Goal: Task Accomplishment & Management: Use online tool/utility

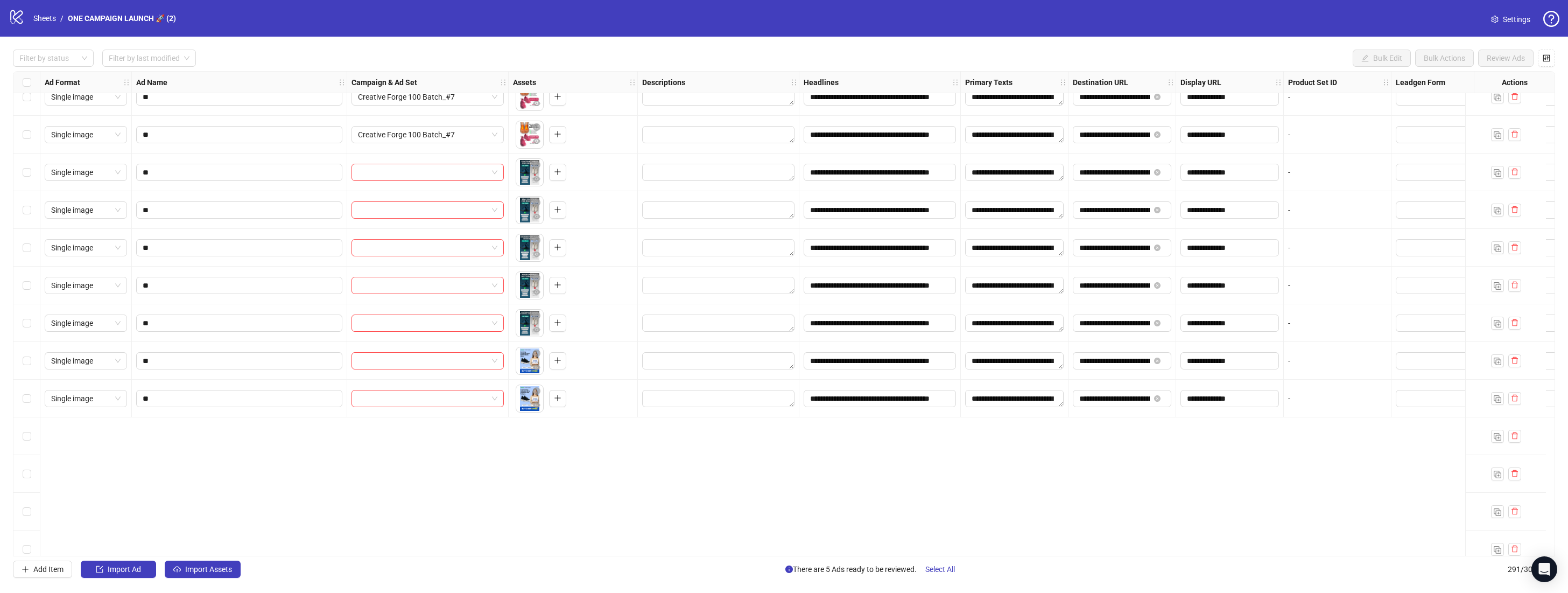
scroll to position [8277, 0]
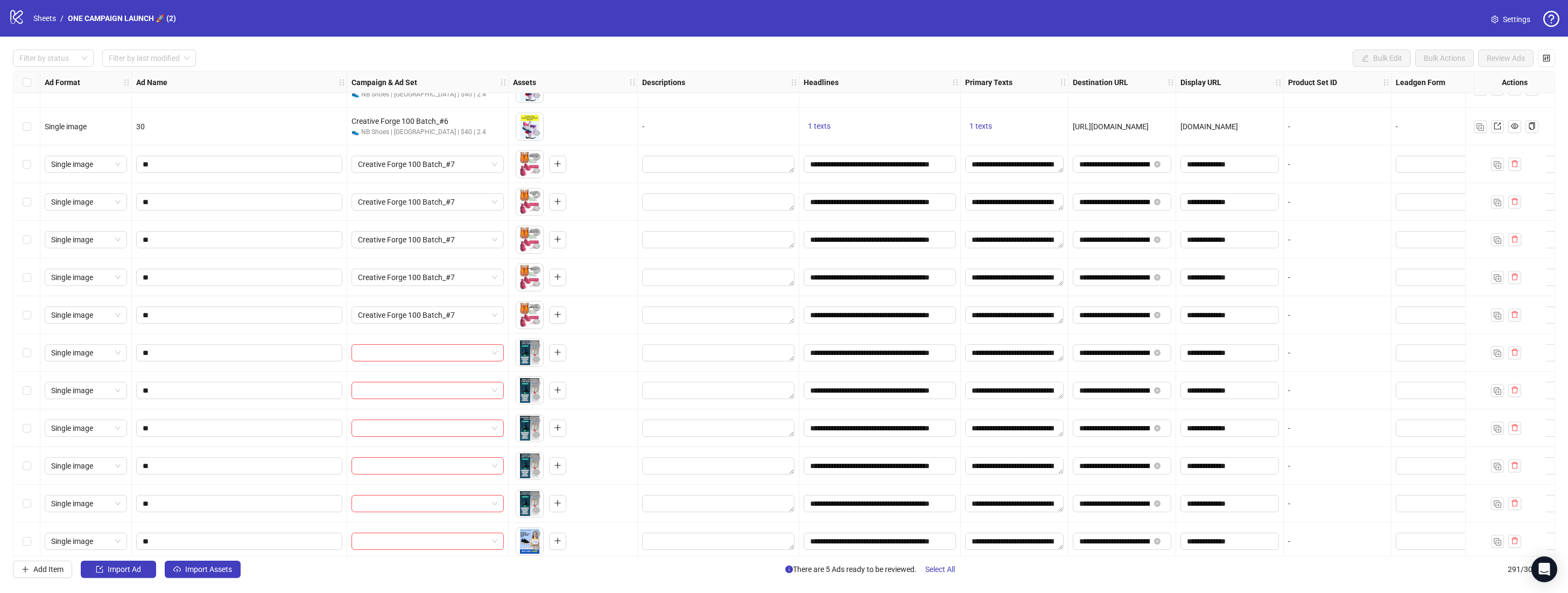
click at [32, 353] on div "Select row 227" at bounding box center [26, 353] width 27 height 37
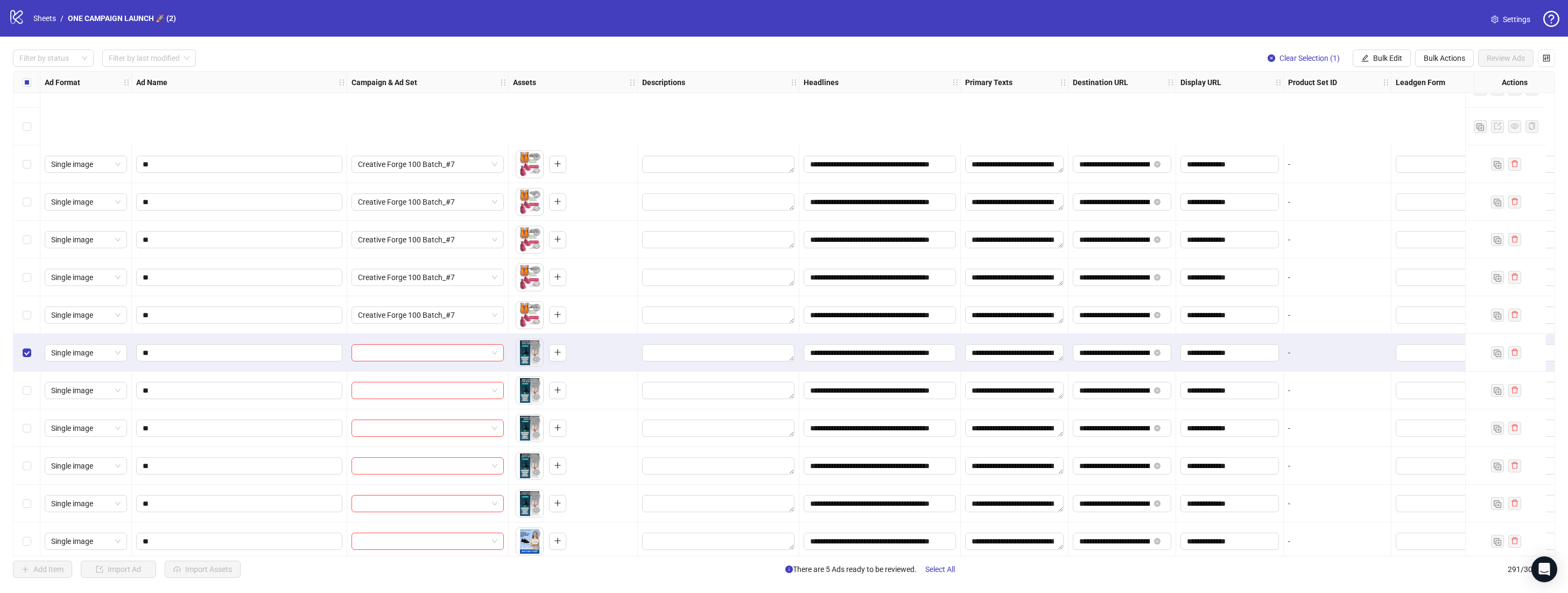
scroll to position [8415, 0]
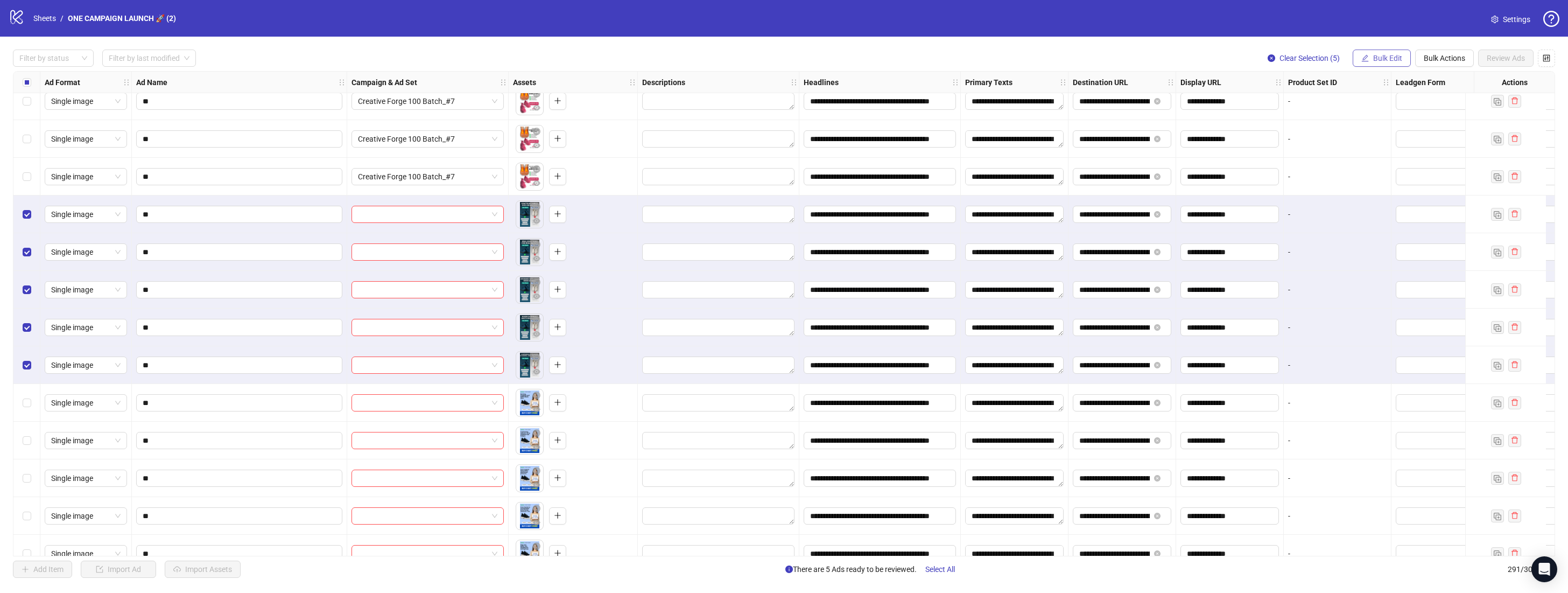
click at [1386, 59] on span "Bulk Edit" at bounding box center [1388, 58] width 29 height 8
click at [500, 215] on div at bounding box center [427, 214] width 152 height 17
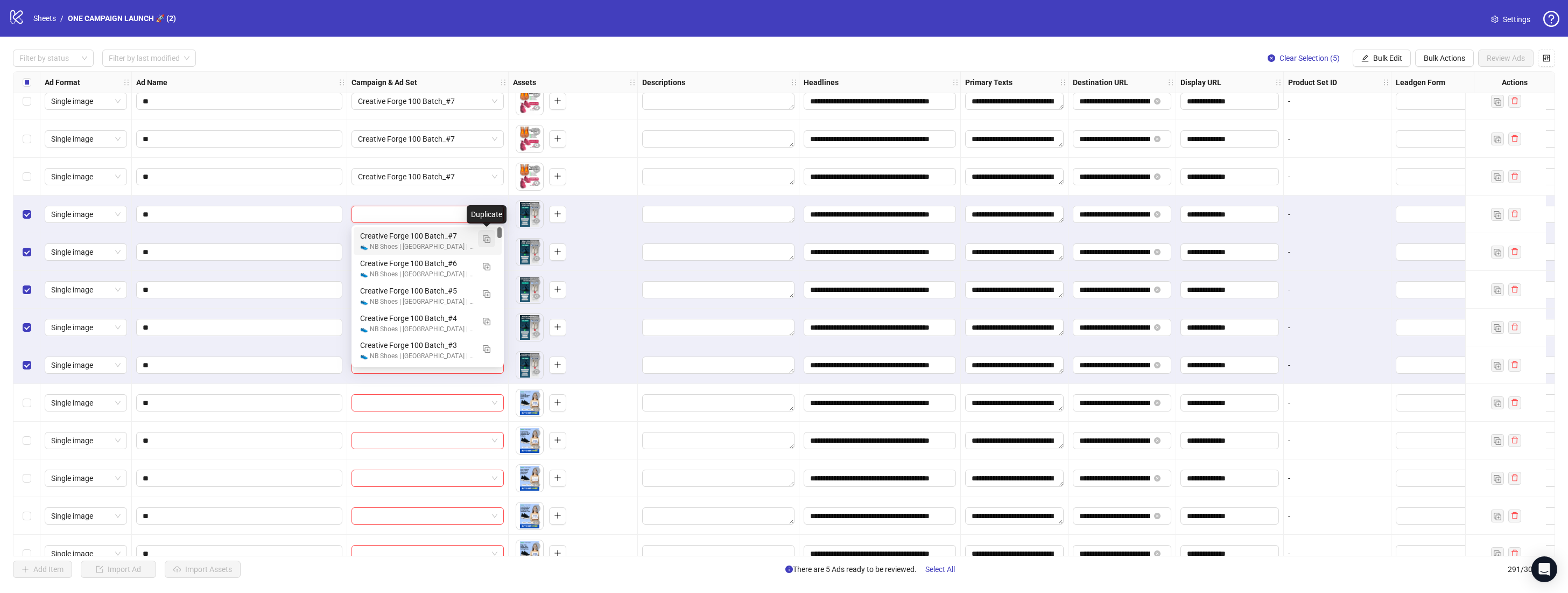
click at [489, 239] on img "button" at bounding box center [487, 239] width 8 height 8
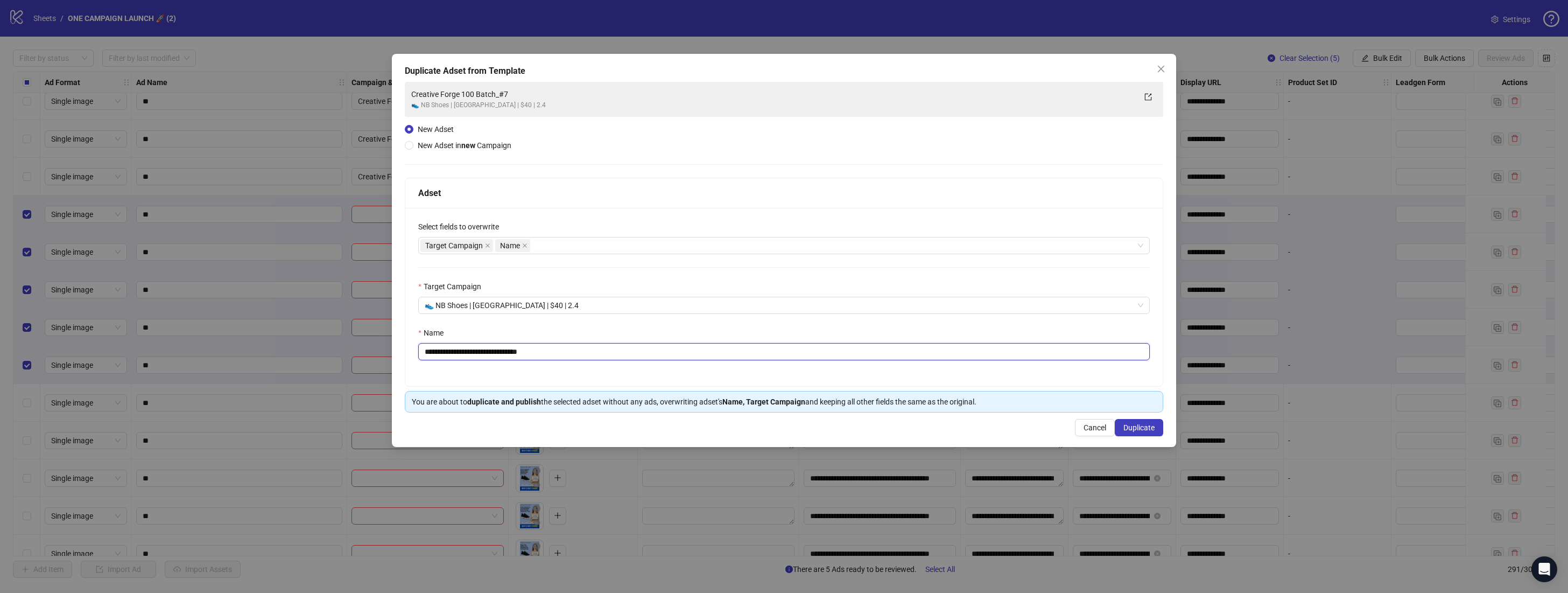
drag, startPoint x: 556, startPoint y: 351, endPoint x: 516, endPoint y: 352, distance: 40.0
click at [516, 352] on input "**********" at bounding box center [784, 351] width 732 height 17
type input "**********"
click at [1145, 433] on button "Duplicate" at bounding box center [1139, 427] width 49 height 17
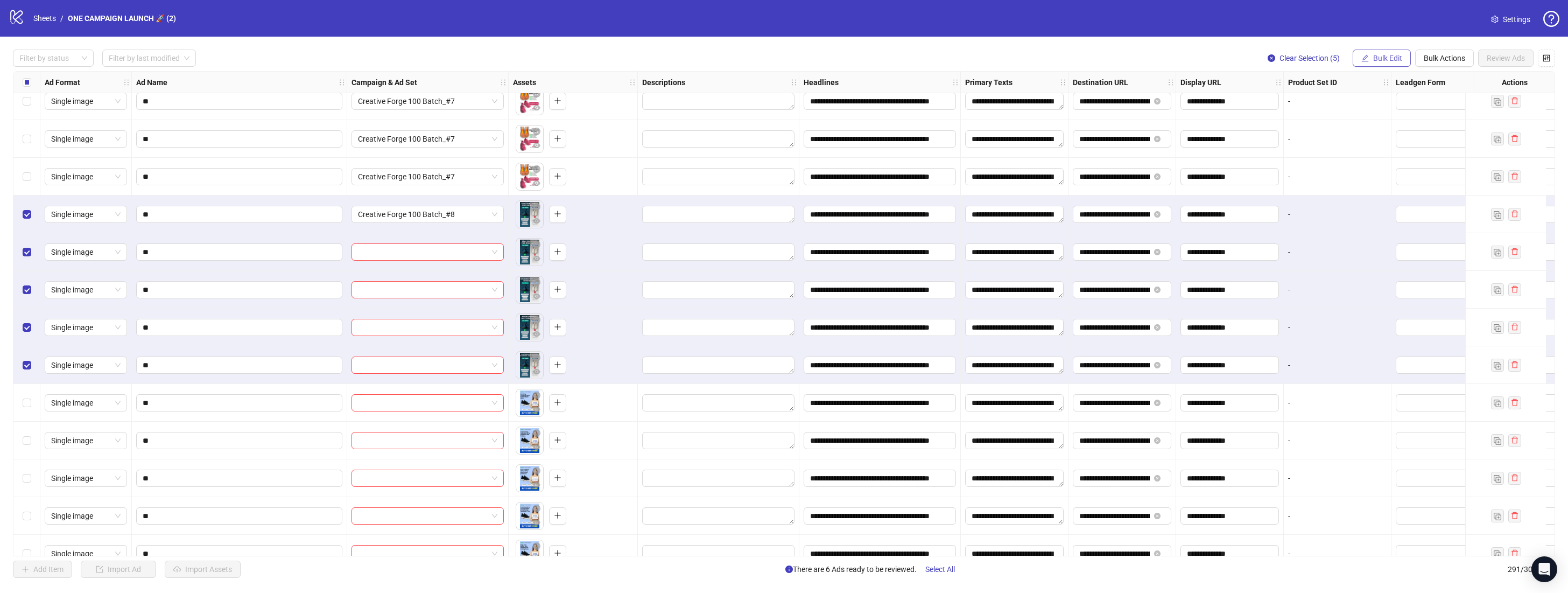
click at [1386, 61] on span "Bulk Edit" at bounding box center [1388, 58] width 29 height 8
click at [1403, 116] on span "Campaign & Ad Set" at bounding box center [1392, 114] width 64 height 12
drag, startPoint x: 1422, startPoint y: 131, endPoint x: 1428, endPoint y: 101, distance: 30.6
click at [1422, 131] on icon "check" at bounding box center [1426, 132] width 8 height 8
click at [1379, 59] on span "Bulk Edit" at bounding box center [1388, 58] width 29 height 8
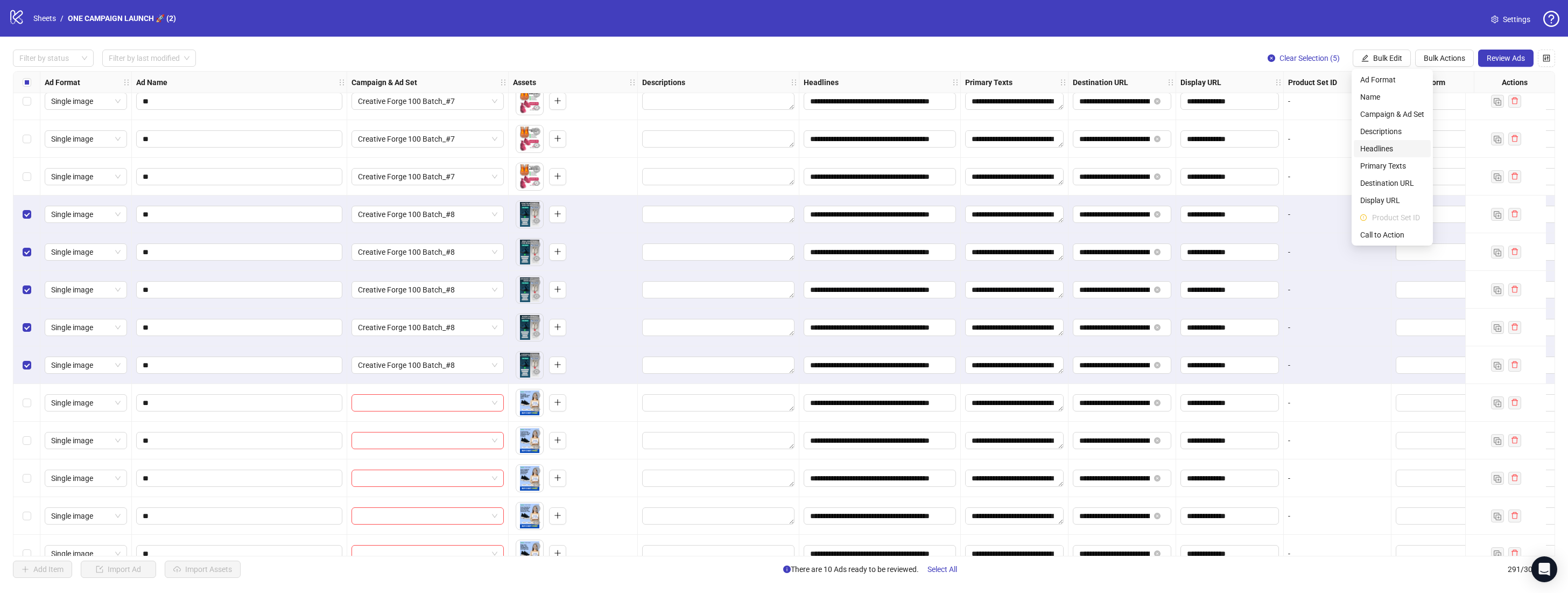
click at [1391, 146] on span "Headlines" at bounding box center [1392, 148] width 64 height 12
click at [1425, 149] on icon "check" at bounding box center [1426, 149] width 8 height 8
click at [1394, 54] on span "Bulk Edit" at bounding box center [1388, 58] width 29 height 8
click at [1392, 145] on span "Headlines" at bounding box center [1392, 148] width 64 height 12
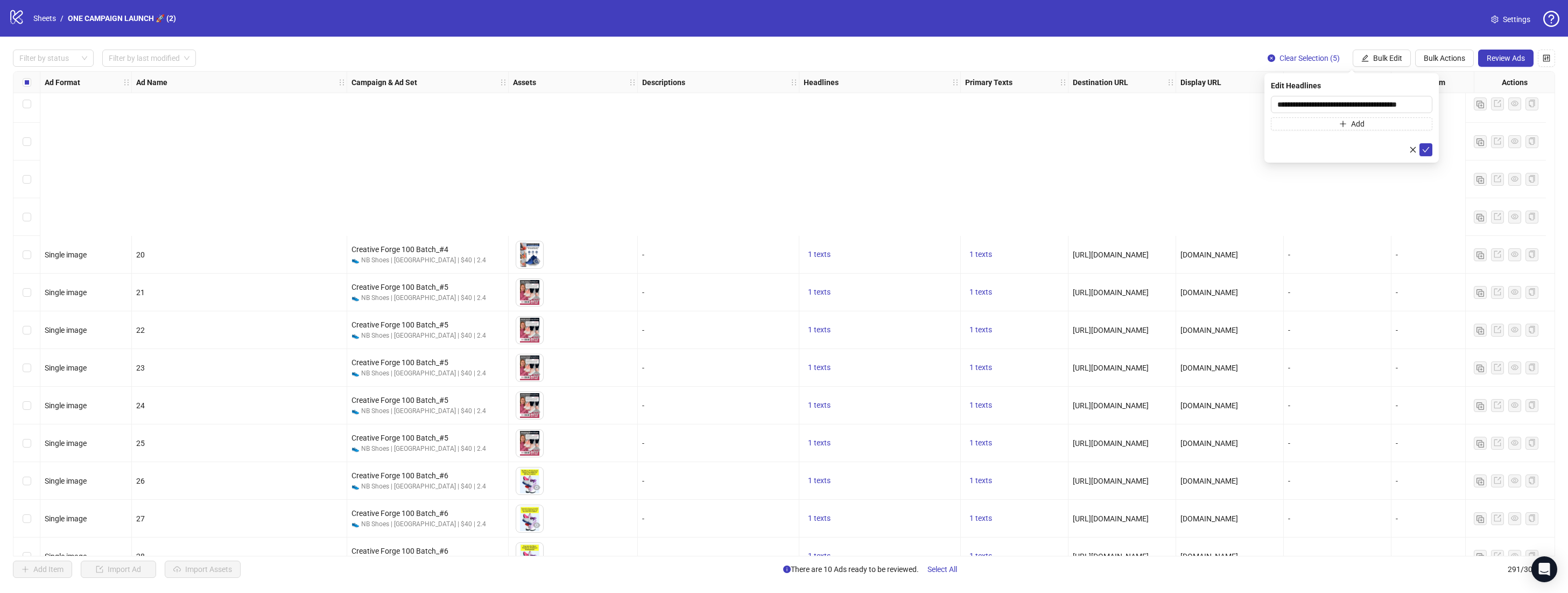
scroll to position [7985, 0]
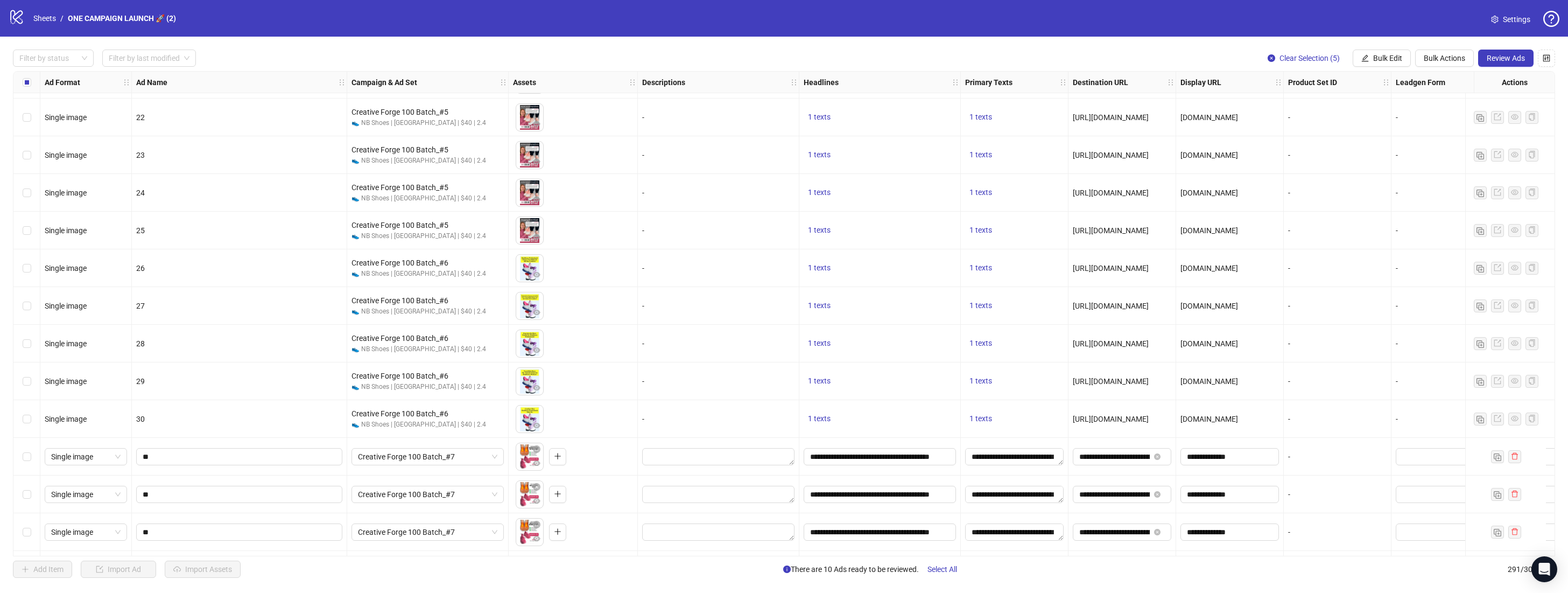
drag, startPoint x: 1173, startPoint y: 555, endPoint x: 1292, endPoint y: 551, distance: 119.1
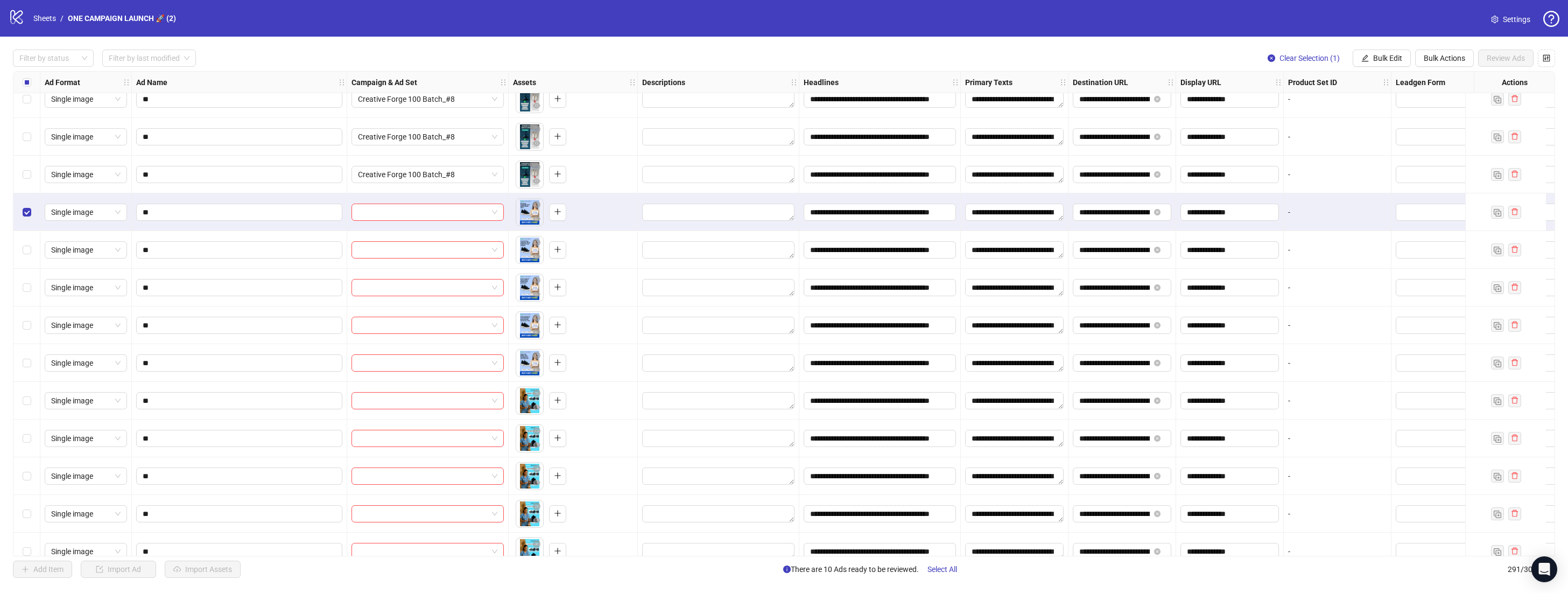
scroll to position [8630, 0]
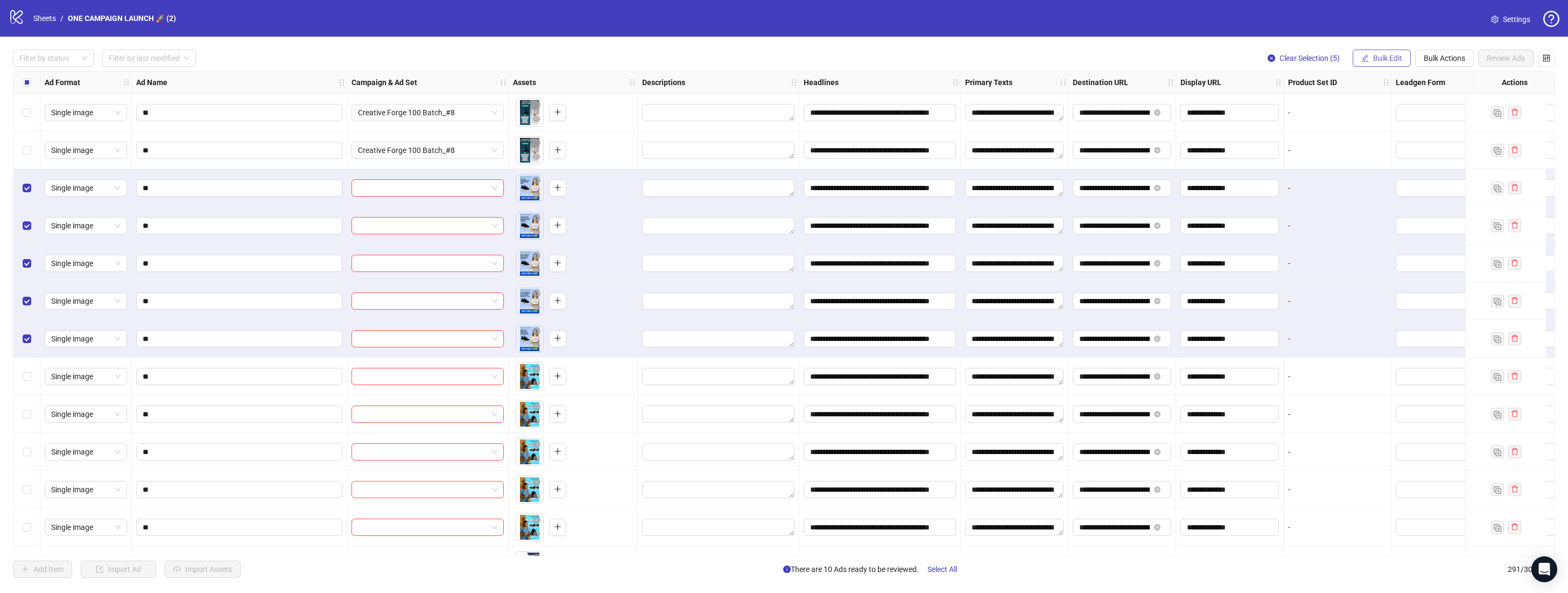
click at [1390, 64] on button "Bulk Edit" at bounding box center [1382, 58] width 58 height 17
click at [1392, 115] on span "Campaign & Ad Set" at bounding box center [1392, 114] width 64 height 12
click at [497, 190] on div at bounding box center [427, 187] width 152 height 17
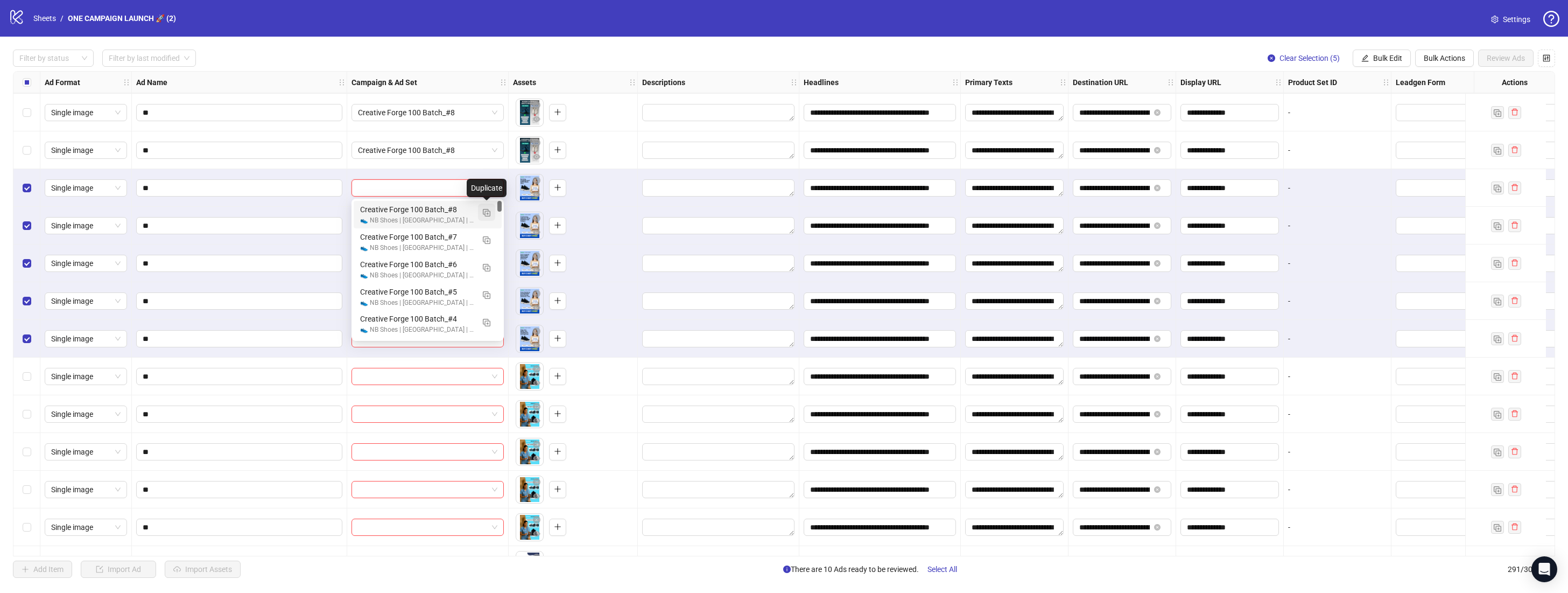
click at [487, 210] on img "button" at bounding box center [487, 212] width 8 height 8
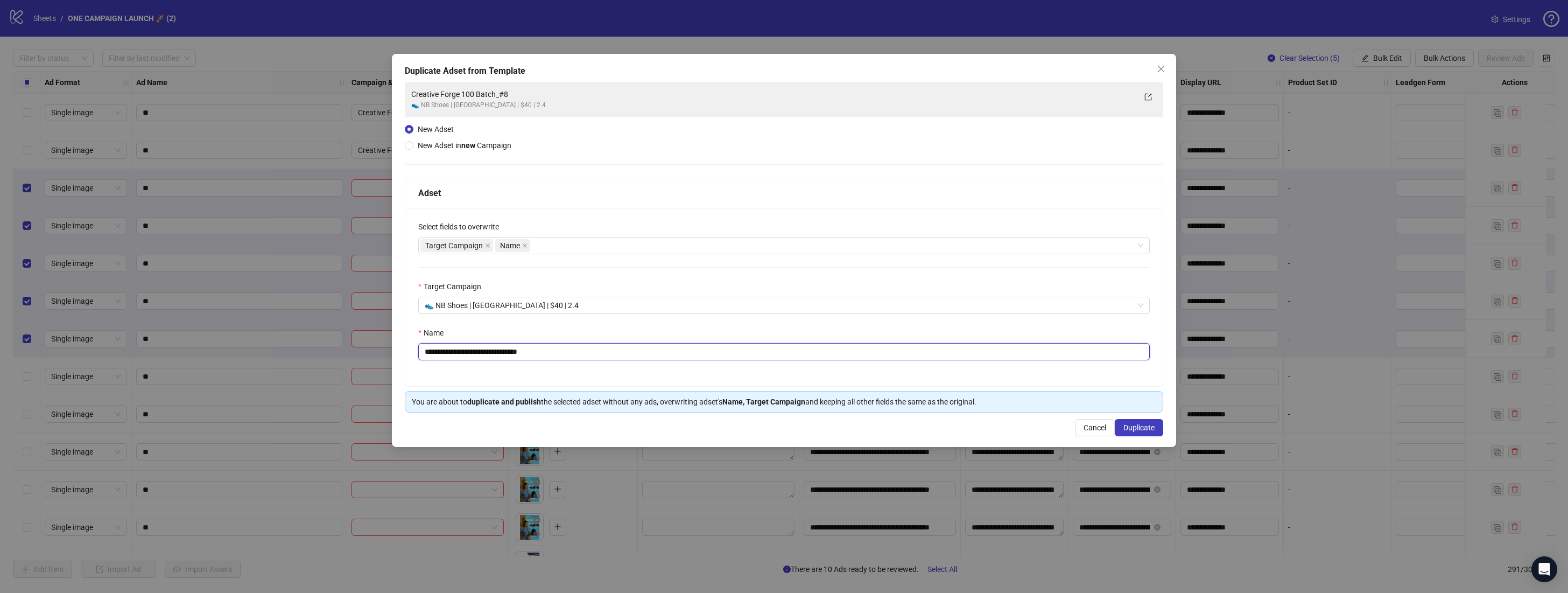
drag, startPoint x: 559, startPoint y: 349, endPoint x: 519, endPoint y: 352, distance: 40.1
click at [519, 352] on input "**********" at bounding box center [784, 351] width 732 height 17
type input "**********"
click at [1125, 424] on span "Duplicate" at bounding box center [1138, 427] width 31 height 8
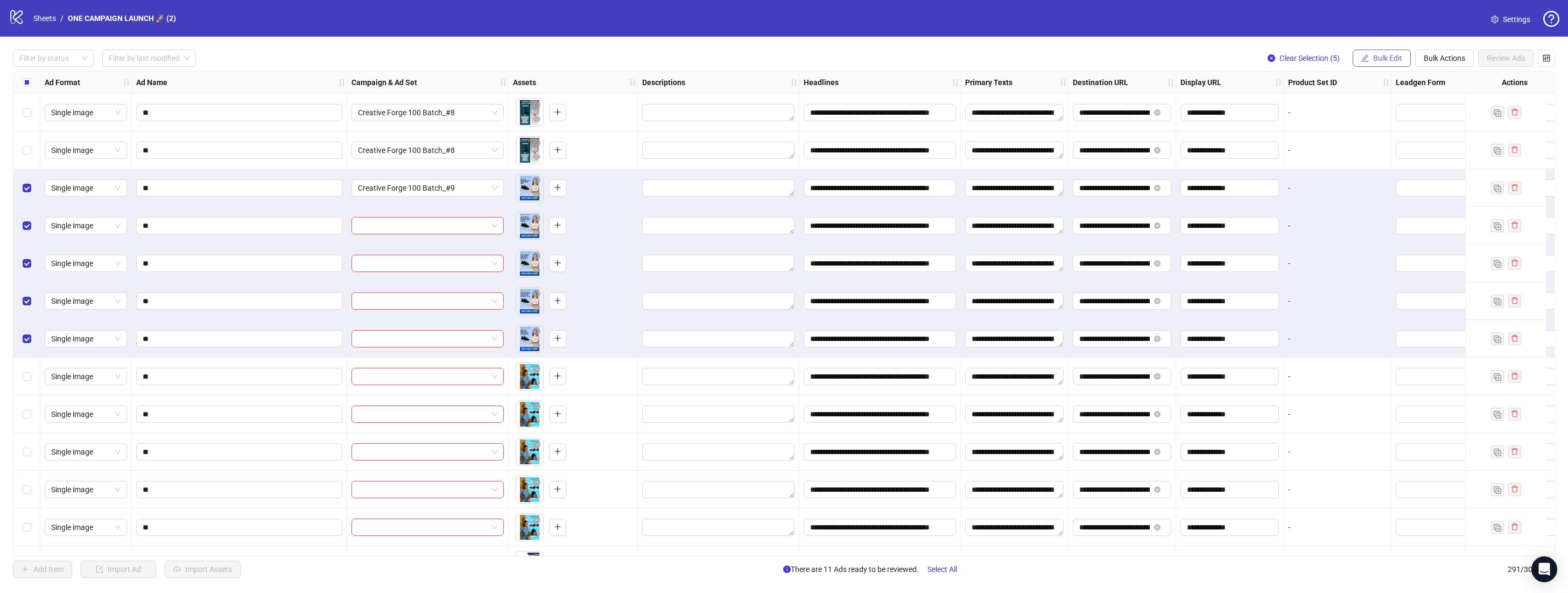
click at [1391, 62] on button "Bulk Edit" at bounding box center [1382, 58] width 58 height 17
click at [1399, 116] on span "Campaign & Ad Set" at bounding box center [1392, 114] width 64 height 12
click at [1408, 106] on input "search" at bounding box center [1347, 104] width 139 height 16
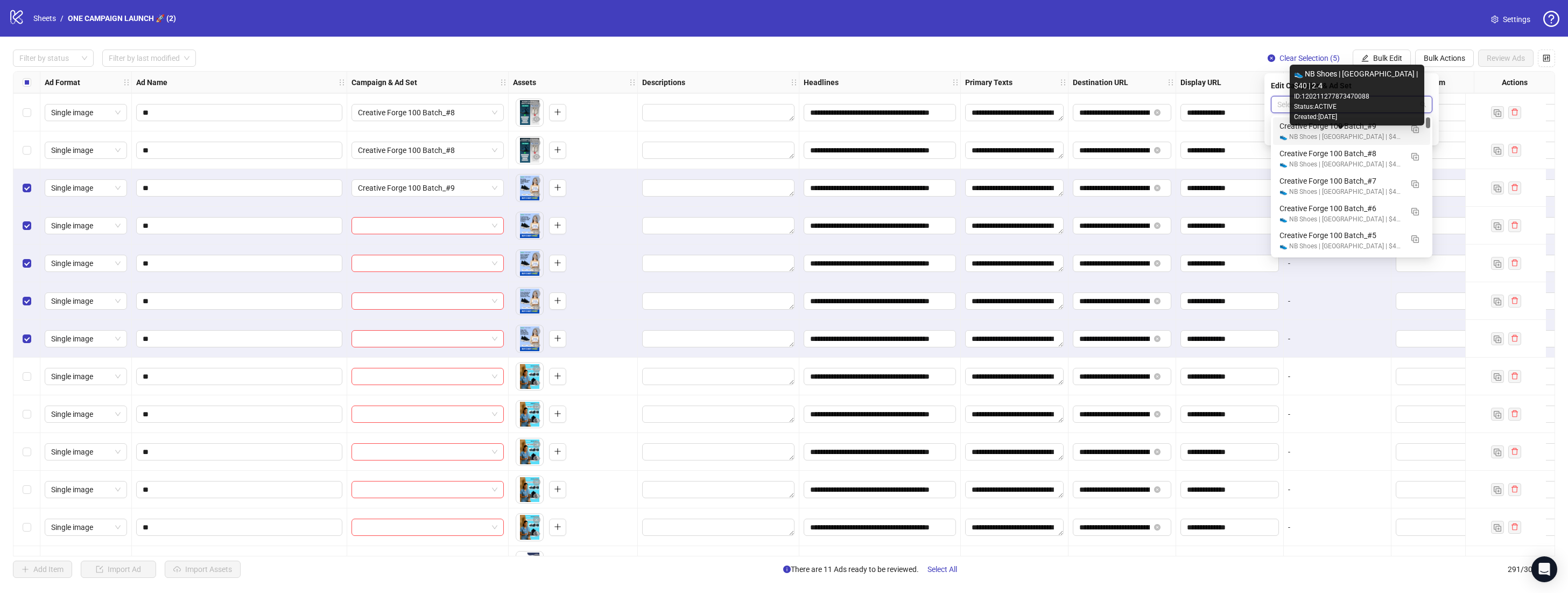
click at [1317, 133] on div "👟 NB Shoes | US | $40 | 2.4" at bounding box center [1340, 137] width 123 height 10
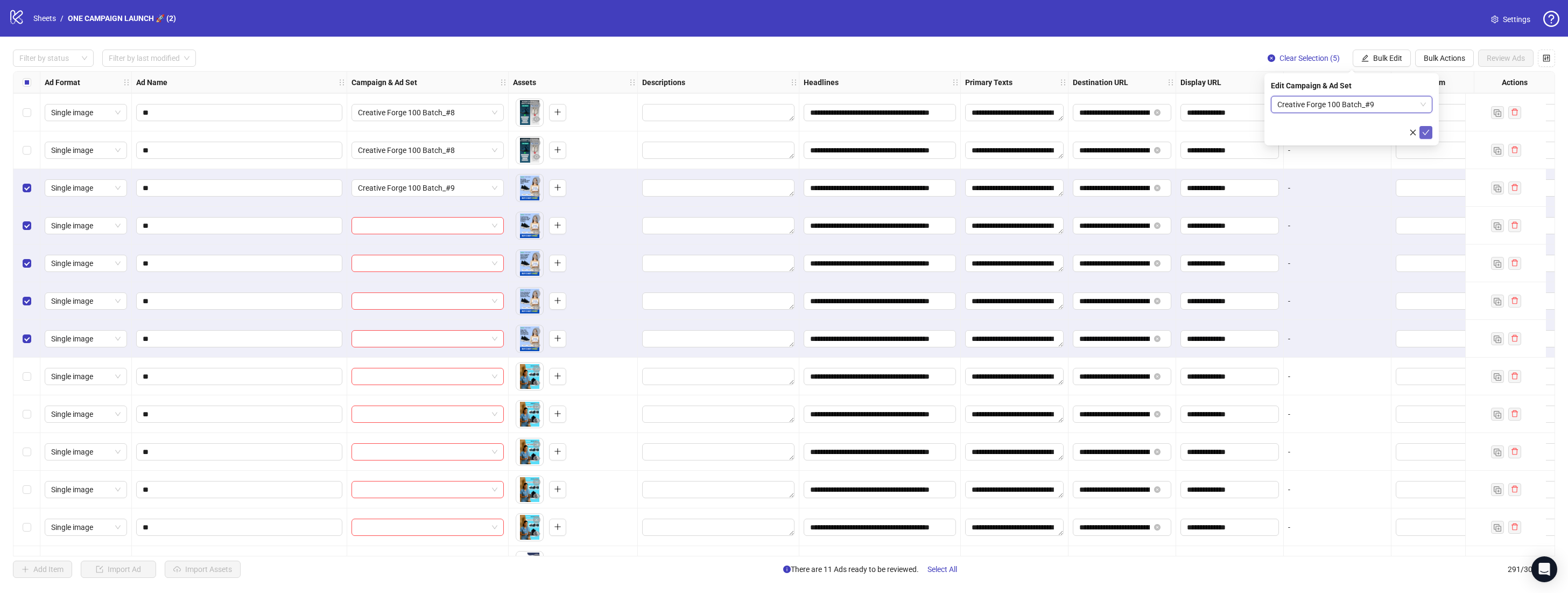
click at [1431, 134] on button "submit" at bounding box center [1426, 132] width 13 height 13
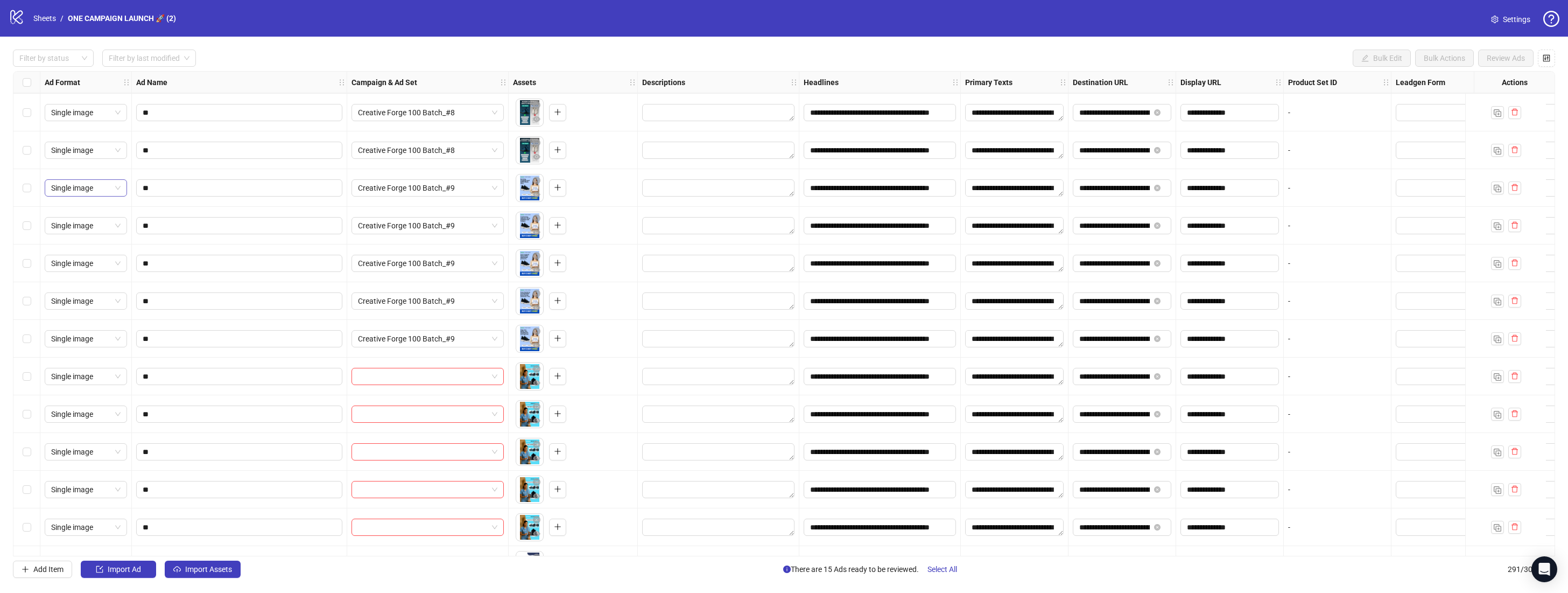
scroll to position [8801, 0]
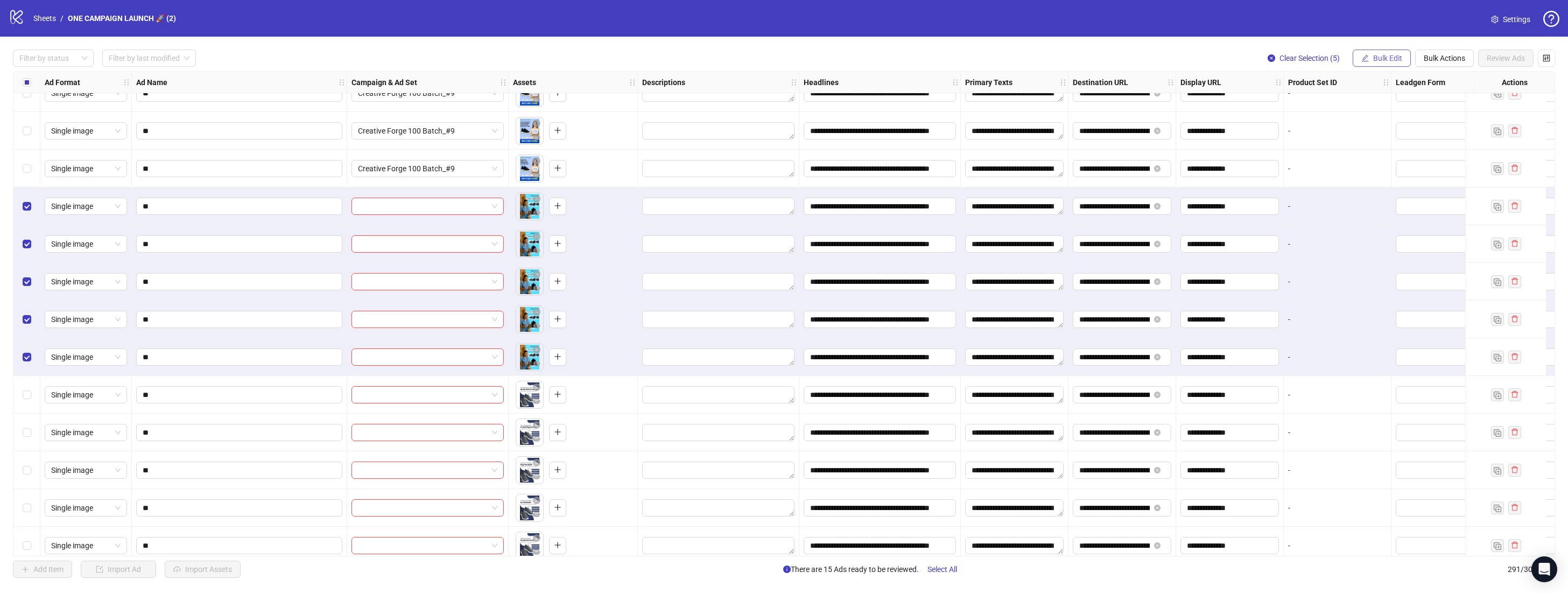
click at [1397, 66] on button "Bulk Edit" at bounding box center [1382, 58] width 58 height 17
click at [1402, 114] on span "Campaign & Ad Set" at bounding box center [1392, 114] width 64 height 12
click at [492, 207] on span at bounding box center [428, 206] width 140 height 16
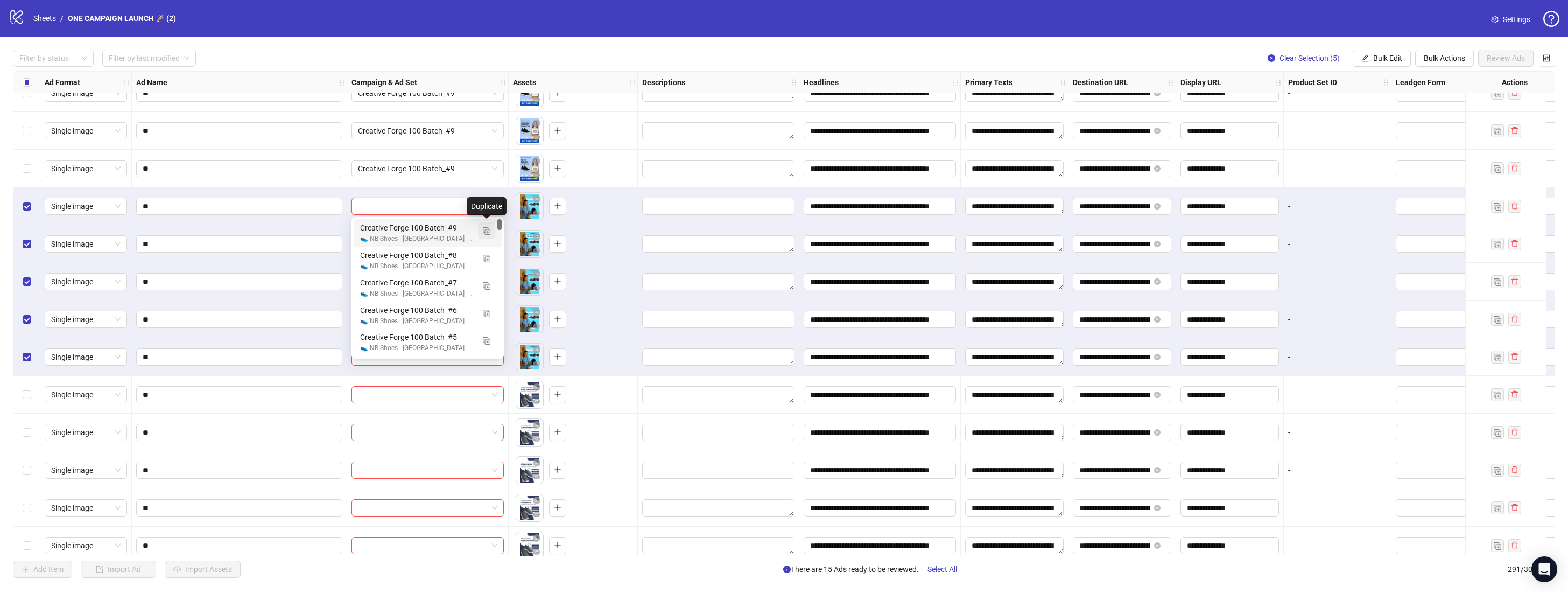
click at [489, 226] on span "button" at bounding box center [487, 231] width 8 height 8
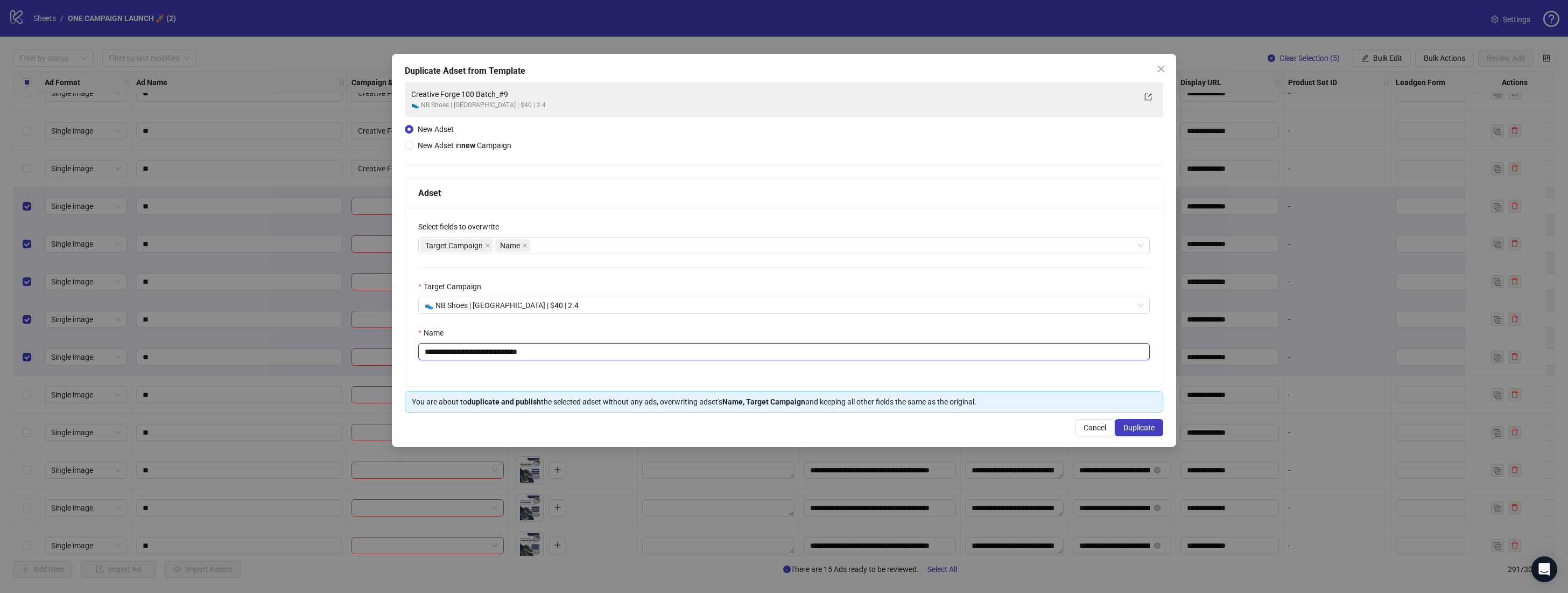
drag, startPoint x: 556, startPoint y: 351, endPoint x: 515, endPoint y: 350, distance: 41.0
click at [515, 350] on input "**********" at bounding box center [784, 351] width 732 height 17
type input "**********"
drag, startPoint x: 1127, startPoint y: 421, endPoint x: 1203, endPoint y: 426, distance: 76.2
click at [1127, 421] on button "Duplicate" at bounding box center [1139, 427] width 49 height 17
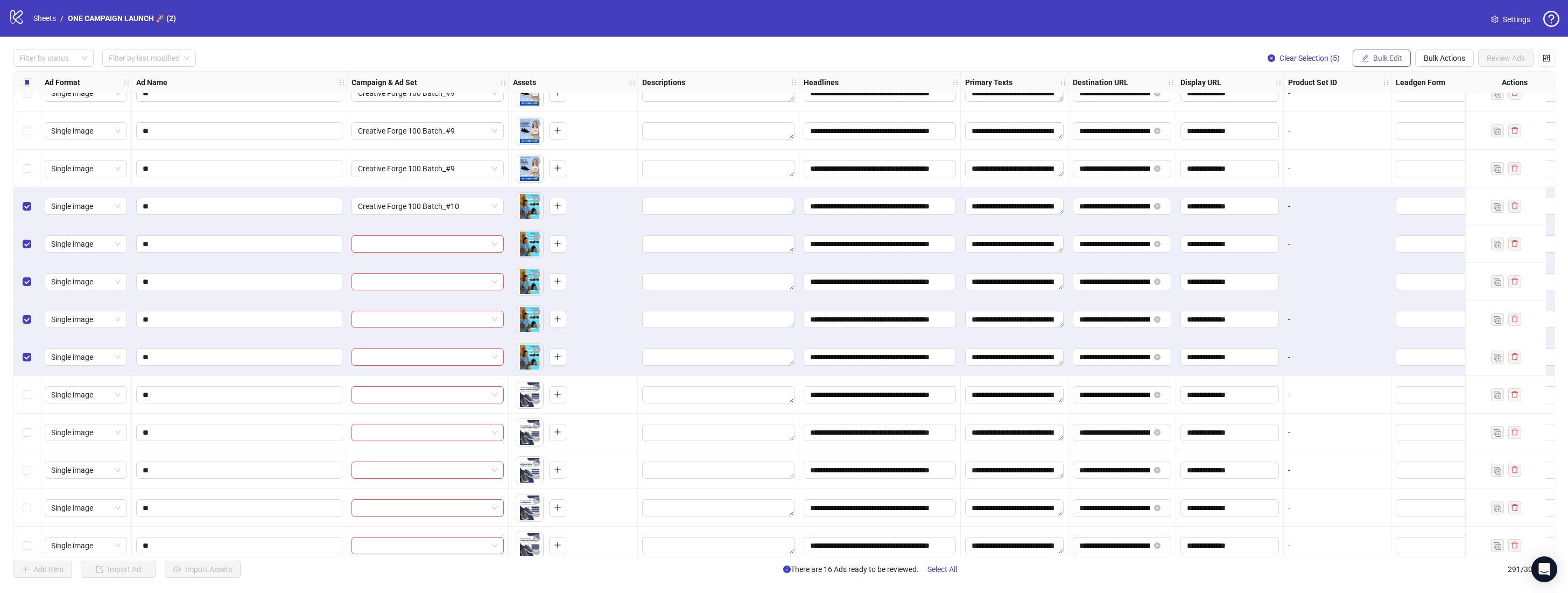
click at [1381, 62] on button "Bulk Edit" at bounding box center [1382, 58] width 58 height 17
click at [1390, 113] on span "Campaign & Ad Set" at bounding box center [1392, 114] width 64 height 12
drag, startPoint x: 1362, startPoint y: 53, endPoint x: 1389, endPoint y: 53, distance: 27.0
click at [1362, 53] on button "Bulk Edit" at bounding box center [1382, 58] width 58 height 17
click at [1390, 112] on span "Campaign & Ad Set" at bounding box center [1392, 114] width 64 height 12
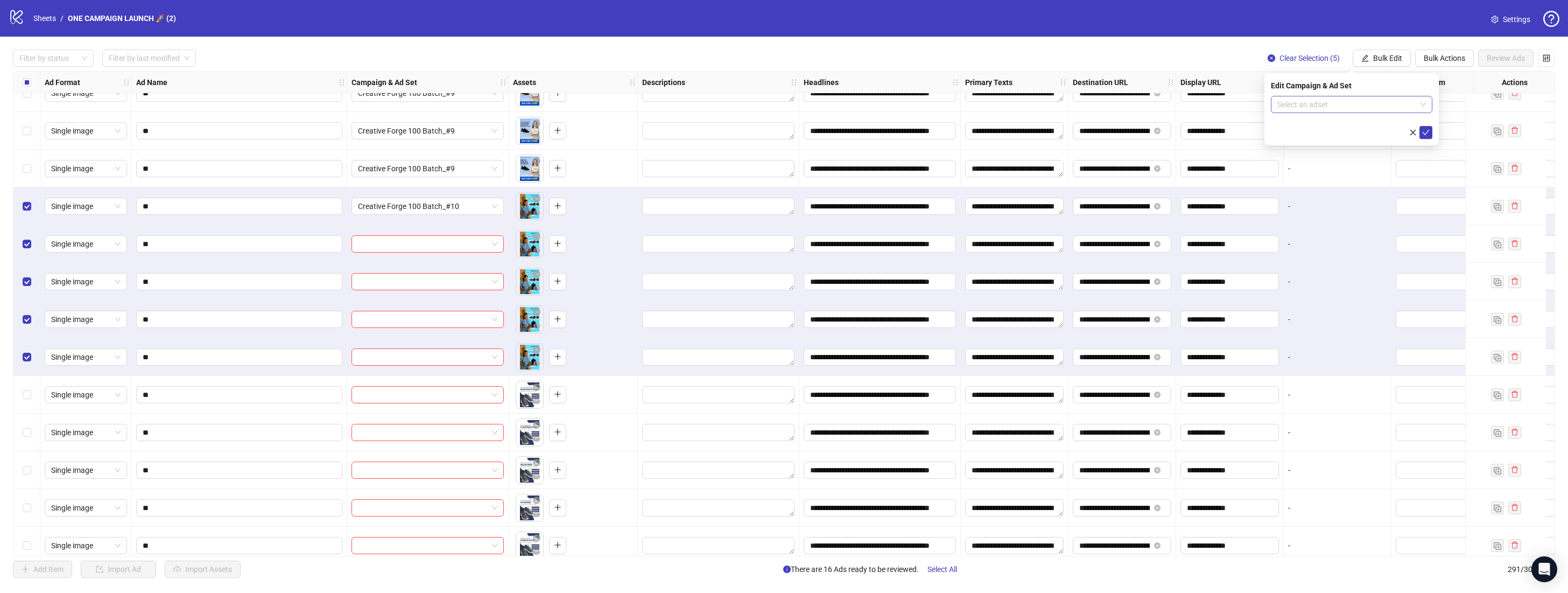
click at [1424, 104] on span at bounding box center [1351, 104] width 149 height 16
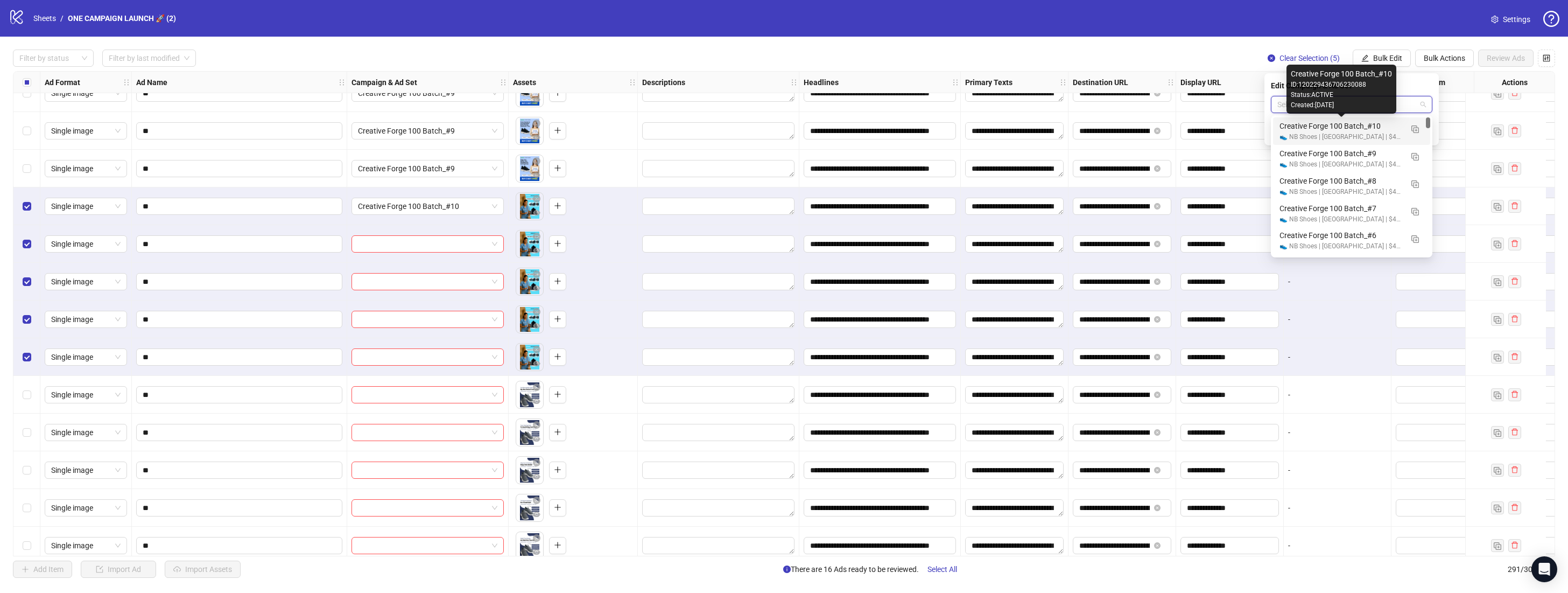
click at [1381, 130] on div "Creative Forge 100 Batch_#10" at bounding box center [1340, 126] width 123 height 12
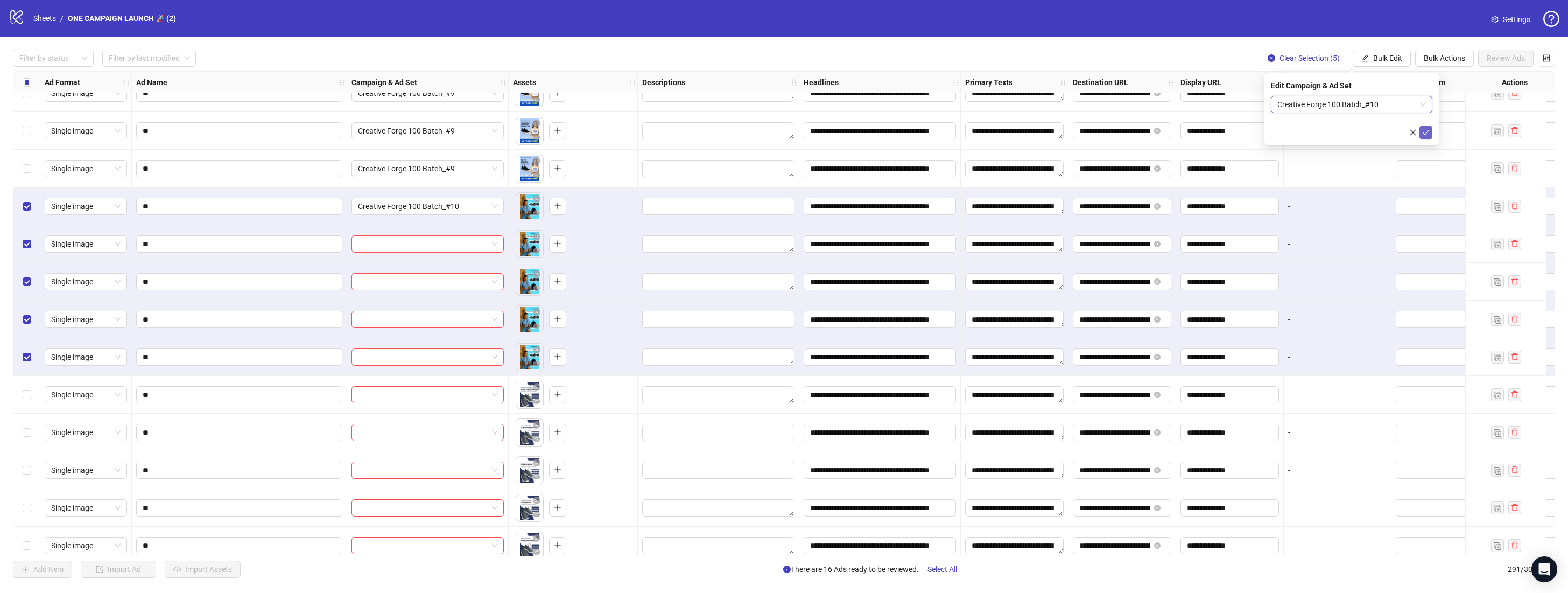
click at [1426, 133] on icon "check" at bounding box center [1426, 132] width 8 height 8
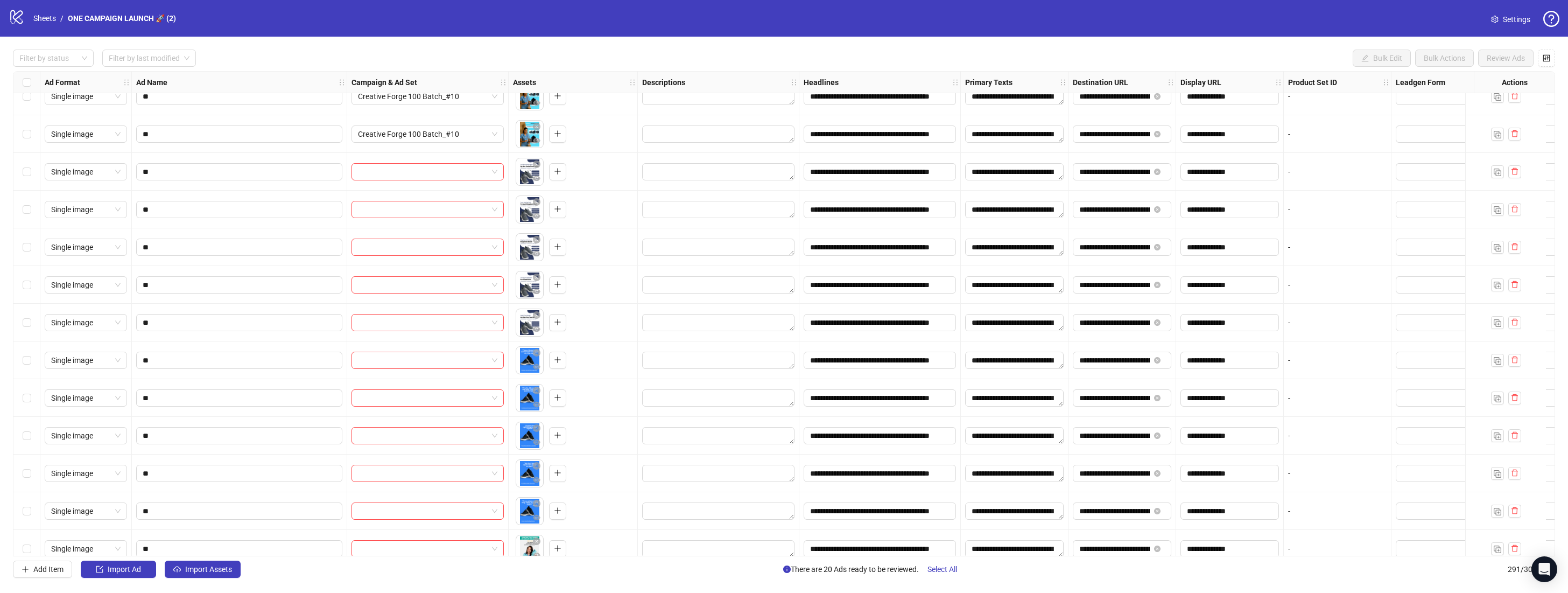
scroll to position [9042, 0]
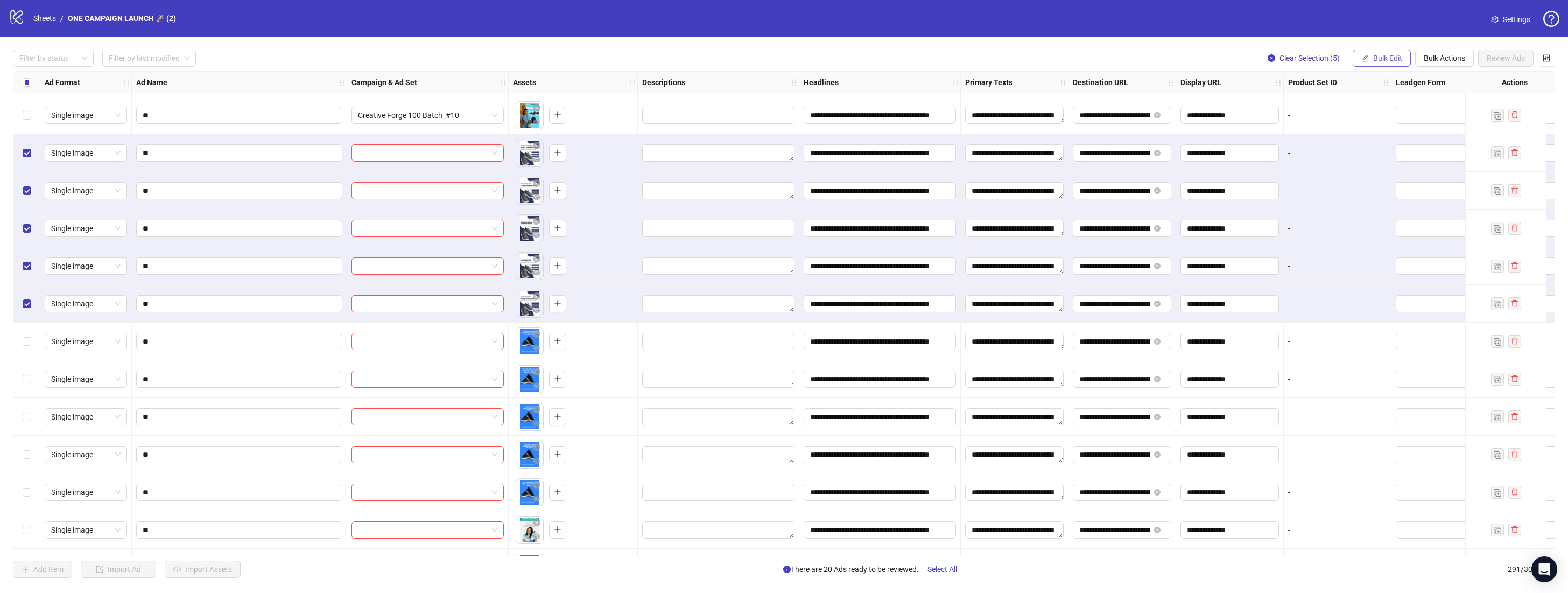
click at [1381, 59] on span "Bulk Edit" at bounding box center [1388, 58] width 29 height 8
click at [490, 152] on span at bounding box center [428, 153] width 140 height 16
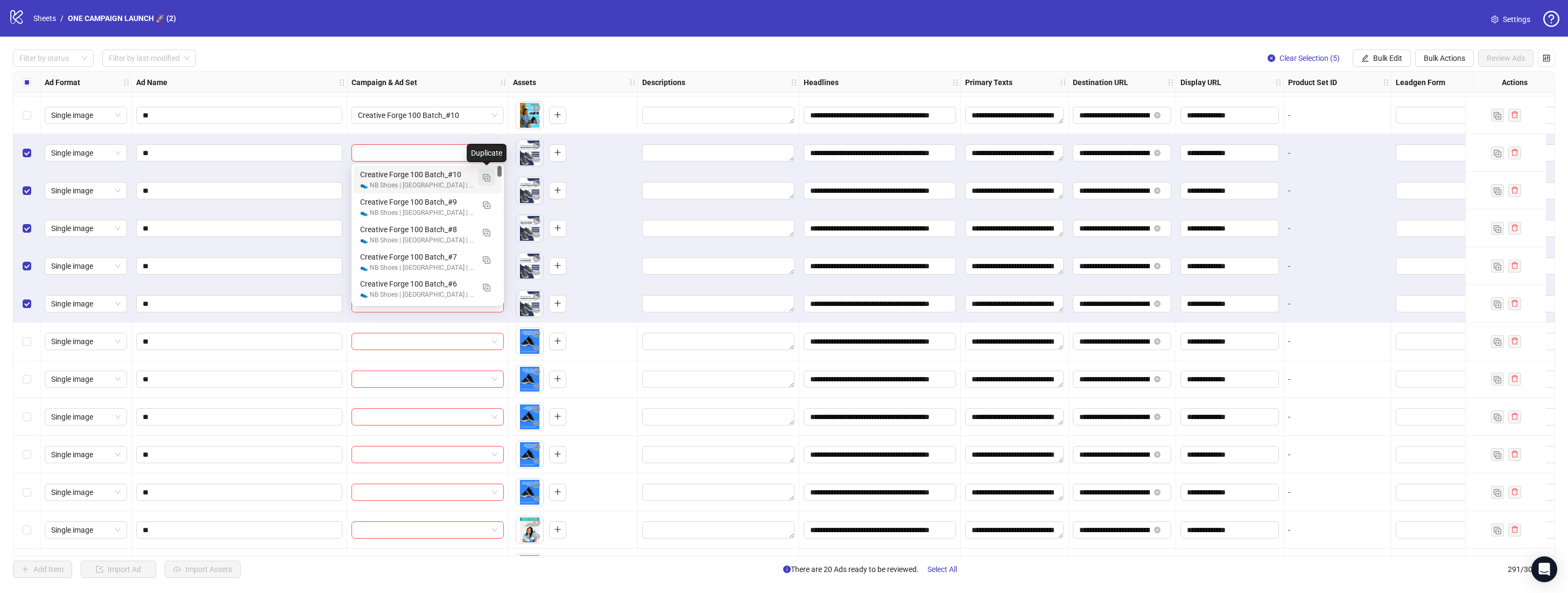
click at [490, 178] on button "button" at bounding box center [487, 177] width 17 height 17
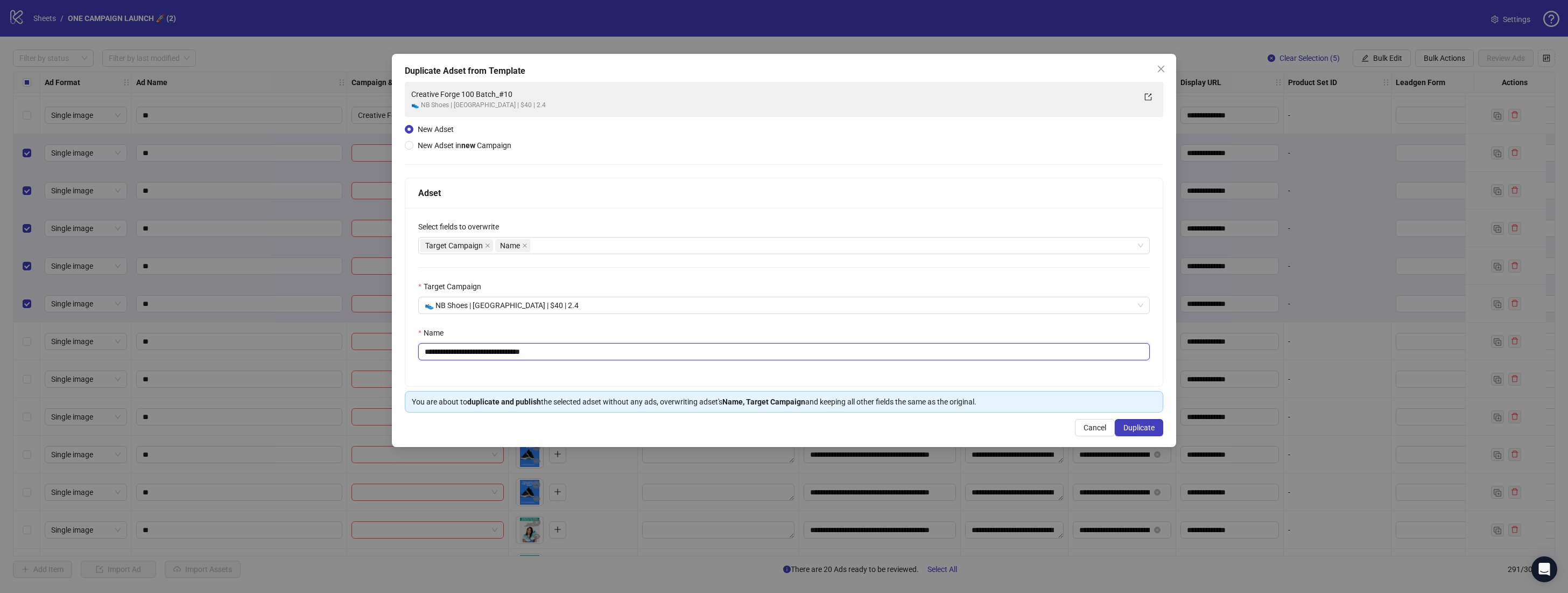
drag, startPoint x: 570, startPoint y: 349, endPoint x: 520, endPoint y: 349, distance: 50.0
click at [520, 349] on input "**********" at bounding box center [784, 351] width 732 height 17
type input "**********"
click at [1141, 425] on span "Duplicate" at bounding box center [1138, 427] width 31 height 8
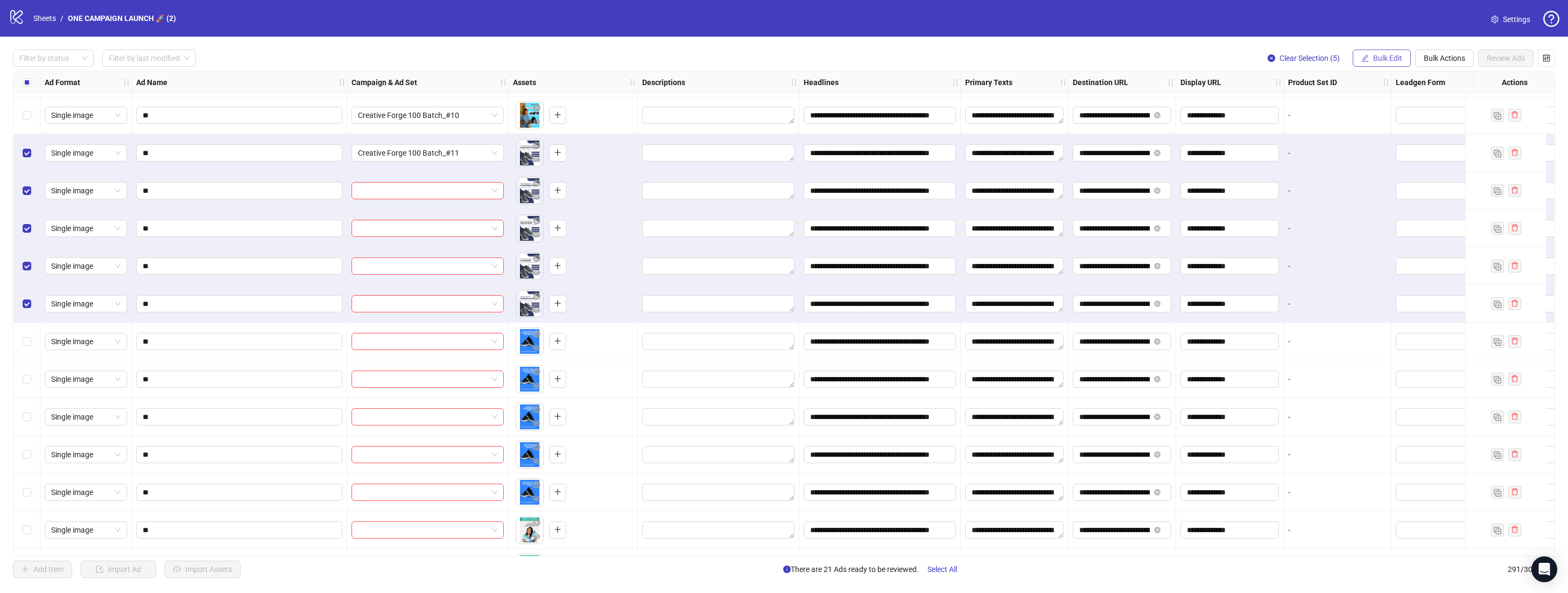
click at [1384, 62] on span "Bulk Edit" at bounding box center [1388, 58] width 29 height 8
click at [1392, 111] on span "Campaign & Ad Set" at bounding box center [1392, 114] width 64 height 12
click at [1424, 131] on icon "check" at bounding box center [1426, 132] width 8 height 8
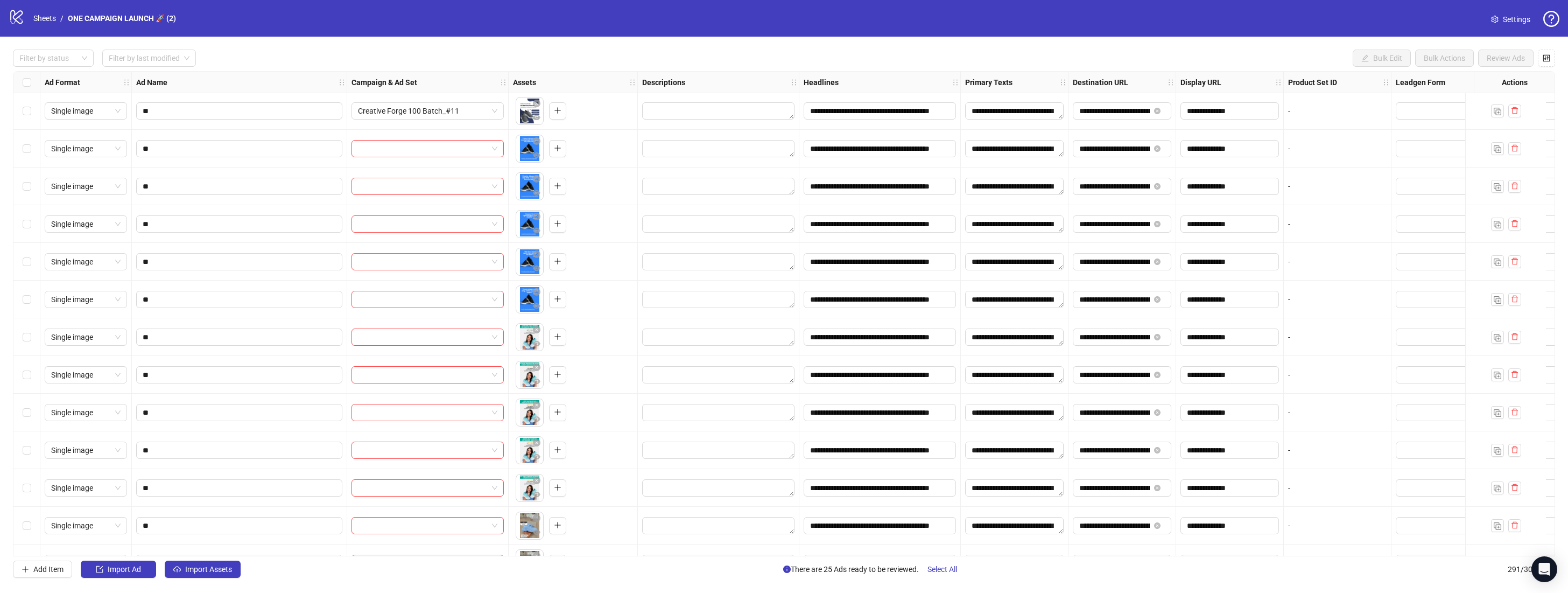
scroll to position [9247, 0]
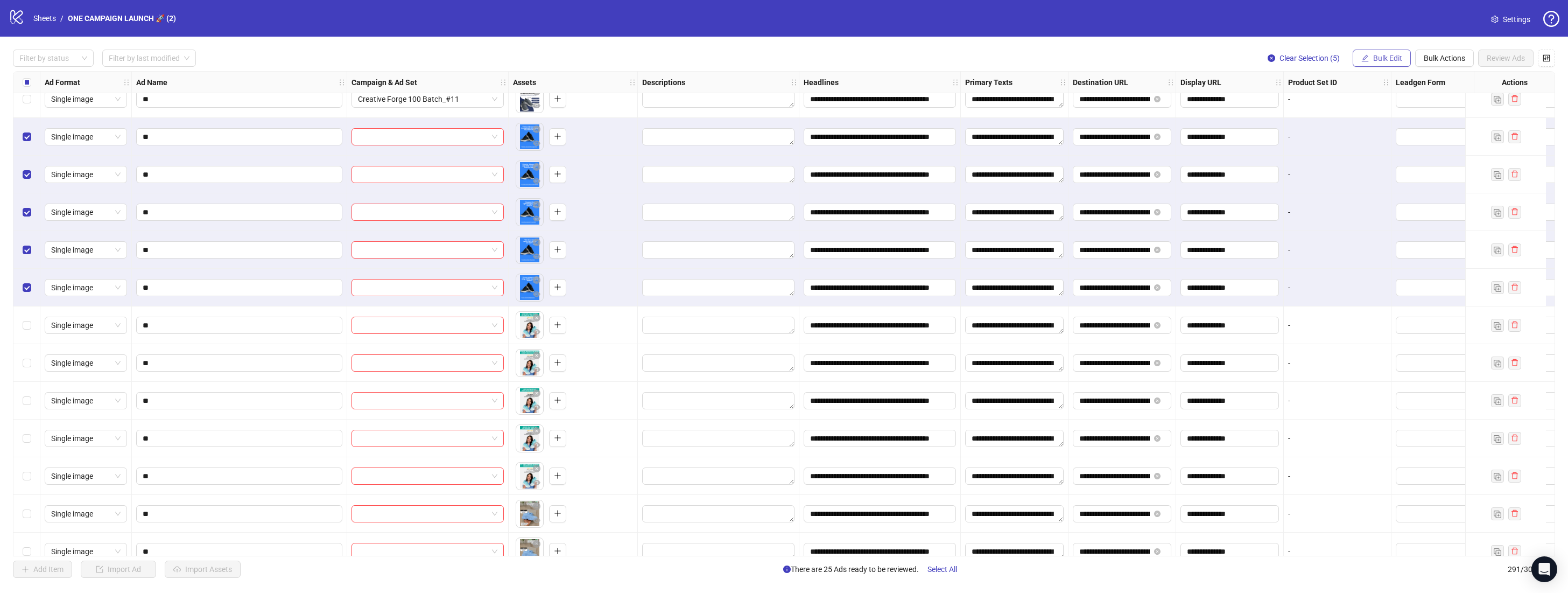
click at [1367, 63] on button "Bulk Edit" at bounding box center [1382, 58] width 58 height 17
click at [492, 138] on span at bounding box center [428, 136] width 140 height 16
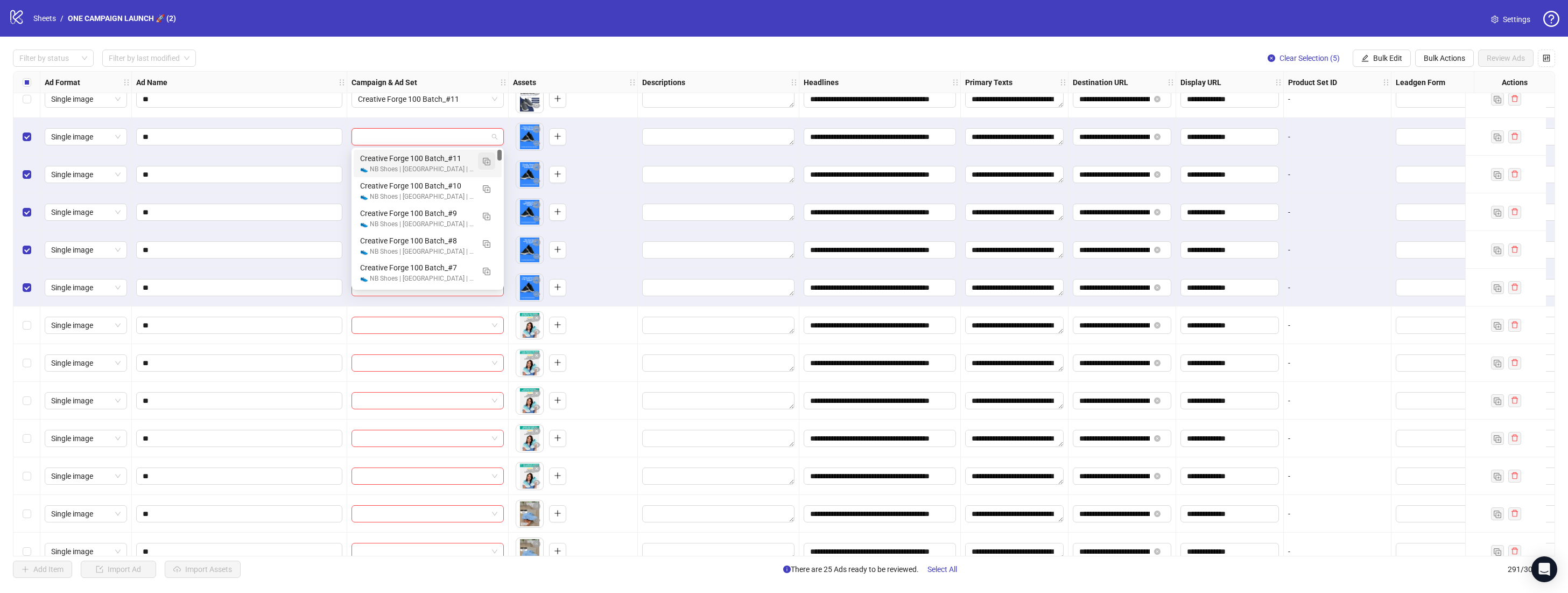
click at [488, 162] on img "button" at bounding box center [487, 161] width 8 height 8
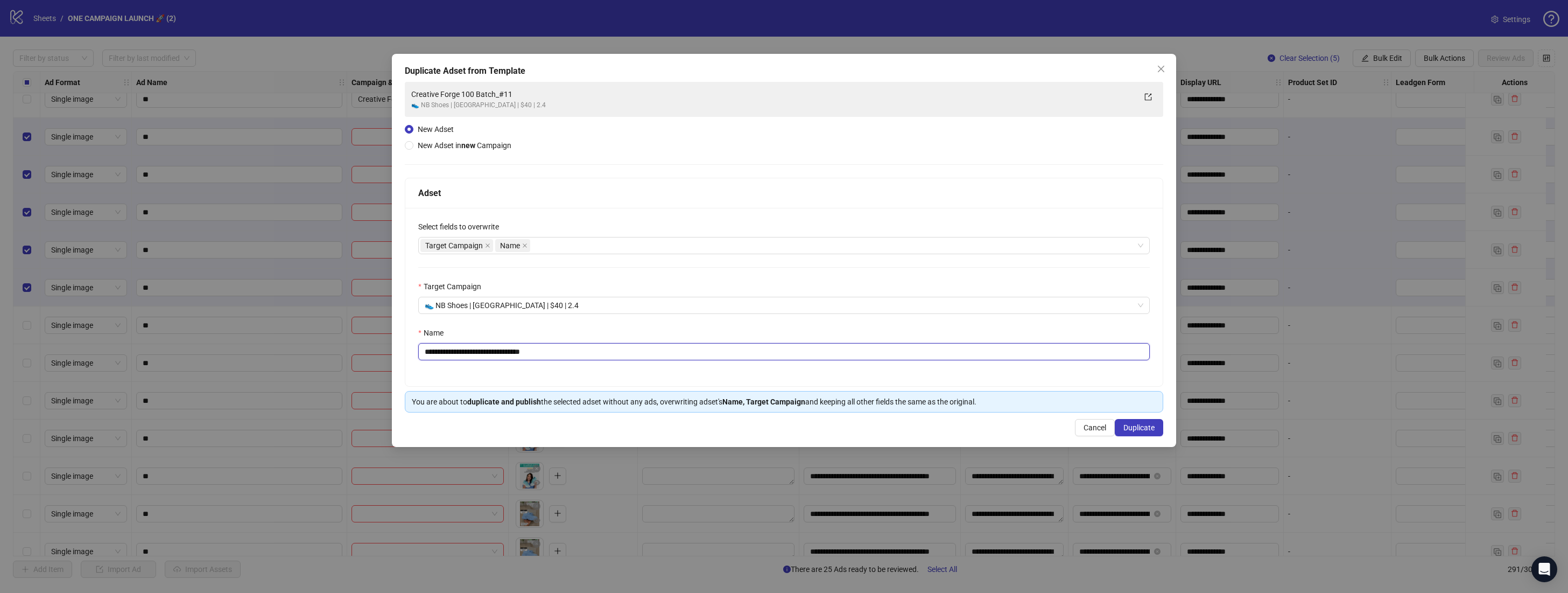
drag, startPoint x: 543, startPoint y: 350, endPoint x: 520, endPoint y: 351, distance: 23.0
click at [520, 351] on input "**********" at bounding box center [784, 351] width 732 height 17
type input "**********"
click at [1143, 428] on span "Duplicate" at bounding box center [1138, 427] width 31 height 8
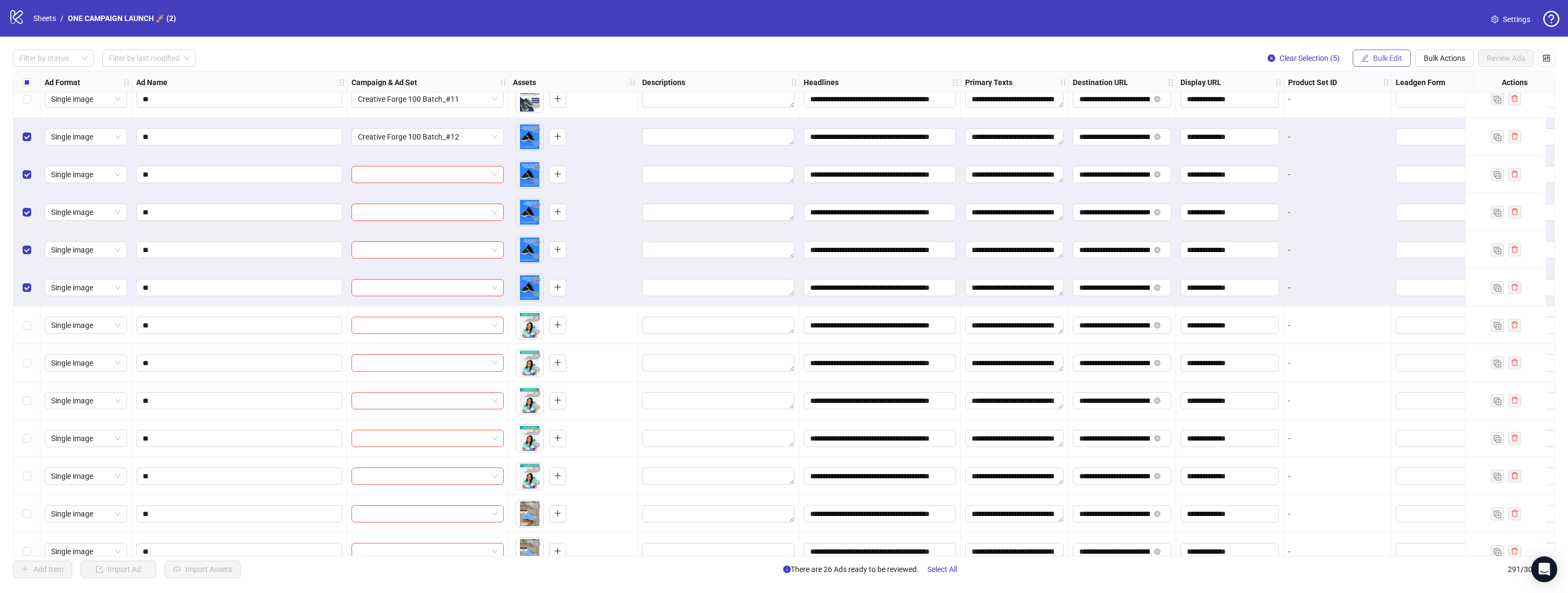
click at [1374, 61] on span "Bulk Edit" at bounding box center [1388, 58] width 29 height 8
click at [1403, 111] on span "Campaign & Ad Set" at bounding box center [1392, 114] width 64 height 12
drag, startPoint x: 1421, startPoint y: 129, endPoint x: 1472, endPoint y: 140, distance: 52.2
click at [1422, 129] on button "submit" at bounding box center [1426, 132] width 13 height 13
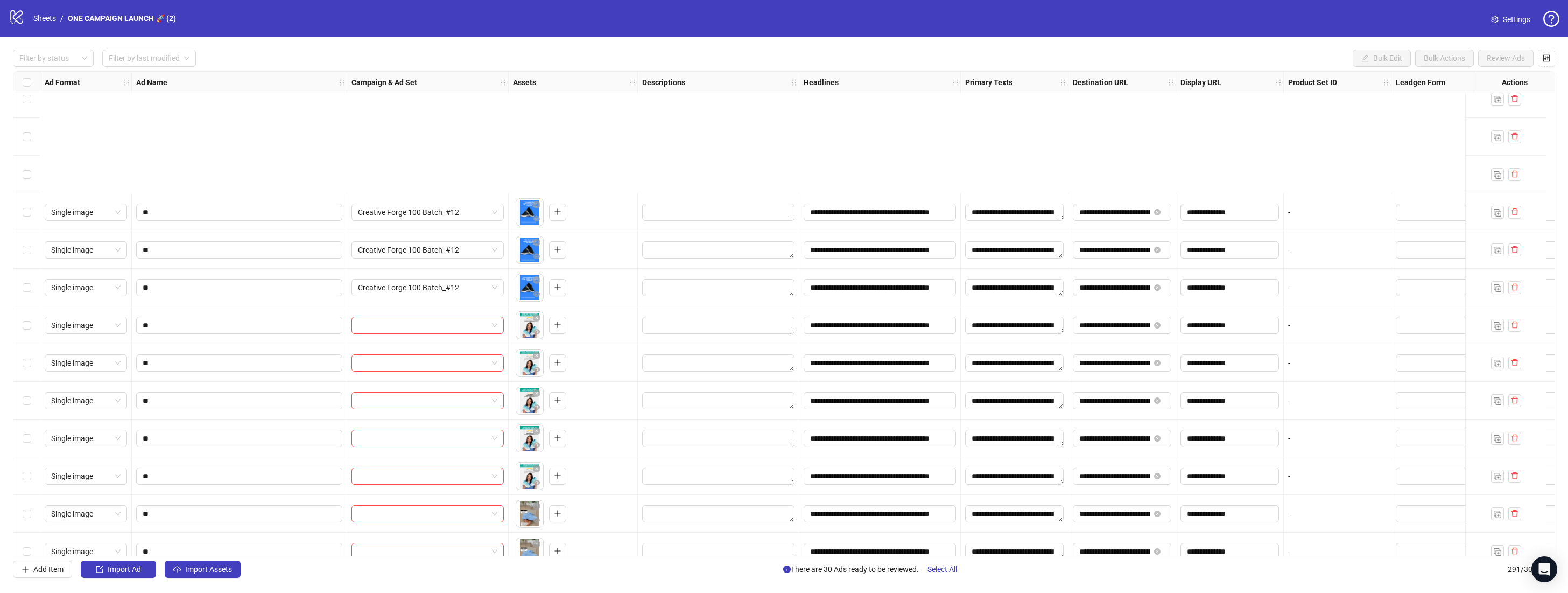
scroll to position [9420, 0]
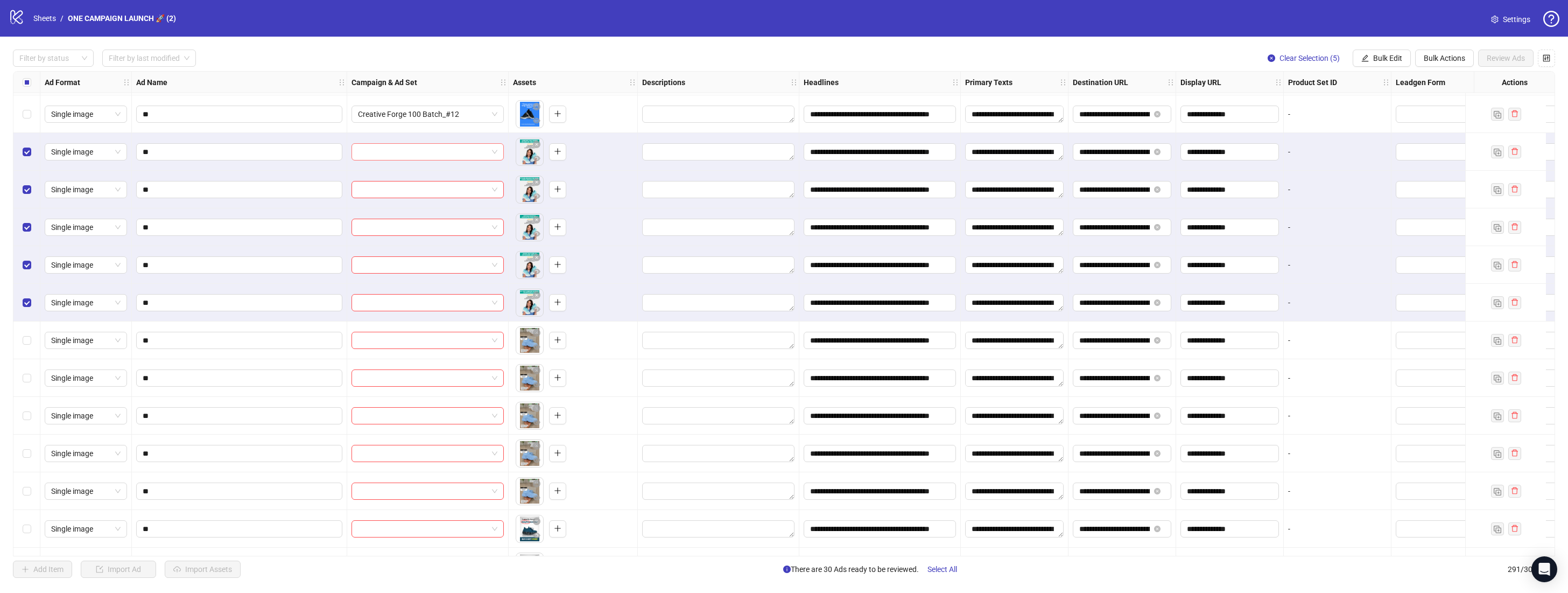
click at [493, 154] on span at bounding box center [428, 151] width 140 height 16
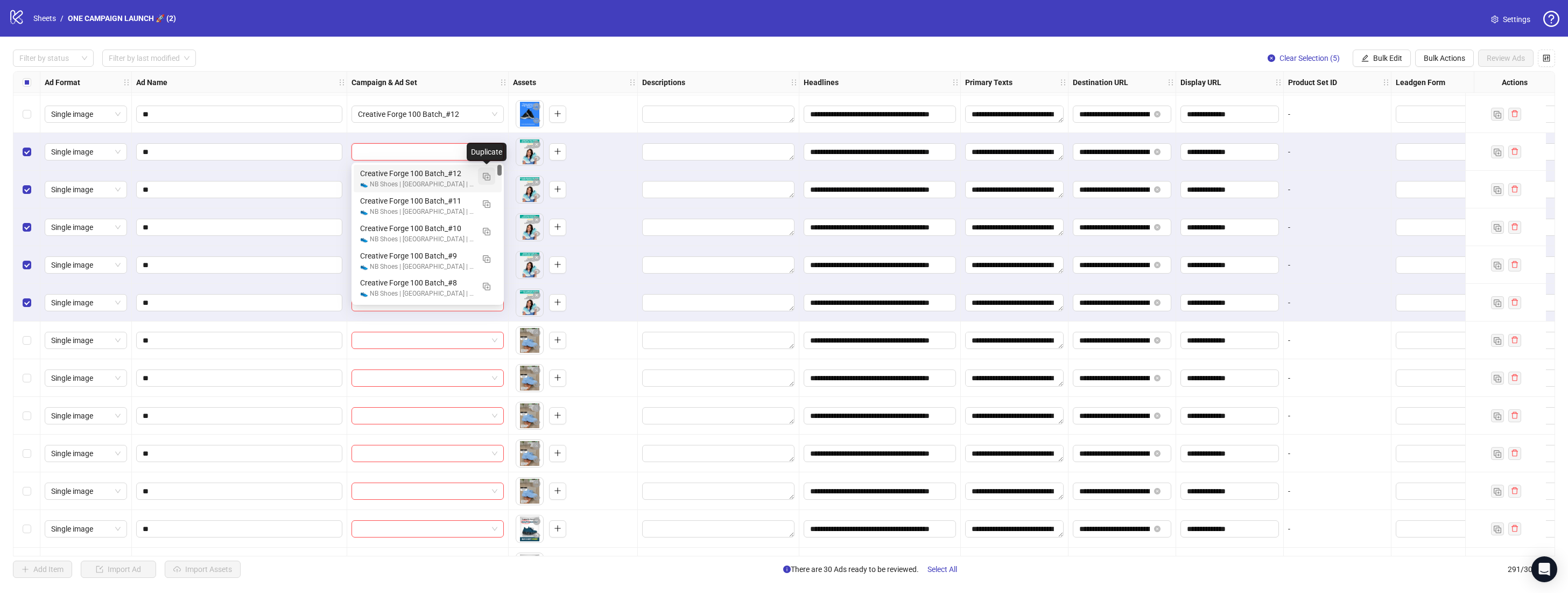
click at [485, 178] on img "button" at bounding box center [487, 176] width 8 height 8
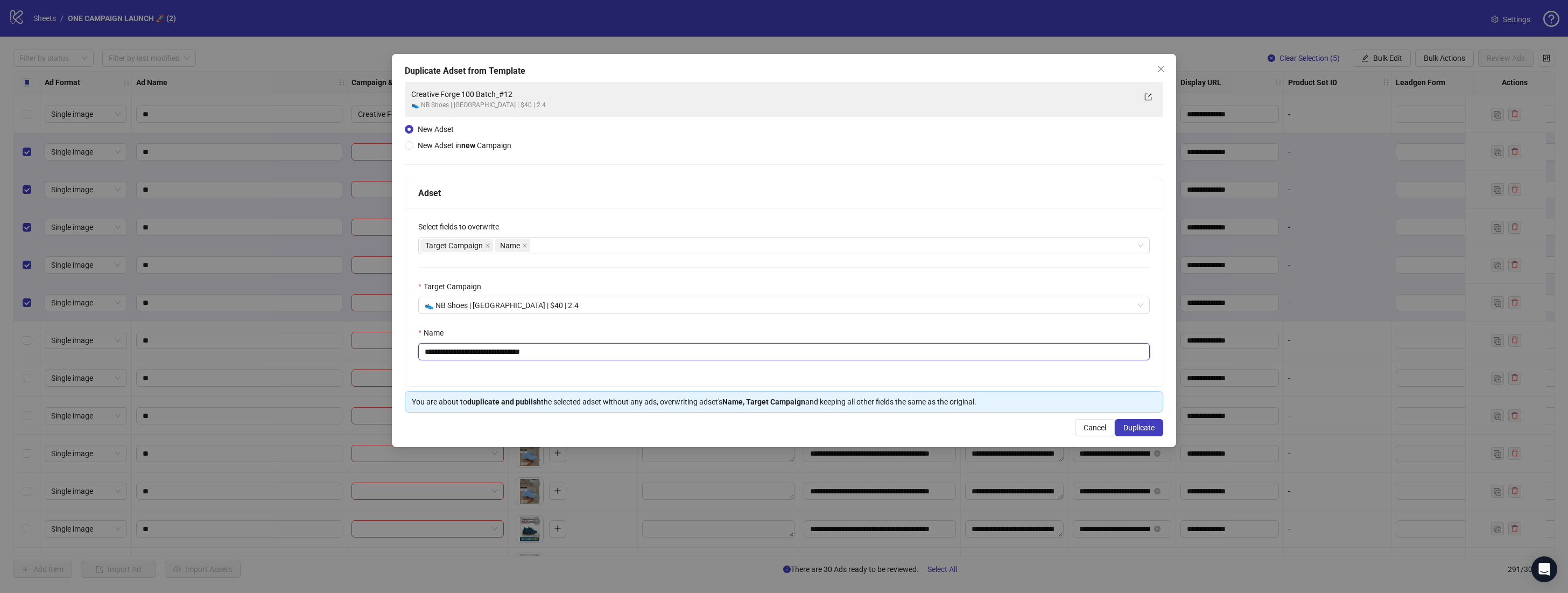
drag, startPoint x: 553, startPoint y: 350, endPoint x: 521, endPoint y: 353, distance: 32.1
click at [521, 353] on input "**********" at bounding box center [784, 351] width 732 height 17
type input "**********"
click at [1147, 431] on span "Duplicate" at bounding box center [1138, 427] width 31 height 8
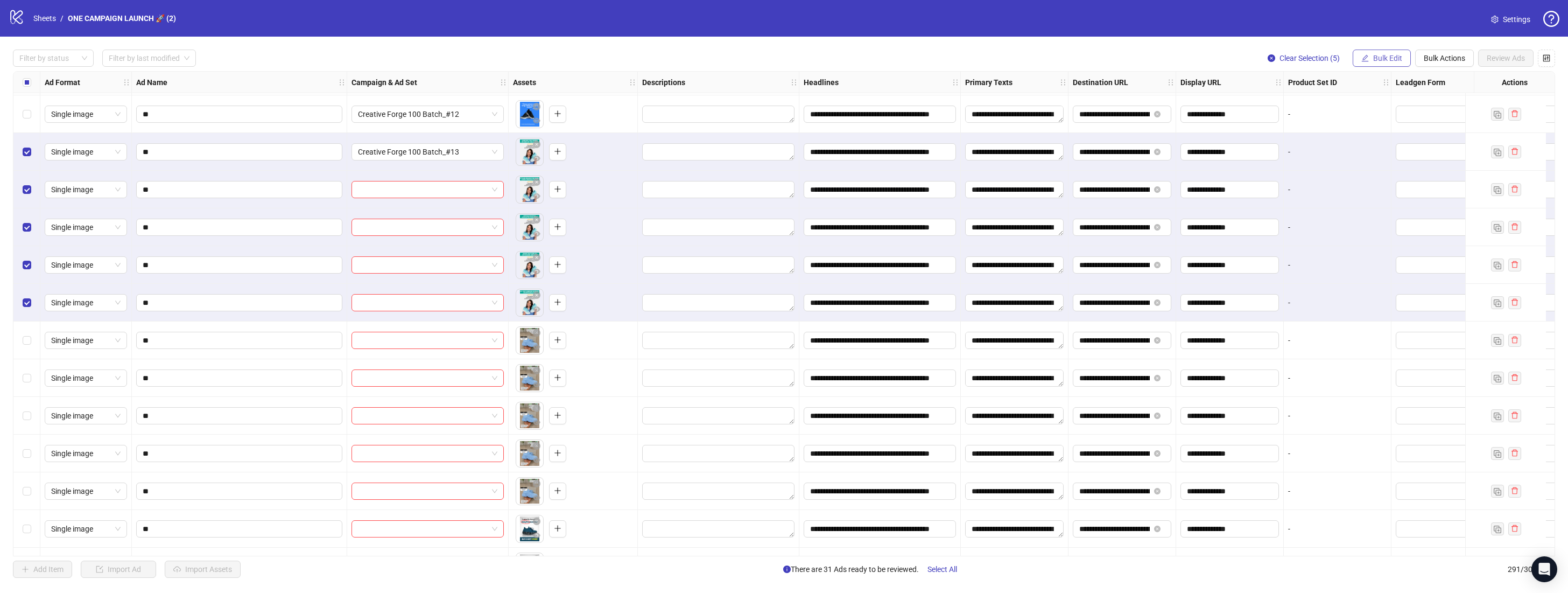
click at [1395, 61] on span "Bulk Edit" at bounding box center [1388, 58] width 29 height 8
click at [1398, 115] on span "Campaign & Ad Set" at bounding box center [1392, 114] width 64 height 12
click at [1424, 133] on icon "check" at bounding box center [1426, 132] width 8 height 8
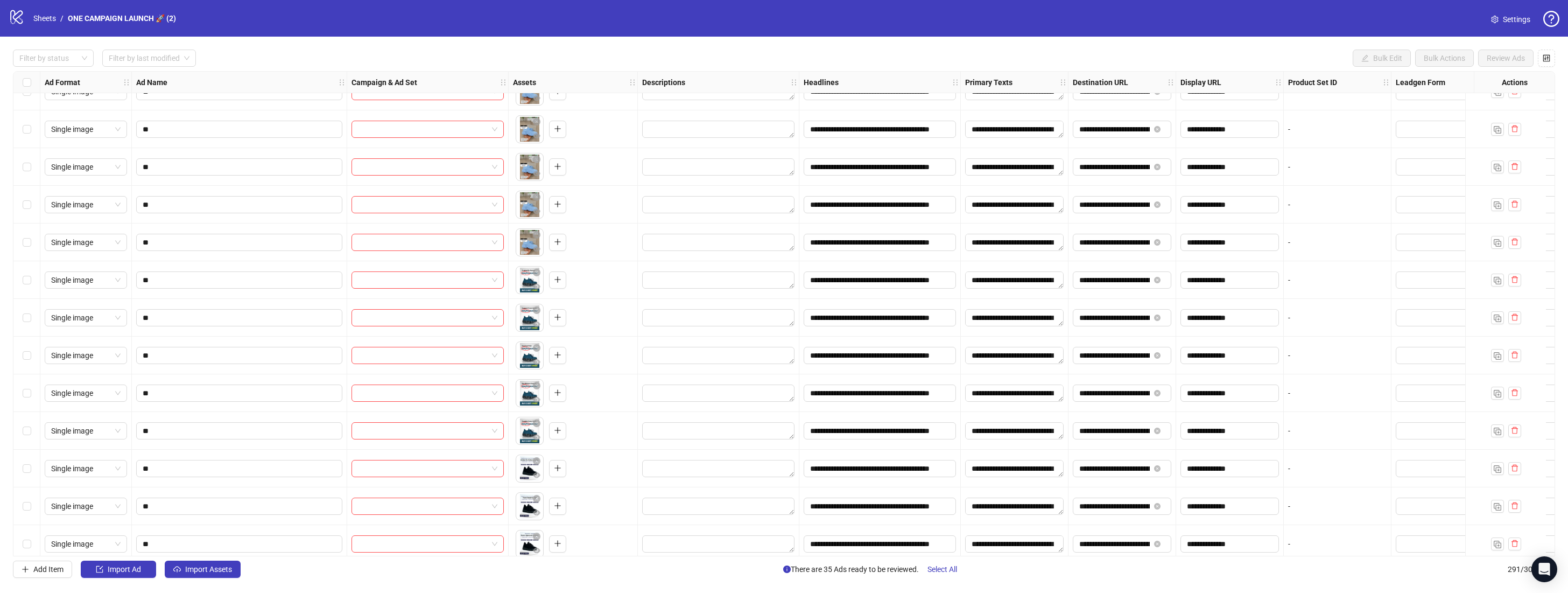
scroll to position [9603, 0]
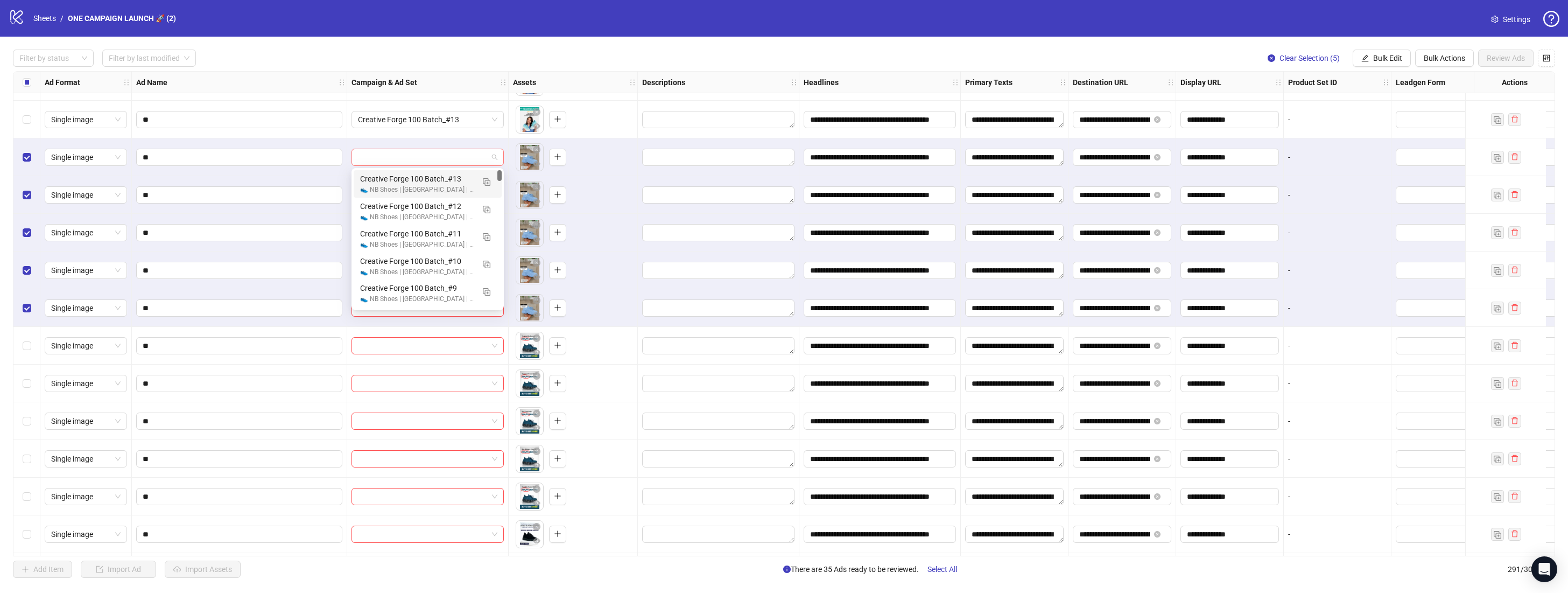
click at [491, 156] on span at bounding box center [428, 157] width 140 height 16
click at [487, 185] on img "button" at bounding box center [487, 182] width 8 height 8
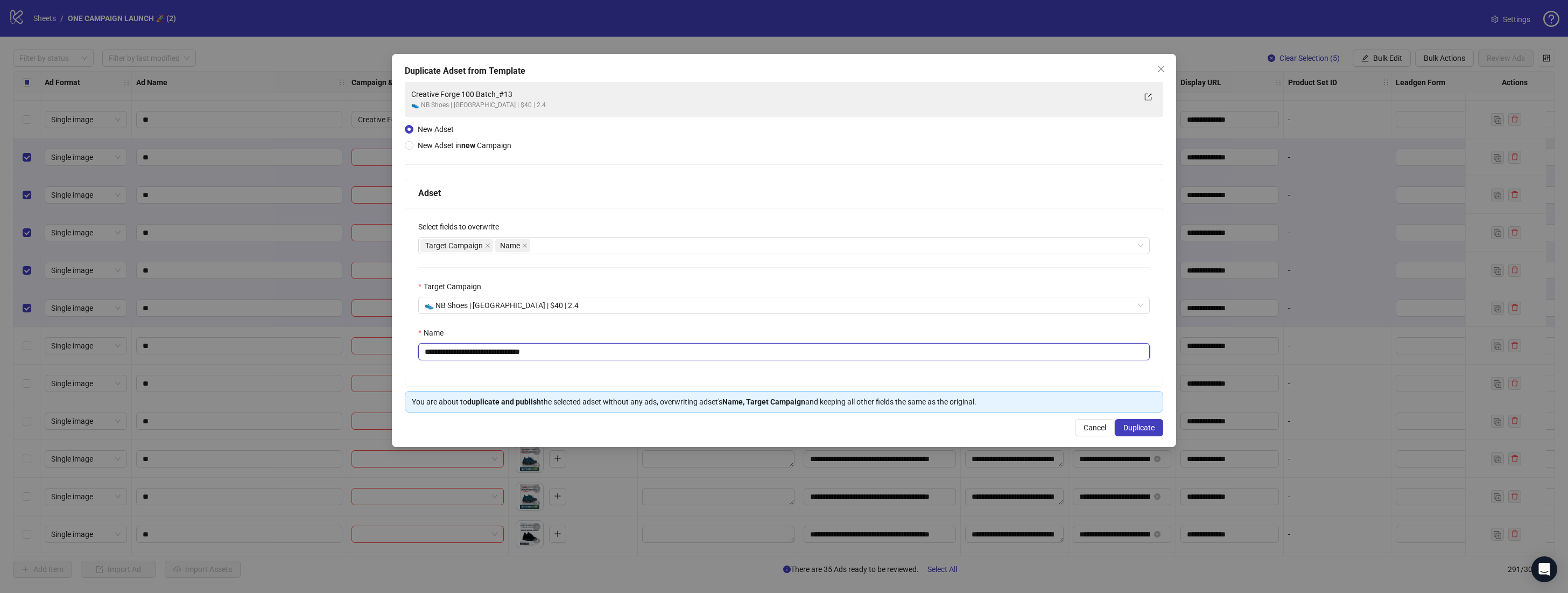
drag, startPoint x: 559, startPoint y: 354, endPoint x: 522, endPoint y: 356, distance: 37.1
click at [522, 356] on input "**********" at bounding box center [784, 351] width 732 height 17
type input "**********"
drag, startPoint x: 1143, startPoint y: 423, endPoint x: 1156, endPoint y: 423, distance: 13.0
click at [1145, 423] on span "Duplicate" at bounding box center [1138, 427] width 31 height 8
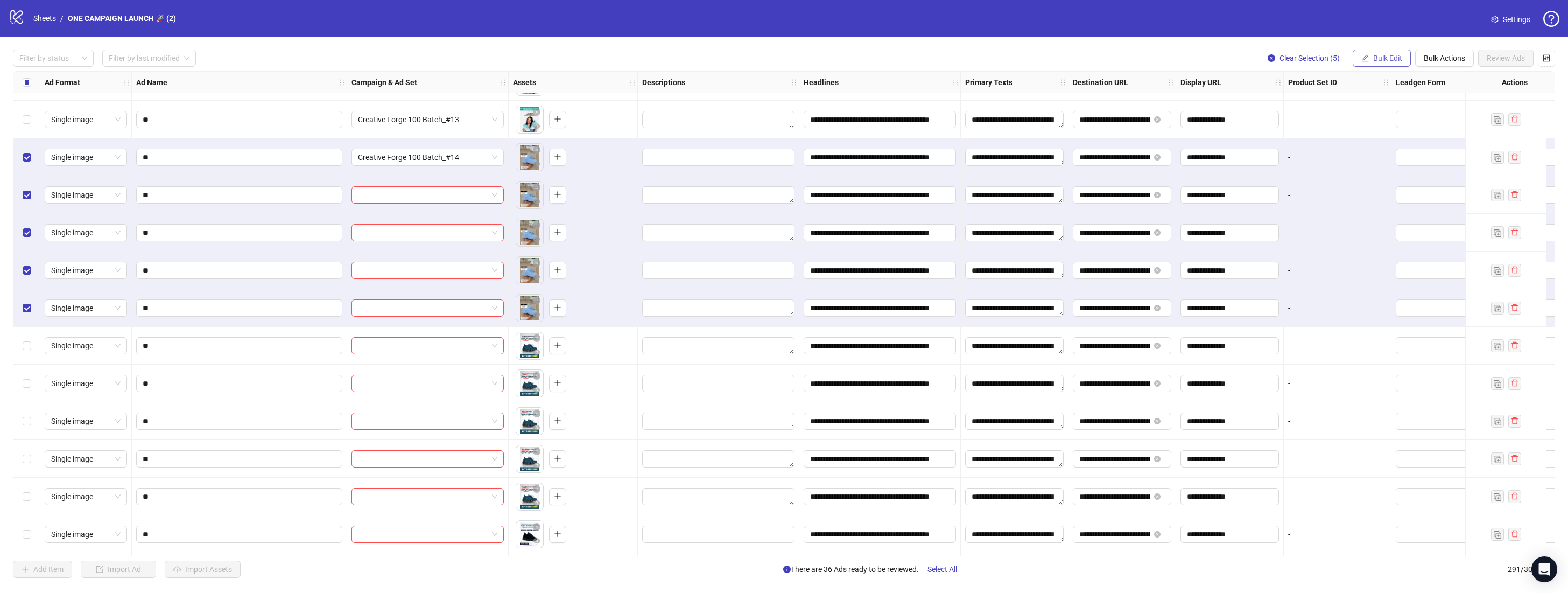
click at [1403, 61] on button "Bulk Edit" at bounding box center [1382, 58] width 58 height 17
click at [1409, 115] on span "Campaign & Ad Set" at bounding box center [1392, 114] width 64 height 12
click at [1428, 135] on icon "check" at bounding box center [1426, 132] width 8 height 8
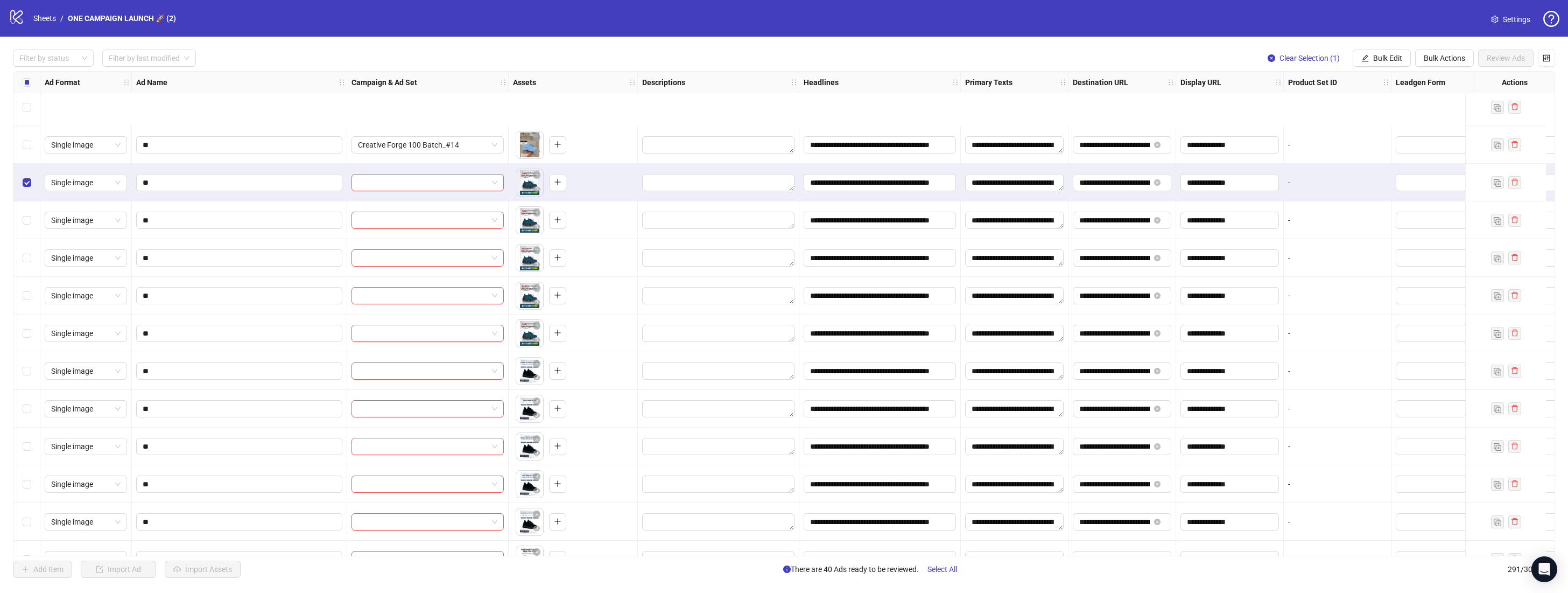
scroll to position [9880, 0]
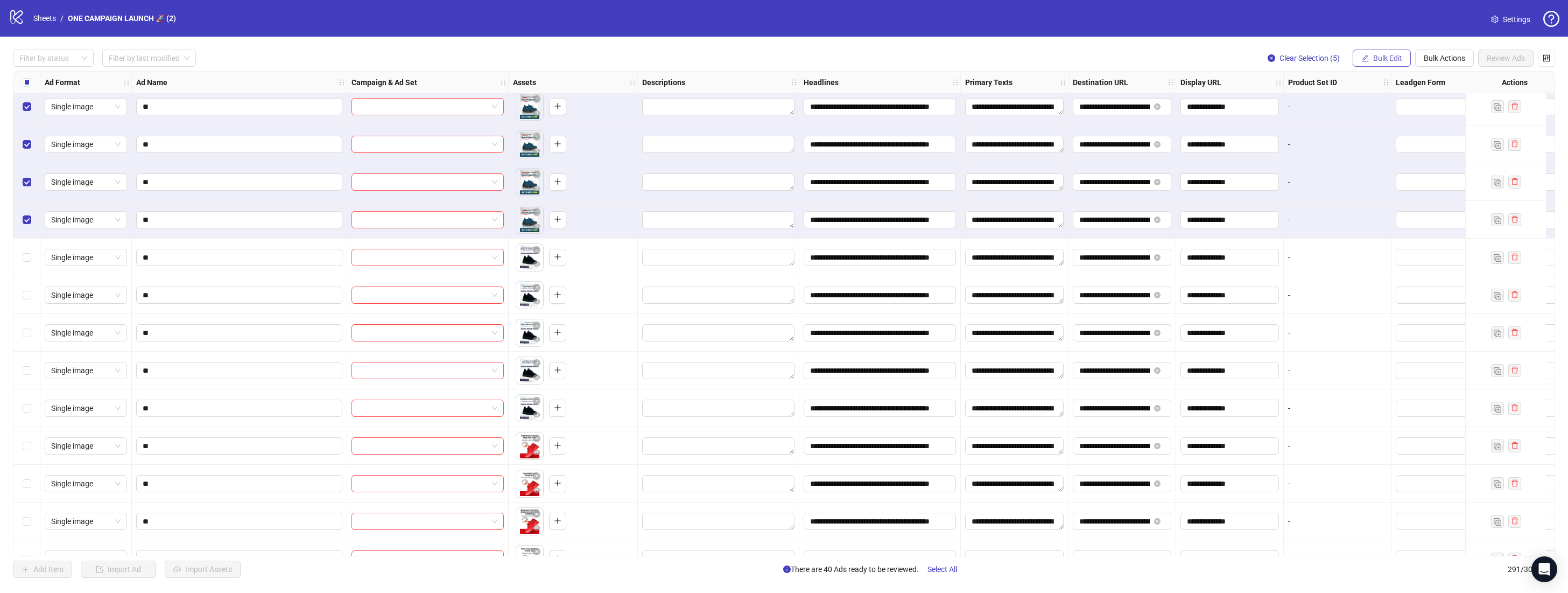
click at [1386, 58] on span "Bulk Edit" at bounding box center [1388, 58] width 29 height 8
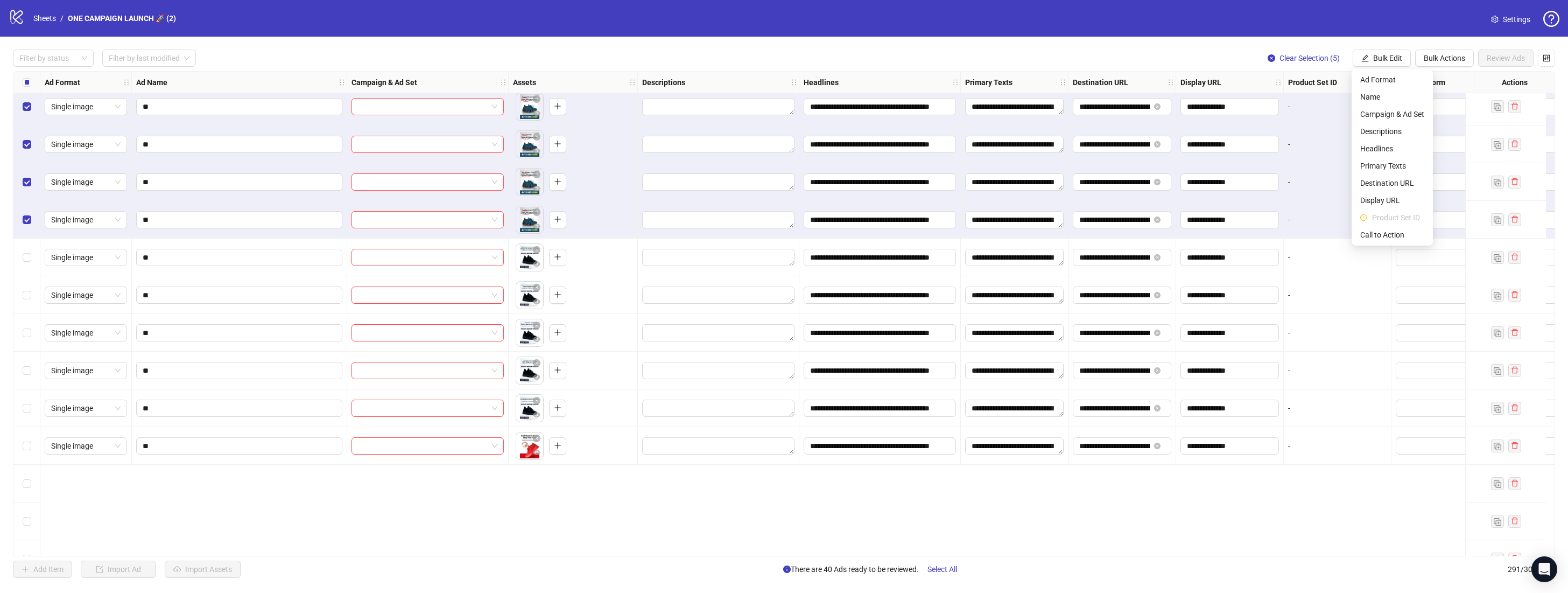
scroll to position [9744, 0]
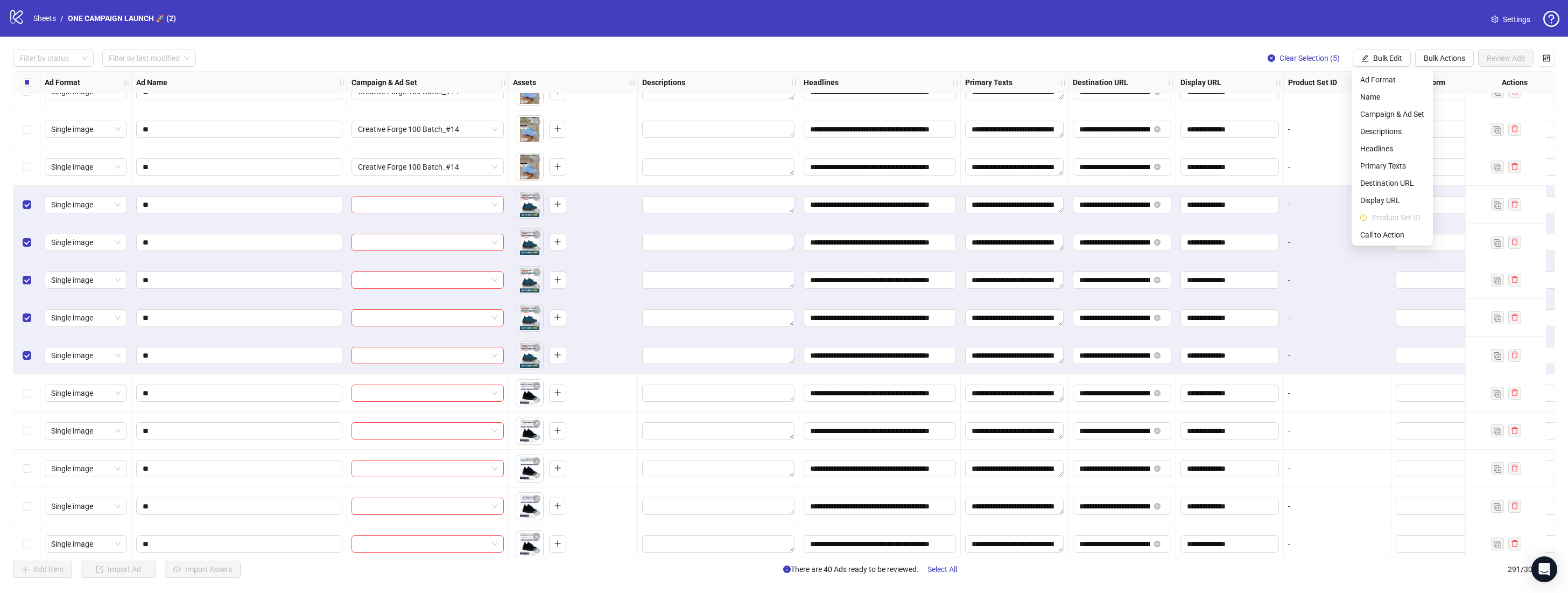
click at [490, 201] on span at bounding box center [428, 204] width 140 height 16
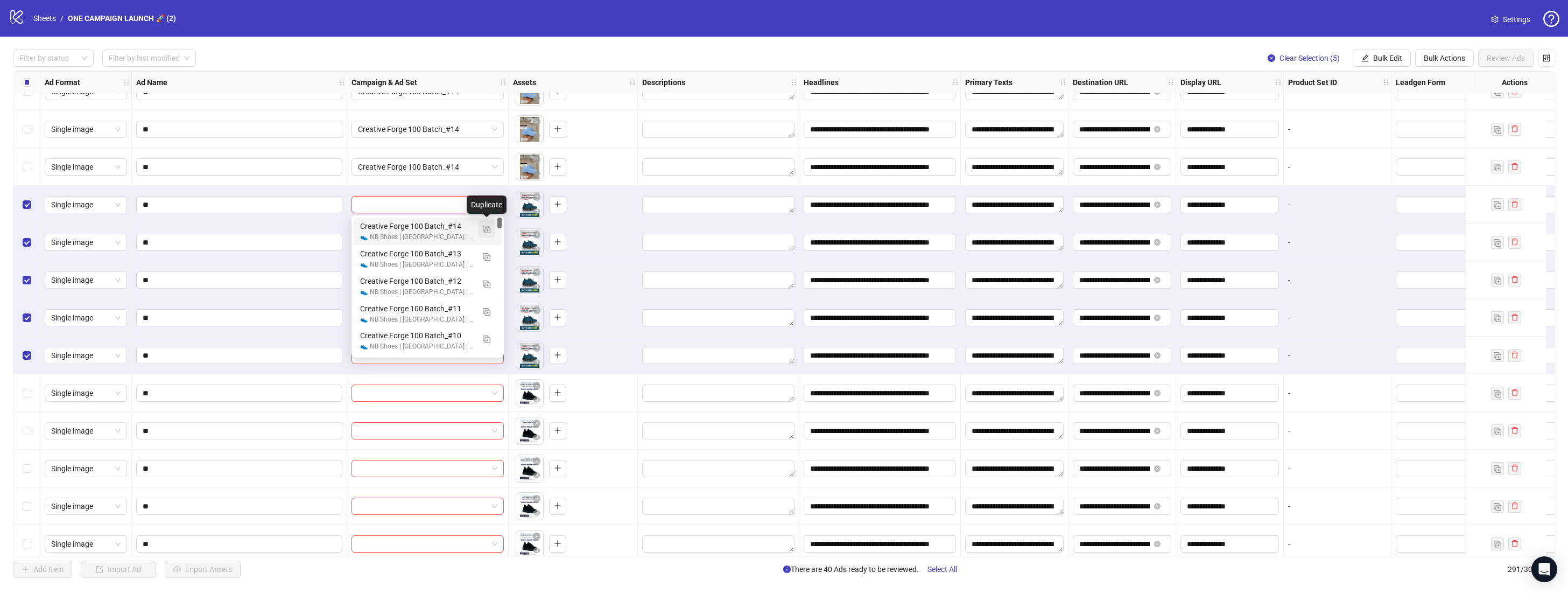
click at [493, 232] on button "button" at bounding box center [487, 228] width 17 height 17
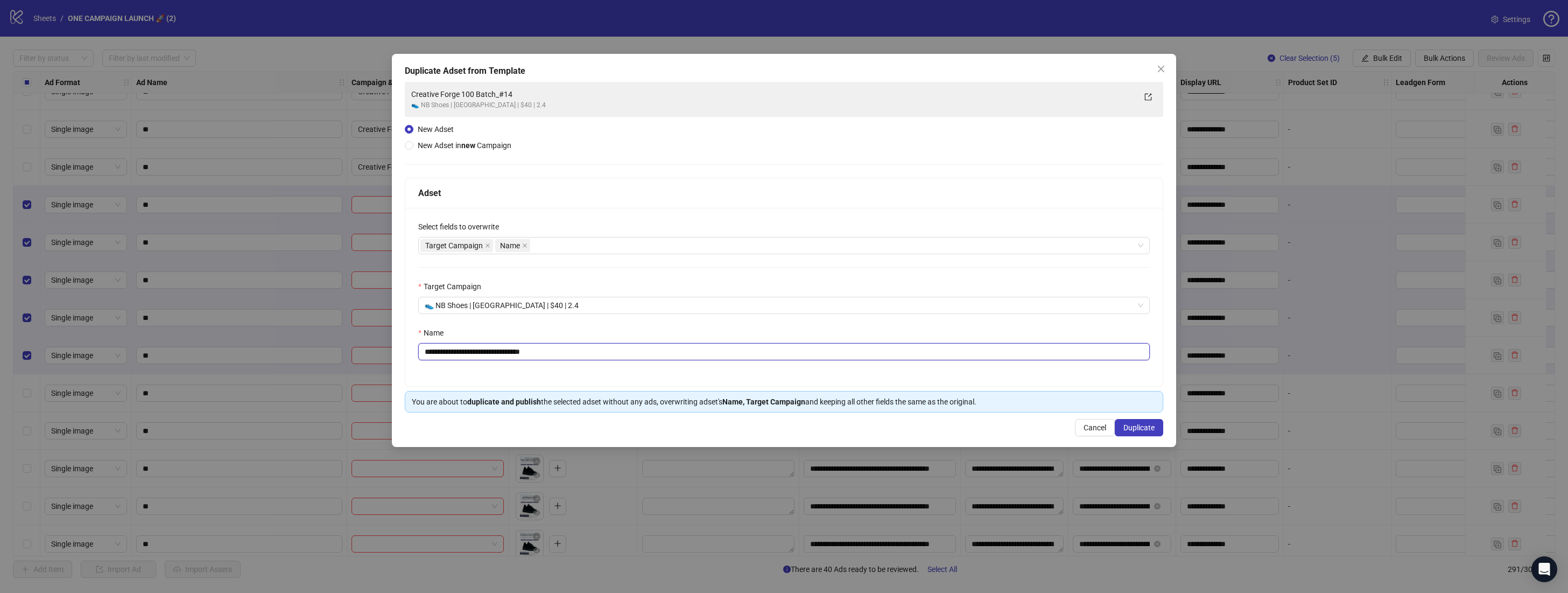
drag, startPoint x: 555, startPoint y: 356, endPoint x: 521, endPoint y: 356, distance: 34.0
click at [521, 356] on input "**********" at bounding box center [784, 351] width 732 height 17
type input "**********"
drag, startPoint x: 1149, startPoint y: 424, endPoint x: 1166, endPoint y: 426, distance: 17.1
click at [1149, 424] on span "Duplicate" at bounding box center [1138, 427] width 31 height 8
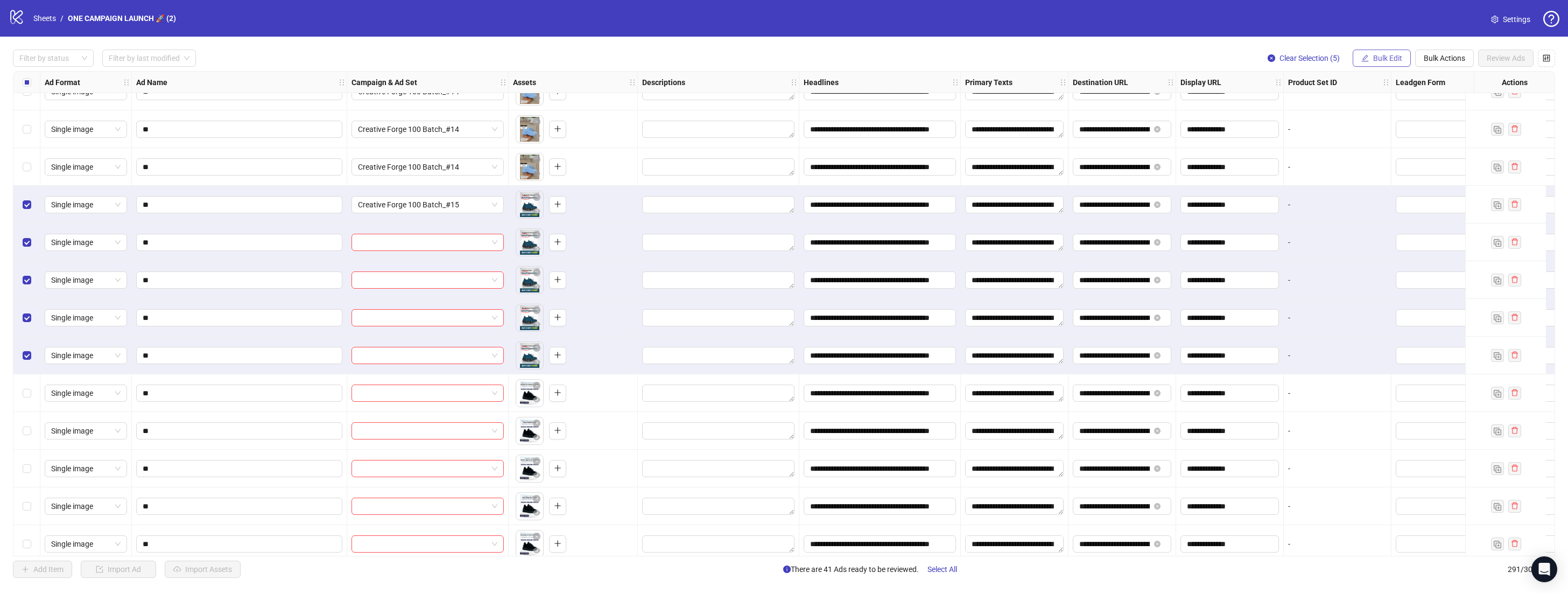
click at [1393, 57] on span "Bulk Edit" at bounding box center [1388, 58] width 29 height 8
click at [1405, 119] on span "Campaign & Ad Set" at bounding box center [1392, 114] width 64 height 12
click at [1429, 137] on button "submit" at bounding box center [1426, 132] width 13 height 13
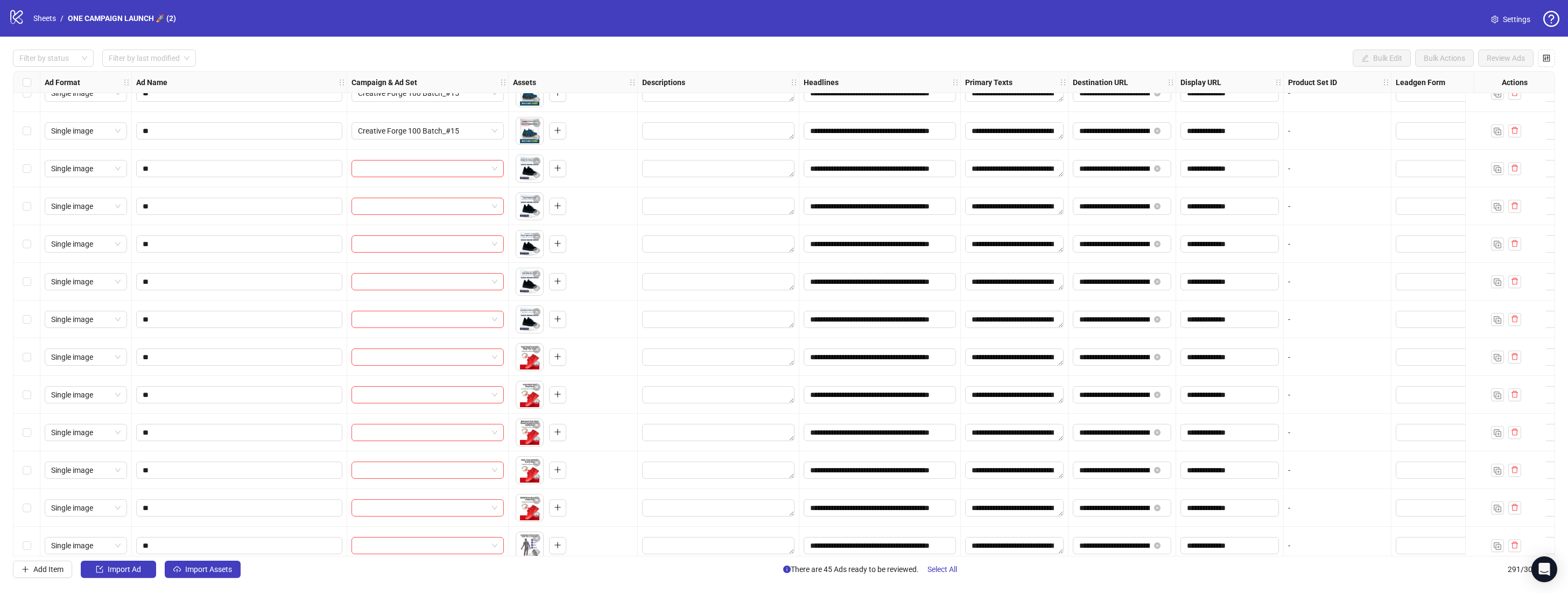
scroll to position [9945, 0]
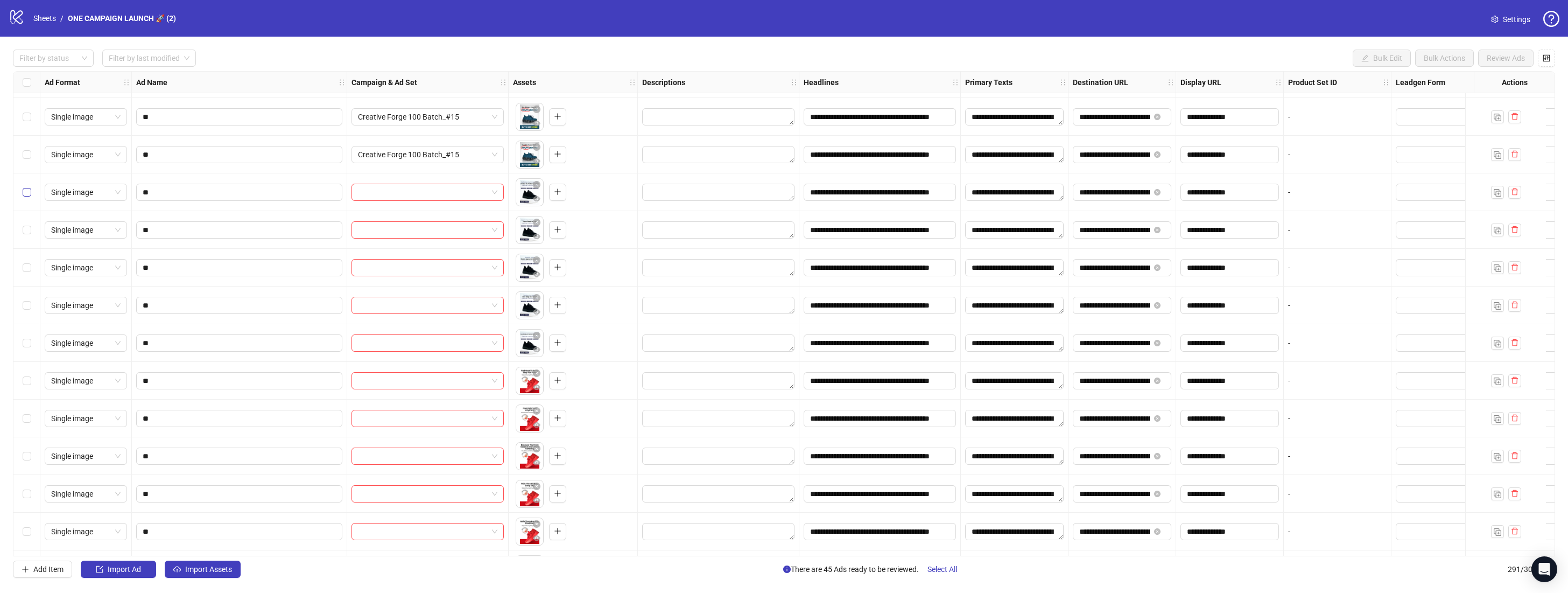
click at [29, 197] on label "Select row 267" at bounding box center [27, 192] width 8 height 12
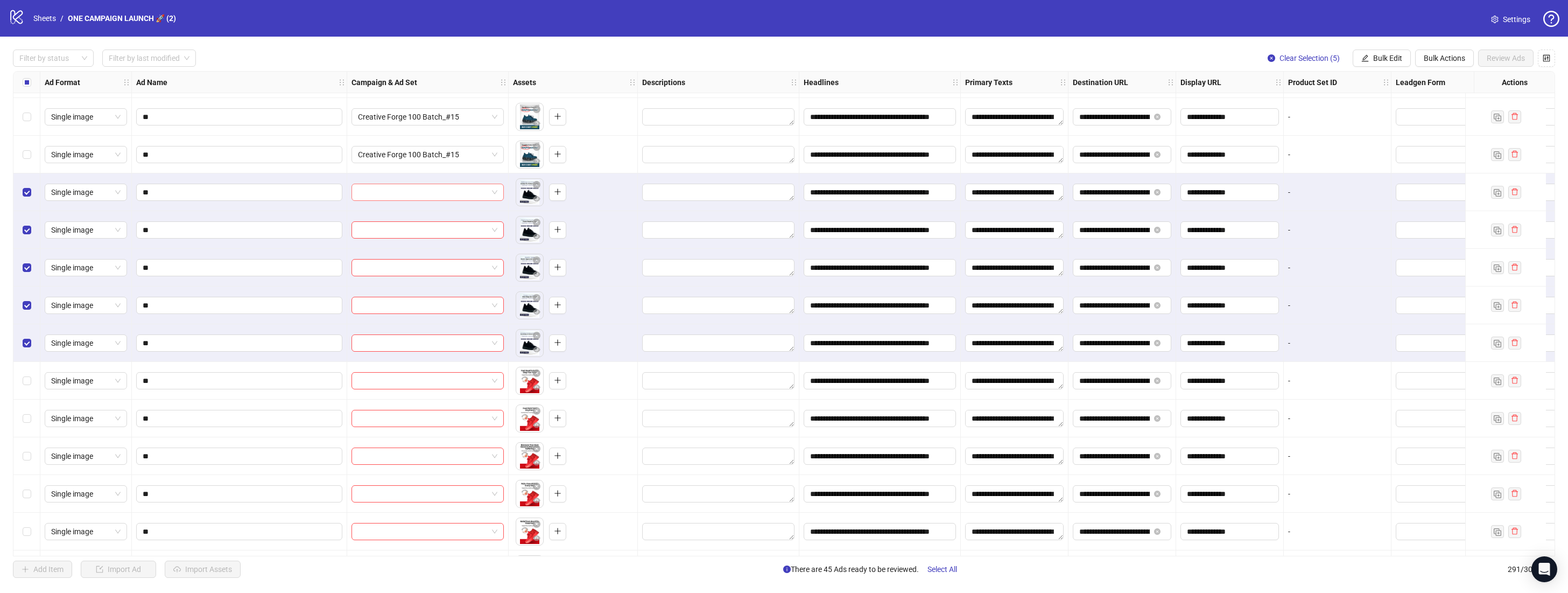
click at [497, 190] on div at bounding box center [427, 192] width 152 height 17
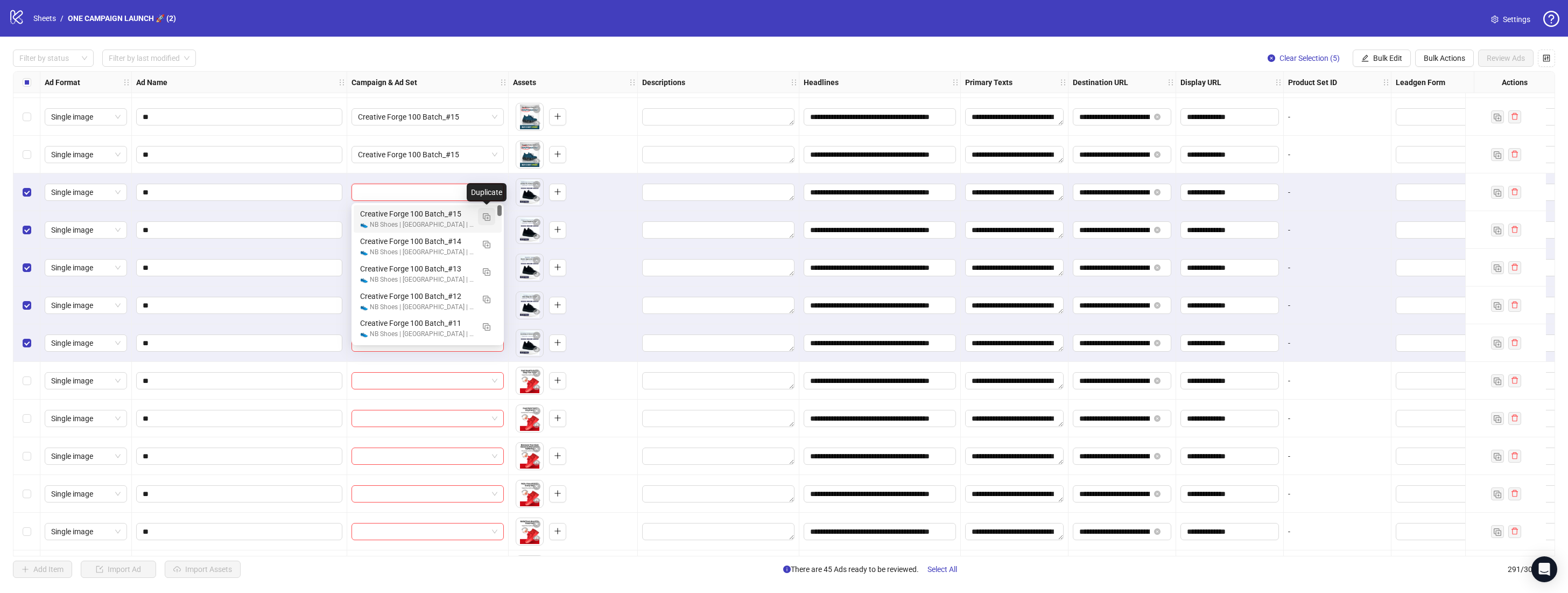
click at [488, 212] on span "button" at bounding box center [487, 217] width 8 height 8
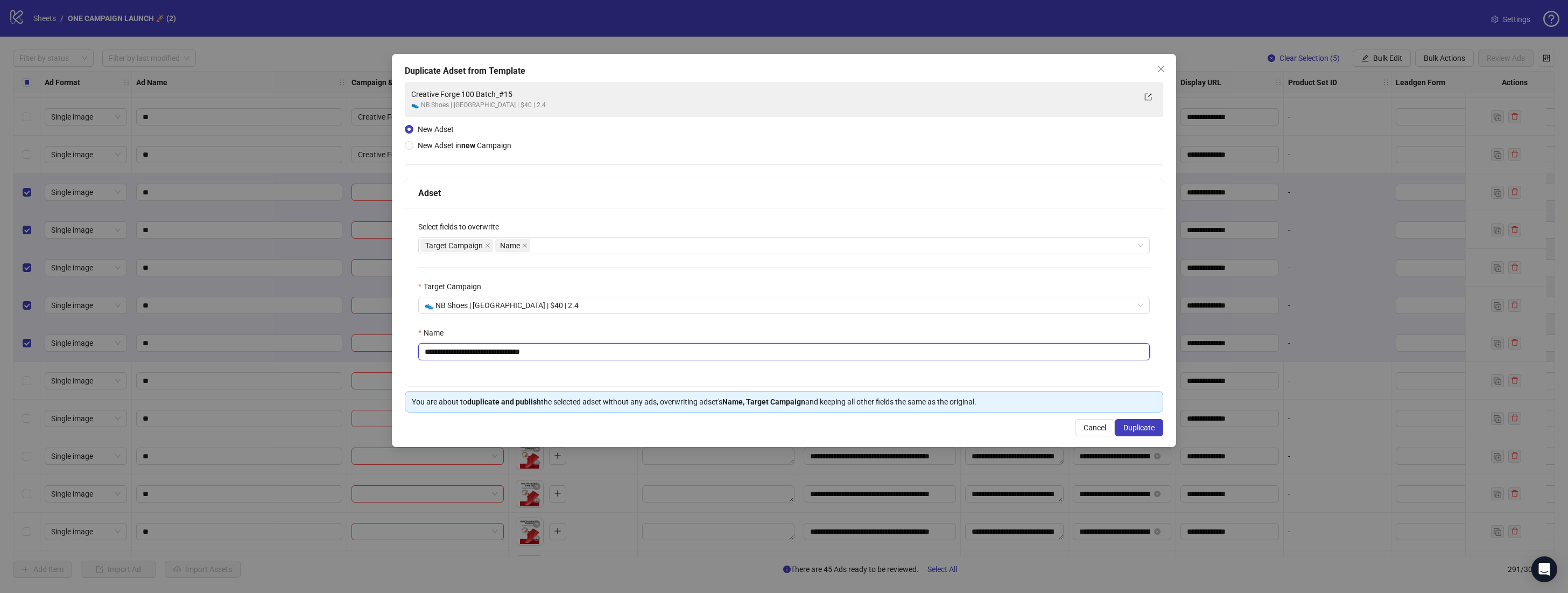
drag, startPoint x: 553, startPoint y: 353, endPoint x: 521, endPoint y: 353, distance: 32.0
click at [521, 353] on input "**********" at bounding box center [784, 351] width 732 height 17
type input "**********"
click at [1156, 426] on button "Duplicate" at bounding box center [1139, 427] width 49 height 17
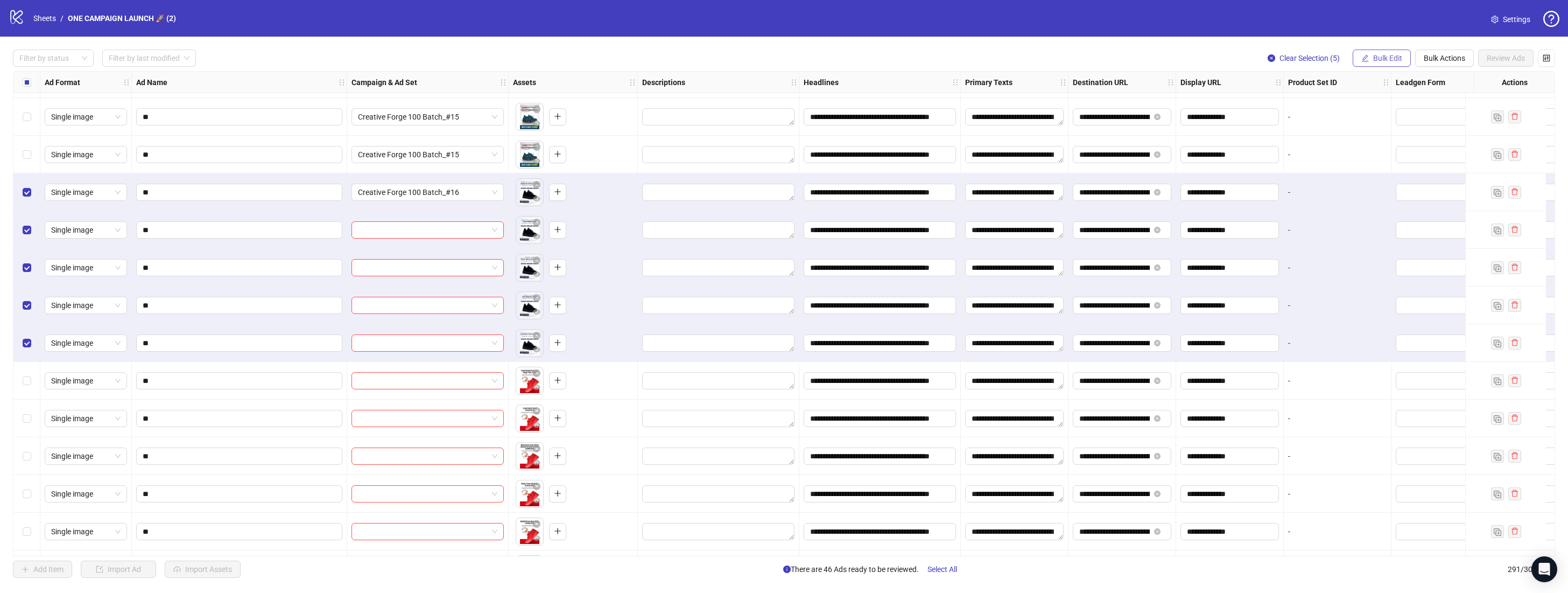
click at [1403, 63] on button "Bulk Edit" at bounding box center [1382, 58] width 58 height 17
click at [1415, 116] on span "Campaign & Ad Set" at bounding box center [1392, 114] width 64 height 12
click at [1425, 129] on icon "check" at bounding box center [1426, 132] width 8 height 8
click at [22, 81] on div "Select all rows" at bounding box center [26, 82] width 27 height 22
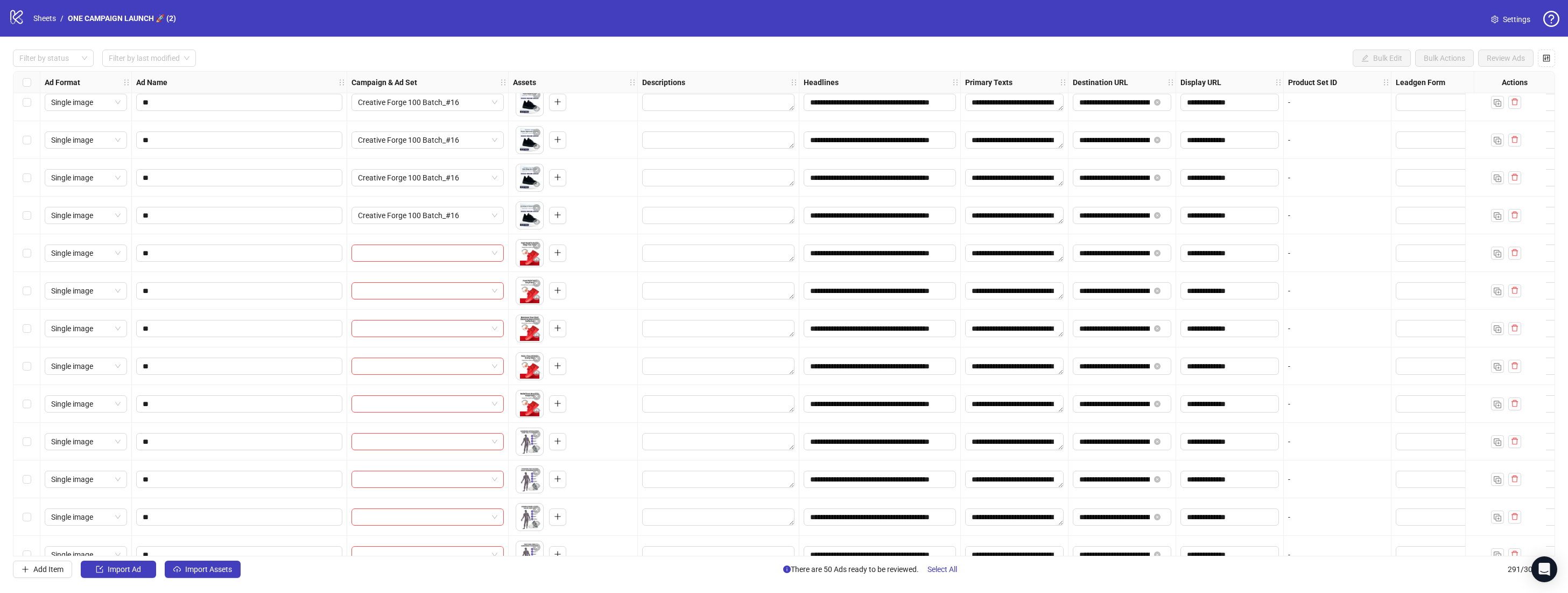
scroll to position [10098, 0]
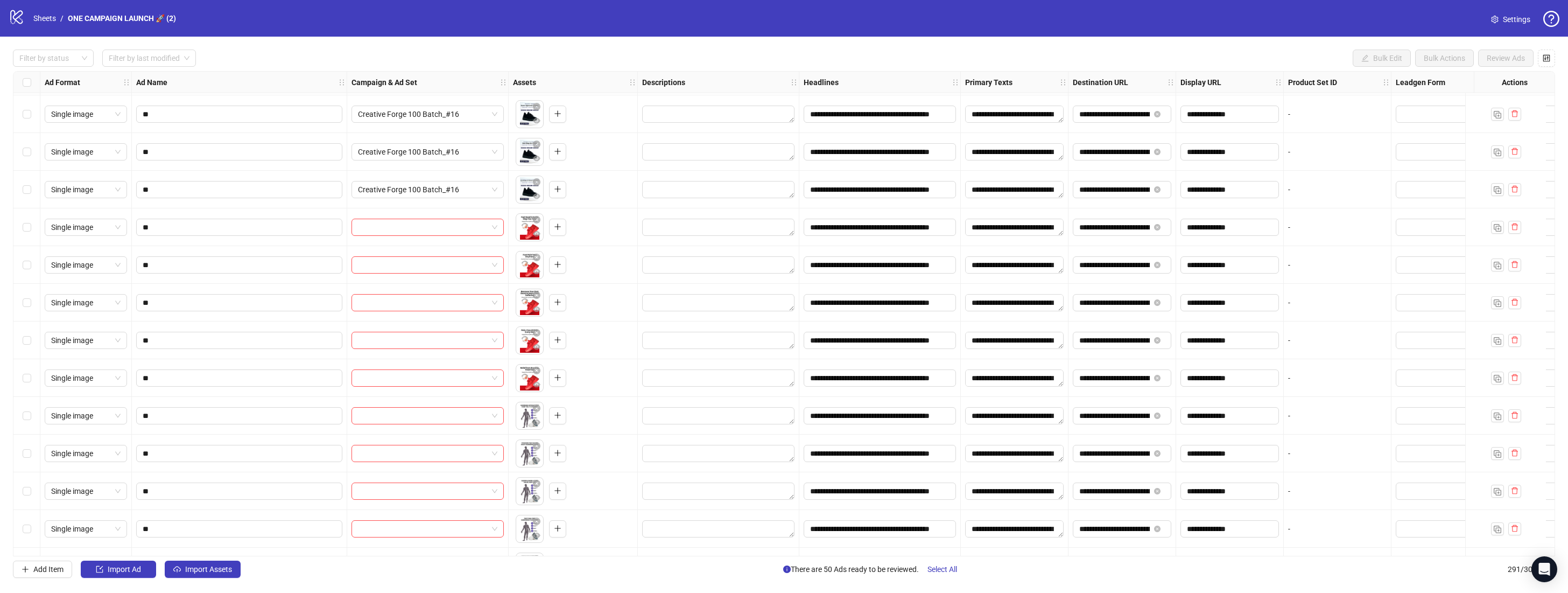
click at [31, 228] on div "Select row 272" at bounding box center [26, 227] width 27 height 37
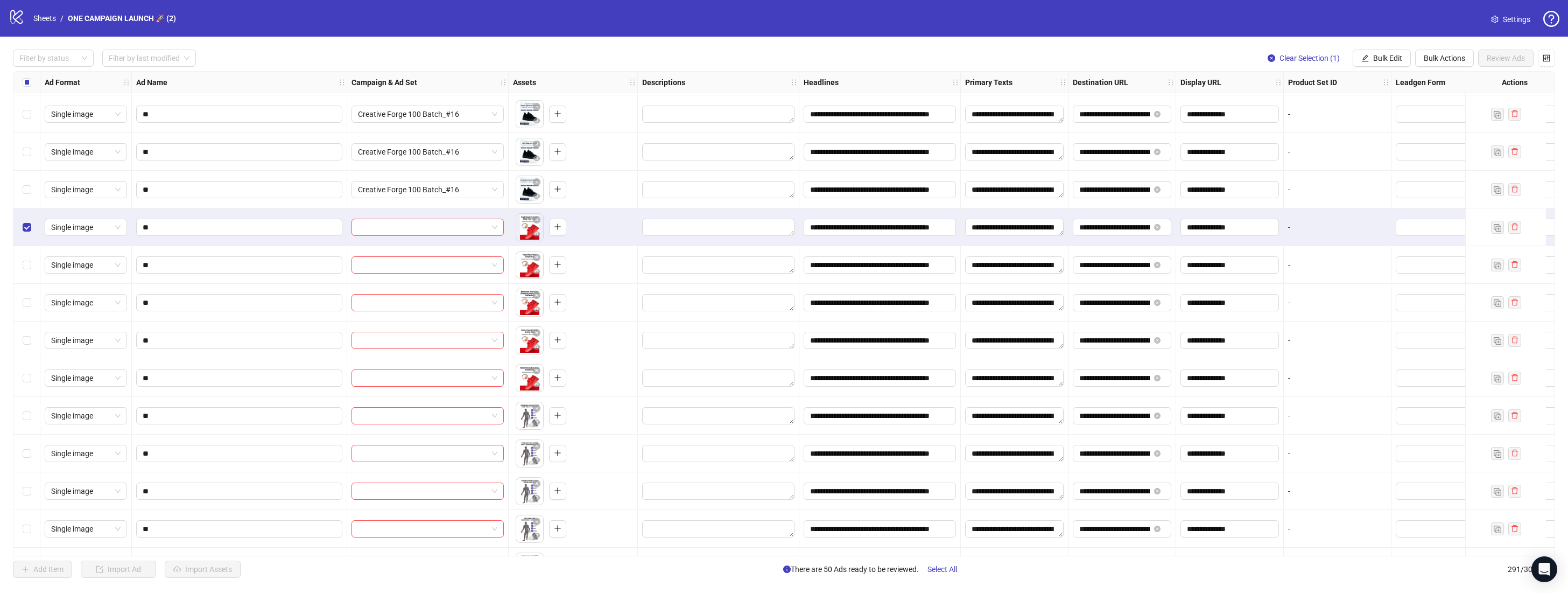
click at [32, 373] on div "Select row 276" at bounding box center [26, 378] width 27 height 37
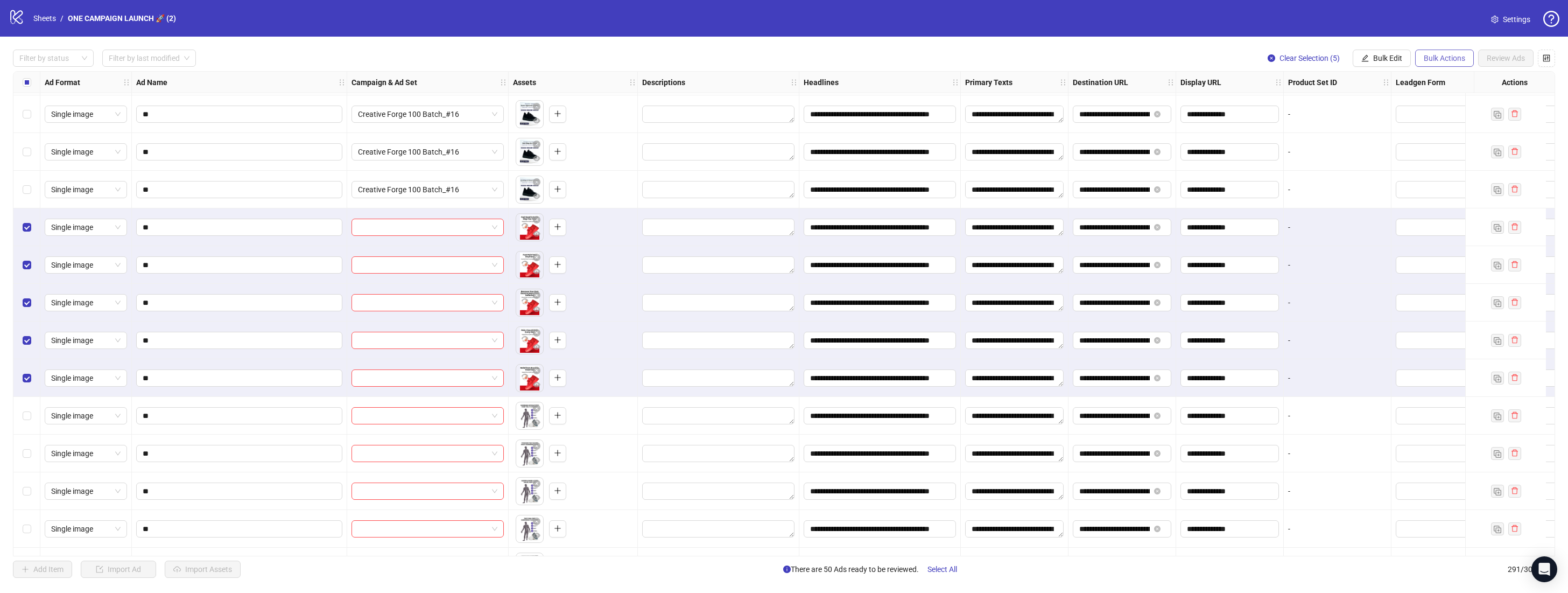
click at [1429, 54] on span "Bulk Actions" at bounding box center [1444, 58] width 42 height 8
click at [1399, 61] on span "Bulk Edit" at bounding box center [1388, 58] width 29 height 8
click at [497, 228] on span at bounding box center [428, 227] width 140 height 16
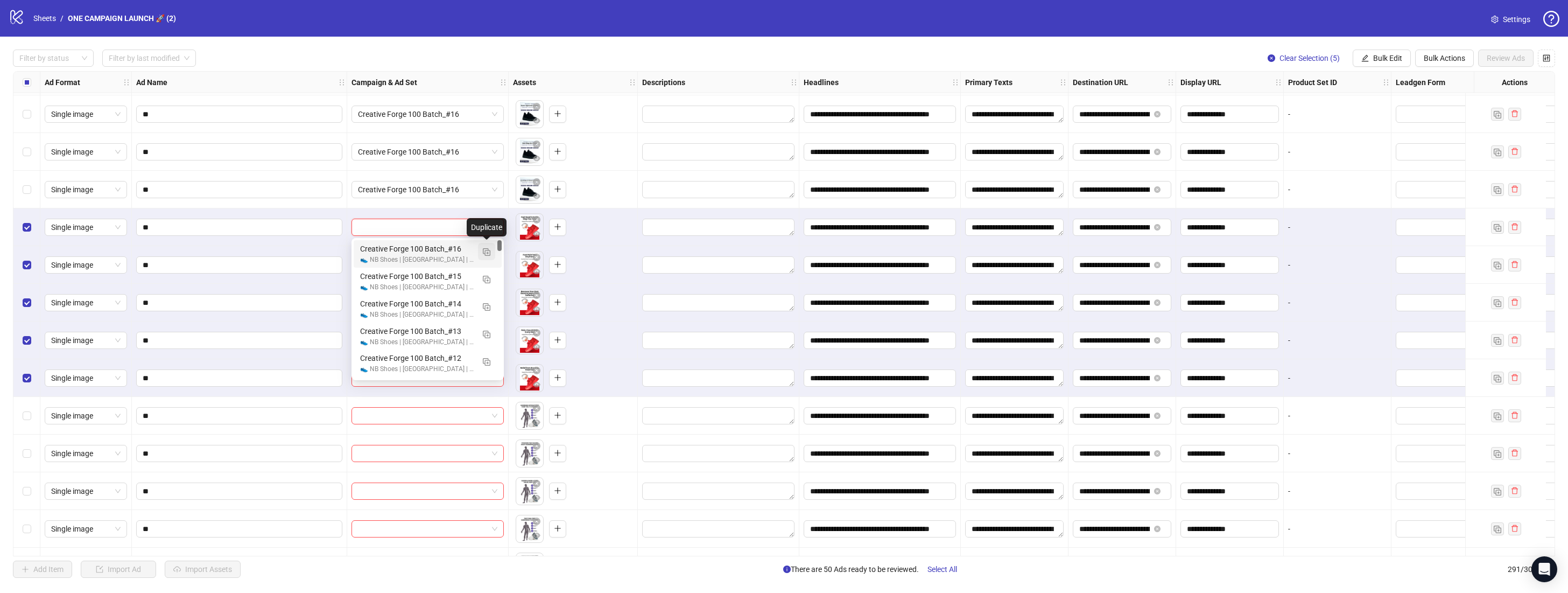
click at [485, 253] on img "button" at bounding box center [487, 251] width 8 height 8
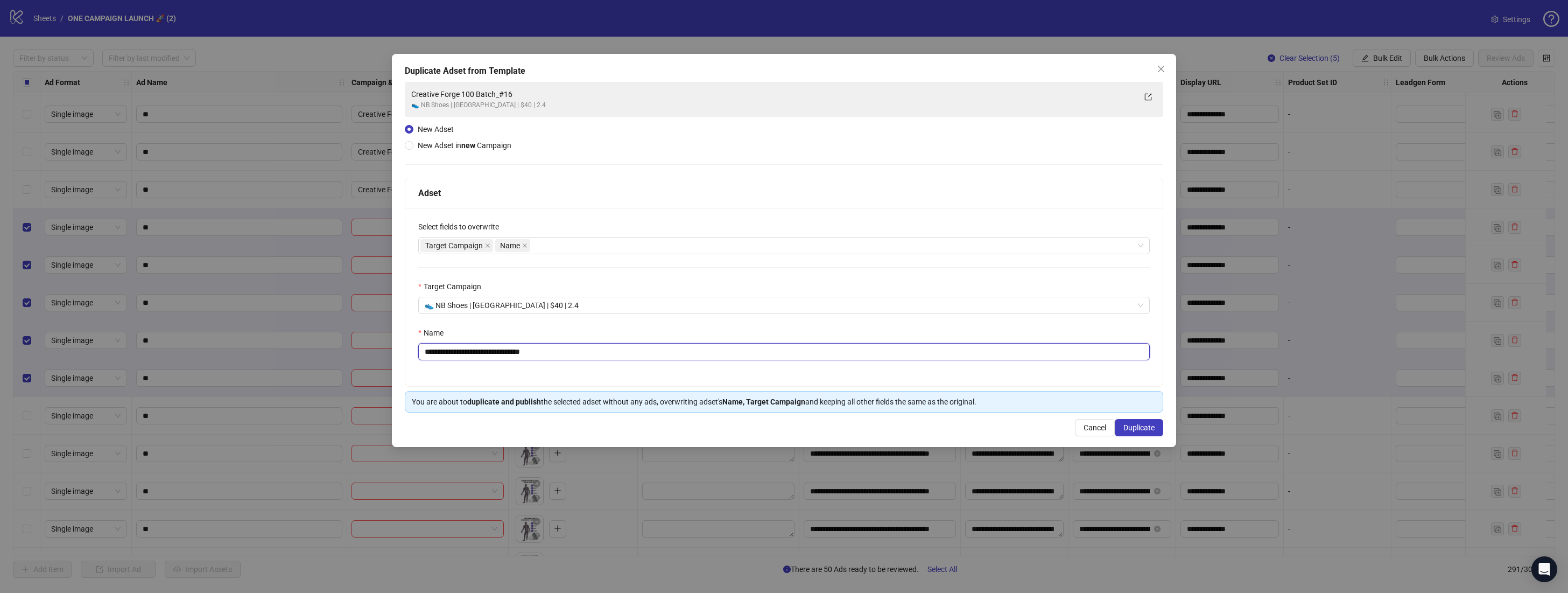
click at [521, 355] on input "**********" at bounding box center [784, 351] width 732 height 17
type input "**********"
click at [1150, 428] on span "Duplicate" at bounding box center [1138, 427] width 31 height 8
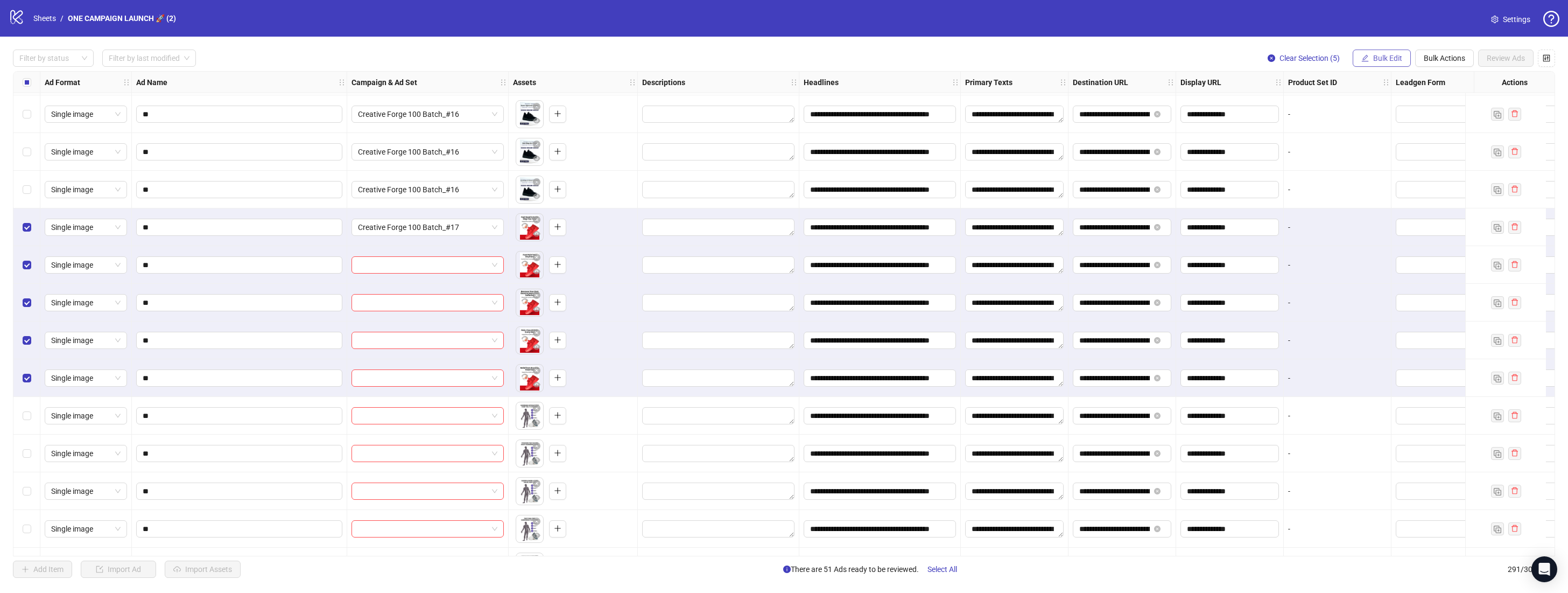
click at [1385, 60] on span "Bulk Edit" at bounding box center [1388, 58] width 29 height 8
click at [1408, 116] on span "Campaign & Ad Set" at bounding box center [1392, 114] width 64 height 12
click at [1426, 126] on button "submit" at bounding box center [1426, 132] width 13 height 13
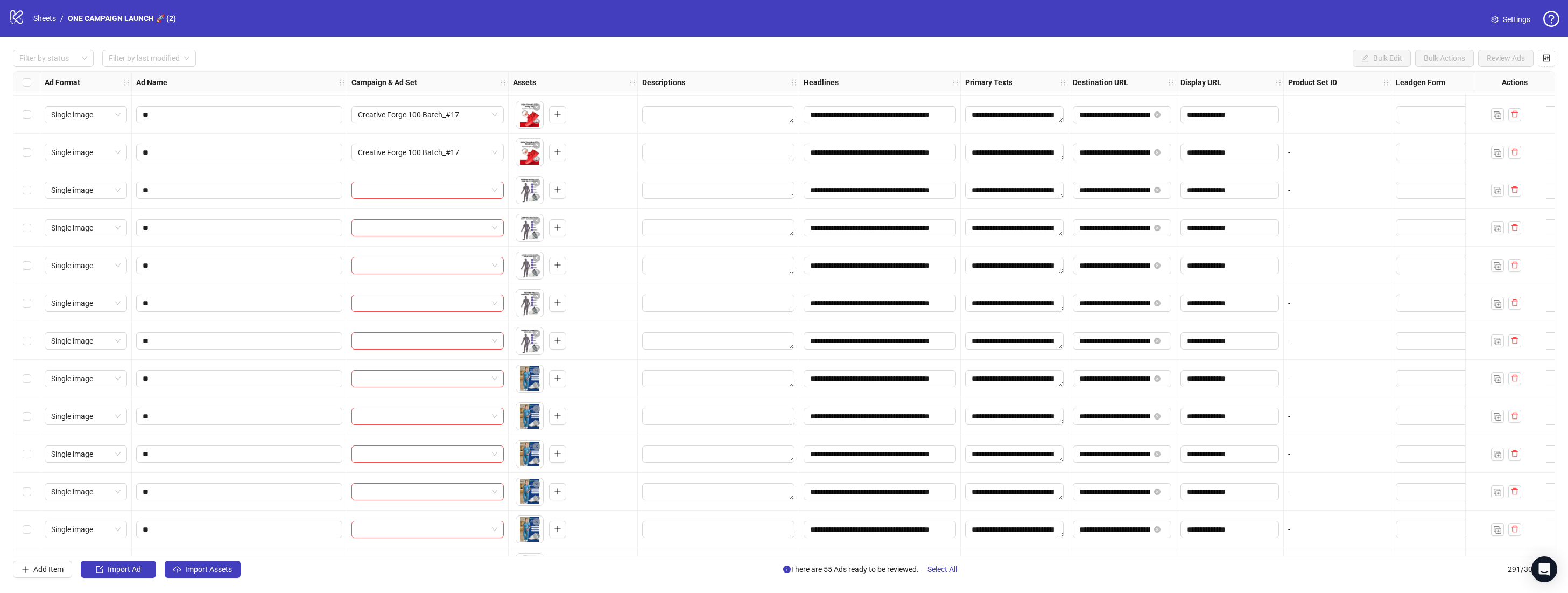
scroll to position [10326, 0]
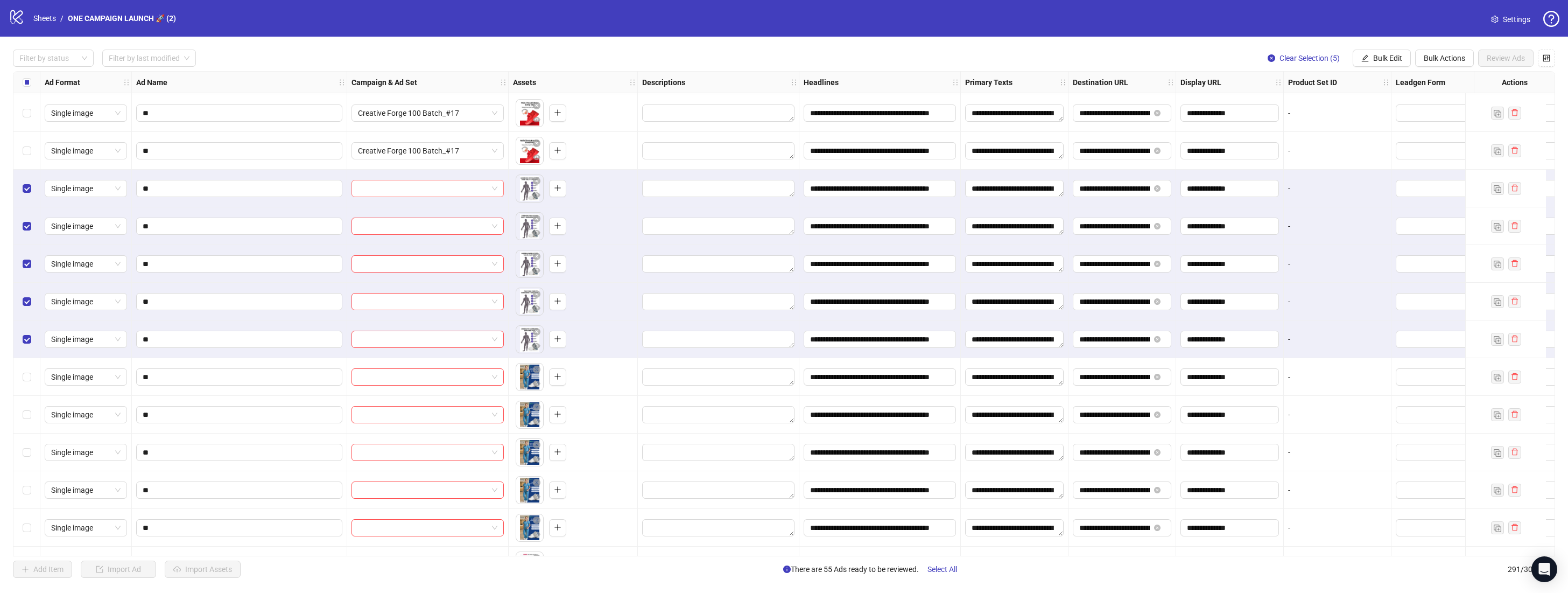
click at [494, 190] on span at bounding box center [428, 188] width 140 height 16
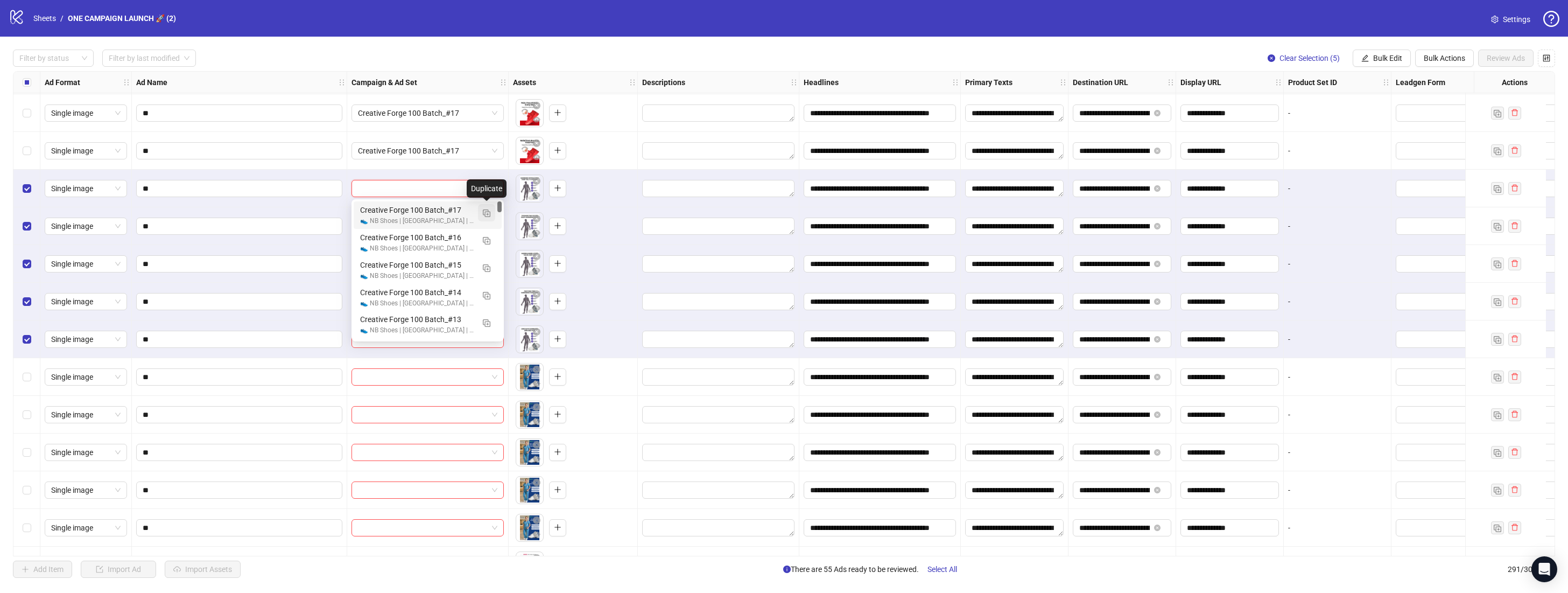
click at [485, 212] on img "button" at bounding box center [487, 213] width 8 height 8
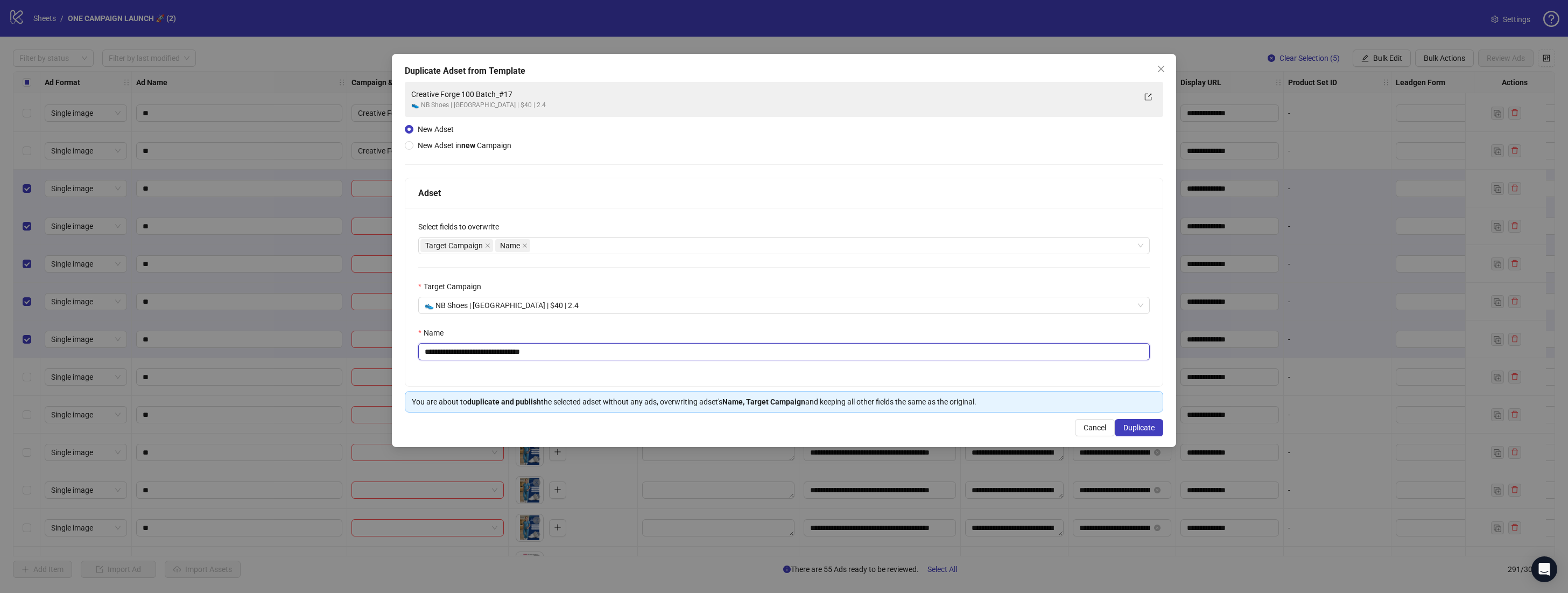
drag, startPoint x: 557, startPoint y: 355, endPoint x: 521, endPoint y: 352, distance: 36.1
click at [521, 352] on input "**********" at bounding box center [784, 351] width 732 height 17
type input "**********"
drag, startPoint x: 1153, startPoint y: 428, endPoint x: 1168, endPoint y: 436, distance: 17.0
click at [1153, 428] on span "Duplicate" at bounding box center [1138, 427] width 31 height 8
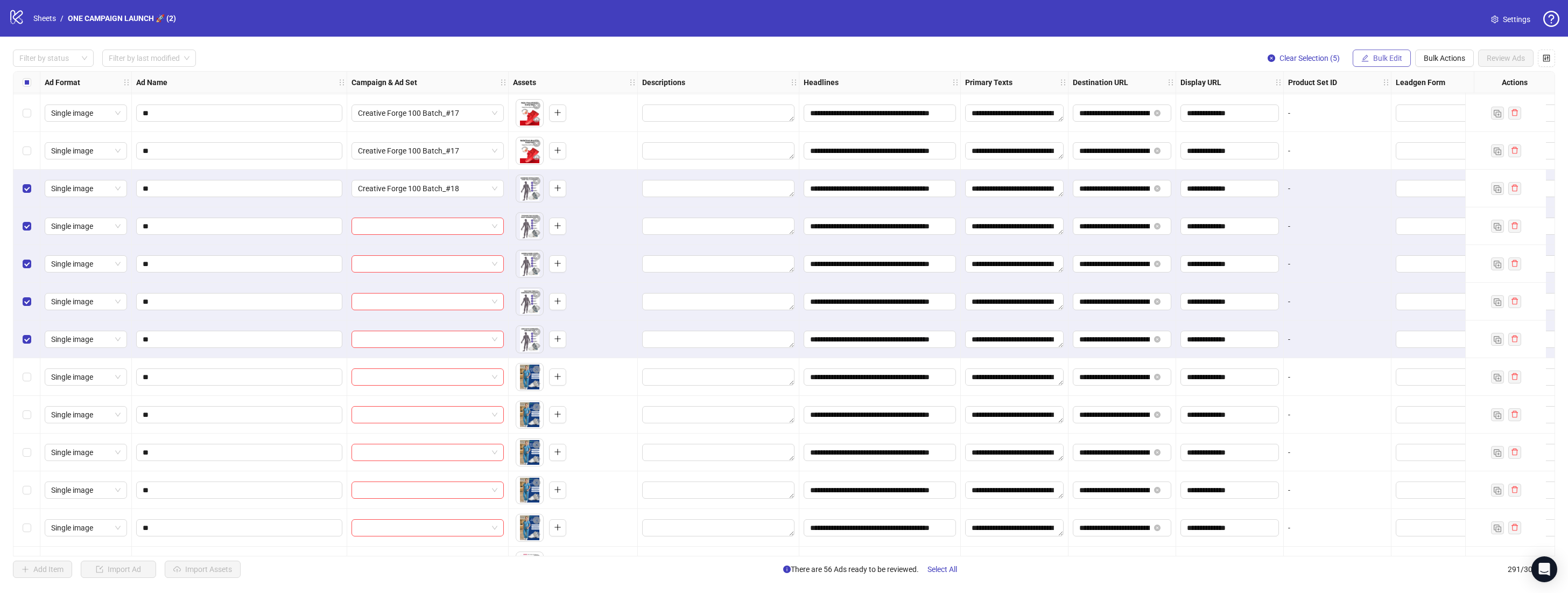
click at [1385, 62] on span "Bulk Edit" at bounding box center [1388, 58] width 29 height 8
click at [1378, 120] on li "Campaign & Ad Set" at bounding box center [1392, 114] width 77 height 17
click at [1431, 133] on button "submit" at bounding box center [1426, 132] width 13 height 13
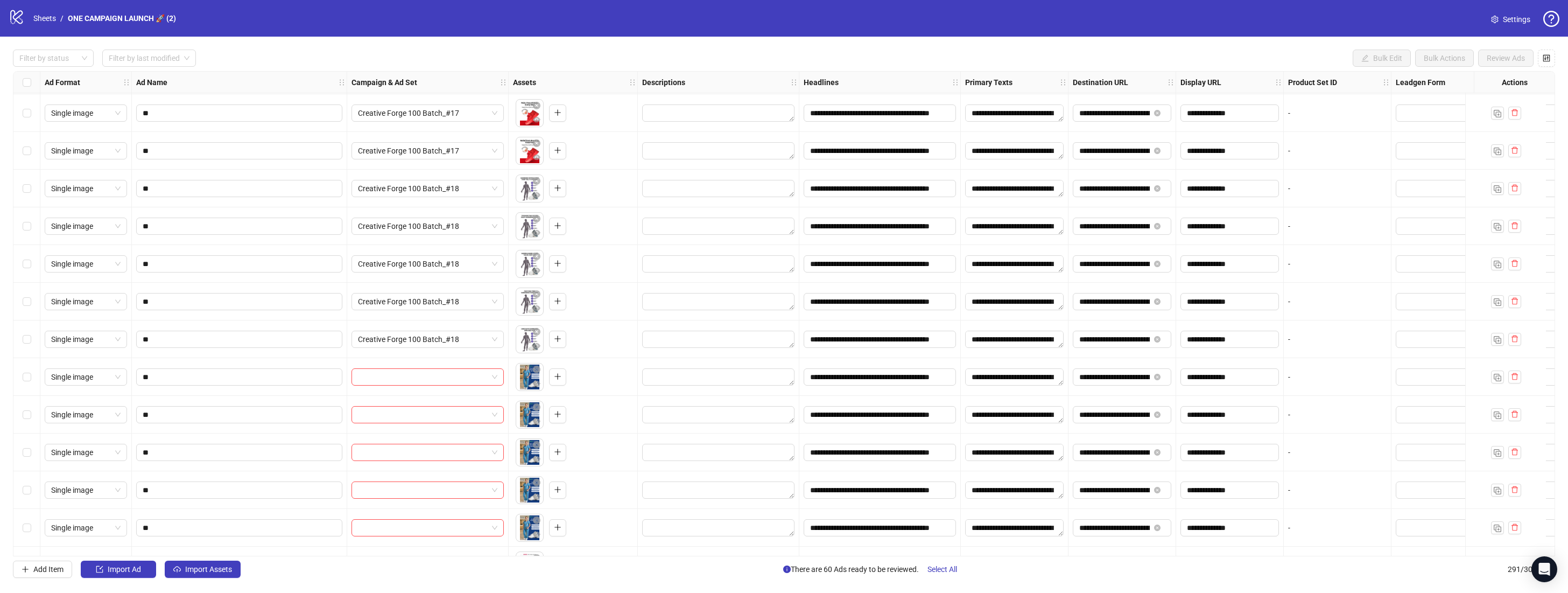
scroll to position [10509, 0]
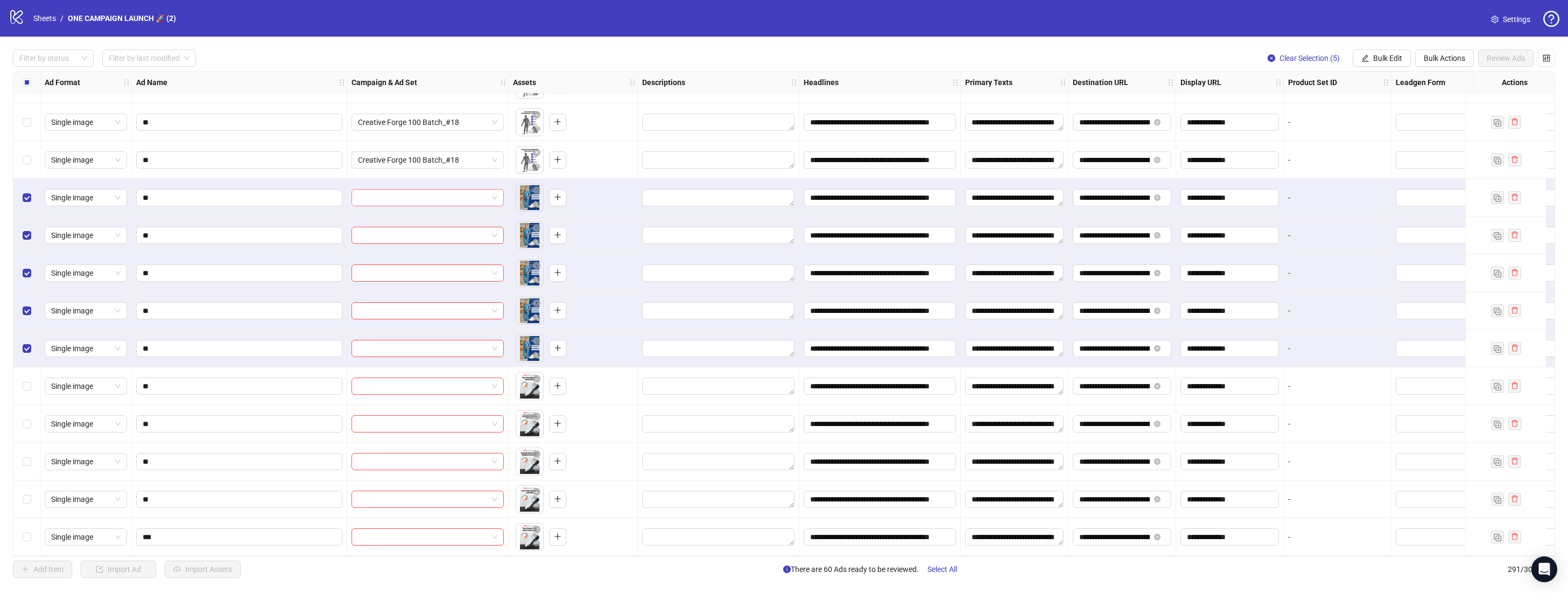
click at [498, 192] on div at bounding box center [427, 197] width 152 height 17
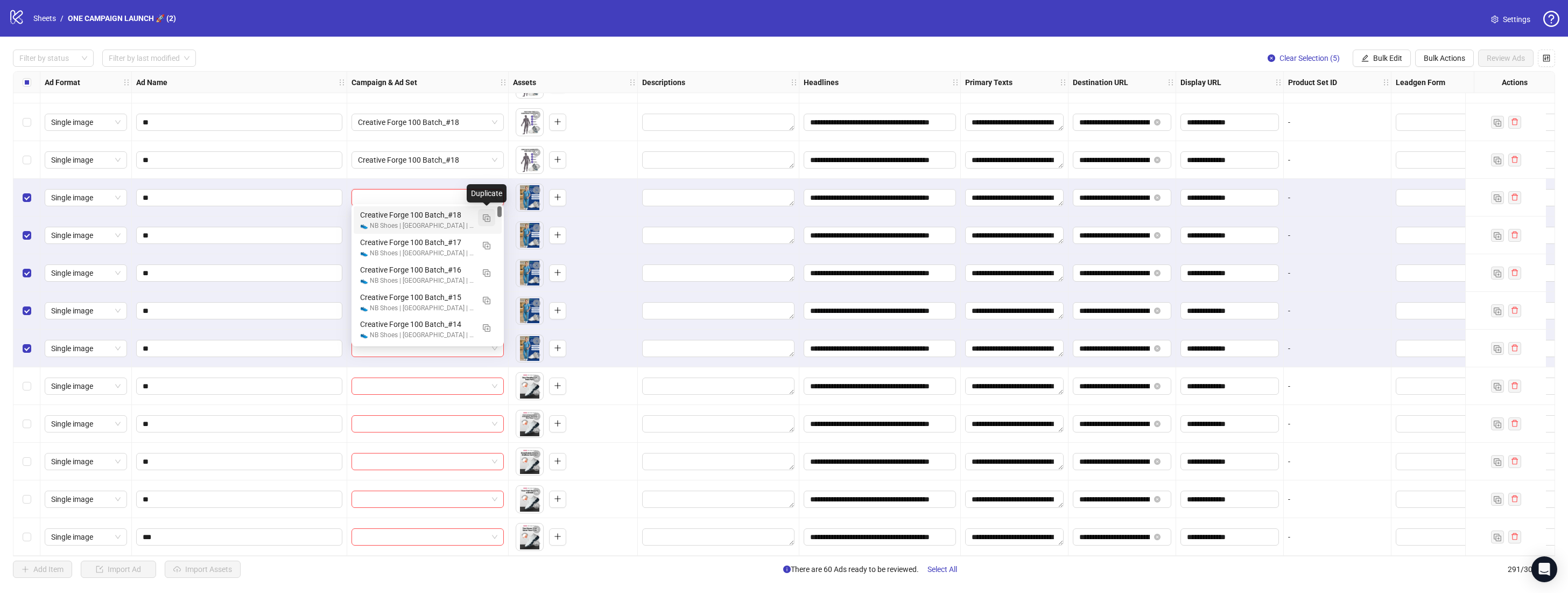
click at [490, 215] on img "button" at bounding box center [487, 218] width 8 height 8
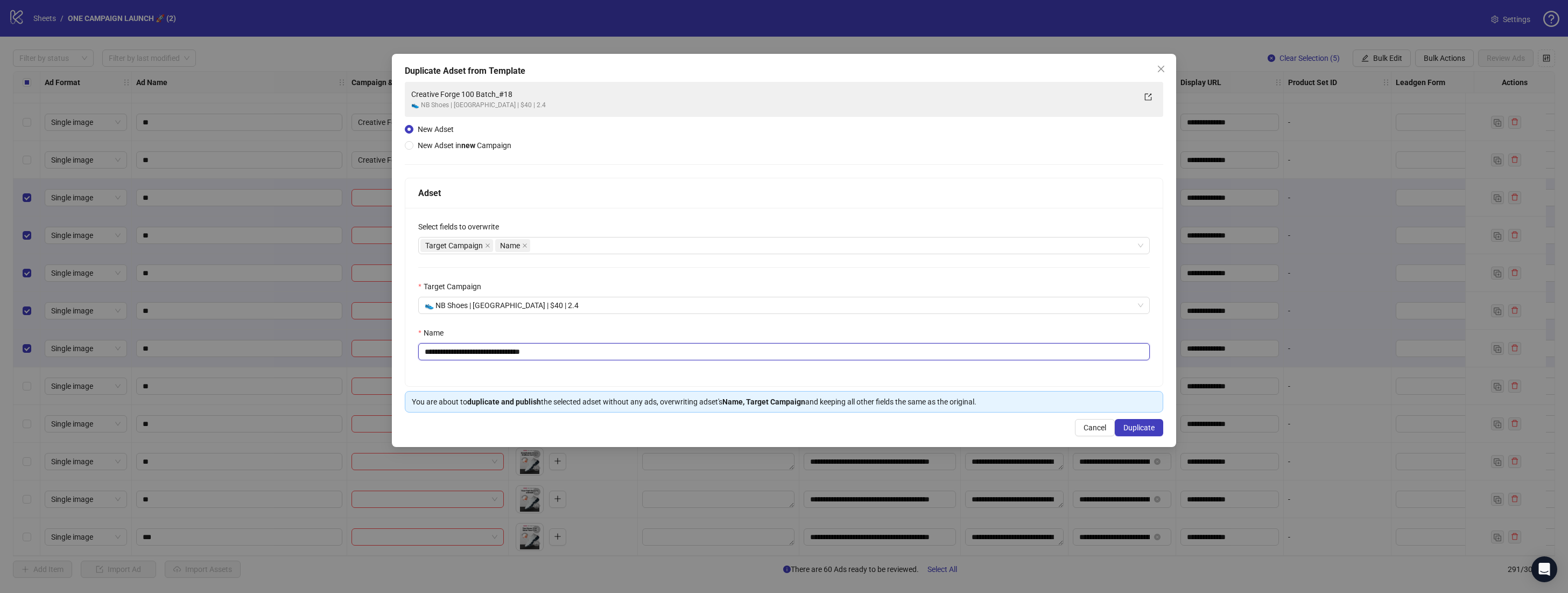
drag, startPoint x: 552, startPoint y: 349, endPoint x: 522, endPoint y: 354, distance: 30.4
click at [522, 354] on input "**********" at bounding box center [784, 351] width 732 height 17
type input "**********"
click at [1130, 426] on span "Duplicate" at bounding box center [1138, 427] width 31 height 8
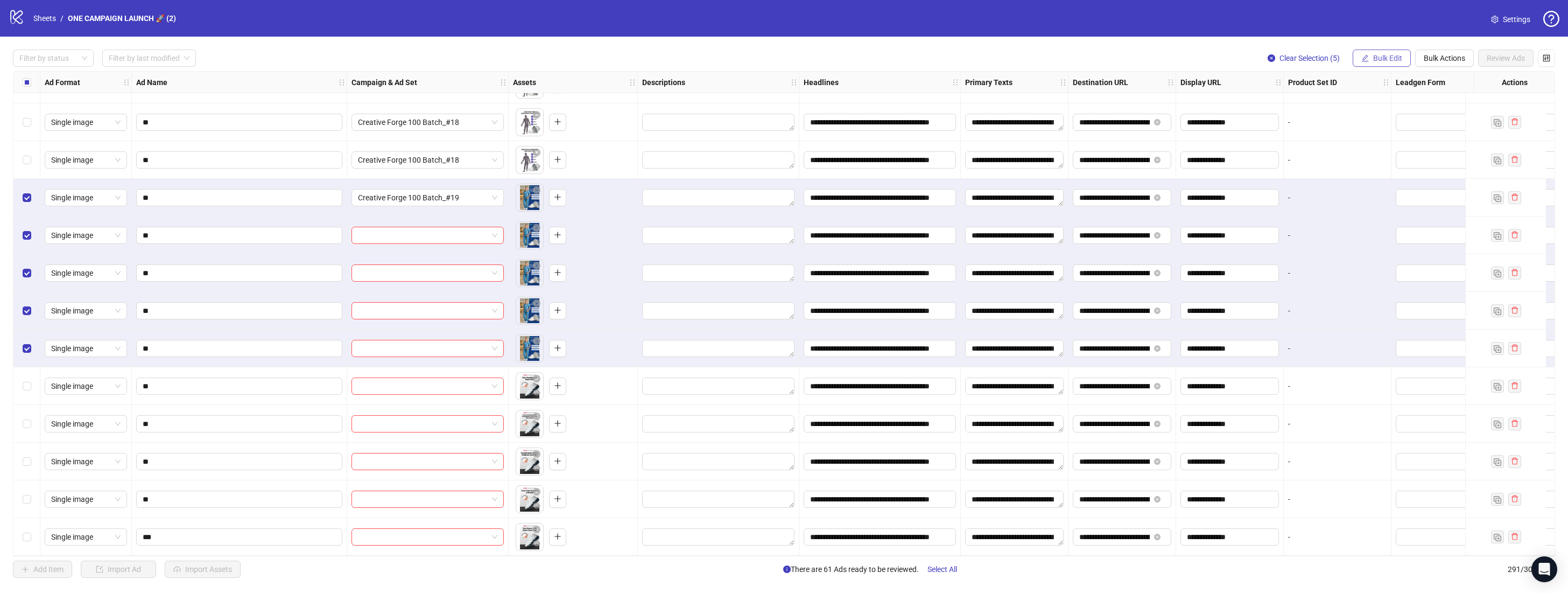
click at [1391, 62] on span "Bulk Edit" at bounding box center [1388, 58] width 29 height 8
click at [1410, 117] on span "Campaign & Ad Set" at bounding box center [1392, 114] width 64 height 12
click at [1430, 135] on button "submit" at bounding box center [1426, 132] width 13 height 13
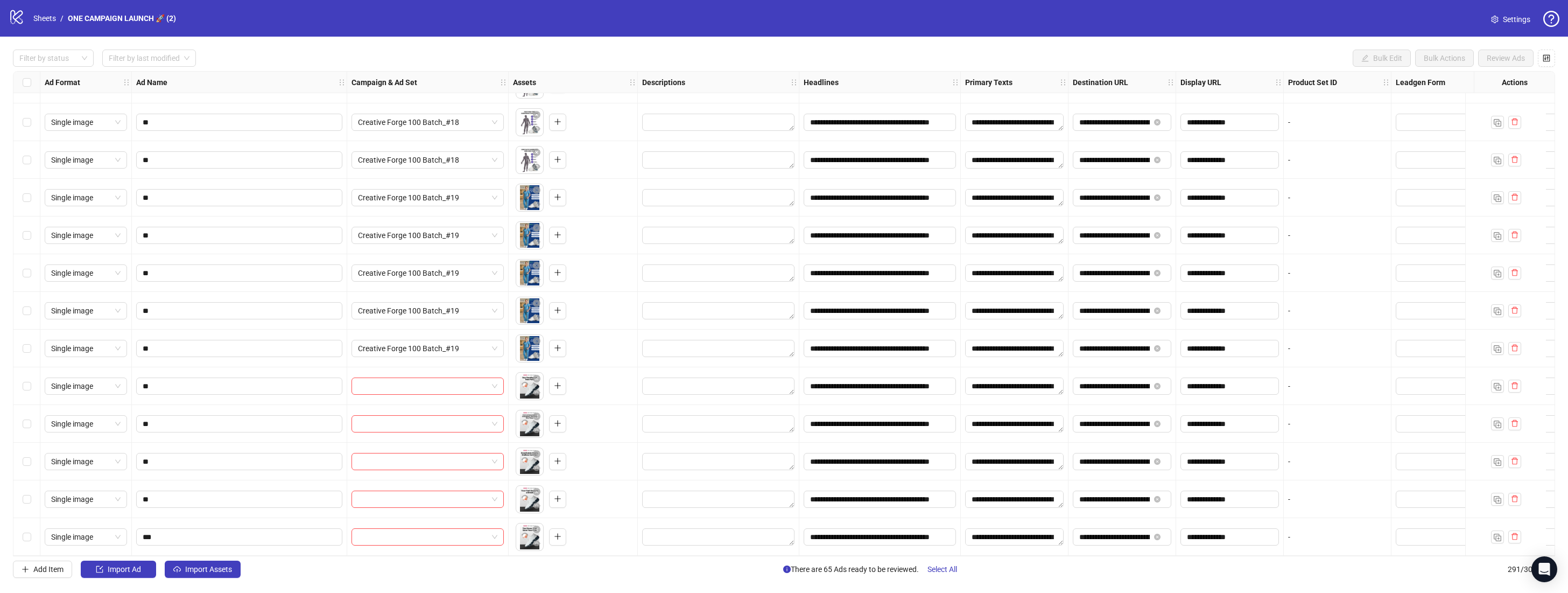
click at [32, 382] on div "Select row 287" at bounding box center [26, 386] width 27 height 37
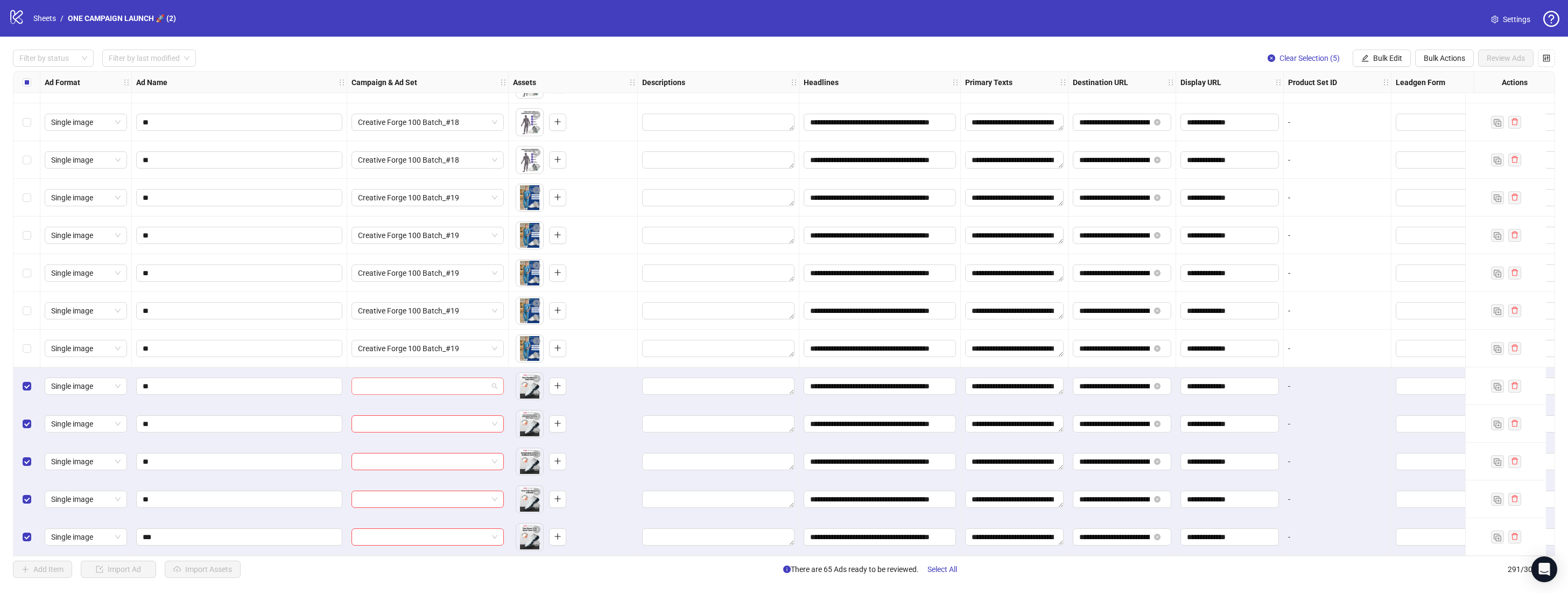
click at [493, 381] on span at bounding box center [428, 385] width 140 height 16
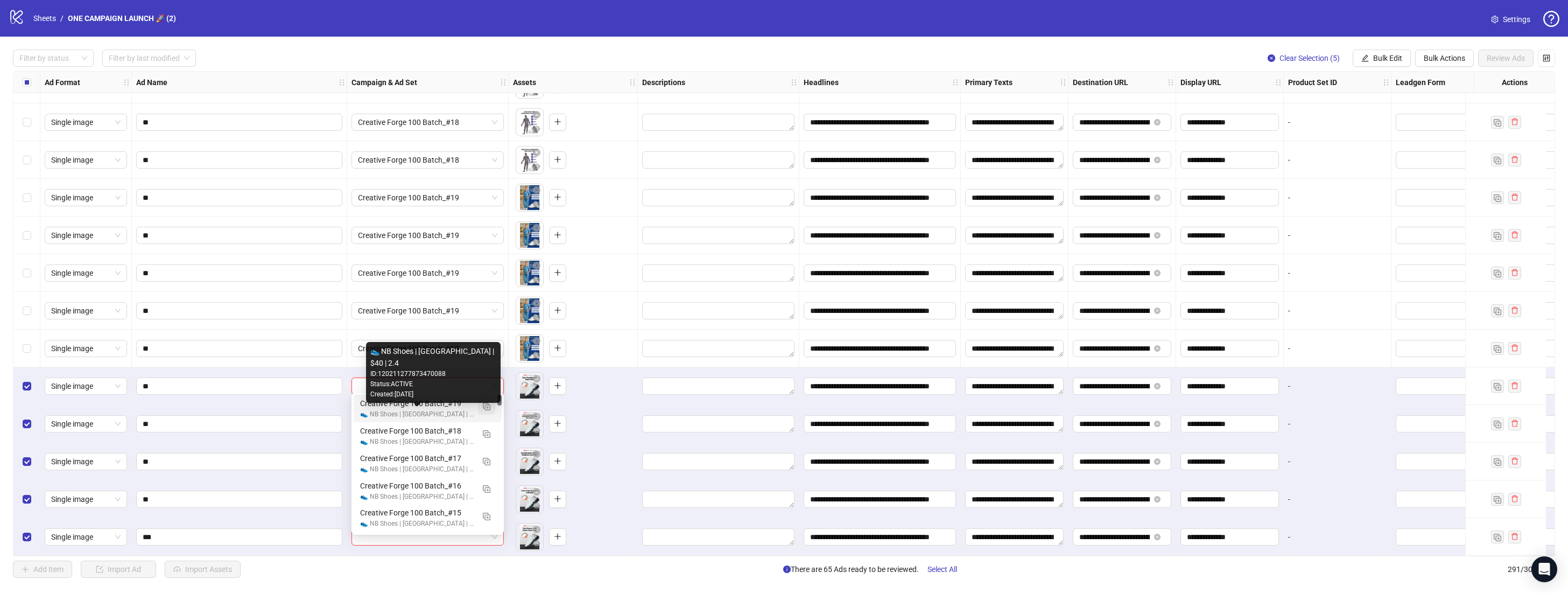
click at [486, 404] on img "button" at bounding box center [487, 406] width 8 height 8
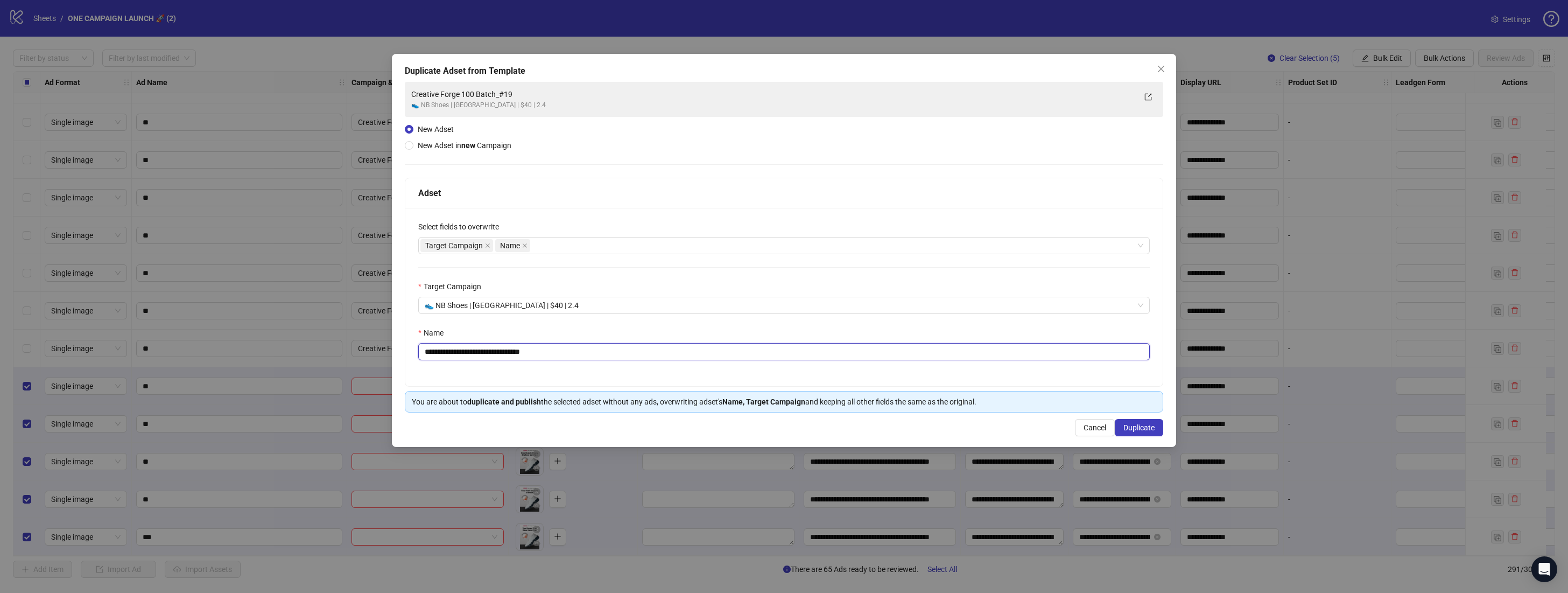
drag, startPoint x: 575, startPoint y: 354, endPoint x: 519, endPoint y: 353, distance: 56.0
click at [519, 353] on input "**********" at bounding box center [784, 351] width 732 height 17
type input "**********"
click at [1136, 426] on span "Duplicate" at bounding box center [1138, 427] width 31 height 8
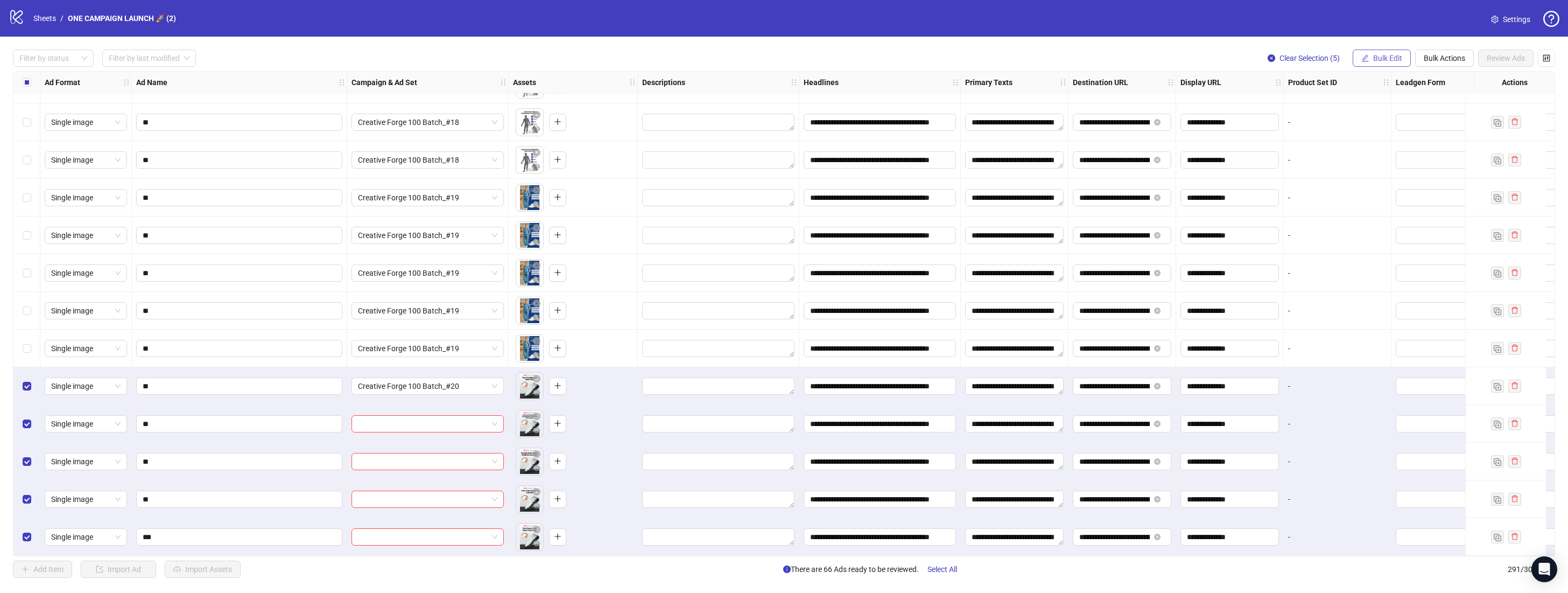
click at [1396, 61] on span "Bulk Edit" at bounding box center [1388, 58] width 29 height 8
click at [1407, 118] on span "Campaign & Ad Set" at bounding box center [1392, 114] width 64 height 12
click at [1432, 133] on button "submit" at bounding box center [1426, 132] width 13 height 13
click at [1514, 56] on span "Review Ads" at bounding box center [1506, 58] width 38 height 8
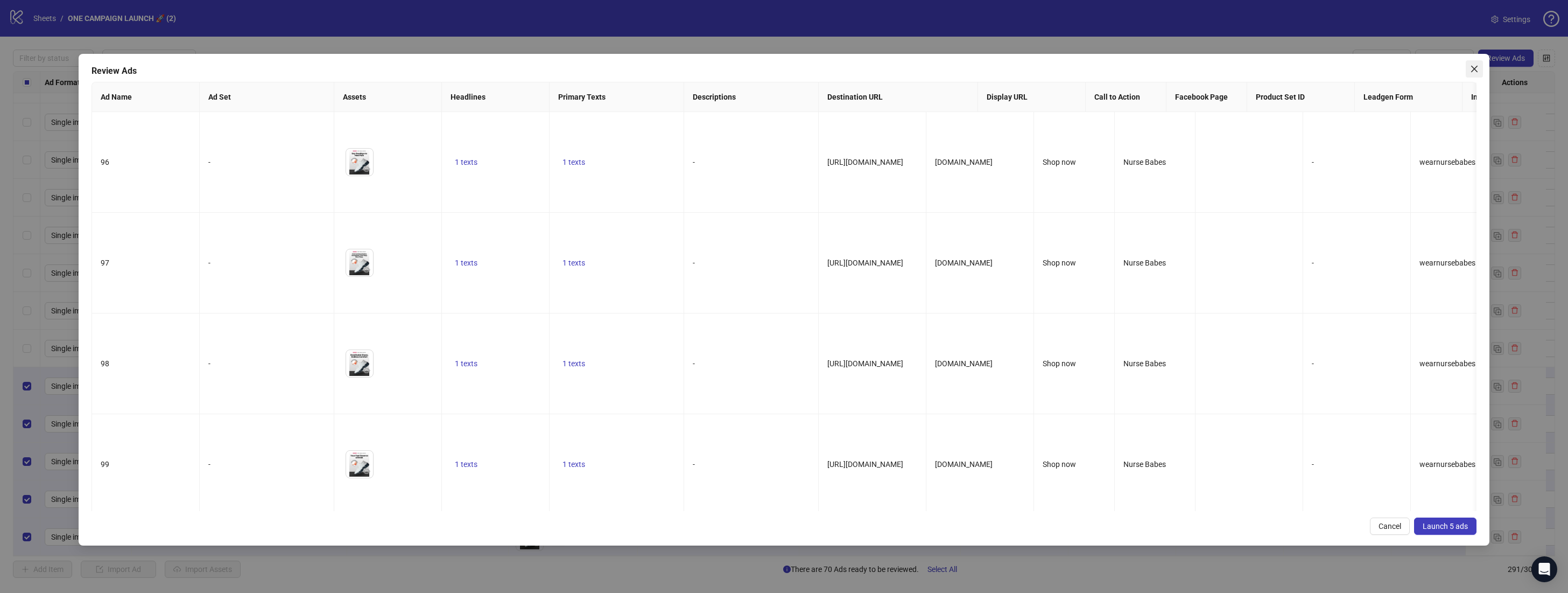
click at [1472, 69] on icon "close" at bounding box center [1474, 69] width 8 height 8
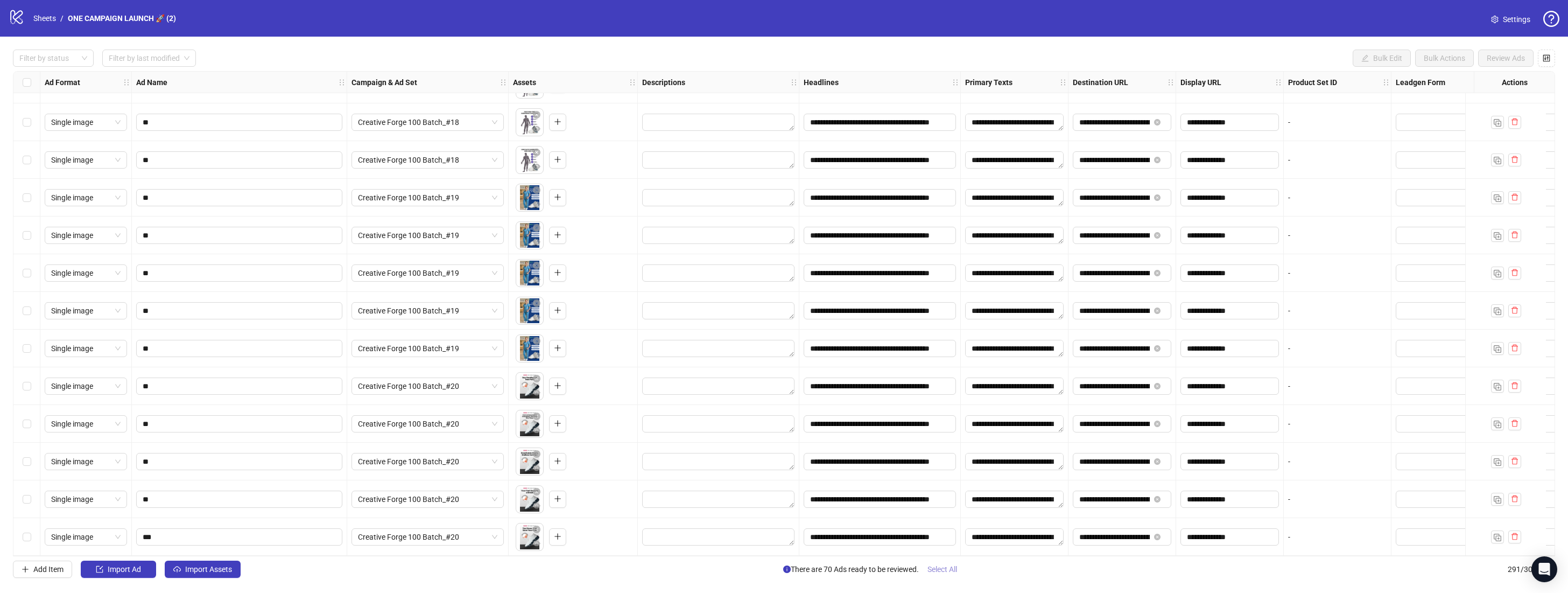
click at [952, 570] on span "Select All" at bounding box center [942, 569] width 30 height 8
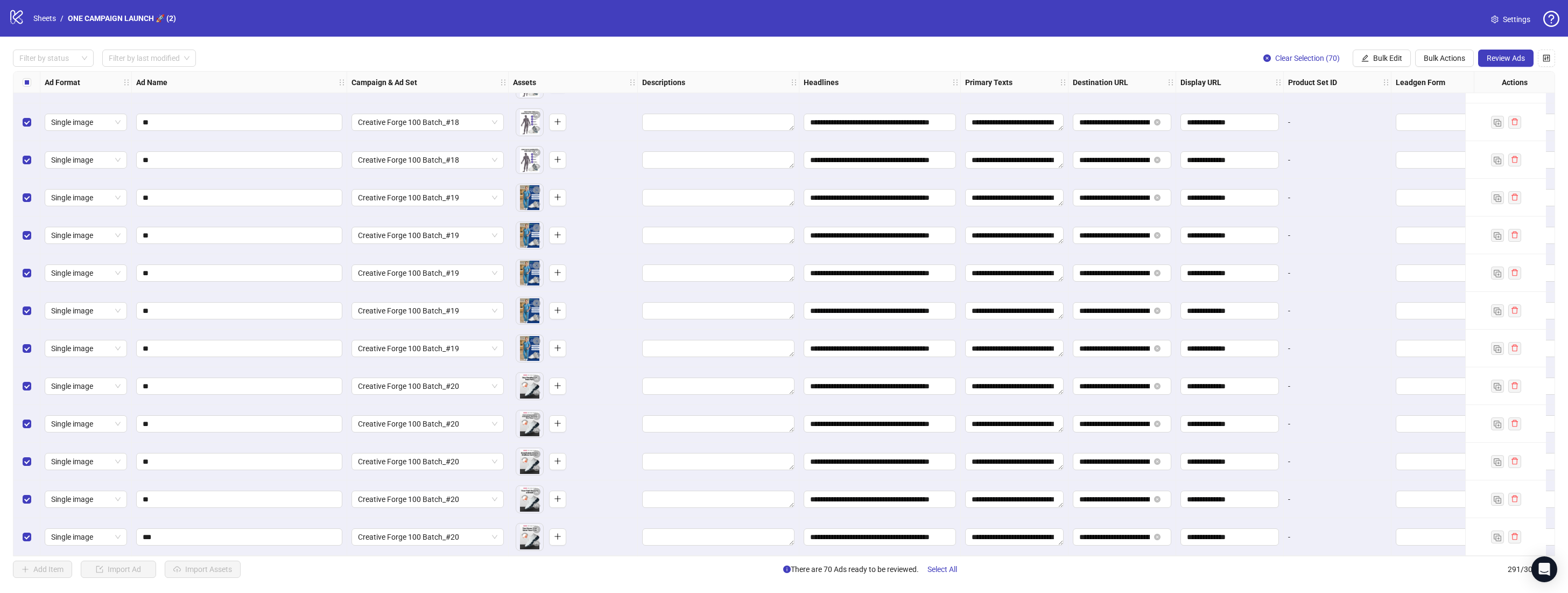
click at [1532, 49] on div "**********" at bounding box center [784, 314] width 1568 height 554
click at [1526, 54] on button "Review Ads" at bounding box center [1506, 58] width 56 height 17
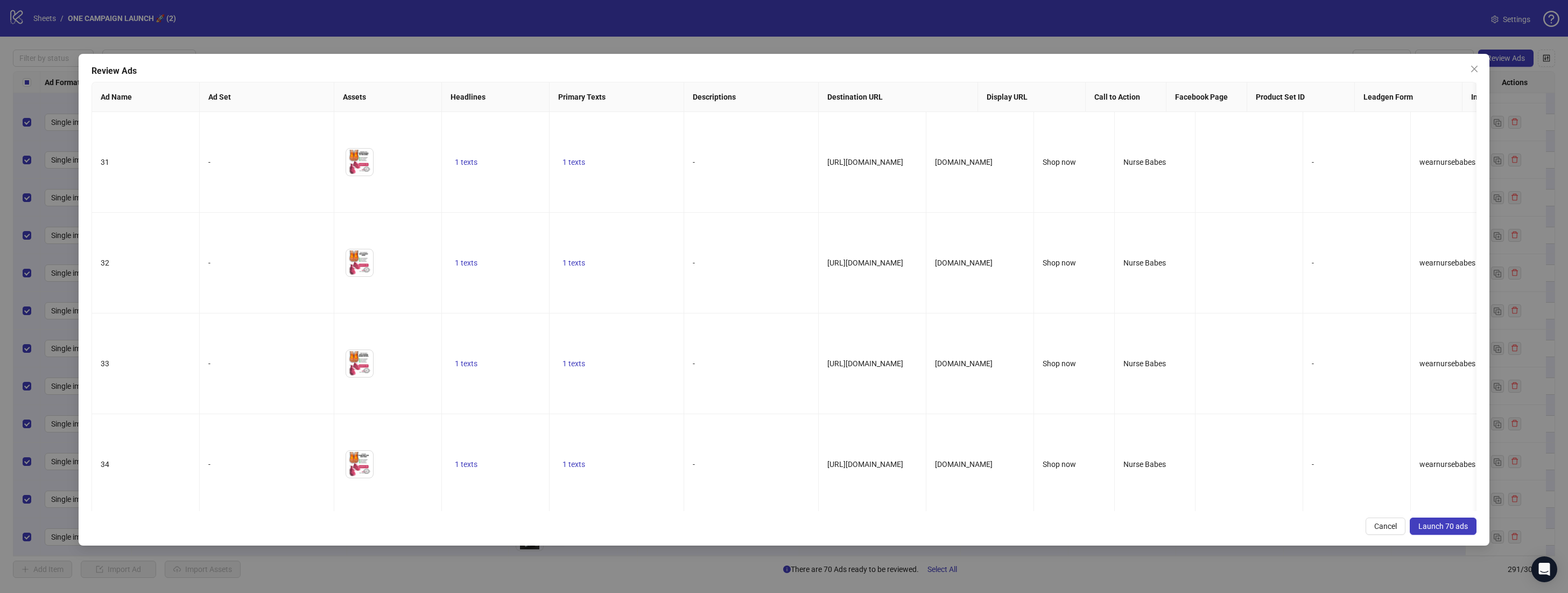
drag, startPoint x: 1446, startPoint y: 522, endPoint x: 1457, endPoint y: 522, distance: 11.0
click at [1456, 521] on span "Launch 70 ads" at bounding box center [1442, 526] width 49 height 8
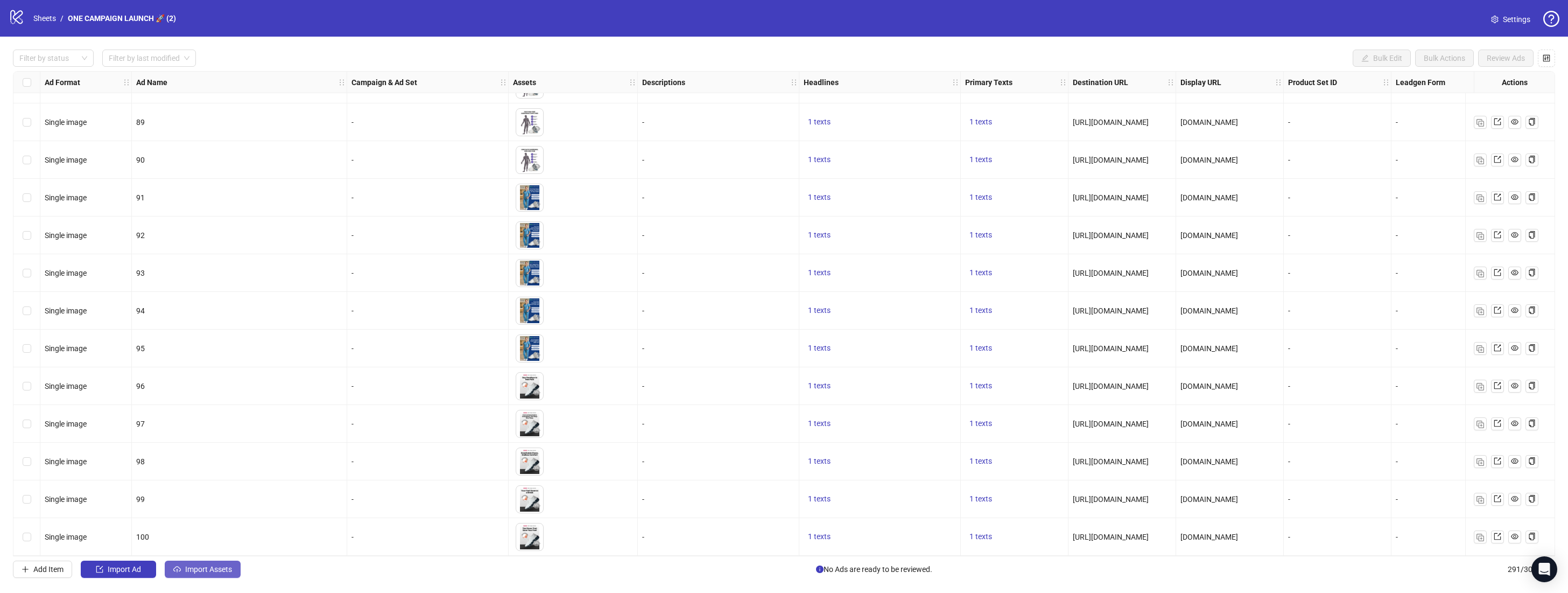
click at [208, 565] on span "Import Assets" at bounding box center [208, 569] width 47 height 8
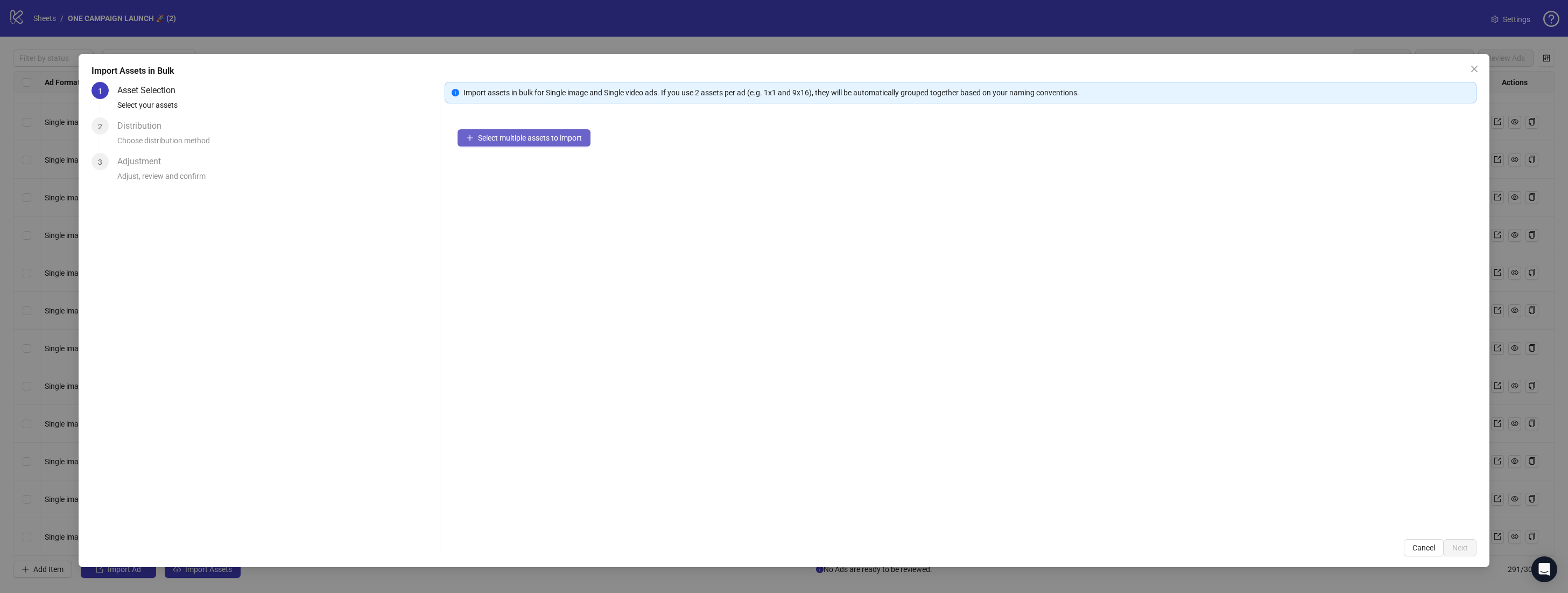
click at [514, 131] on button "Select multiple assets to import" at bounding box center [524, 137] width 133 height 17
click at [1465, 553] on button "Next" at bounding box center [1460, 547] width 33 height 17
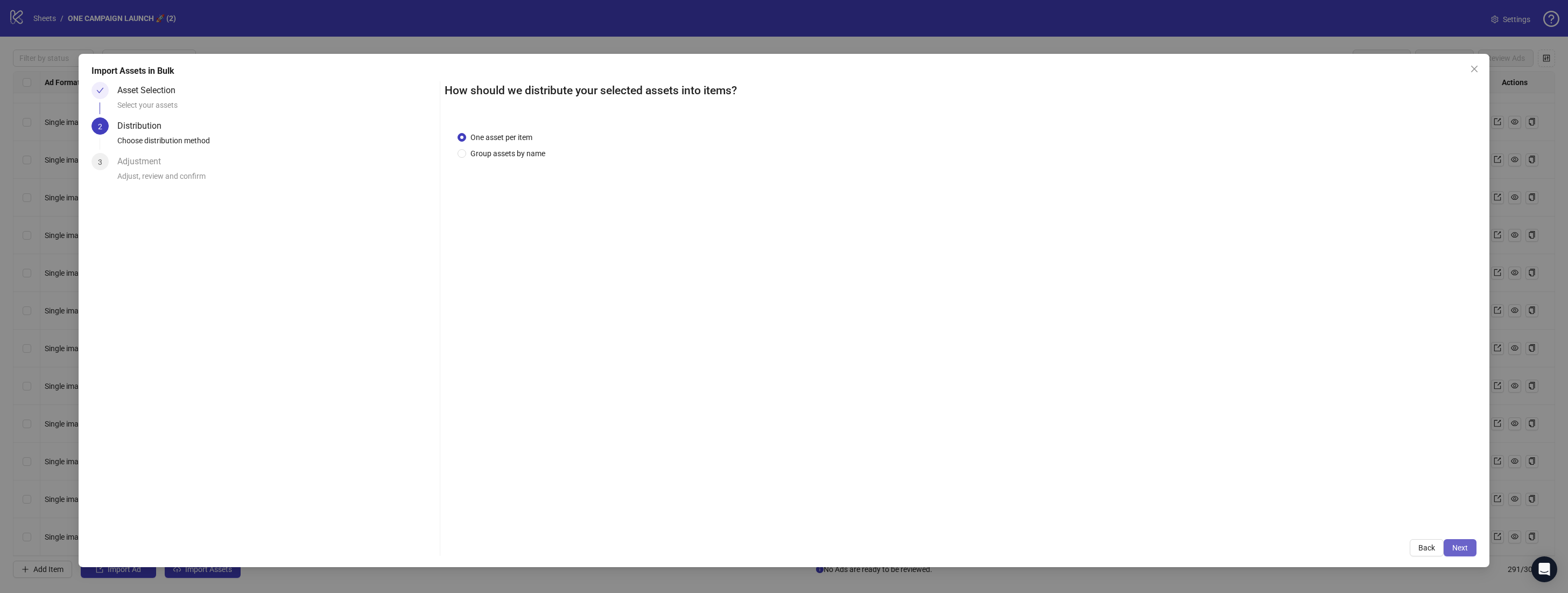
click at [1456, 549] on span "Next" at bounding box center [1460, 547] width 15 height 8
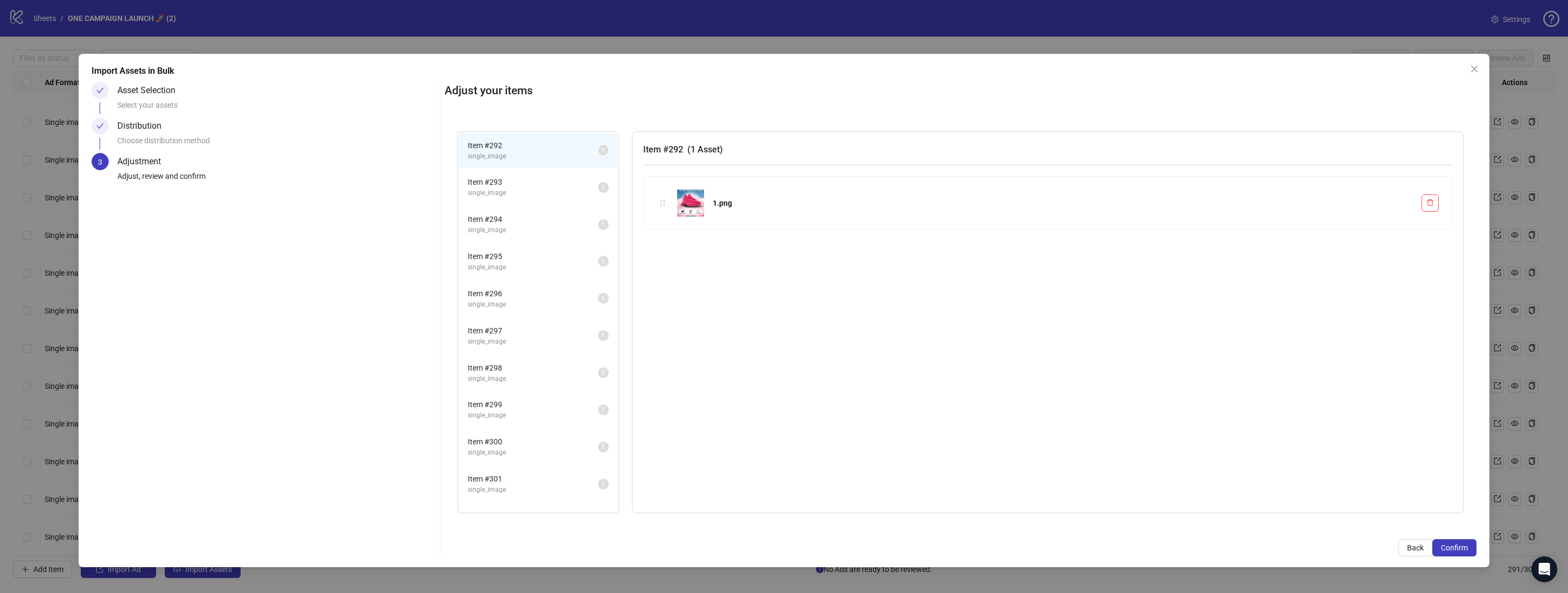
click at [1456, 549] on span "Confirm" at bounding box center [1454, 547] width 27 height 8
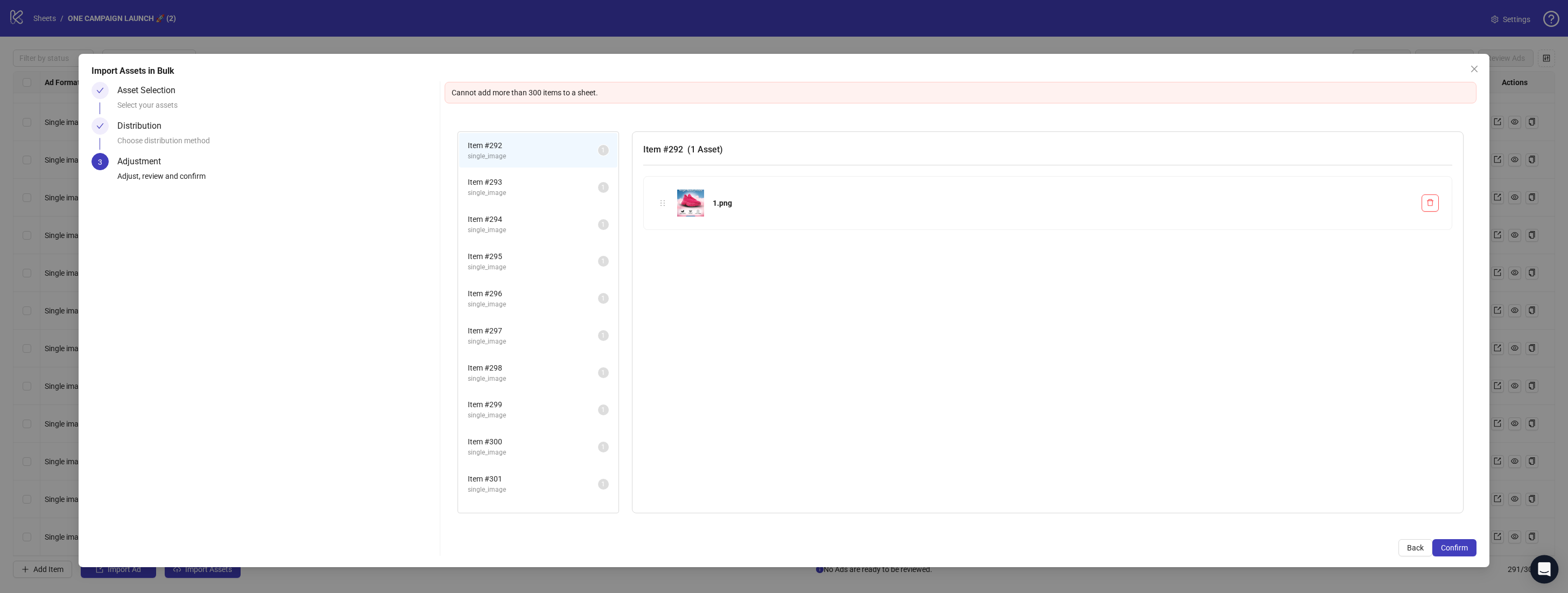
click at [1554, 576] on div "Open Intercom Messenger" at bounding box center [1544, 569] width 28 height 28
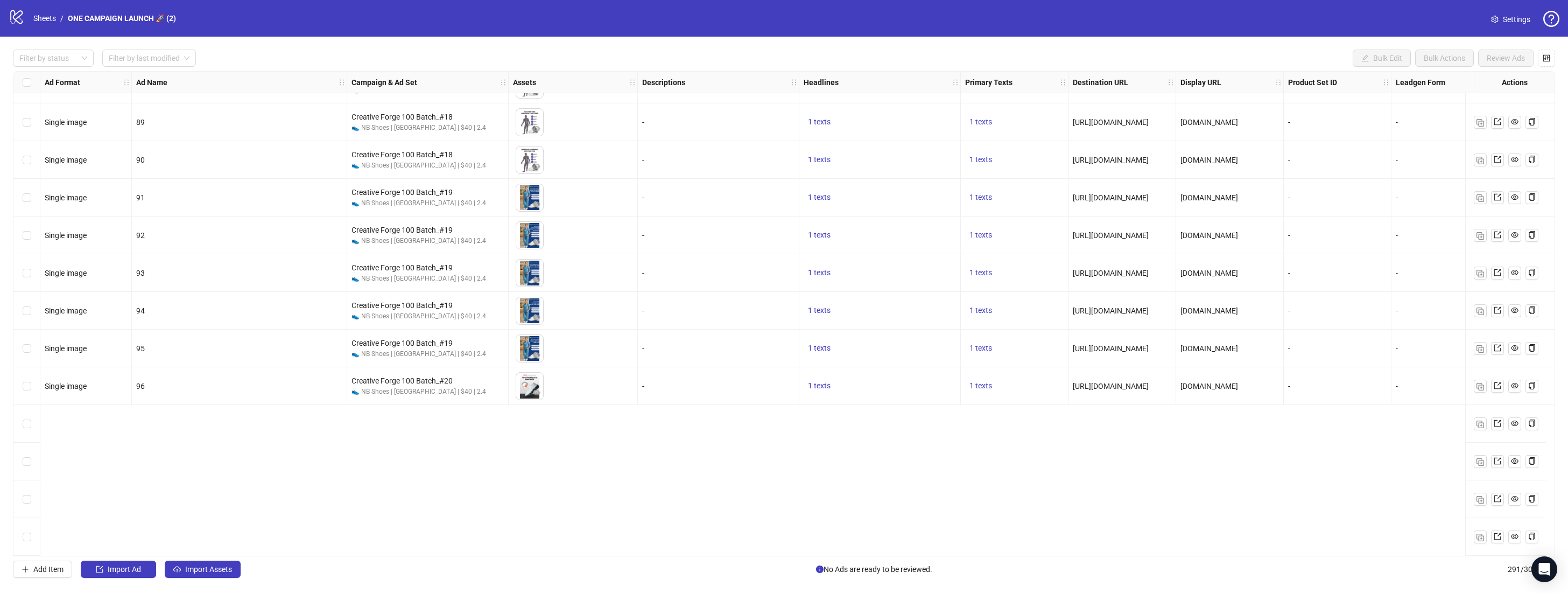
scroll to position [10306, 0]
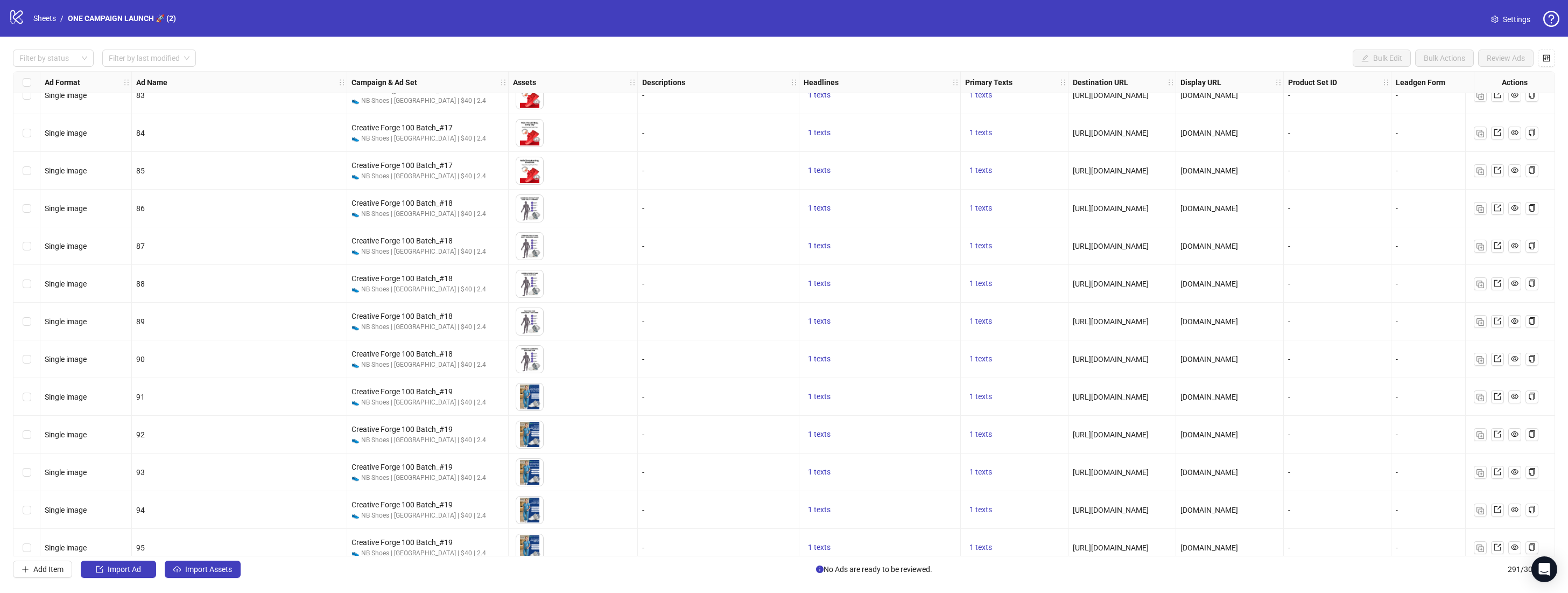
click at [1486, 23] on link "Settings" at bounding box center [1510, 19] width 56 height 17
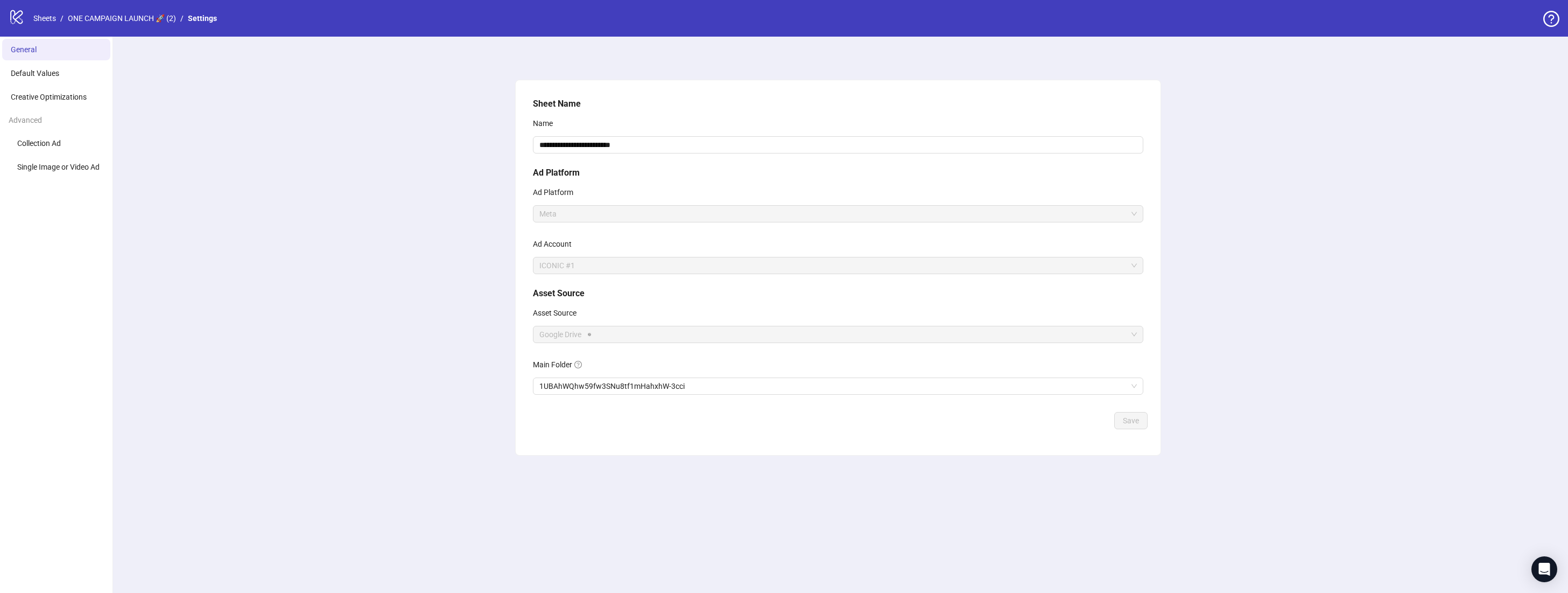
click at [19, 17] on icon "logo/logo-mobile" at bounding box center [16, 16] width 16 height 16
click at [18, 19] on icon "logo/logo-mobile" at bounding box center [16, 16] width 16 height 16
click at [47, 18] on link "Sheets" at bounding box center [44, 18] width 27 height 12
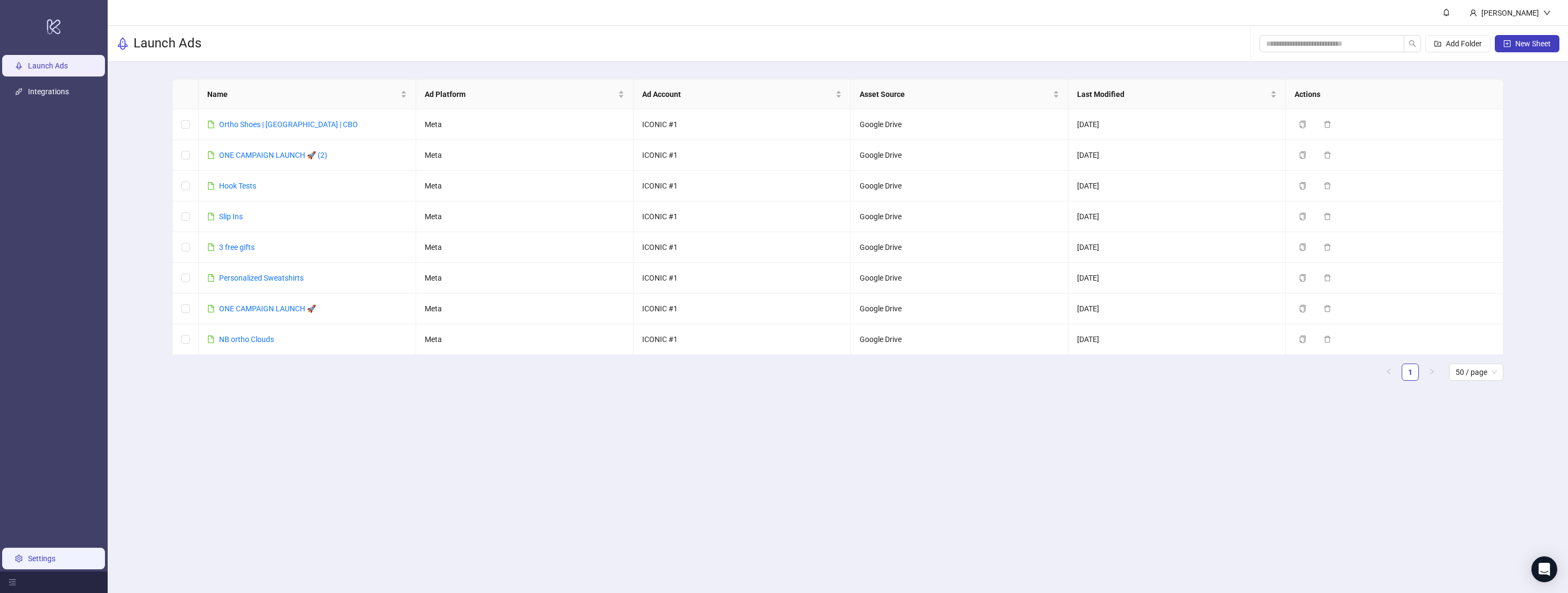
click at [37, 558] on link "Settings" at bounding box center [42, 558] width 28 height 8
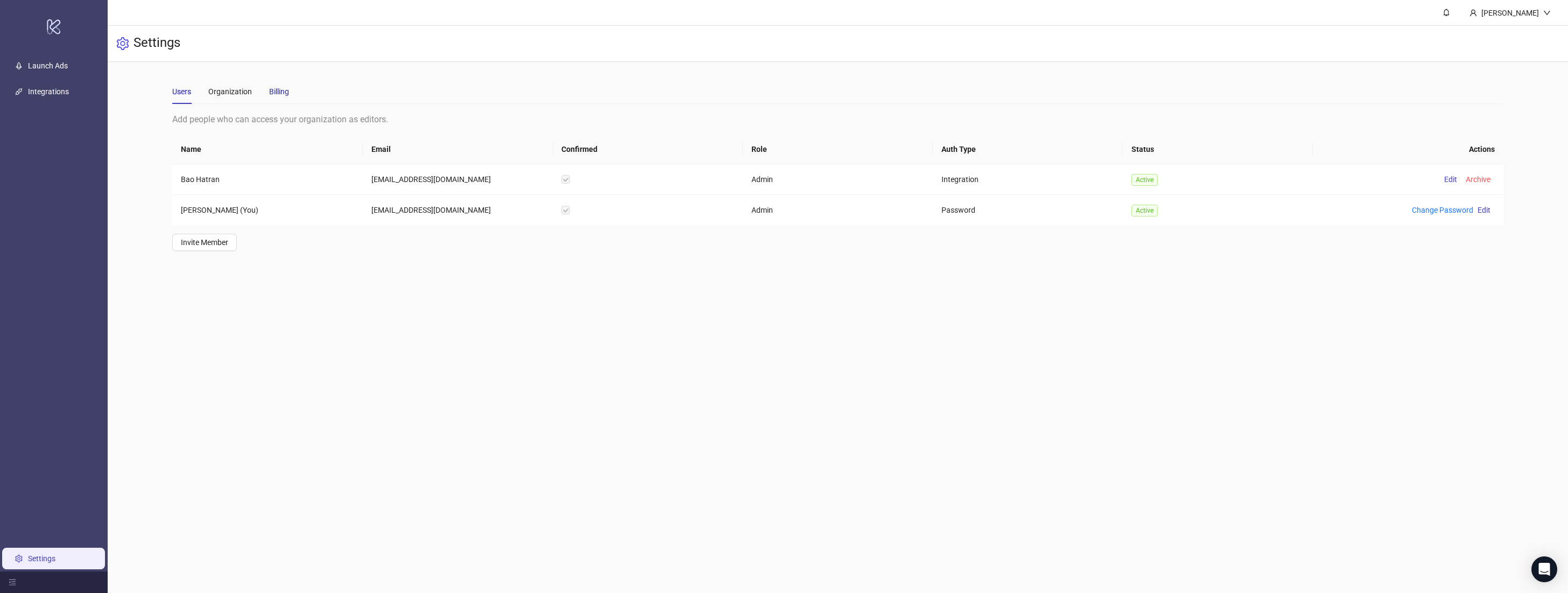
click at [282, 87] on div "Billing" at bounding box center [279, 91] width 20 height 12
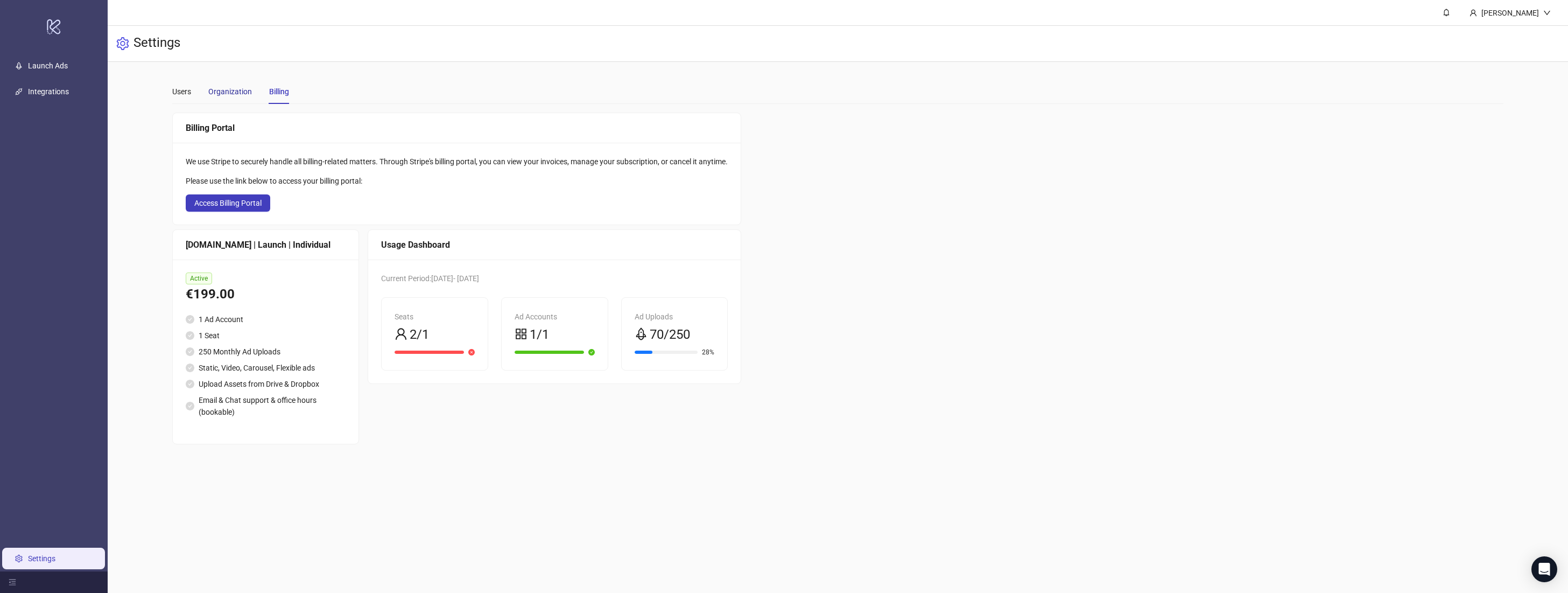
click at [238, 85] on div "Organization" at bounding box center [230, 91] width 44 height 12
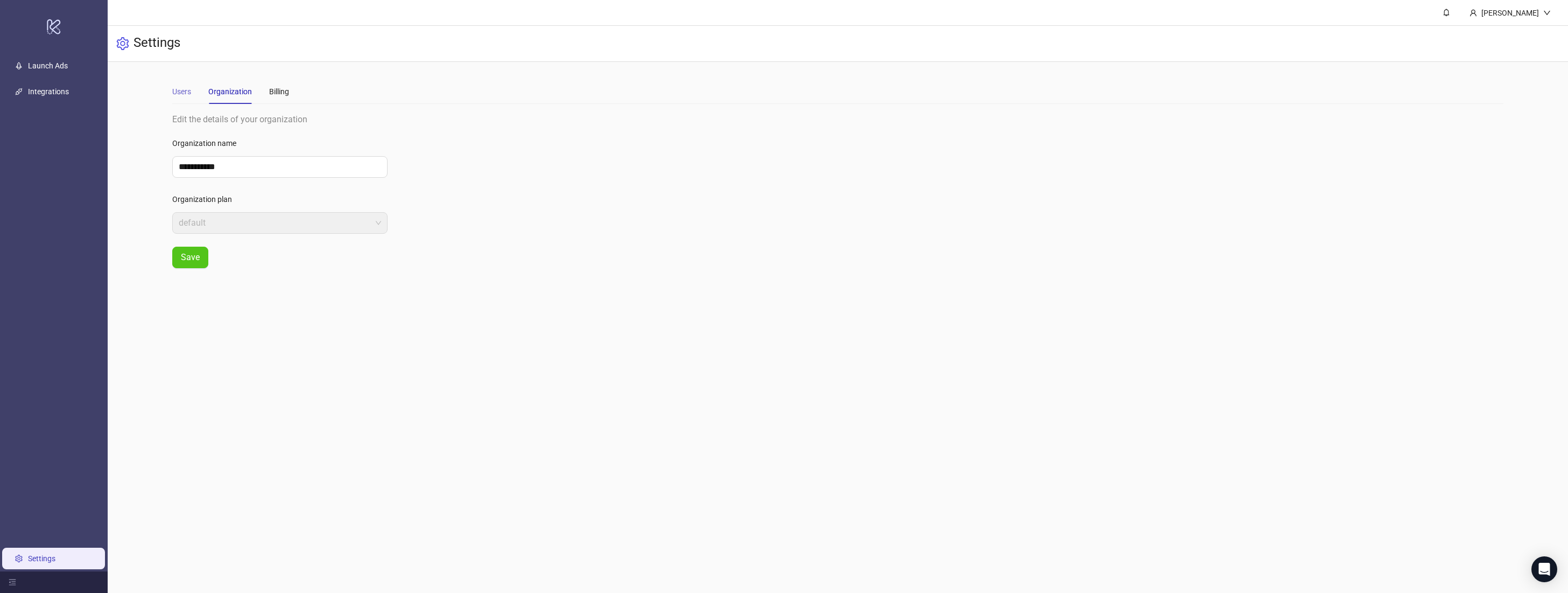
click at [180, 99] on div "Users" at bounding box center [181, 92] width 19 height 25
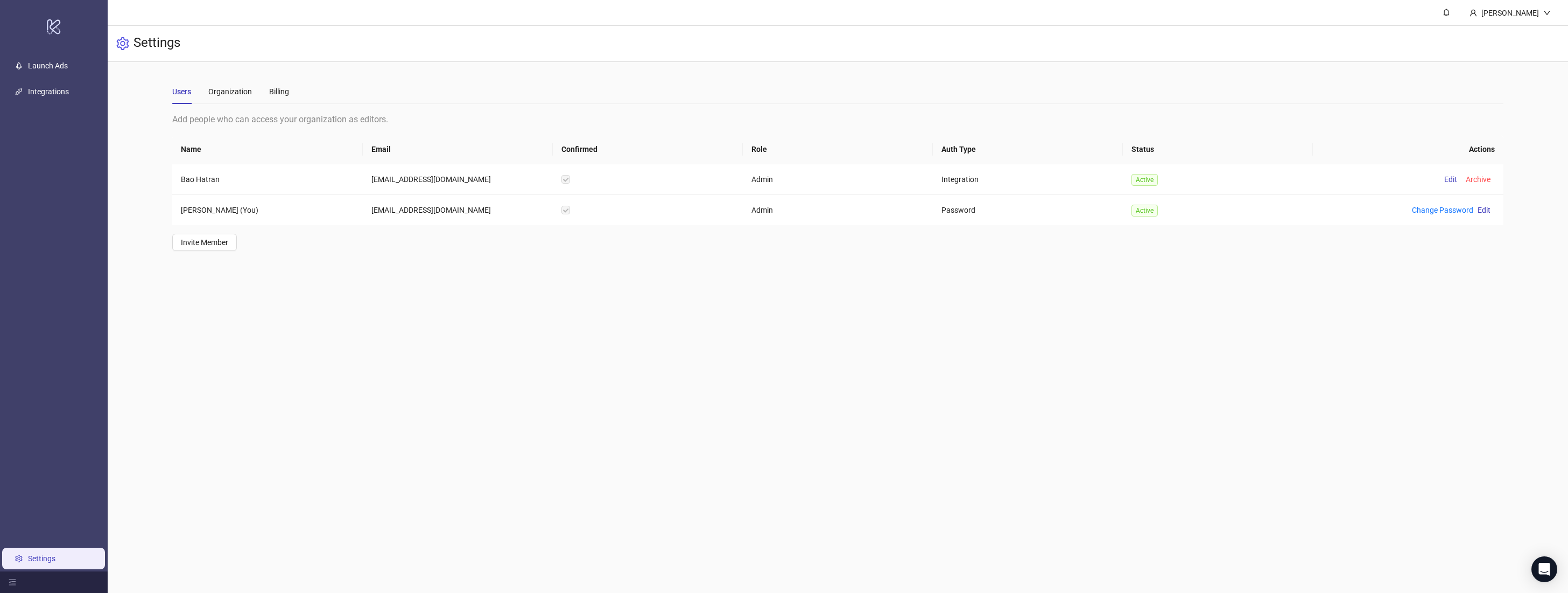
click at [205, 90] on div "Users Organization Billing" at bounding box center [230, 92] width 117 height 25
click at [211, 89] on div "Organization" at bounding box center [230, 91] width 44 height 12
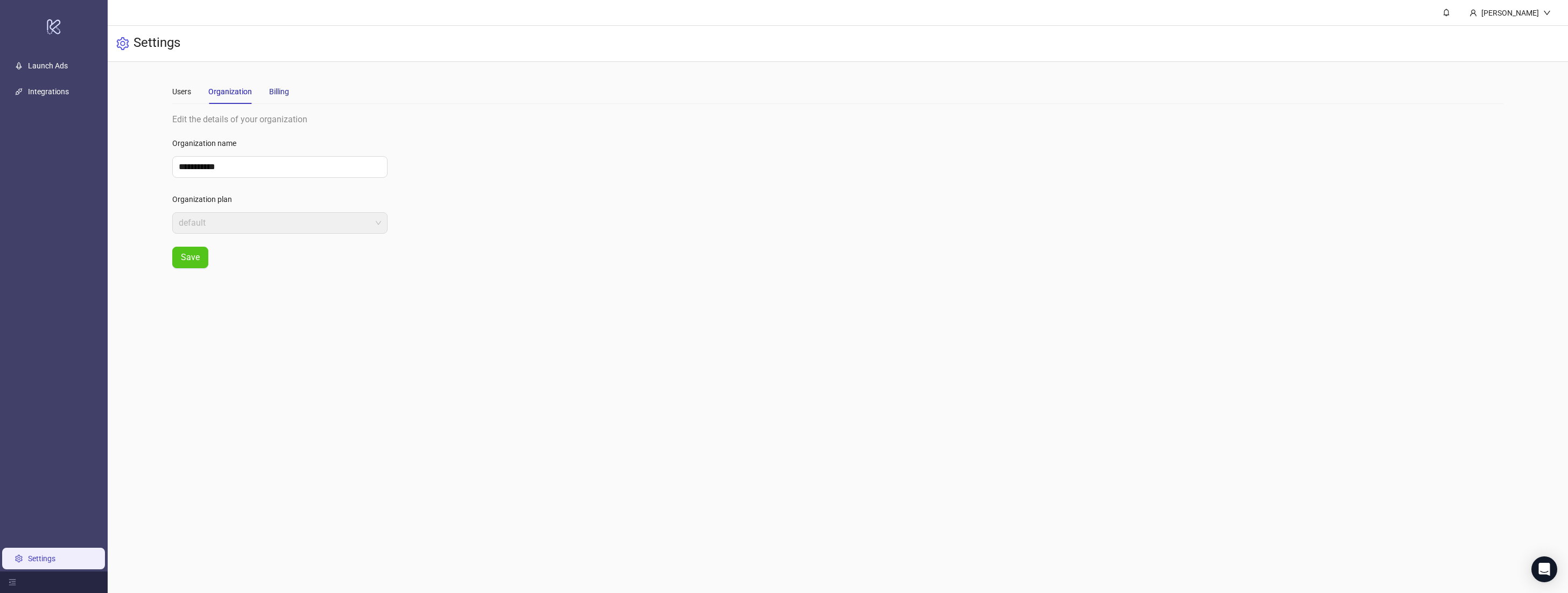
click at [274, 90] on div "Billing" at bounding box center [279, 91] width 20 height 12
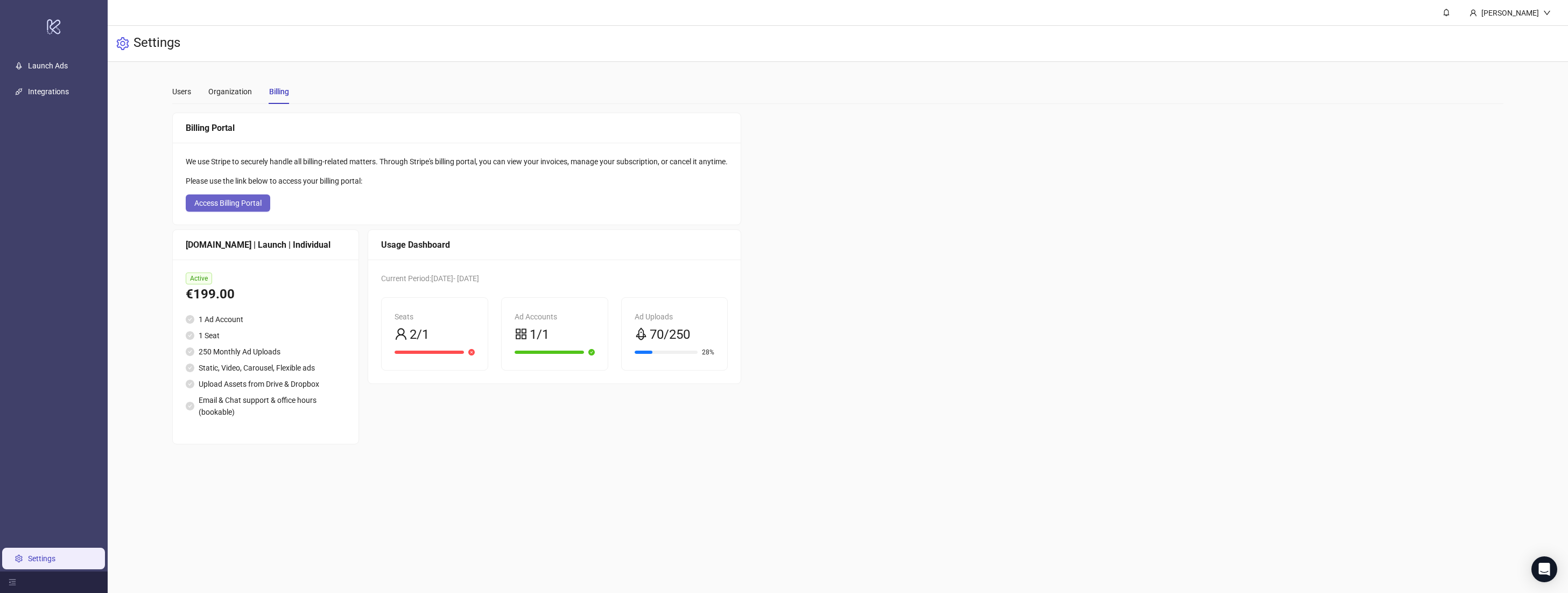
click at [231, 204] on span "Access Billing Portal" at bounding box center [228, 203] width 67 height 8
click at [59, 62] on link "Launch Ads" at bounding box center [47, 65] width 40 height 8
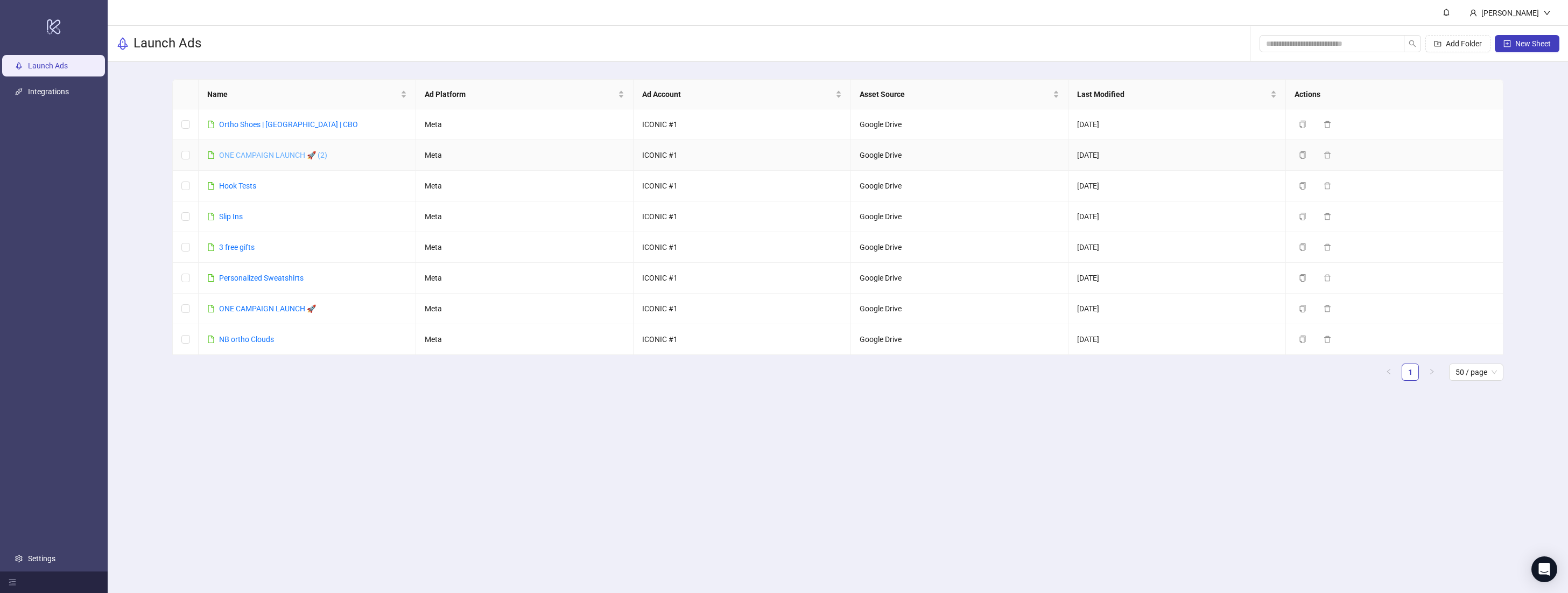
click at [270, 157] on link "ONE CAMPAIGN LAUNCH 🚀 (2)" at bounding box center [273, 155] width 108 height 8
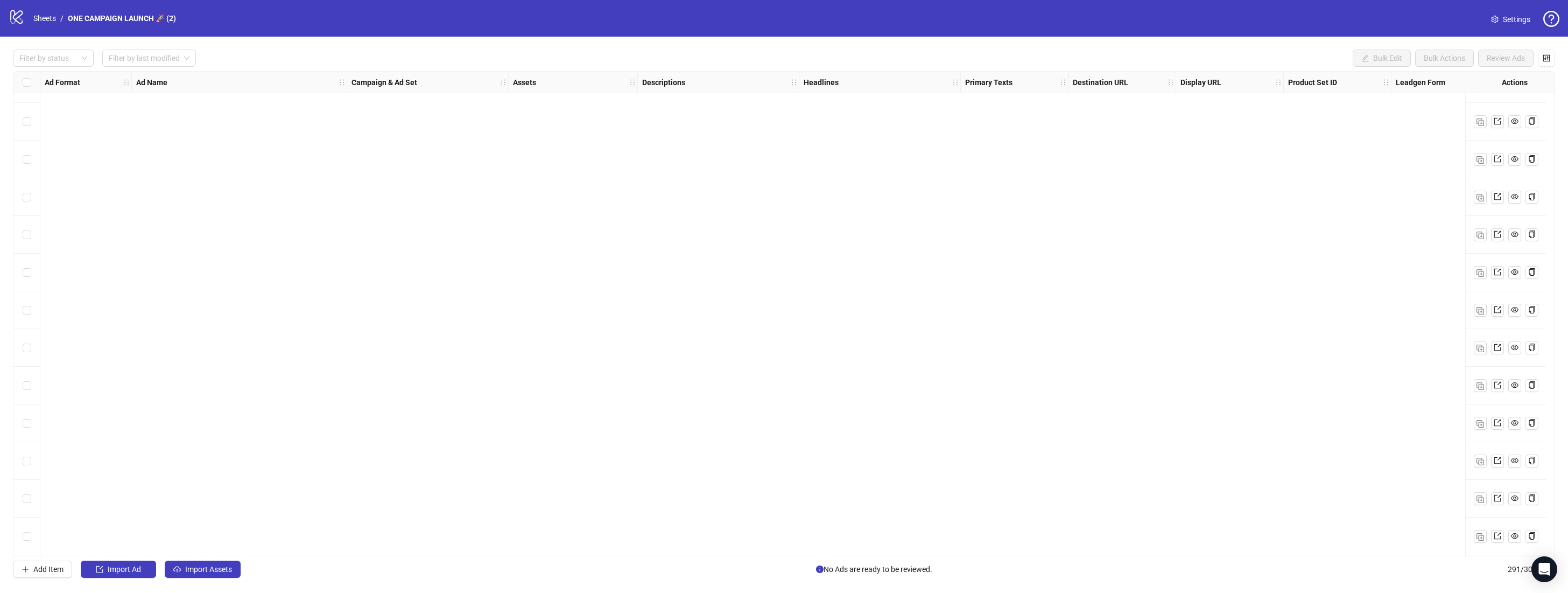
scroll to position [10509, 0]
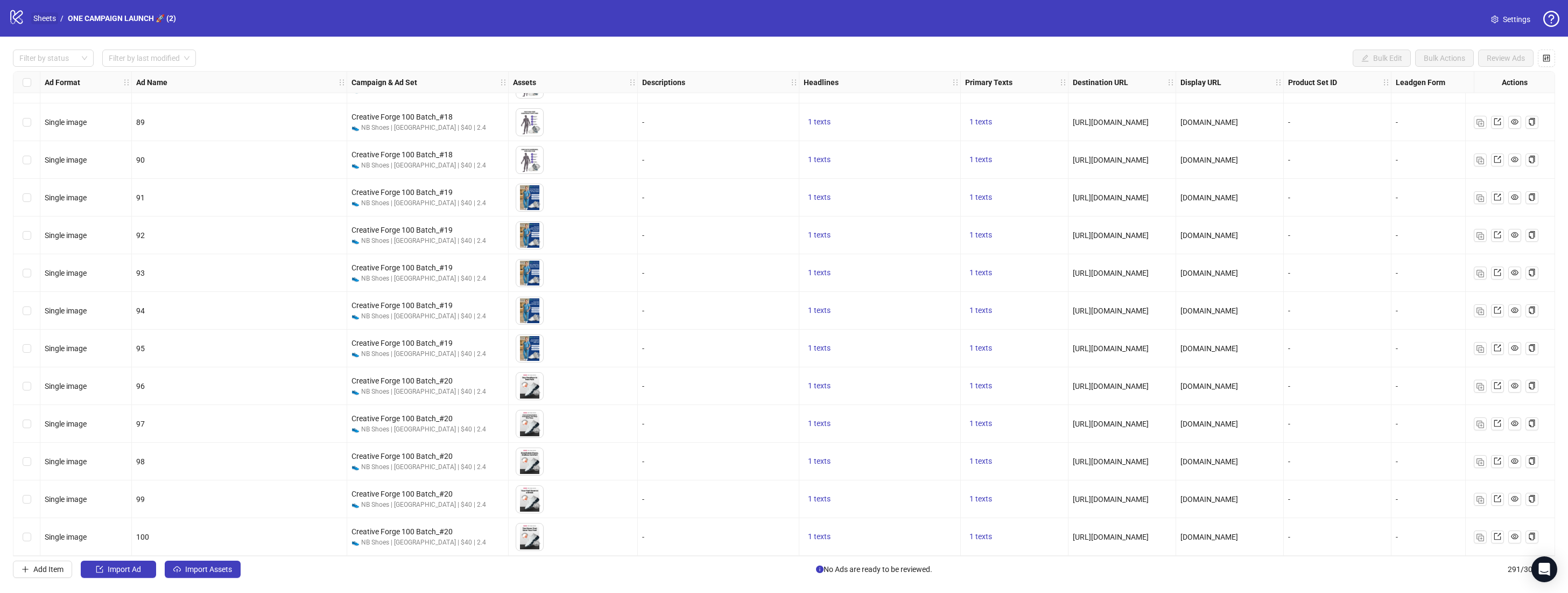
click at [40, 21] on link "Sheets" at bounding box center [44, 18] width 27 height 12
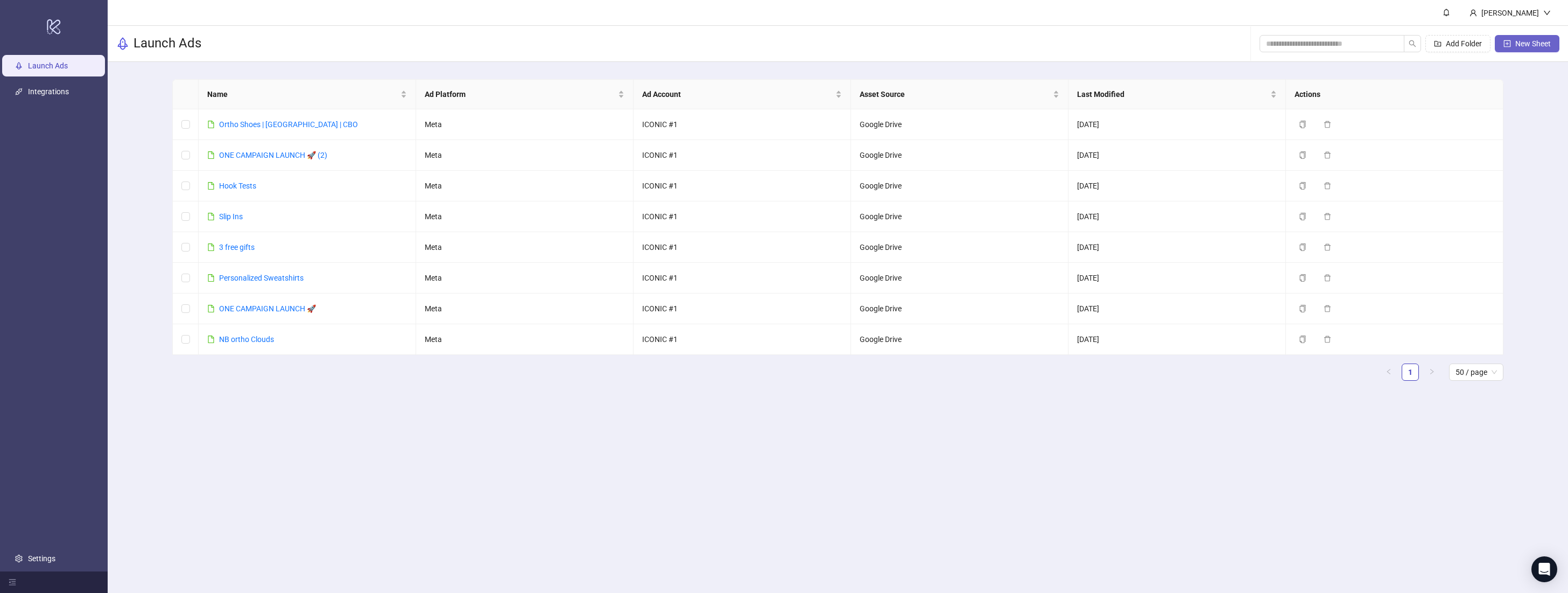
click at [1507, 42] on icon "plus-square" at bounding box center [1507, 43] width 8 height 8
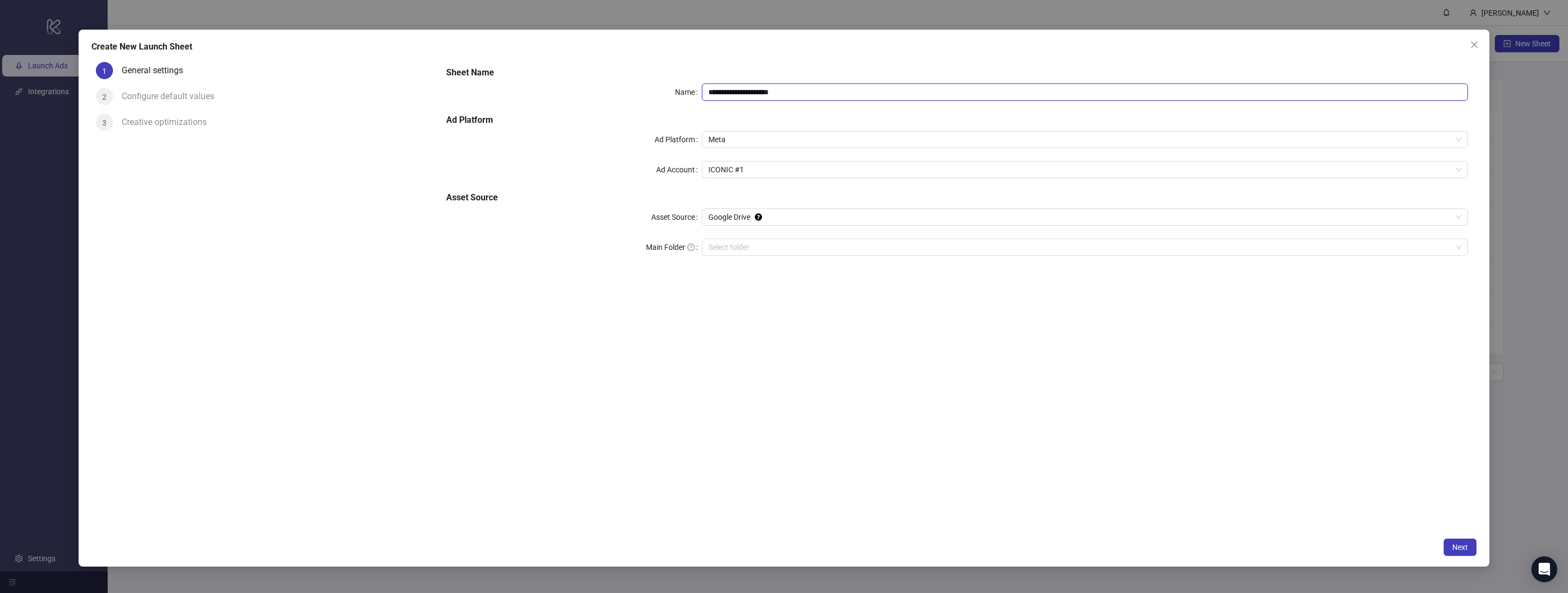
drag, startPoint x: 829, startPoint y: 94, endPoint x: 689, endPoint y: 90, distance: 140.1
click at [689, 90] on div "**********" at bounding box center [957, 92] width 1022 height 17
click at [703, 40] on div "**********" at bounding box center [784, 298] width 1411 height 537
click at [703, 22] on div "**********" at bounding box center [784, 296] width 1568 height 593
click at [1472, 46] on icon "close" at bounding box center [1474, 44] width 8 height 8
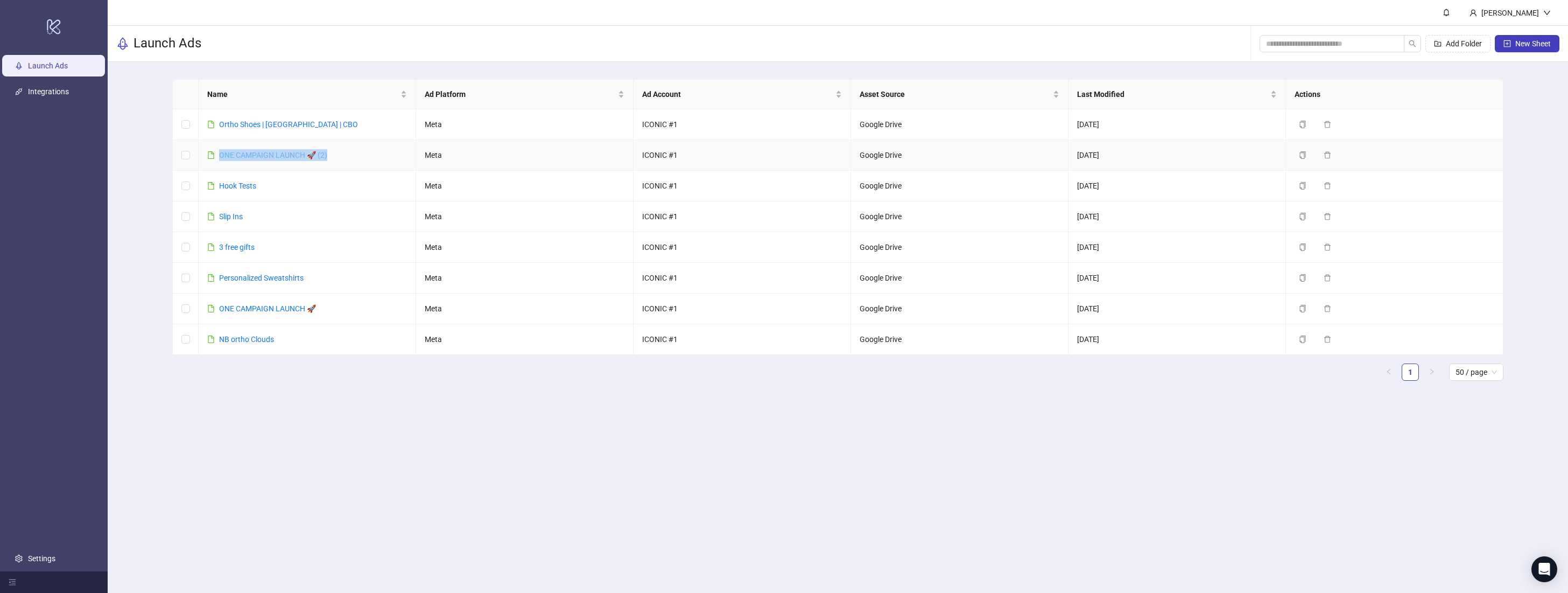
copy link "ONE CAMPAIGN LAUNCH 🚀 (2)"
drag, startPoint x: 332, startPoint y: 156, endPoint x: 221, endPoint y: 157, distance: 111.0
click at [221, 157] on td "ONE CAMPAIGN LAUNCH 🚀 (2)" at bounding box center [307, 156] width 217 height 31
click at [210, 155] on icon "file" at bounding box center [211, 155] width 8 height 8
click at [210, 156] on icon "file" at bounding box center [211, 155] width 8 height 8
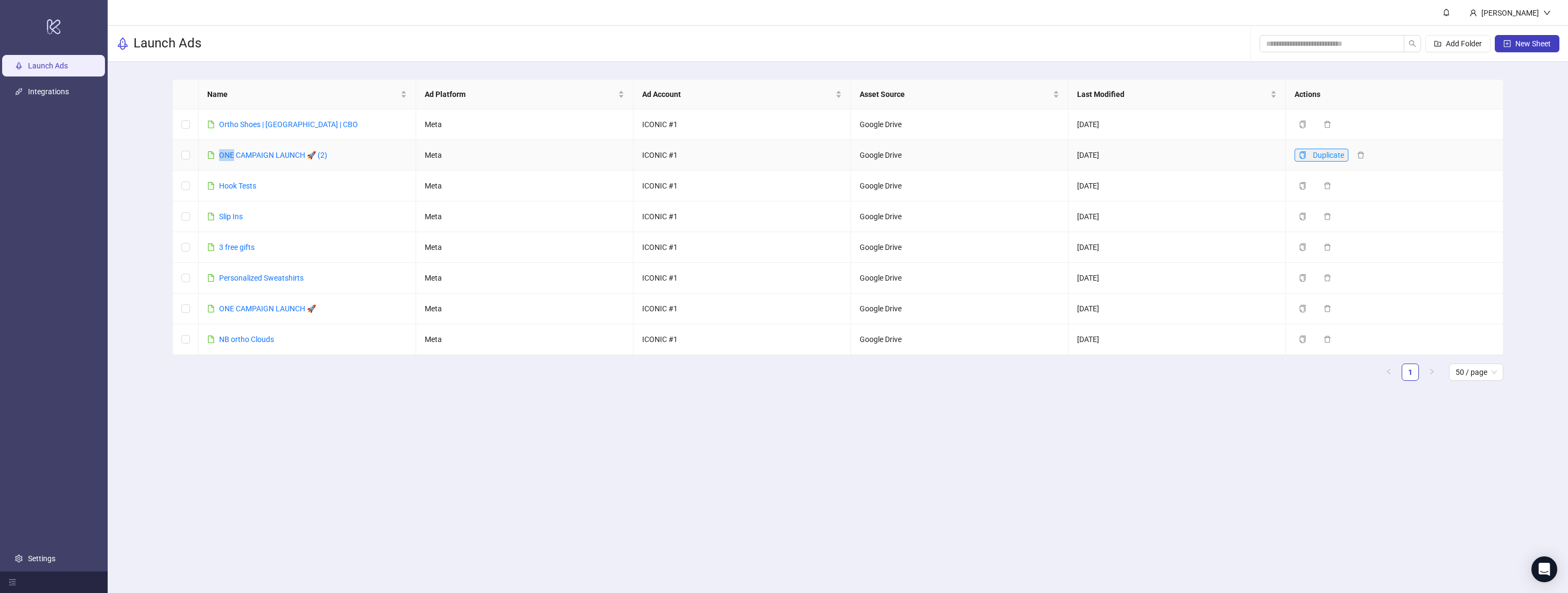
click at [1300, 156] on icon "copy" at bounding box center [1302, 155] width 8 height 8
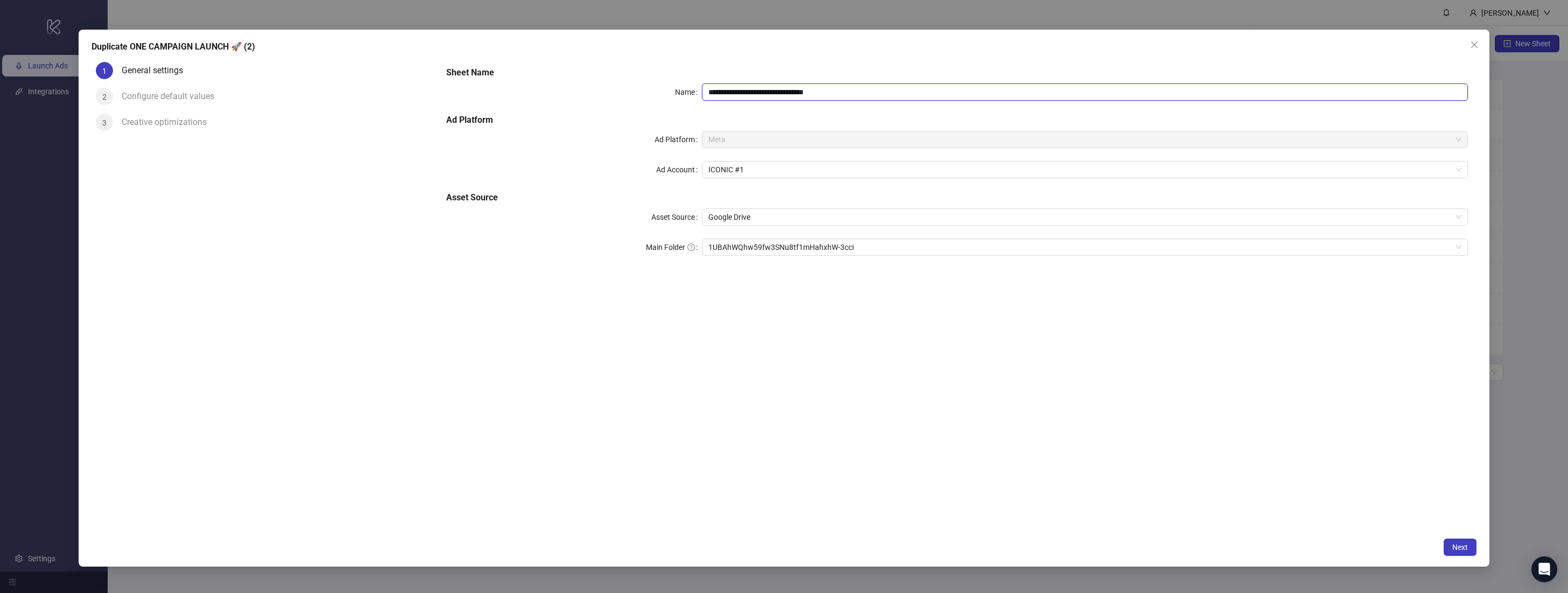
drag, startPoint x: 870, startPoint y: 92, endPoint x: 809, endPoint y: 94, distance: 61.0
click at [809, 94] on input "**********" at bounding box center [1085, 92] width 766 height 17
type input "**********"
click at [1481, 523] on div "**********" at bounding box center [784, 298] width 1411 height 537
click at [1470, 553] on button "Next" at bounding box center [1460, 546] width 33 height 17
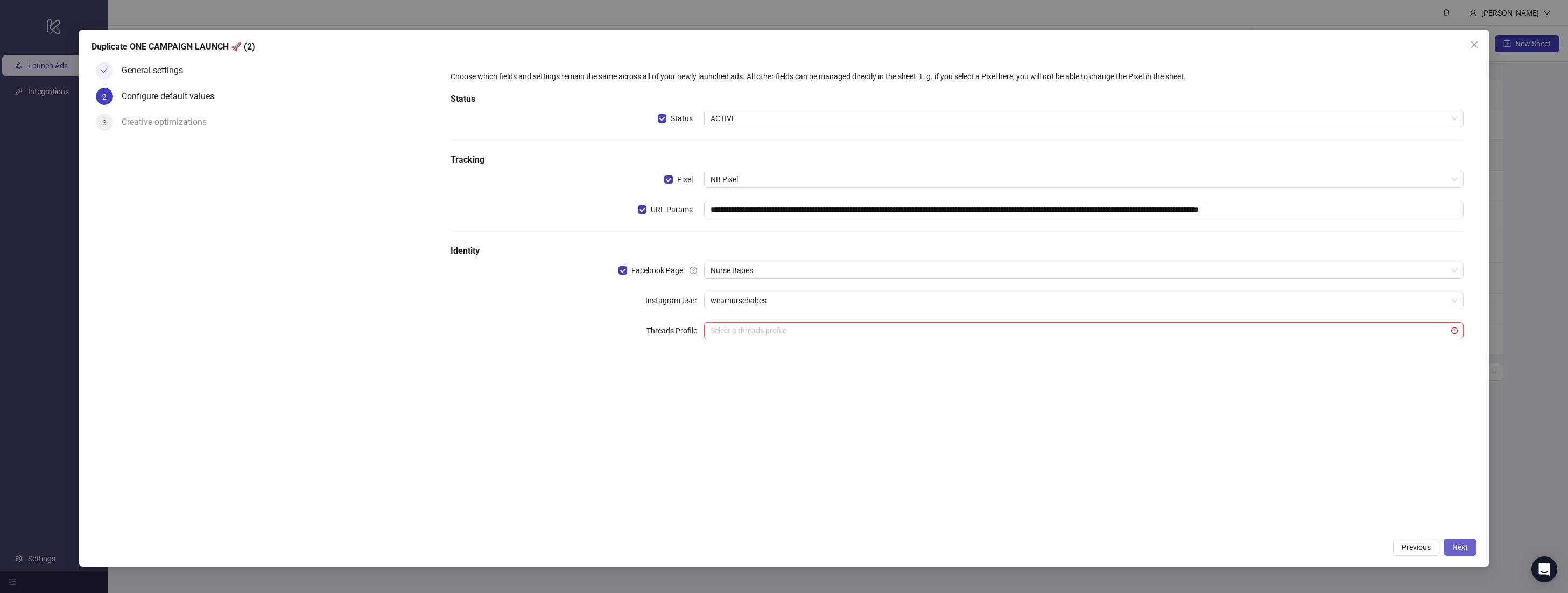
click at [1467, 553] on button "Next" at bounding box center [1460, 546] width 33 height 17
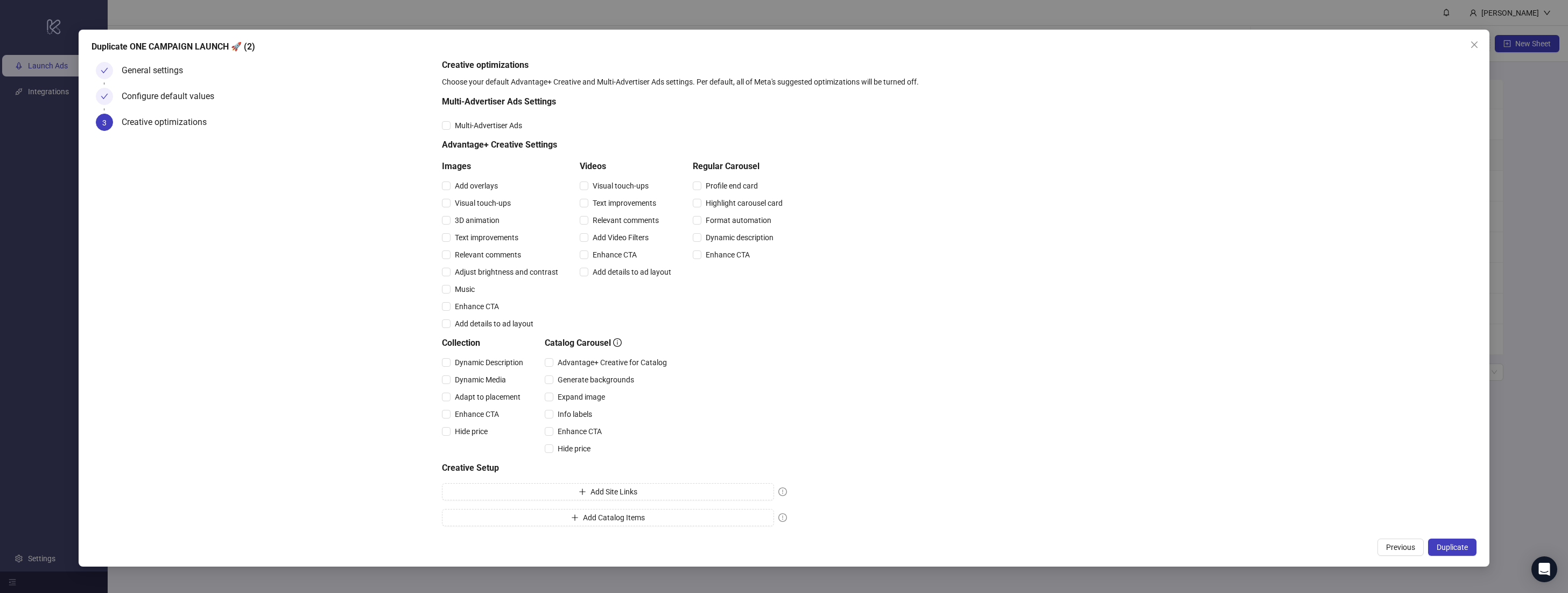
scroll to position [6, 0]
click at [609, 485] on span "Add Site Links" at bounding box center [614, 489] width 47 height 8
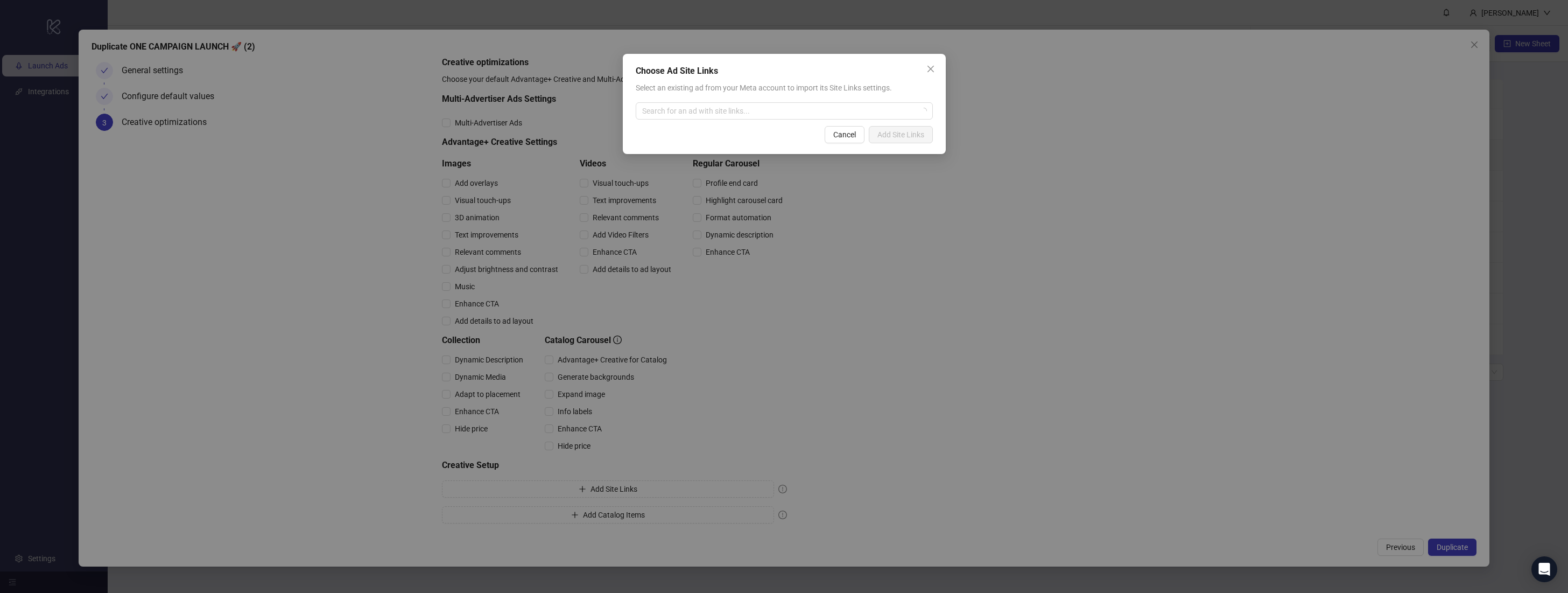
click at [1045, 356] on div "Choose Ad Site Links Select an existing ad from your Meta account to import its…" at bounding box center [784, 296] width 1568 height 593
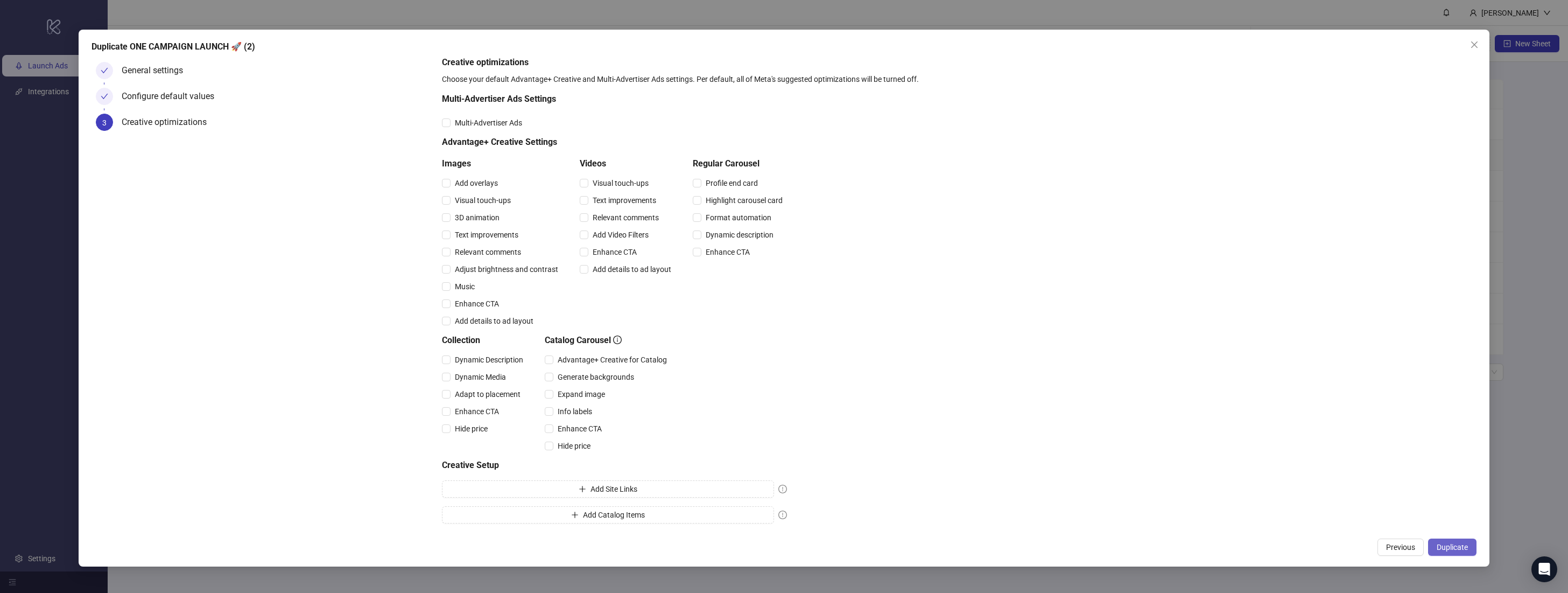
click at [1463, 548] on span "Duplicate" at bounding box center [1452, 547] width 31 height 8
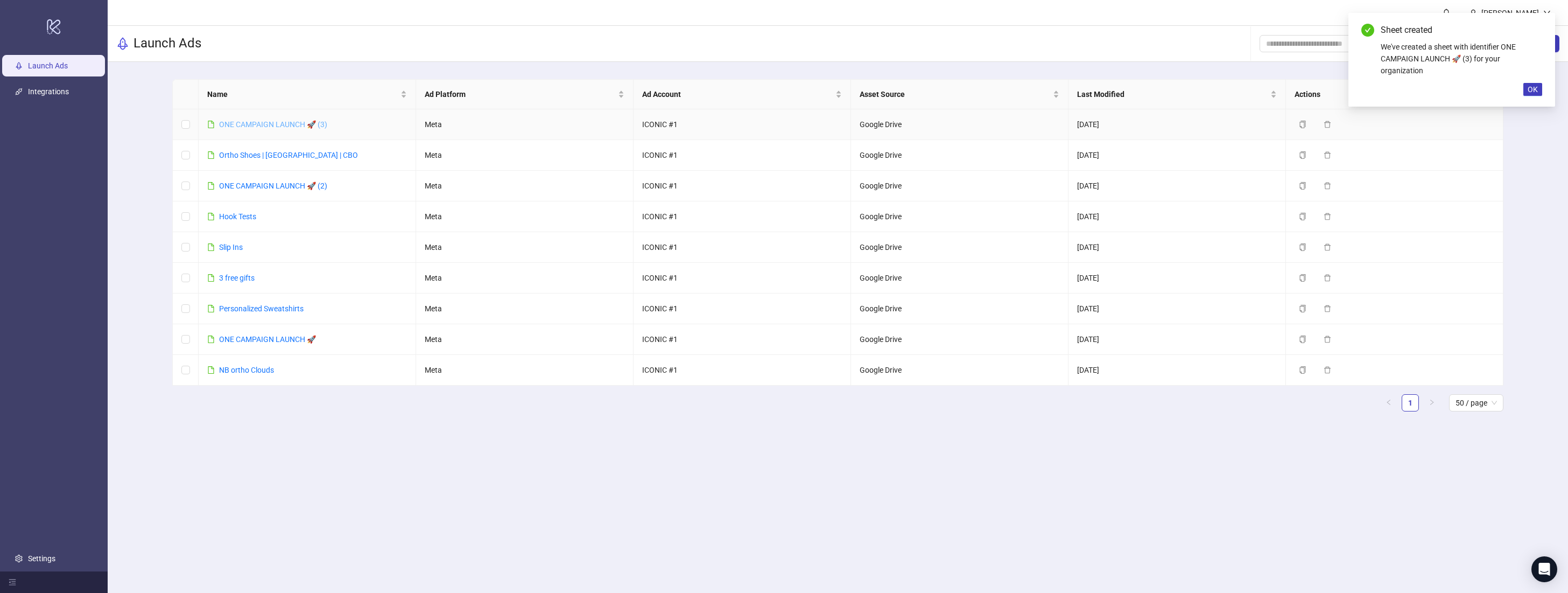
click at [298, 125] on link "ONE CAMPAIGN LAUNCH 🚀 (3)" at bounding box center [273, 124] width 108 height 8
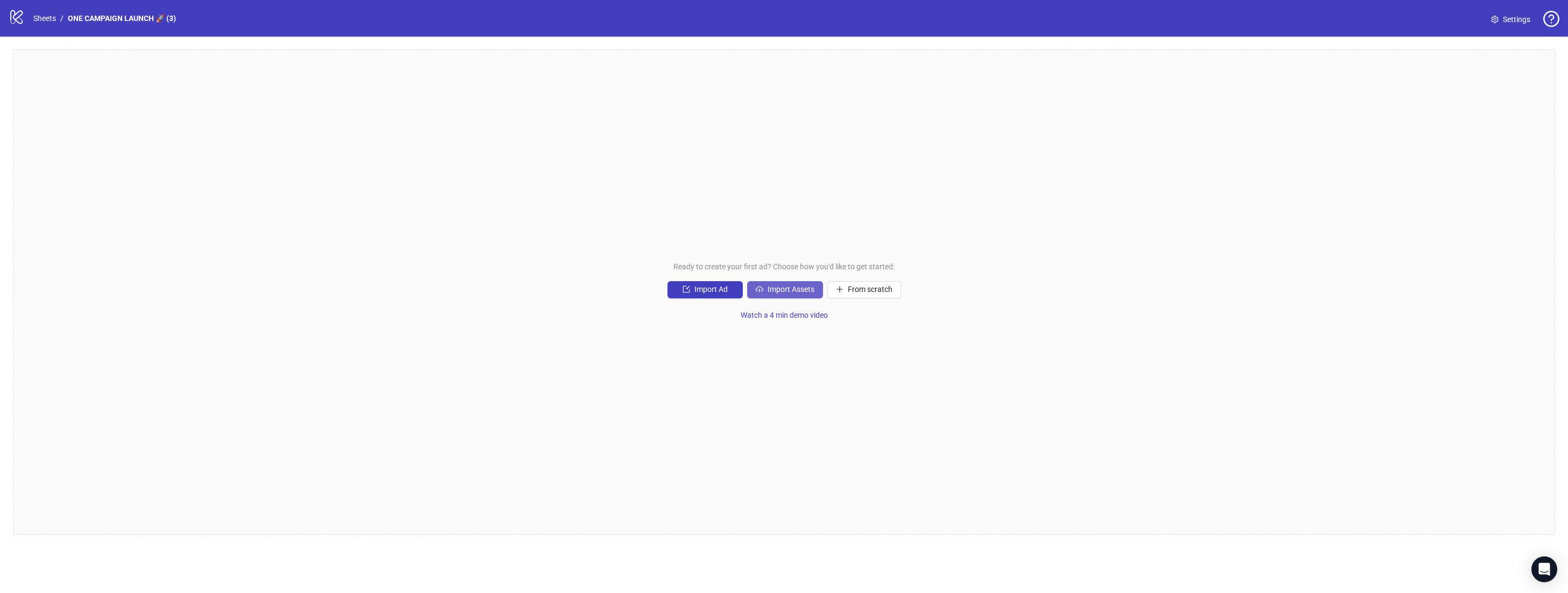
click at [775, 292] on span "Import Assets" at bounding box center [791, 289] width 47 height 8
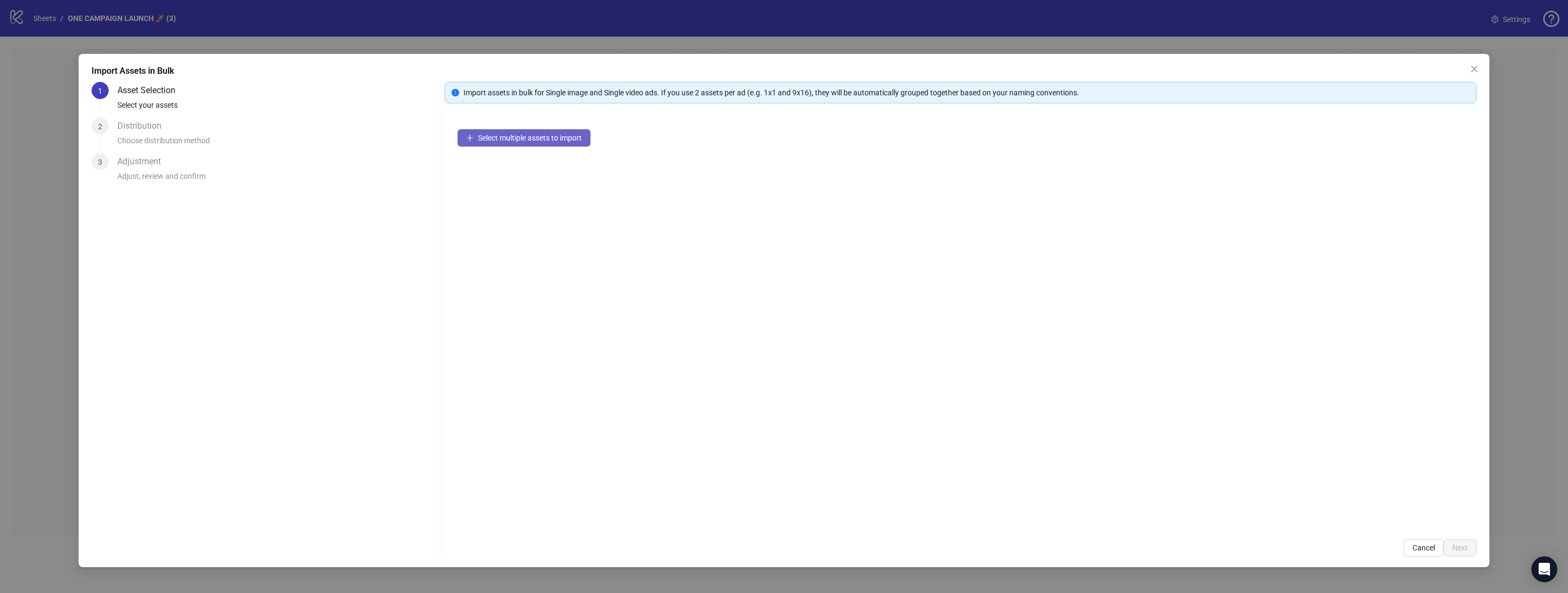
click at [498, 135] on span "Select multiple assets to import" at bounding box center [530, 137] width 104 height 8
click at [1469, 553] on button "Next" at bounding box center [1460, 547] width 33 height 17
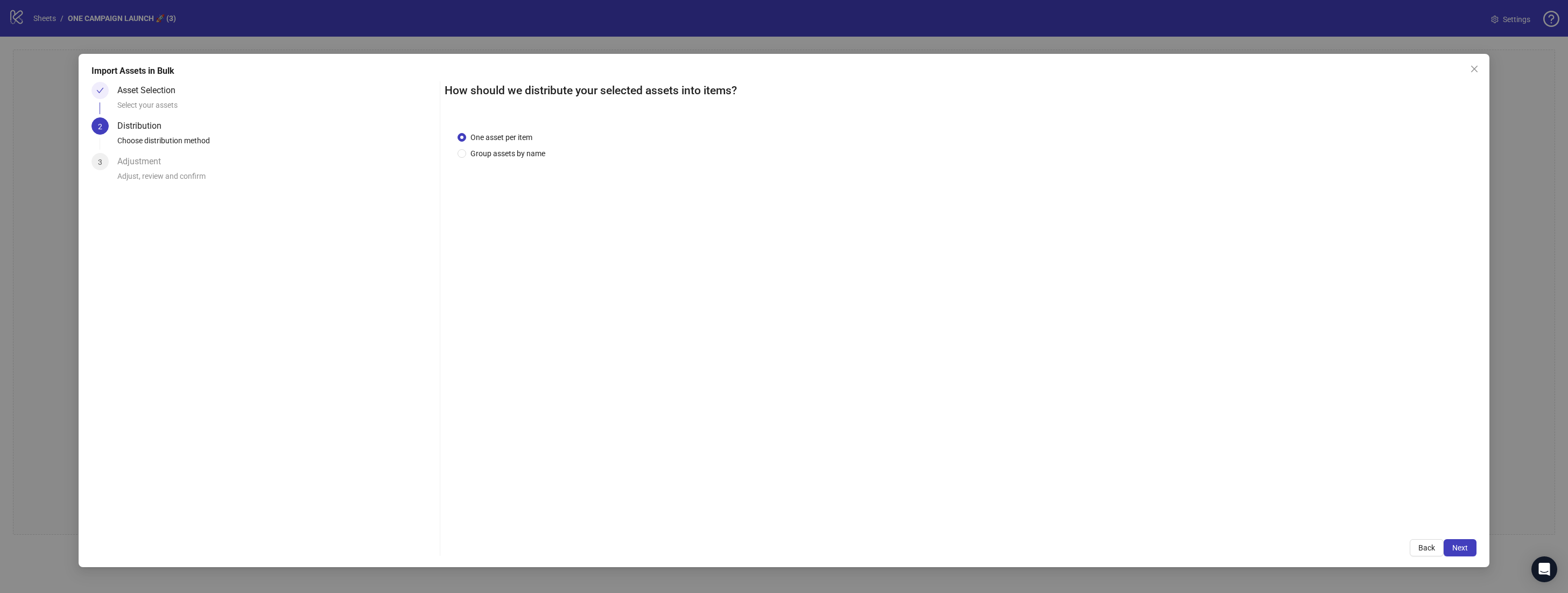
click at [1469, 553] on button "Next" at bounding box center [1460, 547] width 33 height 17
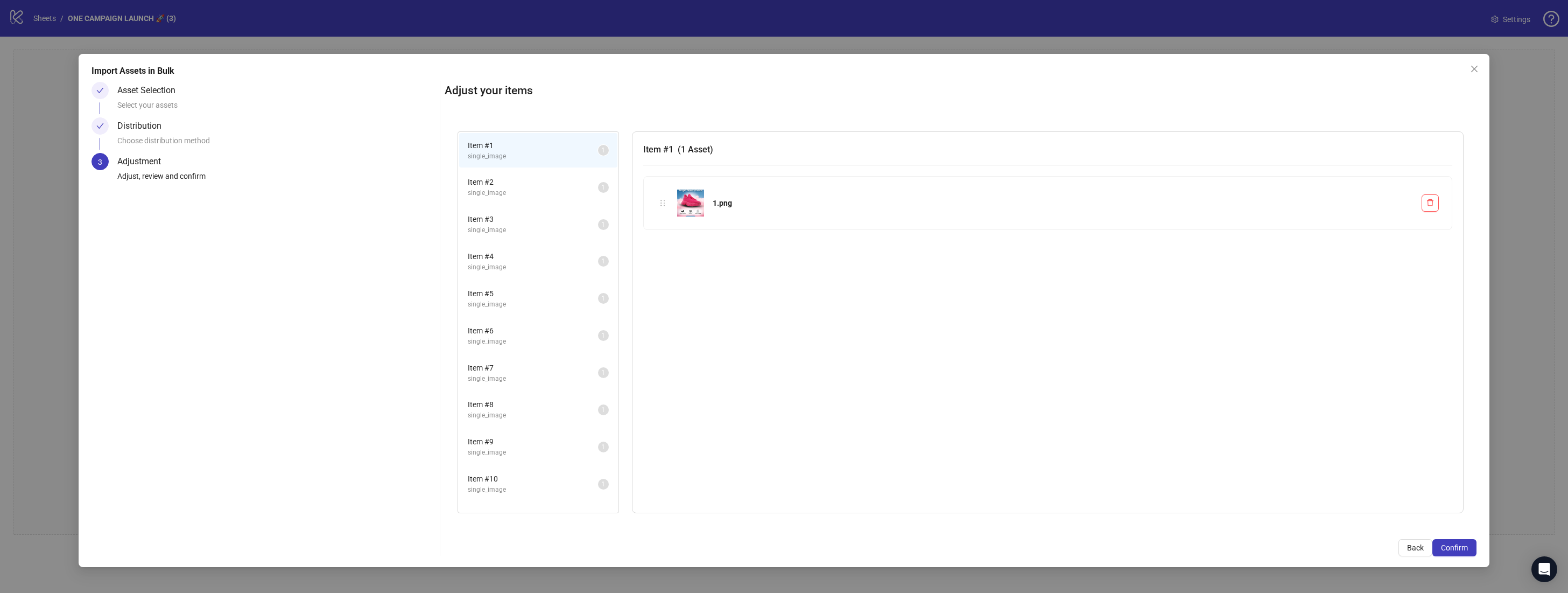
click at [1469, 553] on button "Confirm" at bounding box center [1454, 547] width 44 height 17
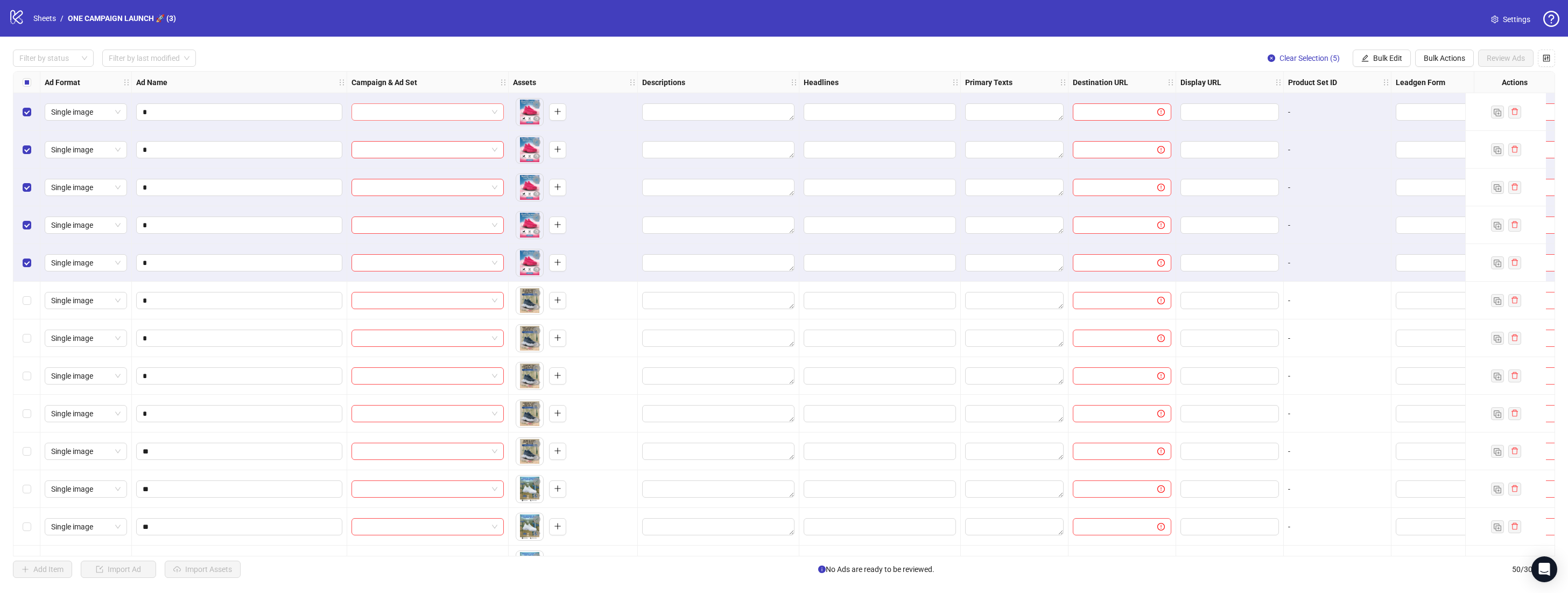
click at [495, 110] on span at bounding box center [428, 112] width 140 height 16
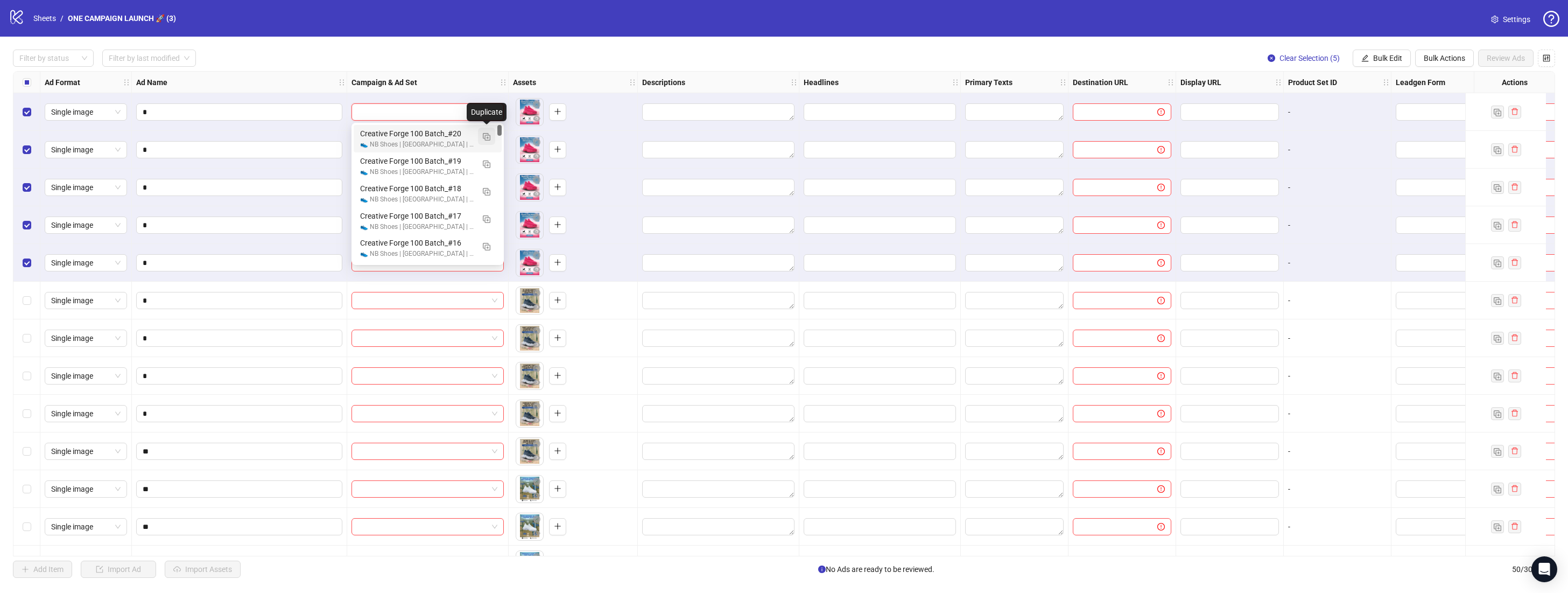
click at [488, 136] on img "button" at bounding box center [487, 137] width 8 height 8
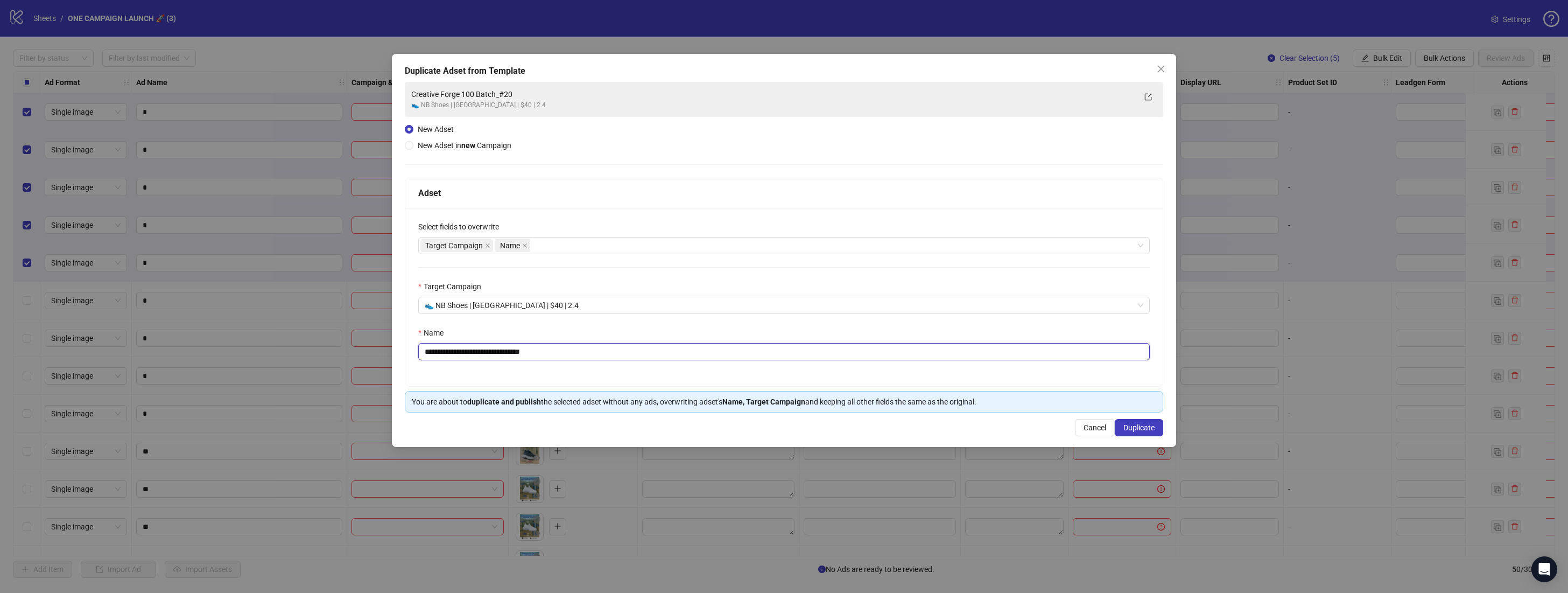
drag, startPoint x: 567, startPoint y: 352, endPoint x: 521, endPoint y: 351, distance: 46.0
click at [521, 351] on input "**********" at bounding box center [784, 351] width 732 height 17
drag, startPoint x: 487, startPoint y: 353, endPoint x: 478, endPoint y: 353, distance: 9.0
click at [478, 353] on input "**********" at bounding box center [784, 351] width 732 height 17
type input "**********"
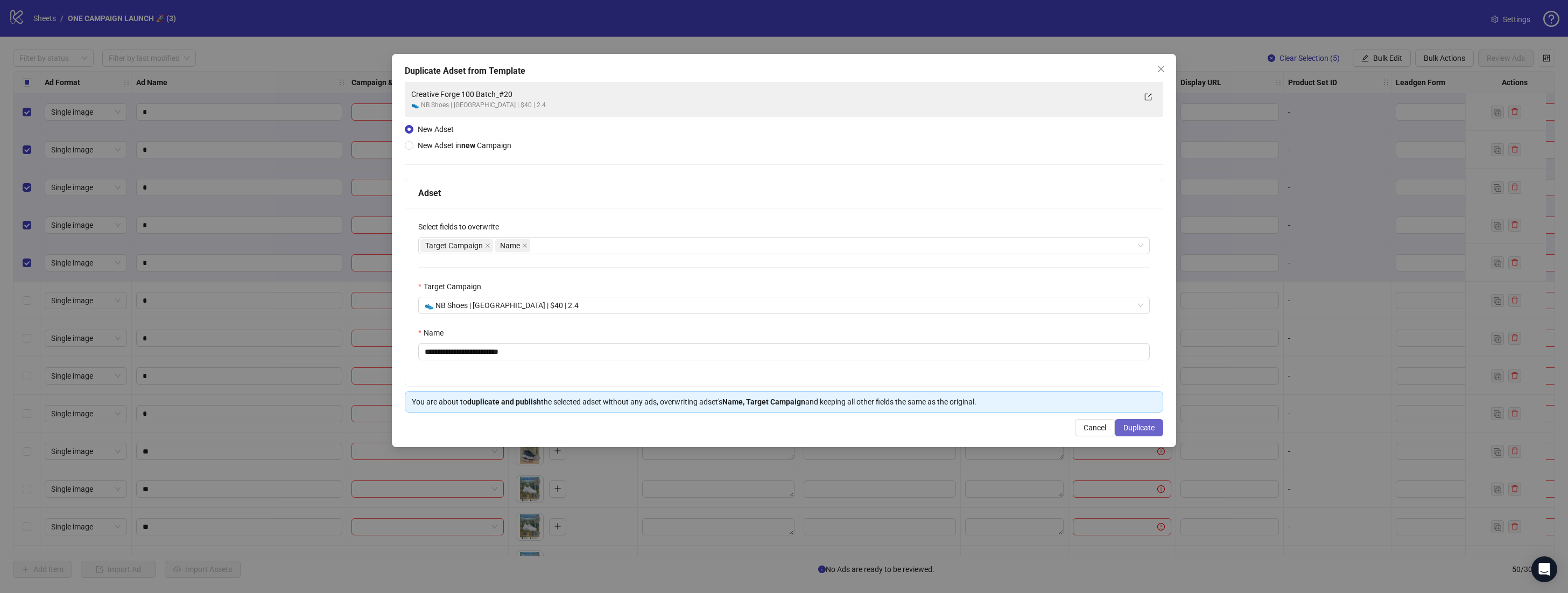
click at [1134, 431] on span "Duplicate" at bounding box center [1138, 427] width 31 height 8
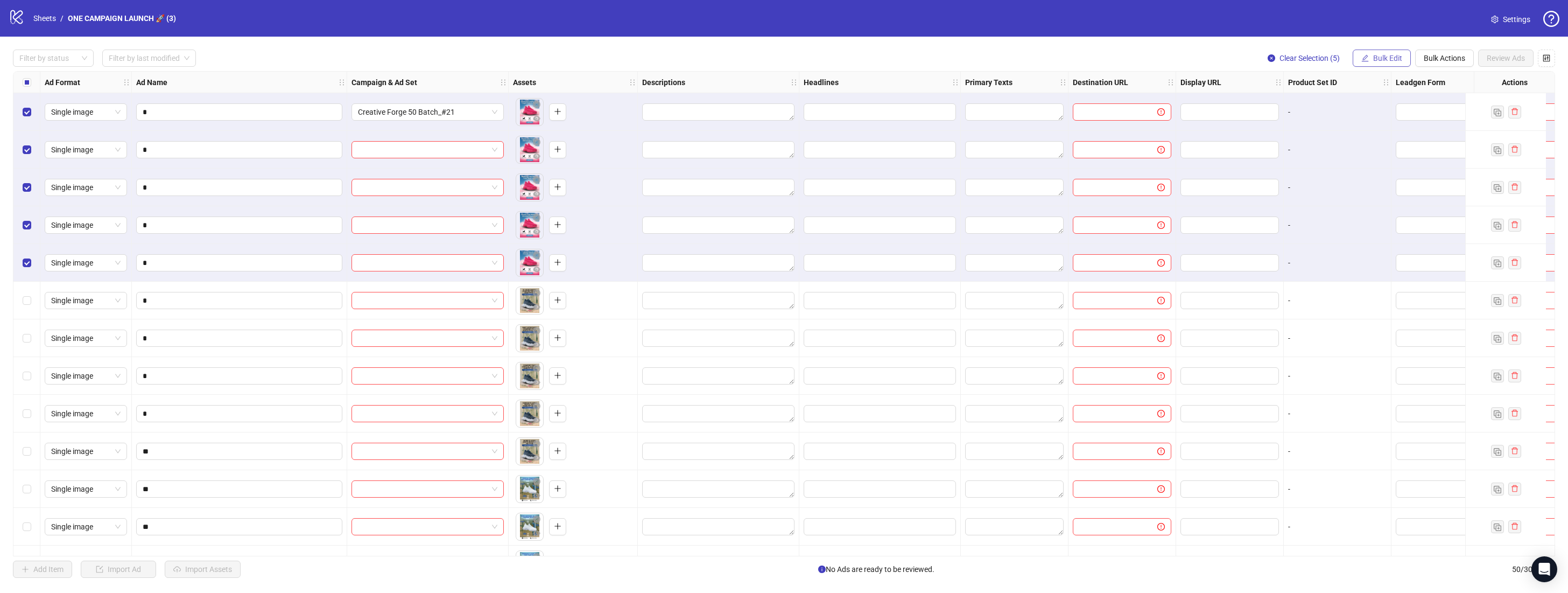
click at [1374, 57] on span "Bulk Edit" at bounding box center [1388, 58] width 29 height 8
click at [1403, 119] on span "Campaign & Ad Set" at bounding box center [1392, 114] width 64 height 12
click at [1422, 129] on icon "check" at bounding box center [1426, 132] width 8 height 8
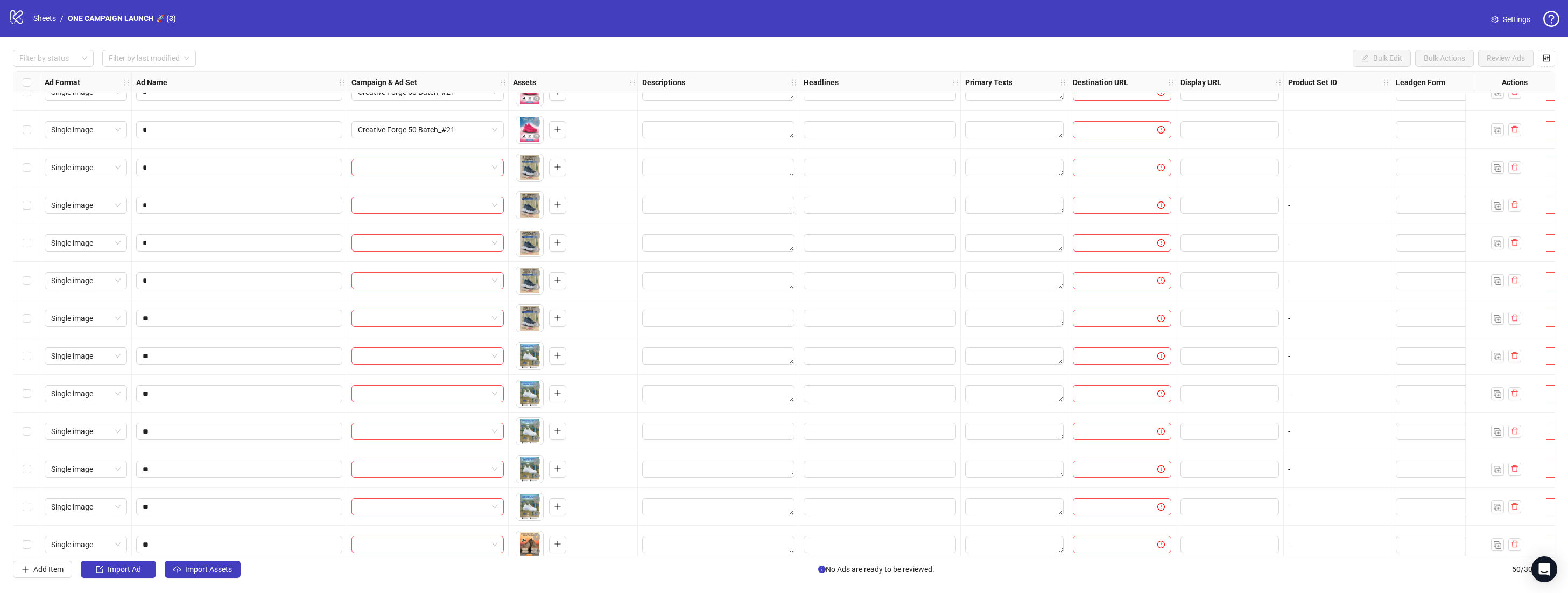
scroll to position [147, 0]
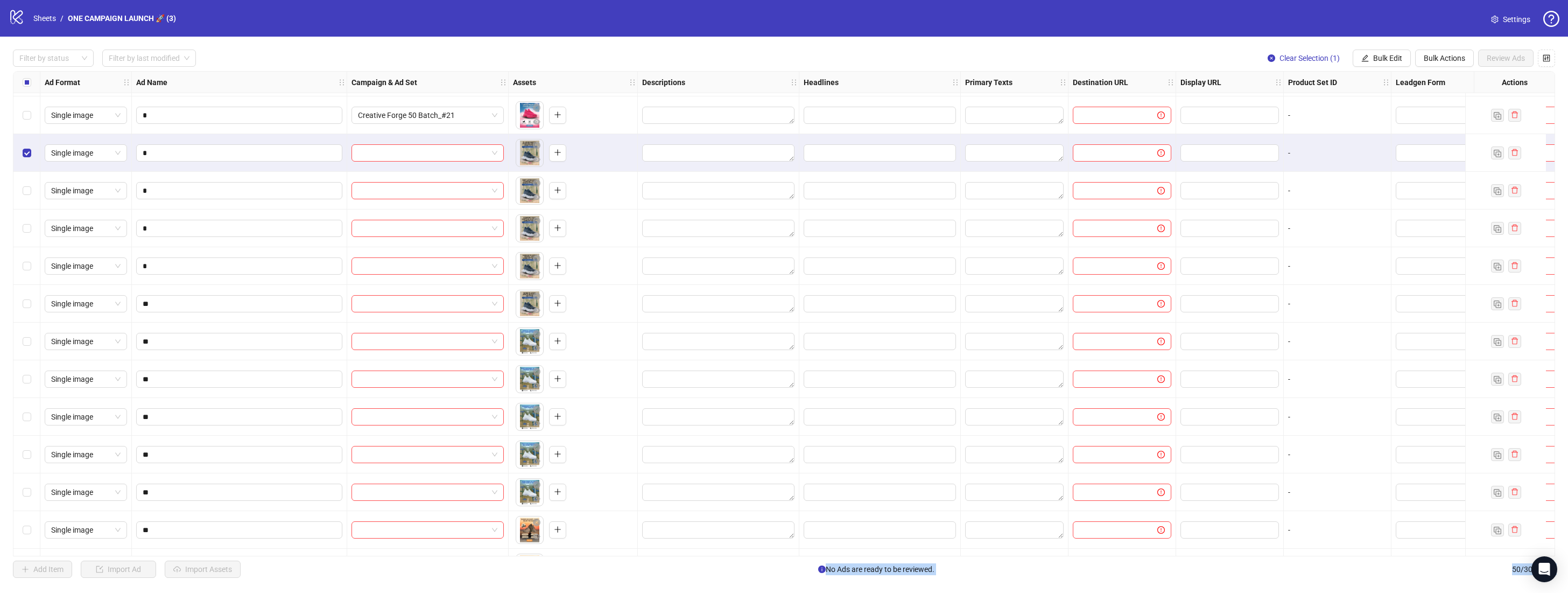
click at [25, 309] on div "Select row 10" at bounding box center [26, 303] width 27 height 37
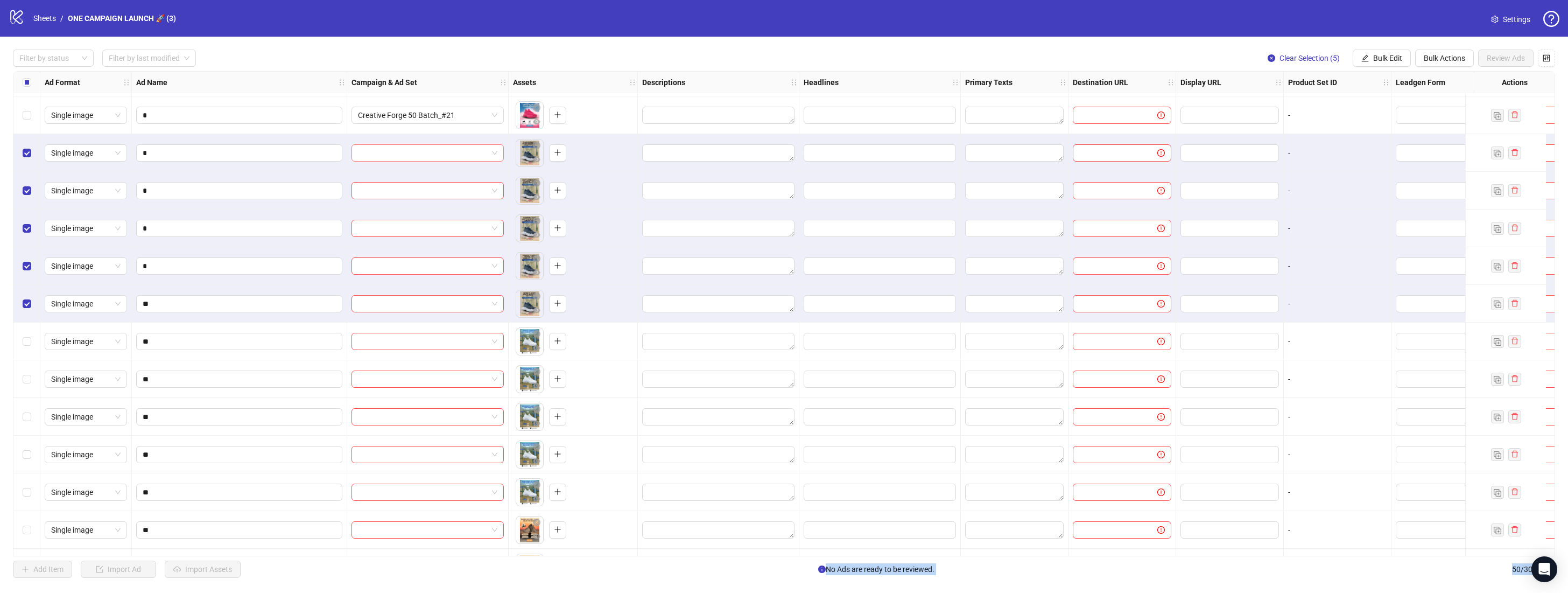
click at [499, 155] on div at bounding box center [427, 153] width 152 height 17
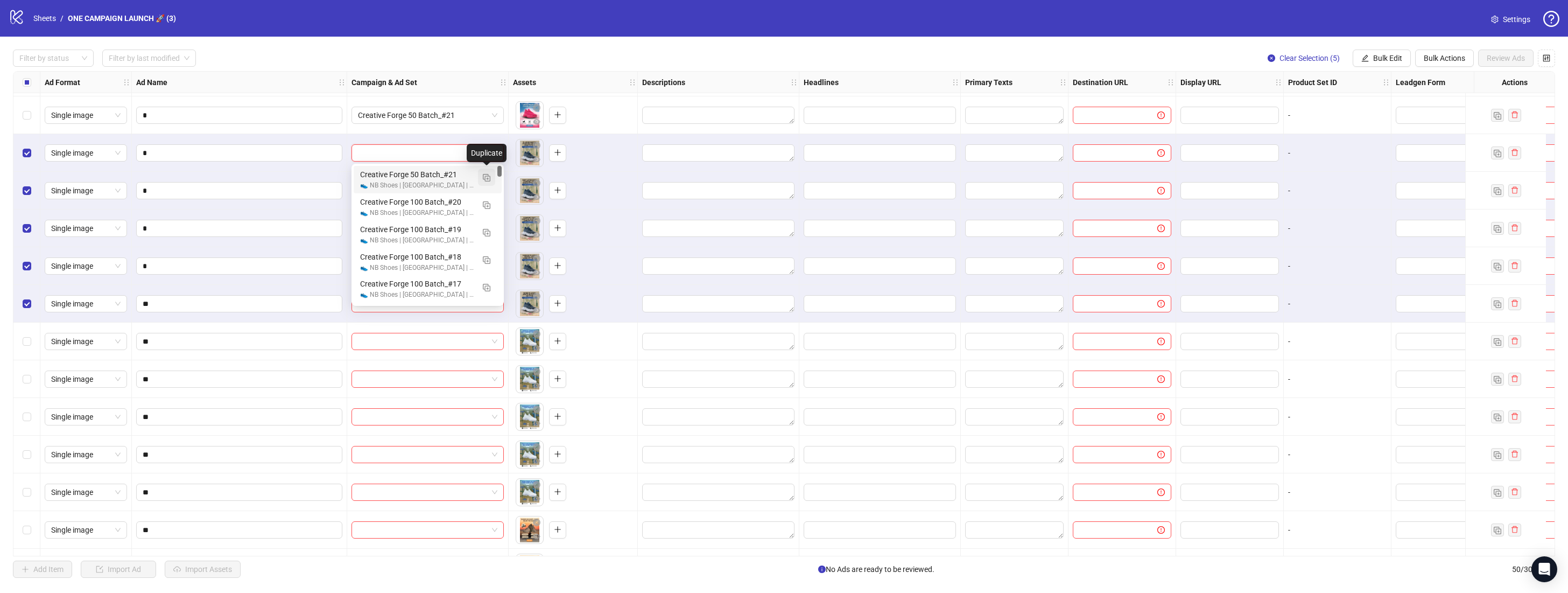
click at [490, 175] on button "button" at bounding box center [487, 177] width 17 height 17
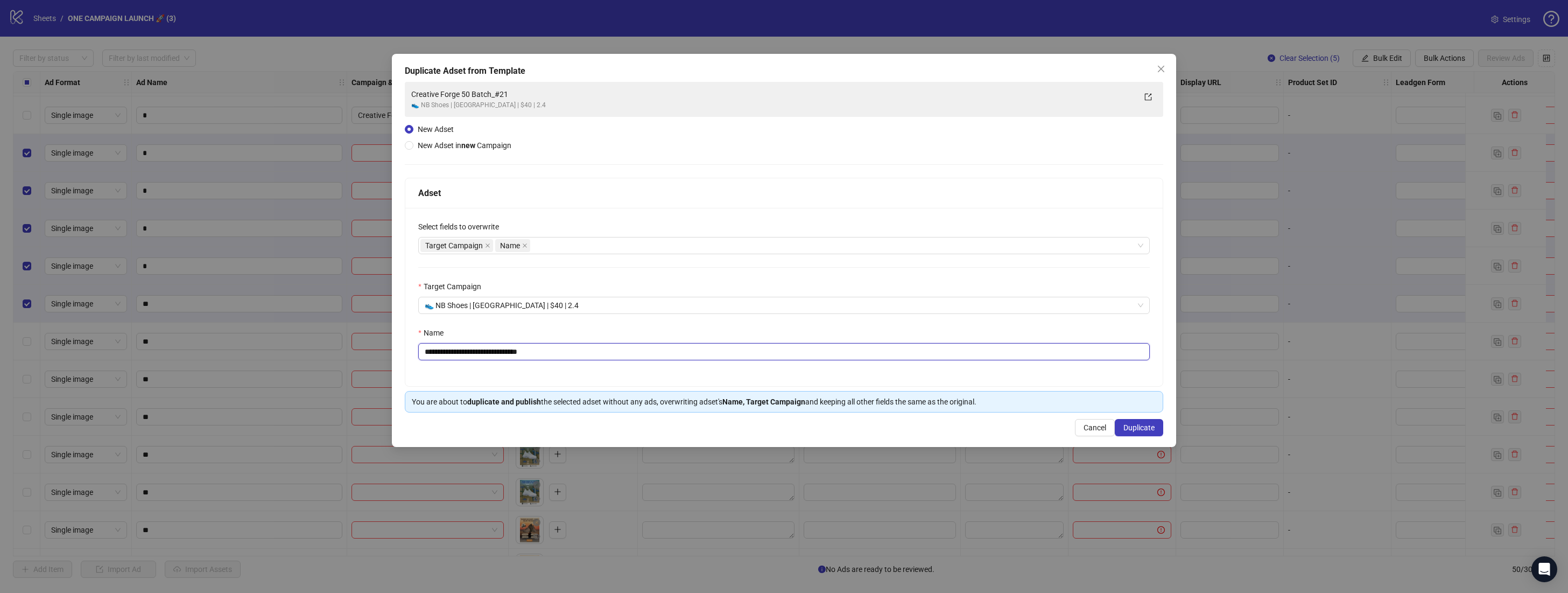
drag, startPoint x: 543, startPoint y: 351, endPoint x: 518, endPoint y: 355, distance: 25.3
click at [518, 355] on input "**********" at bounding box center [784, 351] width 732 height 17
type input "**********"
click at [1161, 431] on button "Duplicate" at bounding box center [1139, 427] width 49 height 17
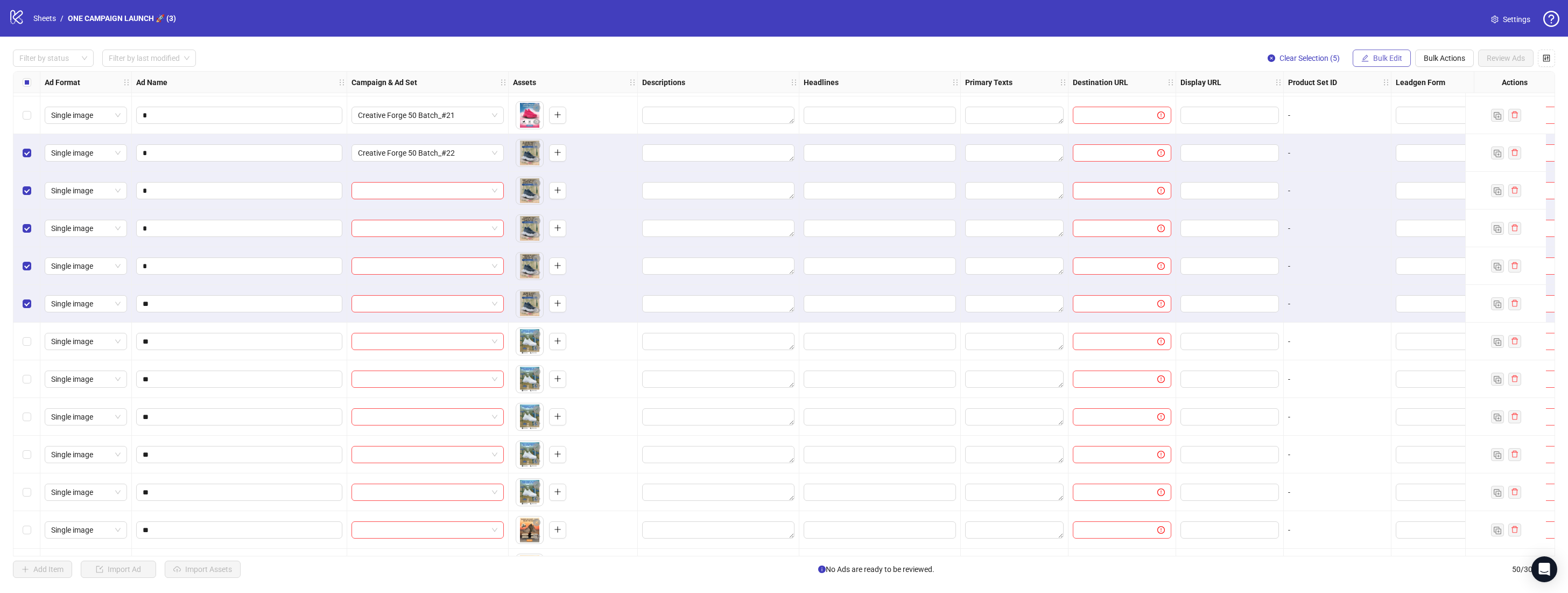
click at [1402, 58] on button "Bulk Edit" at bounding box center [1382, 58] width 58 height 17
click at [1407, 114] on span "Campaign & Ad Set" at bounding box center [1392, 114] width 64 height 12
click at [1428, 130] on icon "check" at bounding box center [1426, 133] width 7 height 6
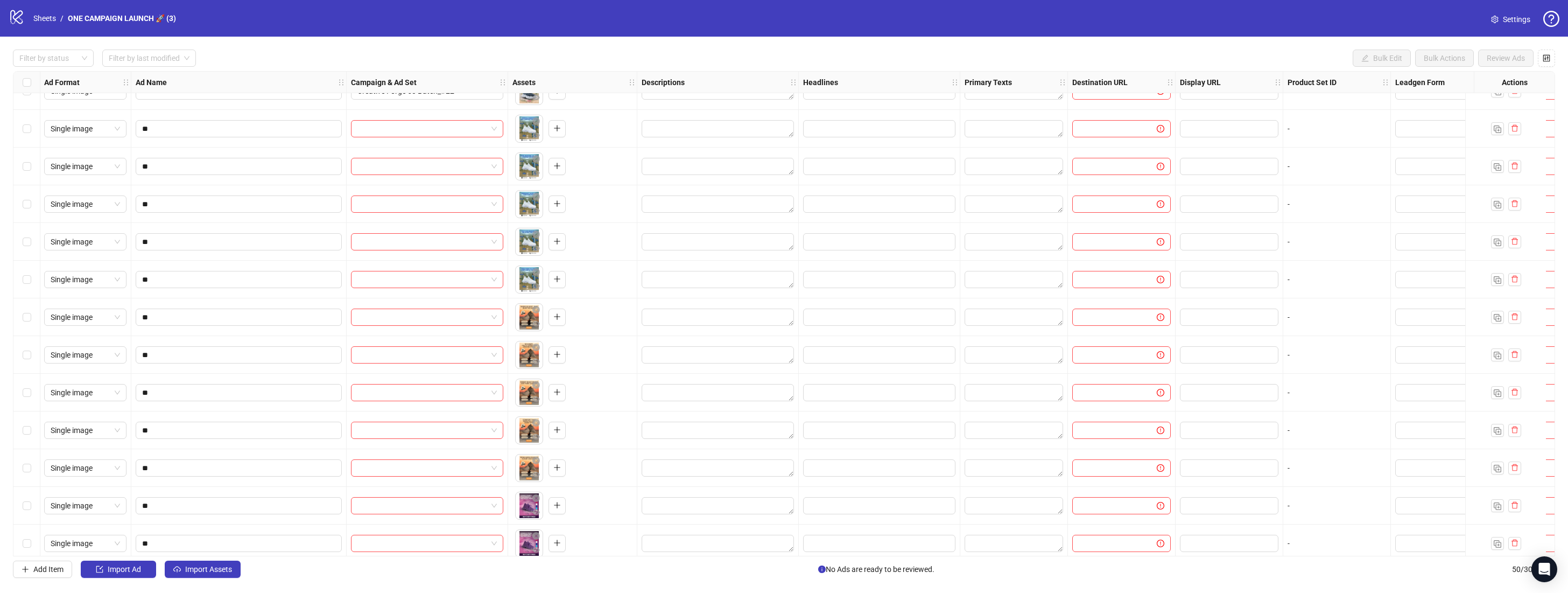
scroll to position [362, 1]
click at [31, 126] on div "Select row 11" at bounding box center [26, 127] width 27 height 37
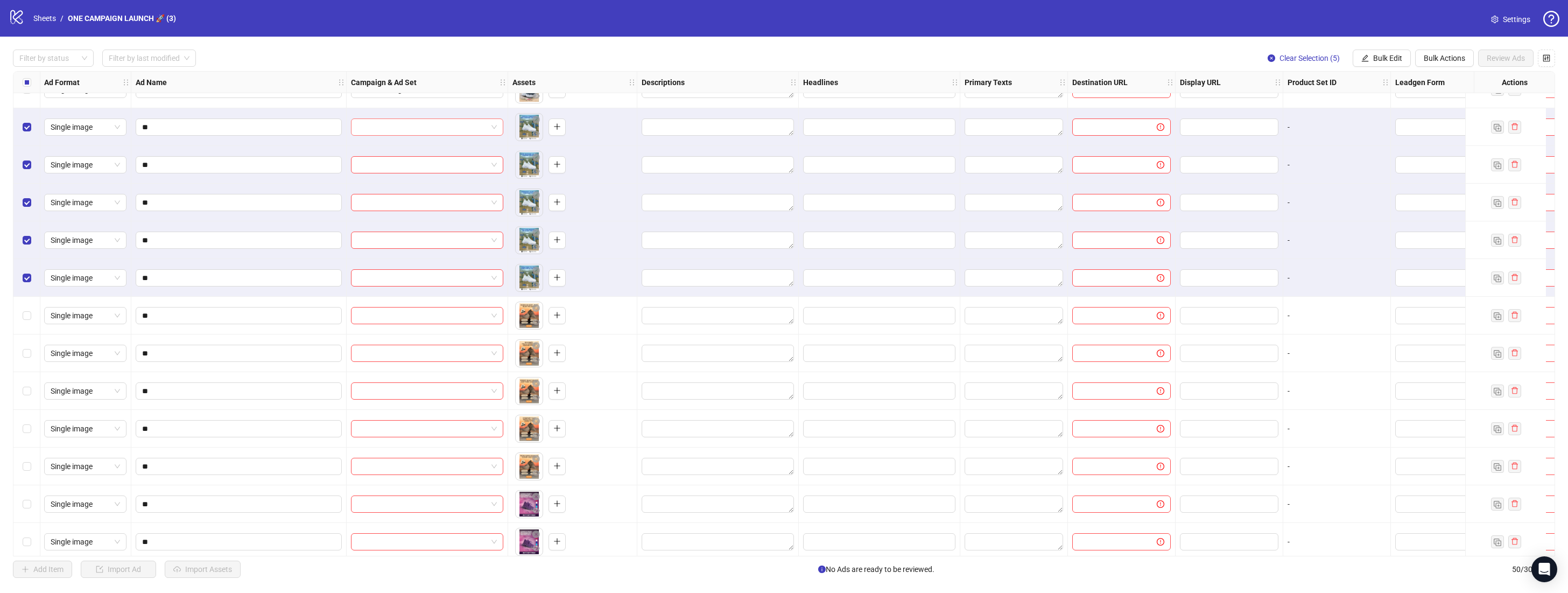
click at [500, 131] on div at bounding box center [427, 127] width 152 height 17
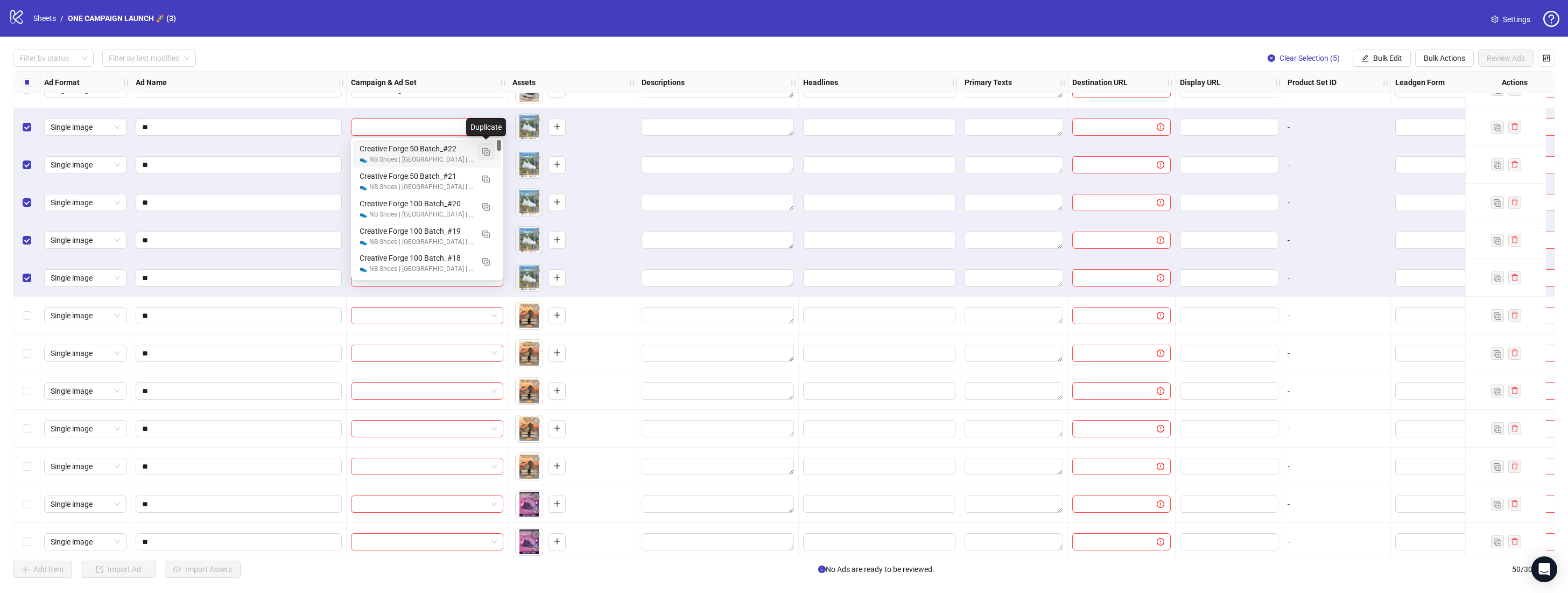
click at [490, 150] on button "button" at bounding box center [486, 151] width 17 height 17
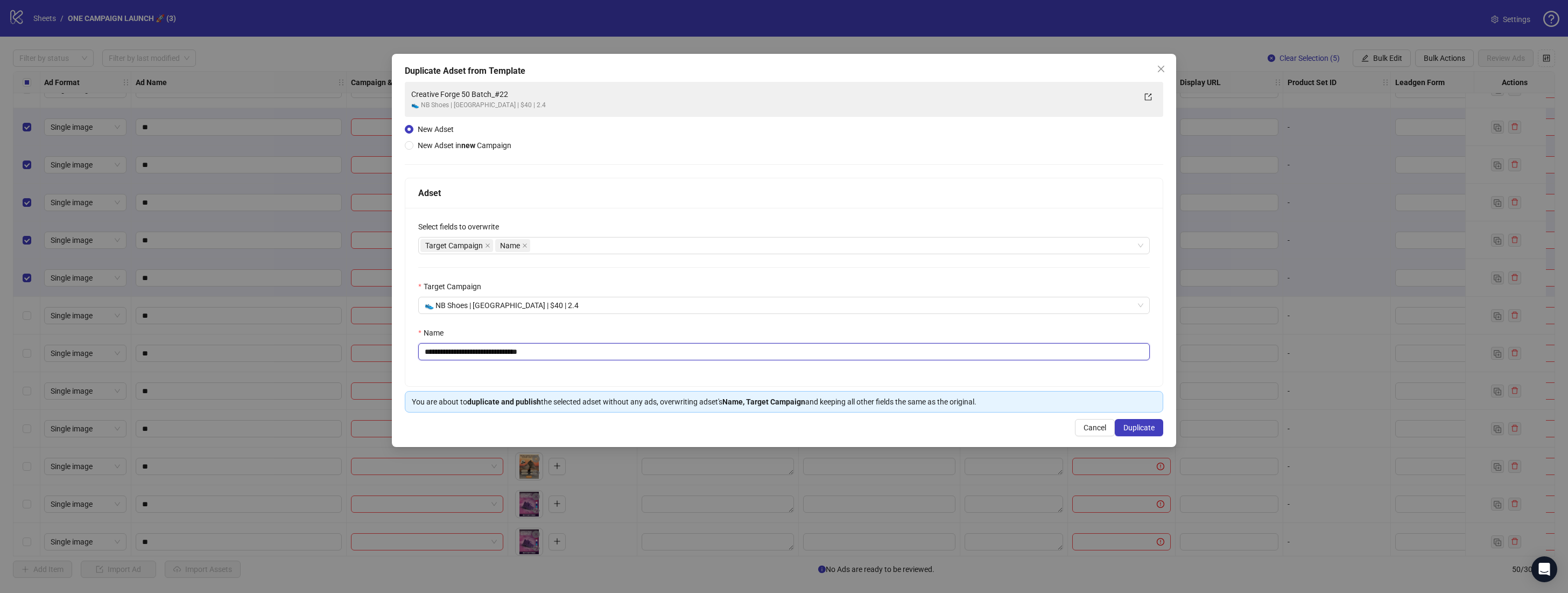
drag, startPoint x: 546, startPoint y: 353, endPoint x: 517, endPoint y: 352, distance: 29.0
click at [517, 352] on input "**********" at bounding box center [784, 351] width 732 height 17
type input "**********"
click at [1137, 424] on span "Duplicate" at bounding box center [1138, 427] width 31 height 8
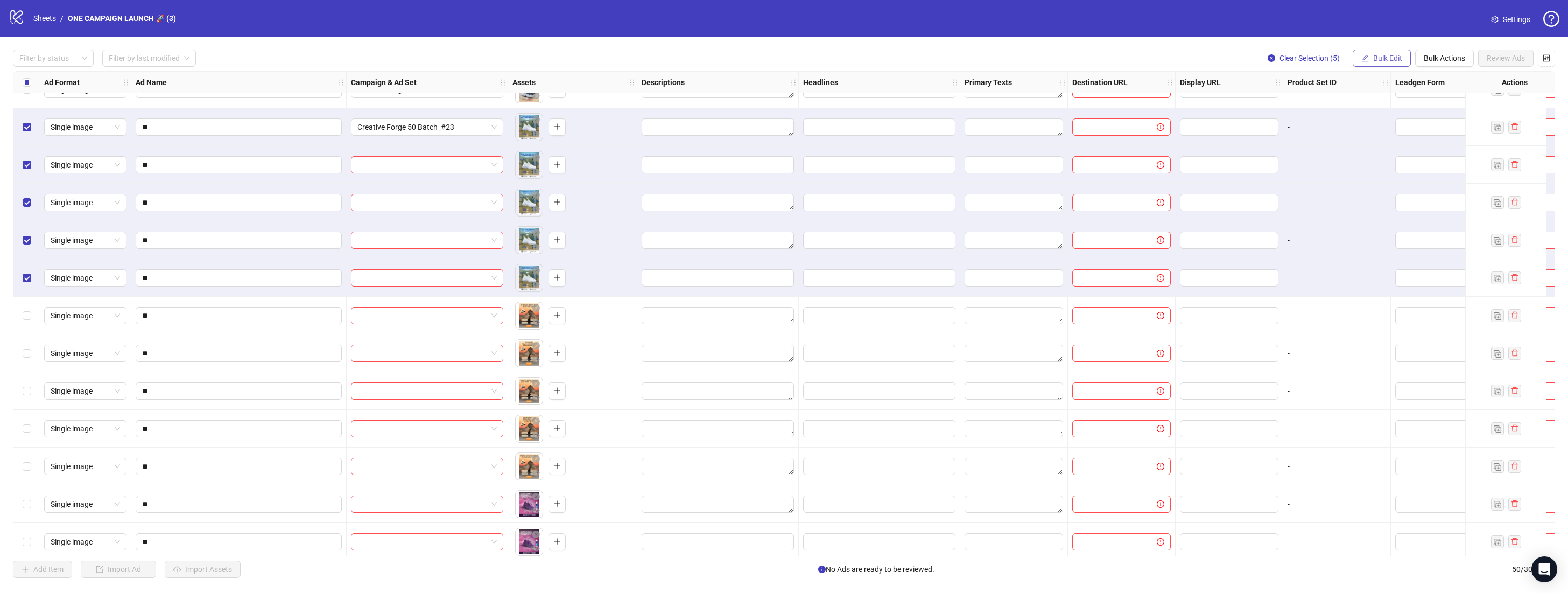
click at [1367, 51] on button "Bulk Edit" at bounding box center [1382, 58] width 58 height 17
click at [1415, 113] on span "Campaign & Ad Set" at bounding box center [1392, 114] width 64 height 12
click at [1429, 134] on icon "check" at bounding box center [1426, 132] width 8 height 8
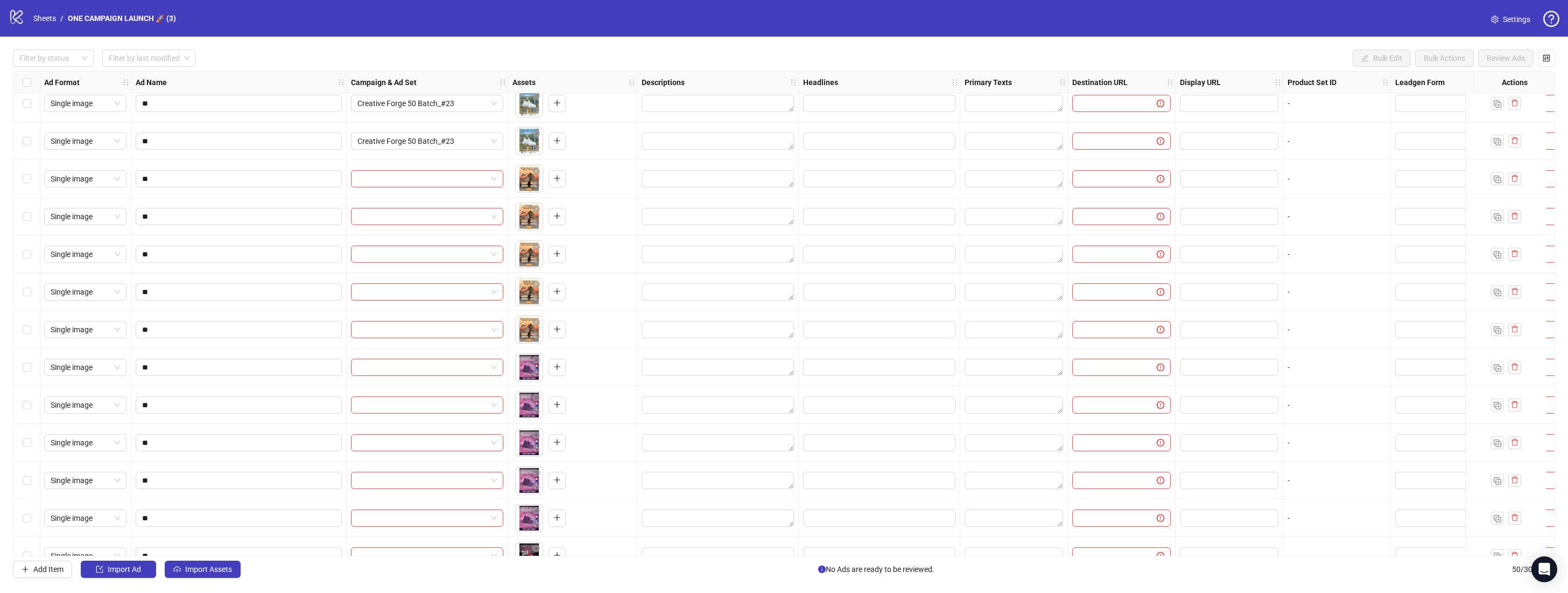
scroll to position [501, 1]
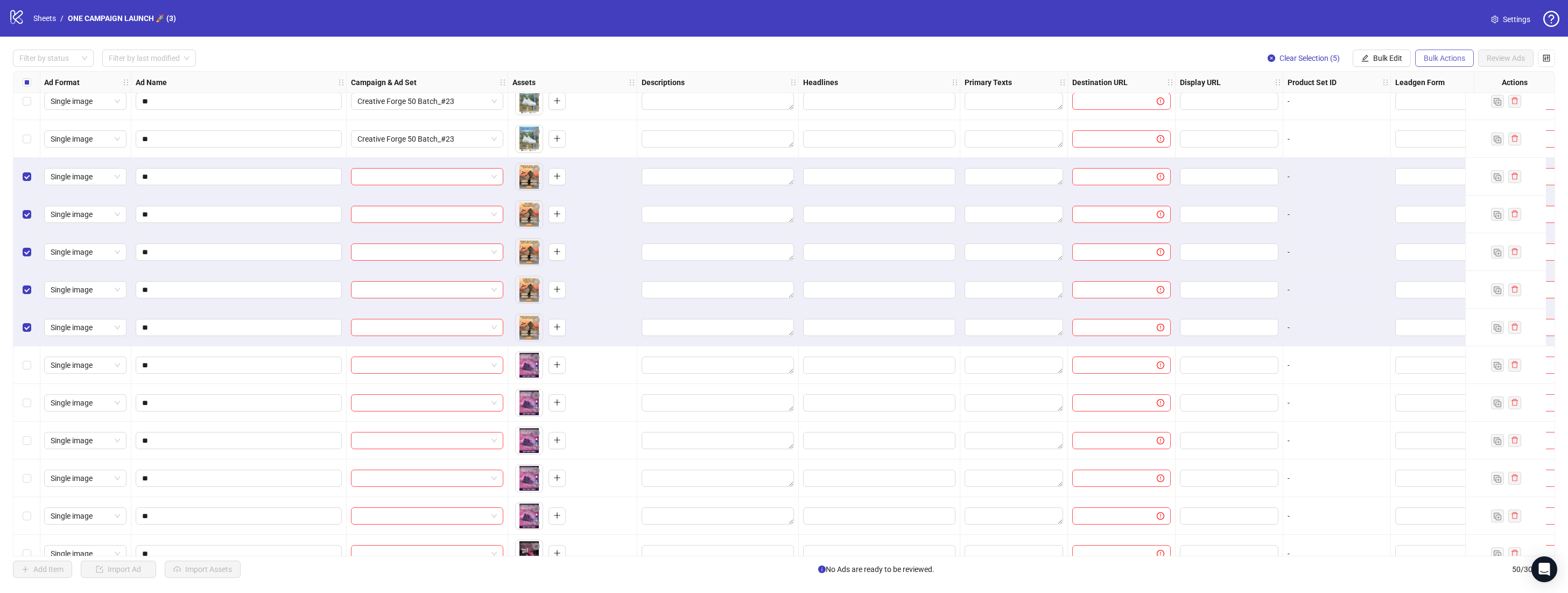
click at [1443, 56] on span "Bulk Actions" at bounding box center [1444, 58] width 42 height 8
click at [1411, 56] on div "Clear Selection (5) Bulk Edit Bulk Actions Review Ads" at bounding box center [1407, 58] width 296 height 17
click at [1400, 60] on span "Bulk Edit" at bounding box center [1388, 58] width 29 height 8
click at [488, 178] on span at bounding box center [427, 176] width 140 height 16
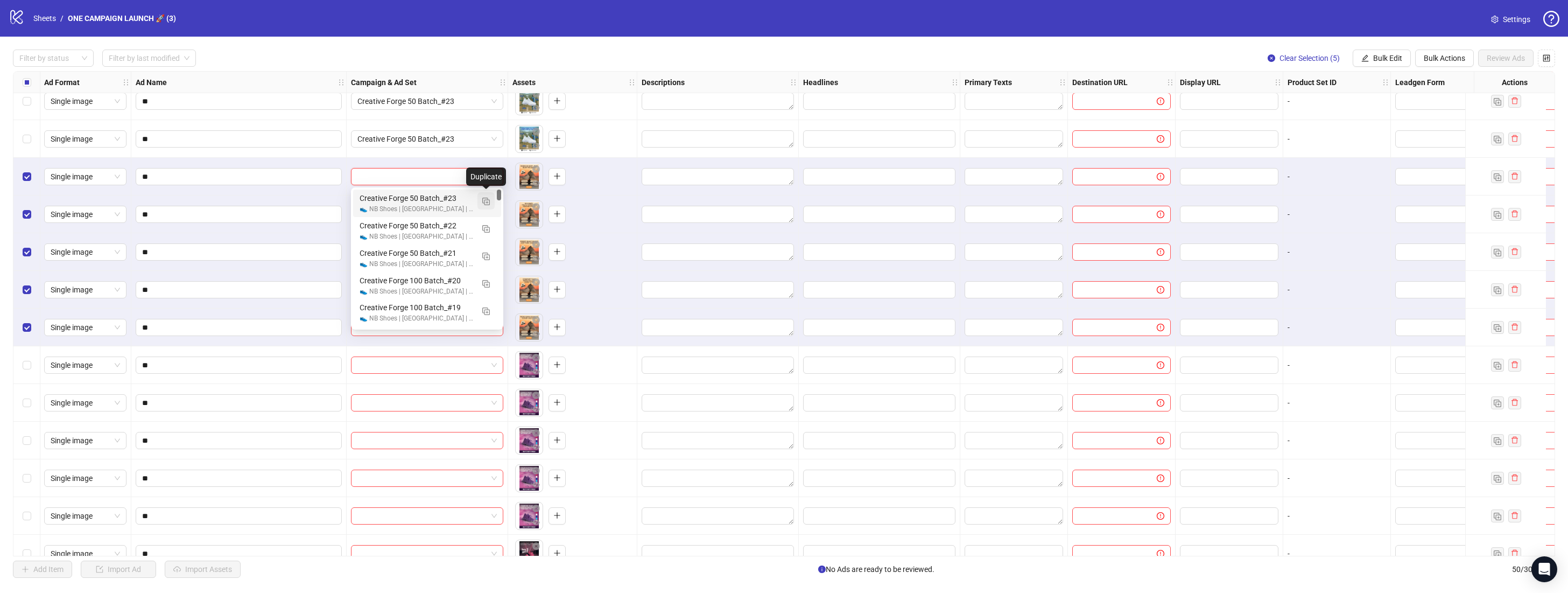
click at [490, 201] on button "button" at bounding box center [486, 201] width 17 height 17
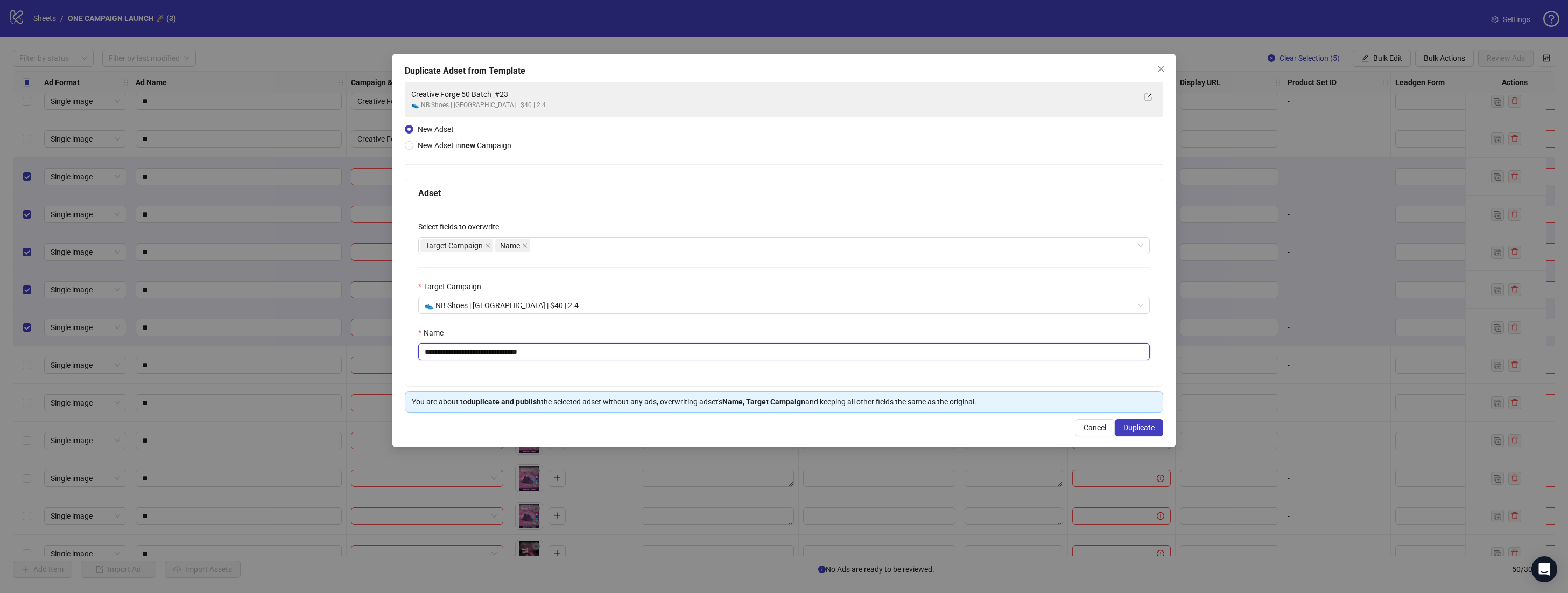
drag, startPoint x: 566, startPoint y: 344, endPoint x: 530, endPoint y: 349, distance: 36.3
click at [530, 349] on input "**********" at bounding box center [784, 351] width 732 height 17
click at [552, 351] on input "**********" at bounding box center [784, 351] width 732 height 17
drag, startPoint x: 556, startPoint y: 353, endPoint x: 516, endPoint y: 355, distance: 40.0
click at [516, 355] on input "**********" at bounding box center [784, 351] width 732 height 17
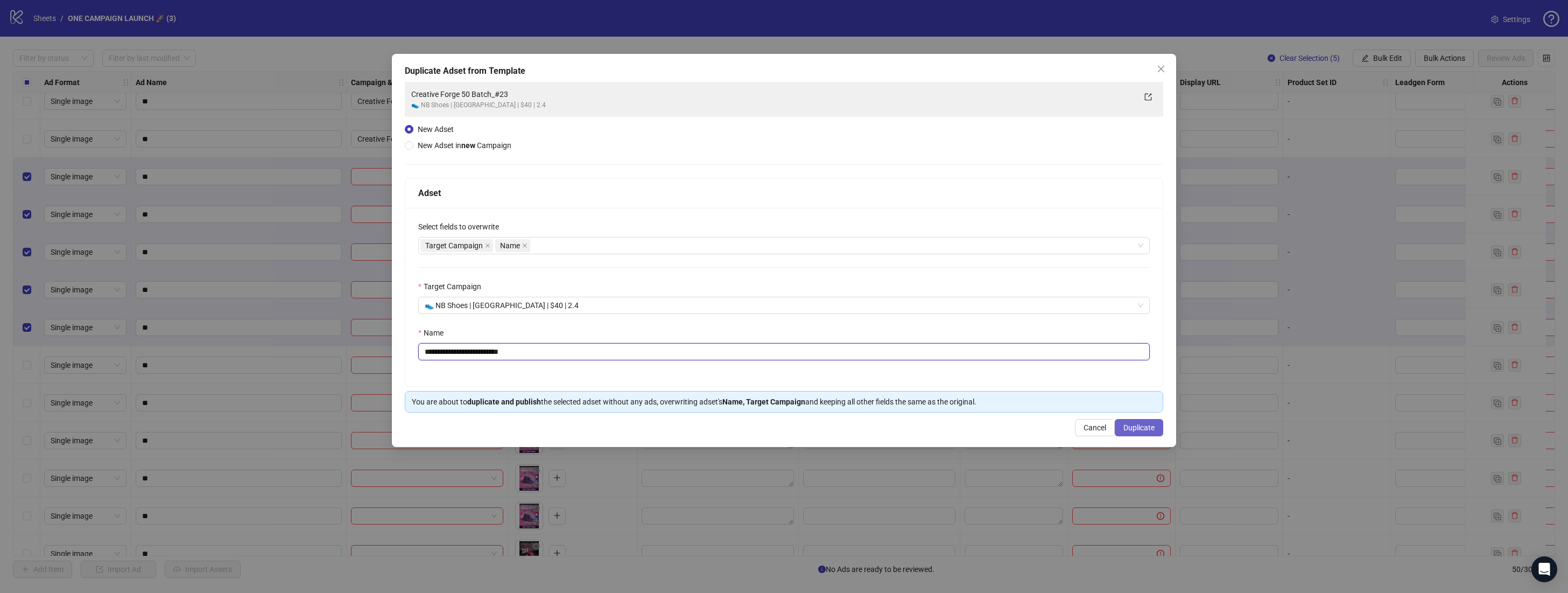
type input "**********"
click at [1131, 426] on span "Duplicate" at bounding box center [1138, 427] width 31 height 8
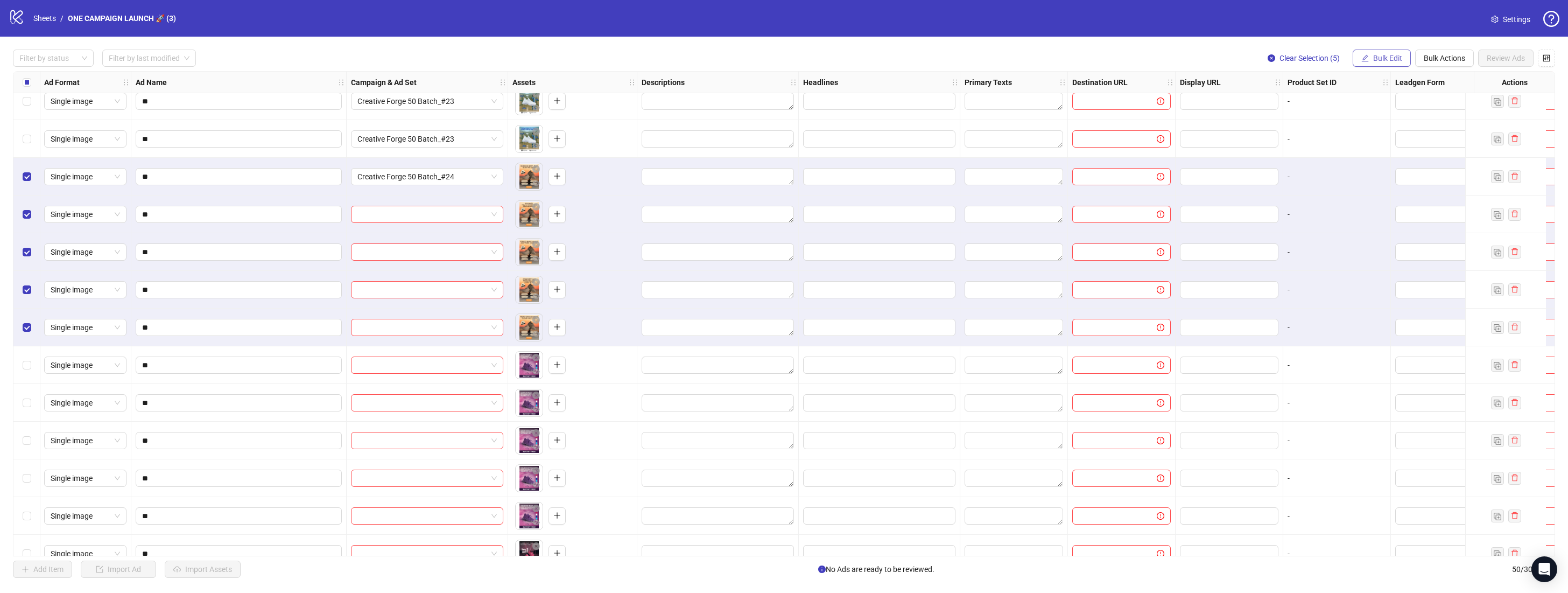
click at [1394, 54] on span "Bulk Edit" at bounding box center [1388, 58] width 29 height 8
click at [1403, 116] on span "Campaign & Ad Set" at bounding box center [1392, 114] width 64 height 12
click at [1429, 135] on span "submit" at bounding box center [1426, 133] width 8 height 8
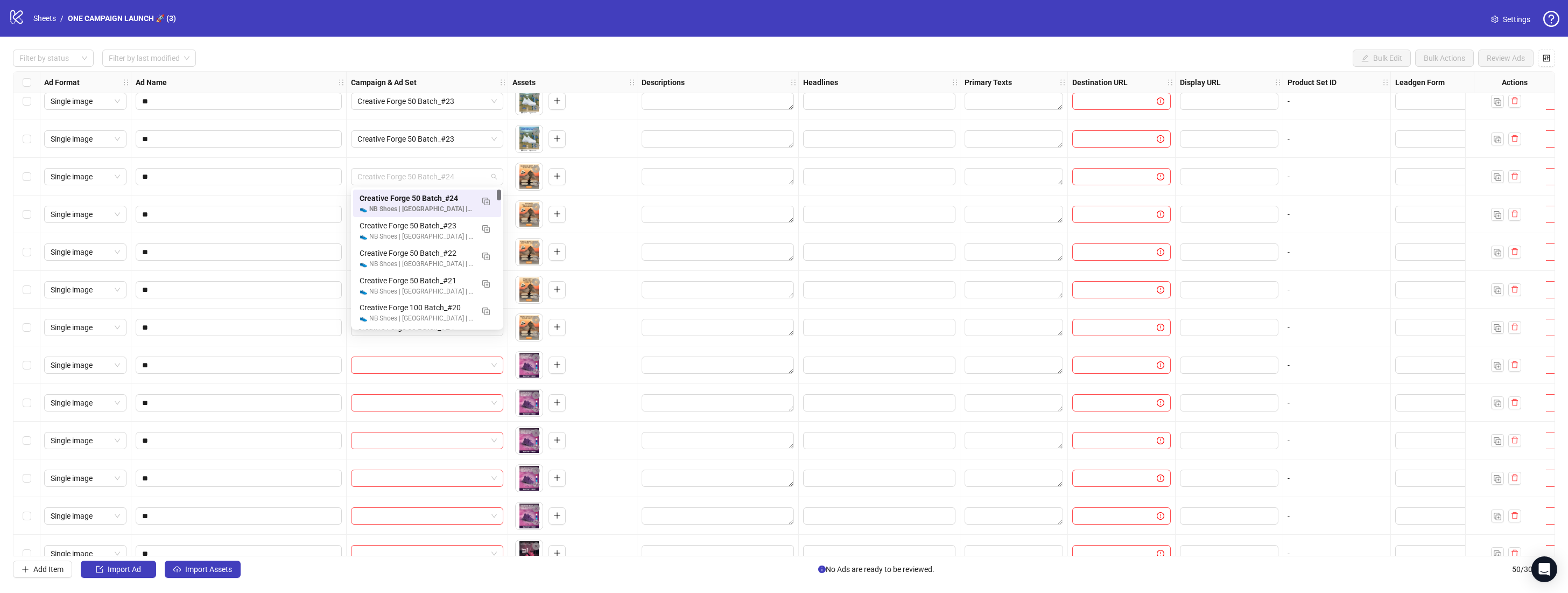
drag, startPoint x: 462, startPoint y: 178, endPoint x: 0, endPoint y: 228, distance: 464.7
click at [1, 227] on div "Filter by status Filter by last modified Bulk Edit Bulk Actions Review Ads Ad F…" at bounding box center [784, 314] width 1568 height 554
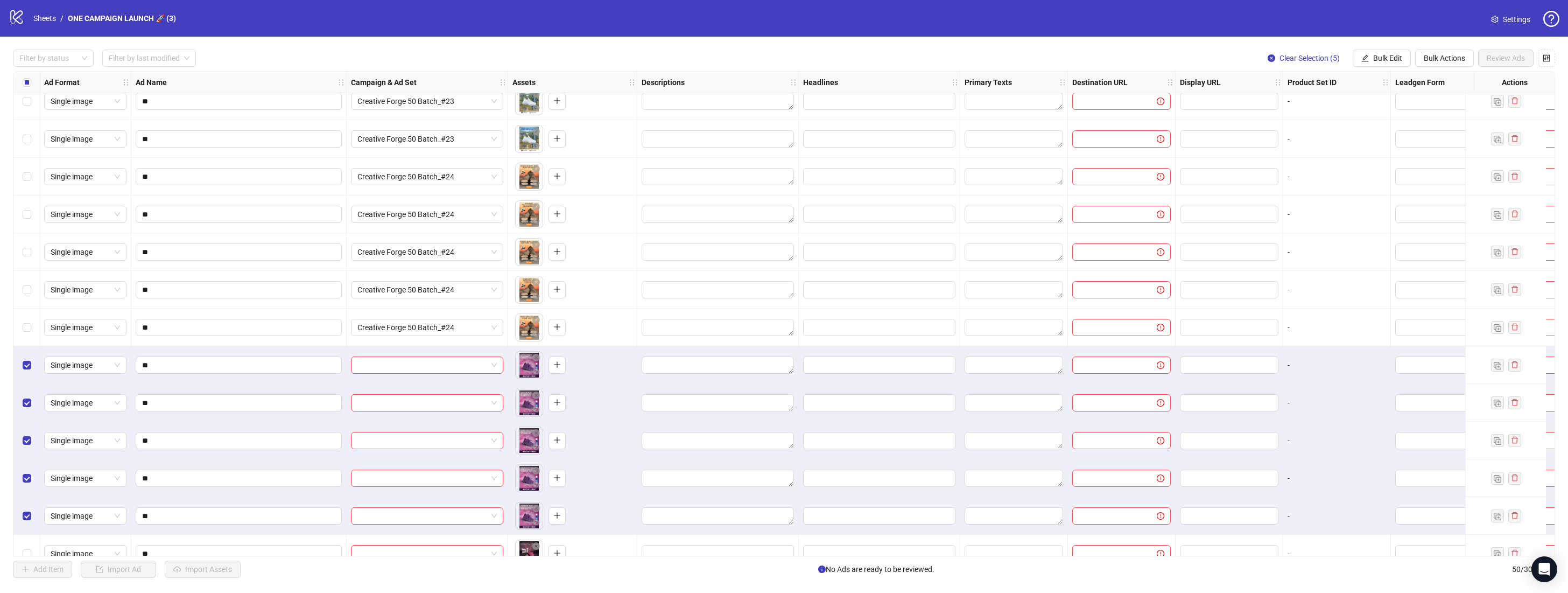
scroll to position [640, 1]
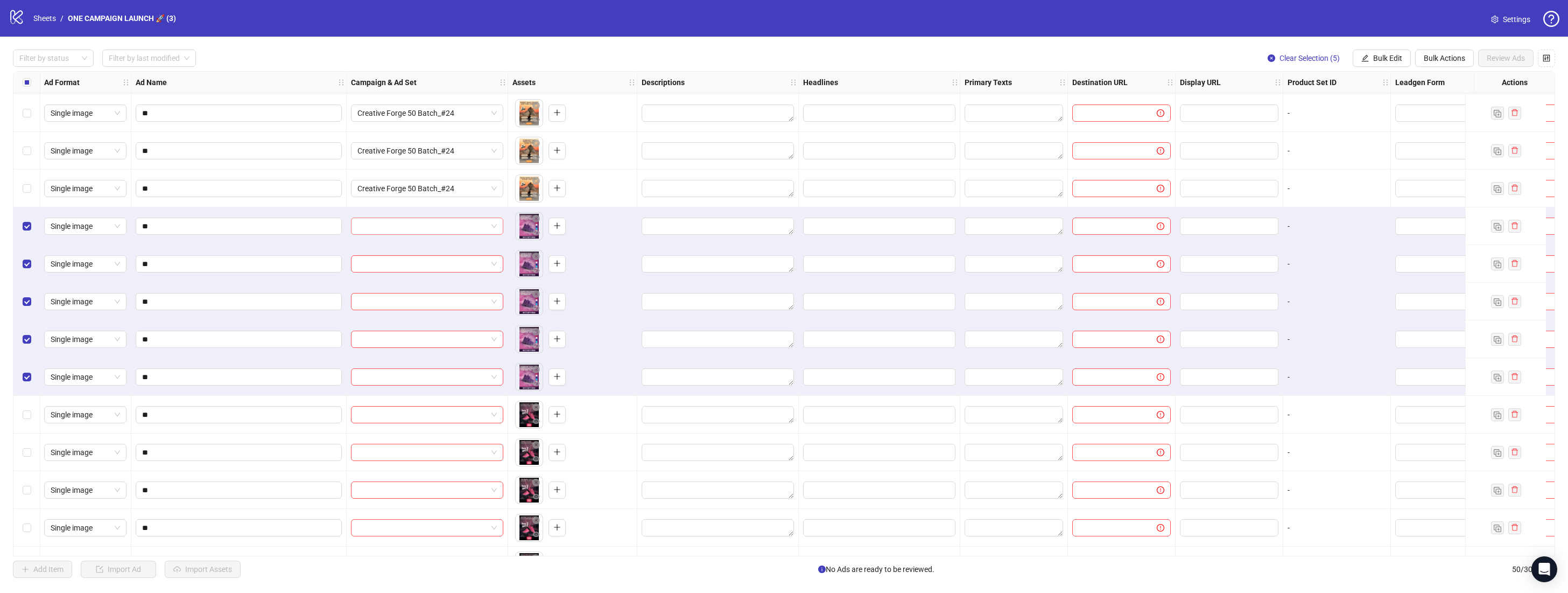
click at [497, 229] on div at bounding box center [427, 226] width 152 height 17
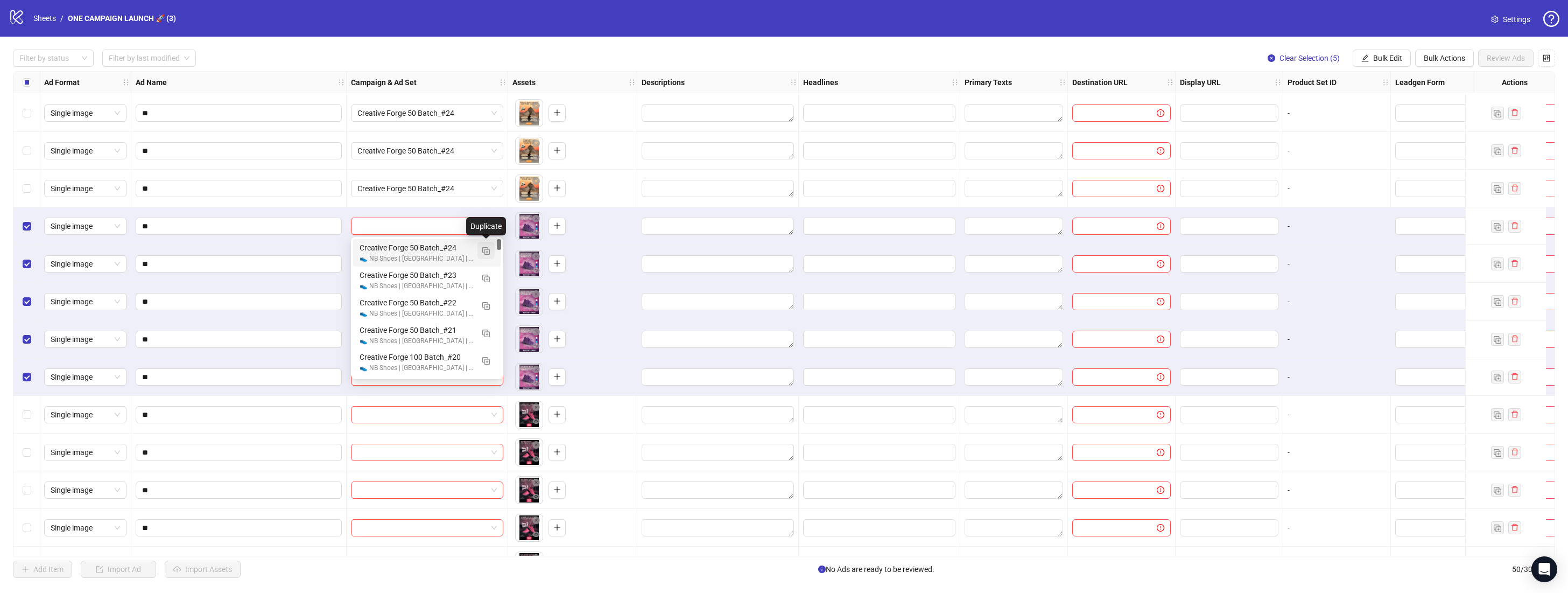
click at [490, 249] on button "button" at bounding box center [486, 250] width 17 height 17
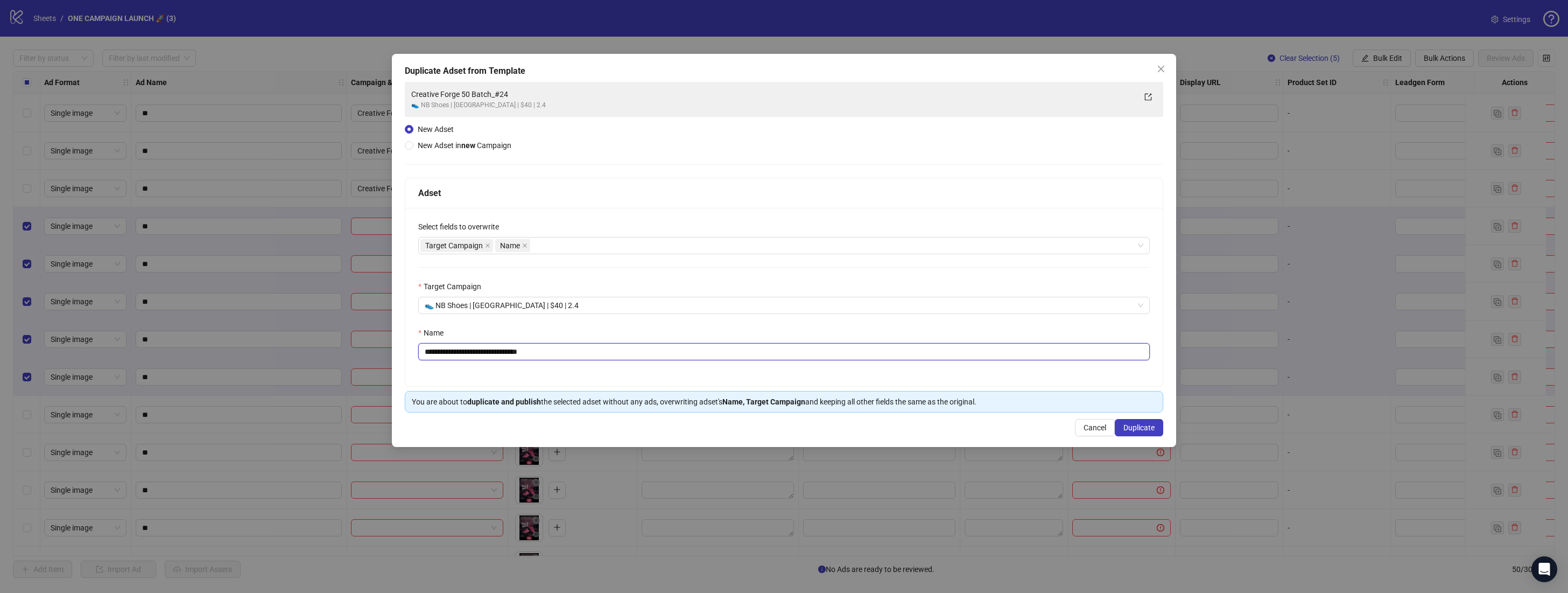
drag, startPoint x: 571, startPoint y: 355, endPoint x: 517, endPoint y: 353, distance: 54.0
click at [517, 353] on input "**********" at bounding box center [784, 351] width 732 height 17
type input "**********"
click at [1144, 434] on button "Duplicate" at bounding box center [1139, 427] width 49 height 17
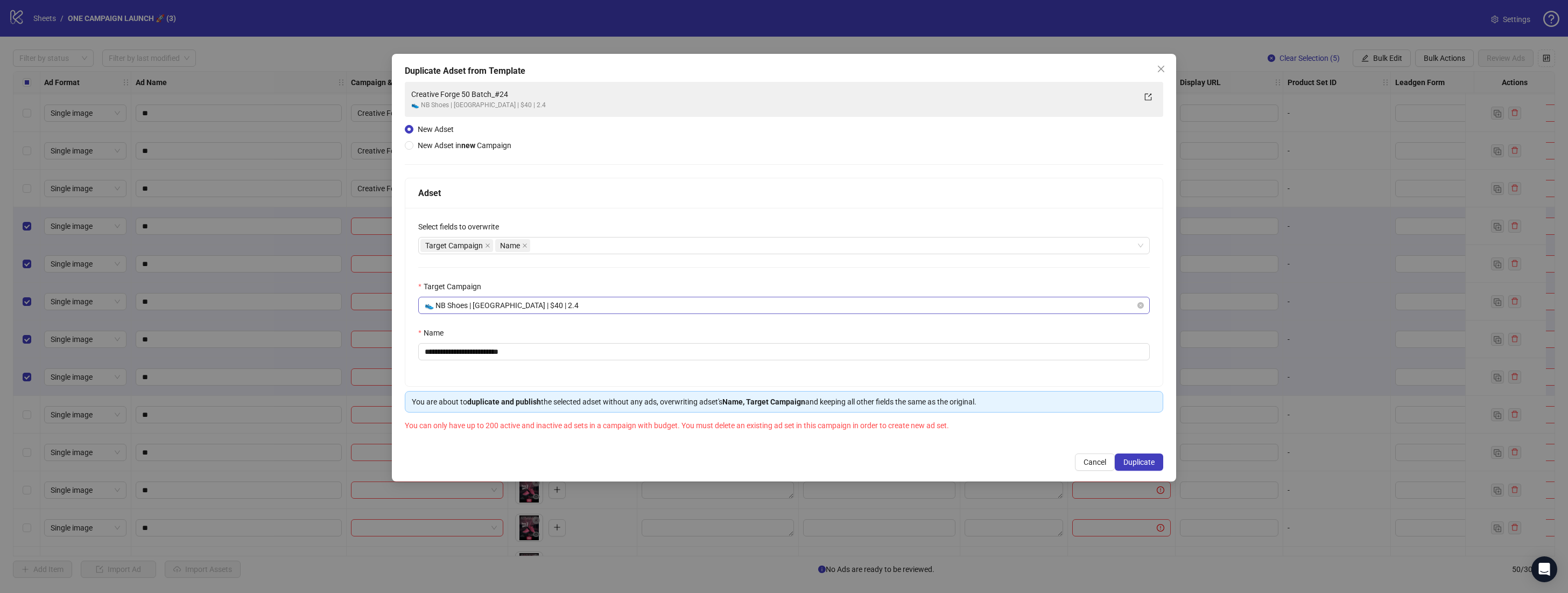
click at [520, 308] on span "👟 NB Shoes | US | $40 | 2.4" at bounding box center [784, 305] width 718 height 16
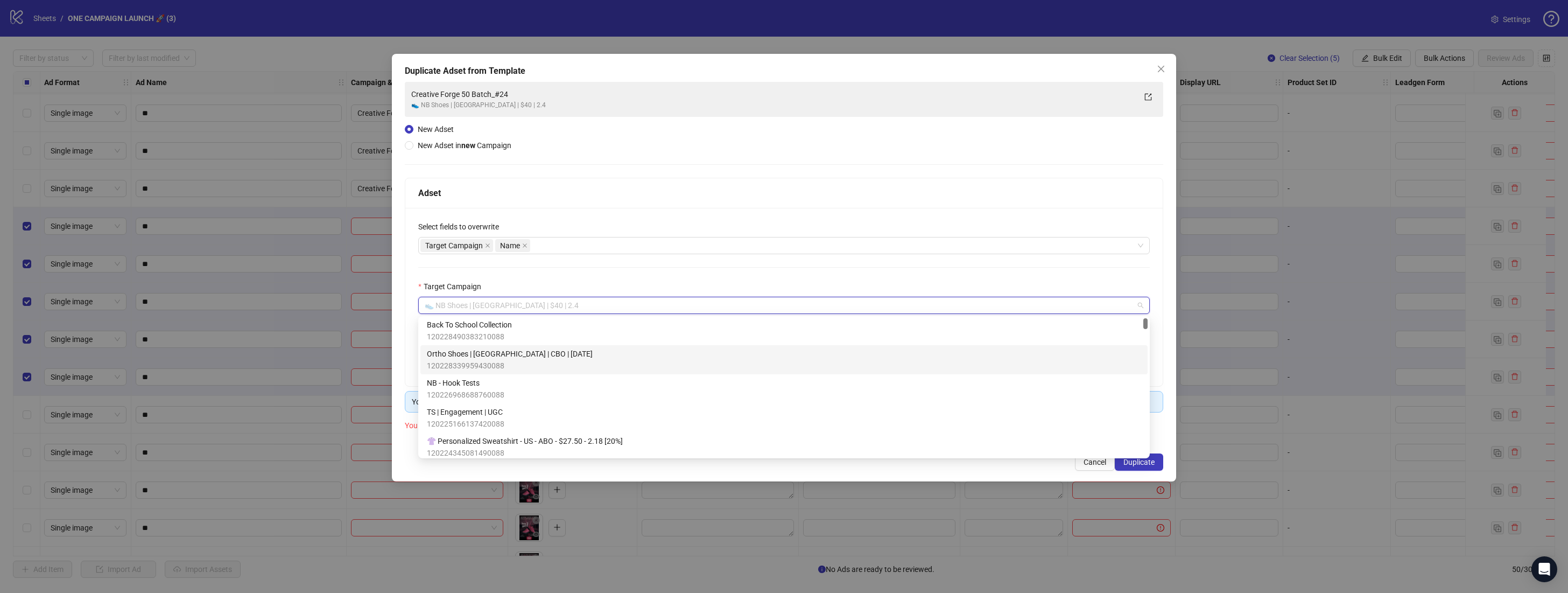
scroll to position [251, 0]
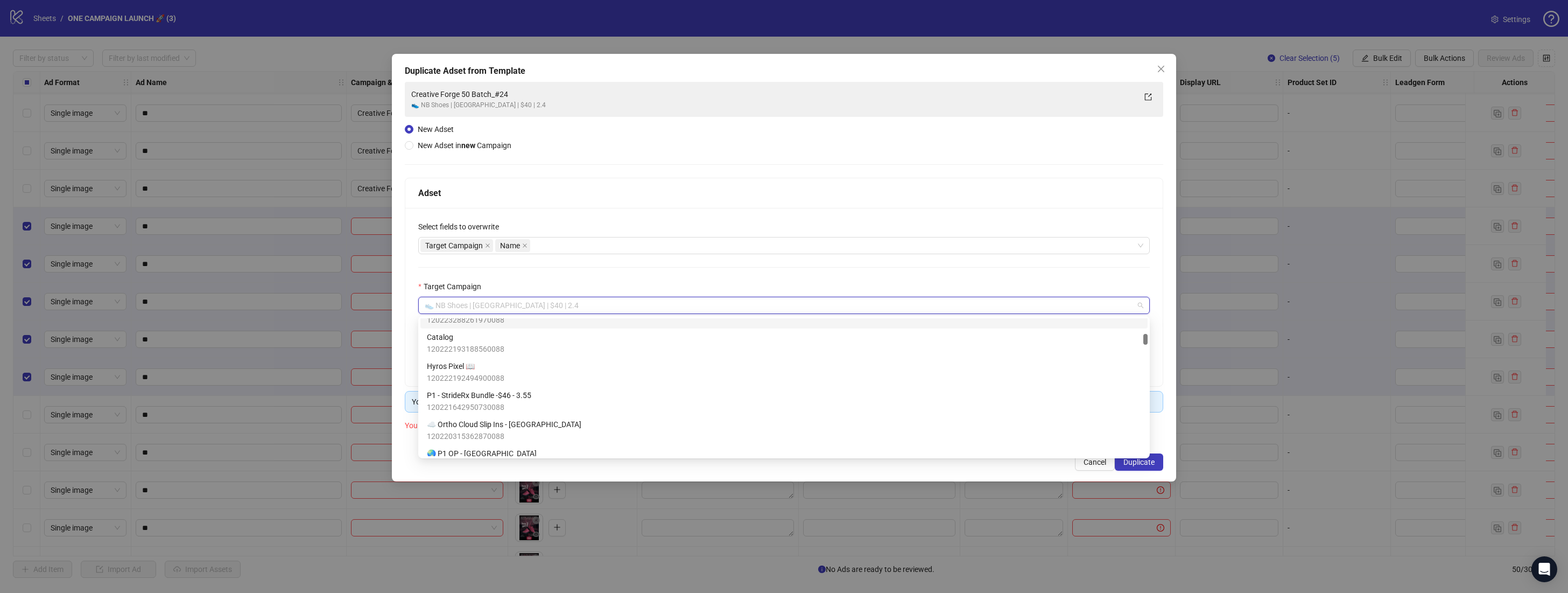
click at [705, 212] on div "**********" at bounding box center [784, 296] width 757 height 178
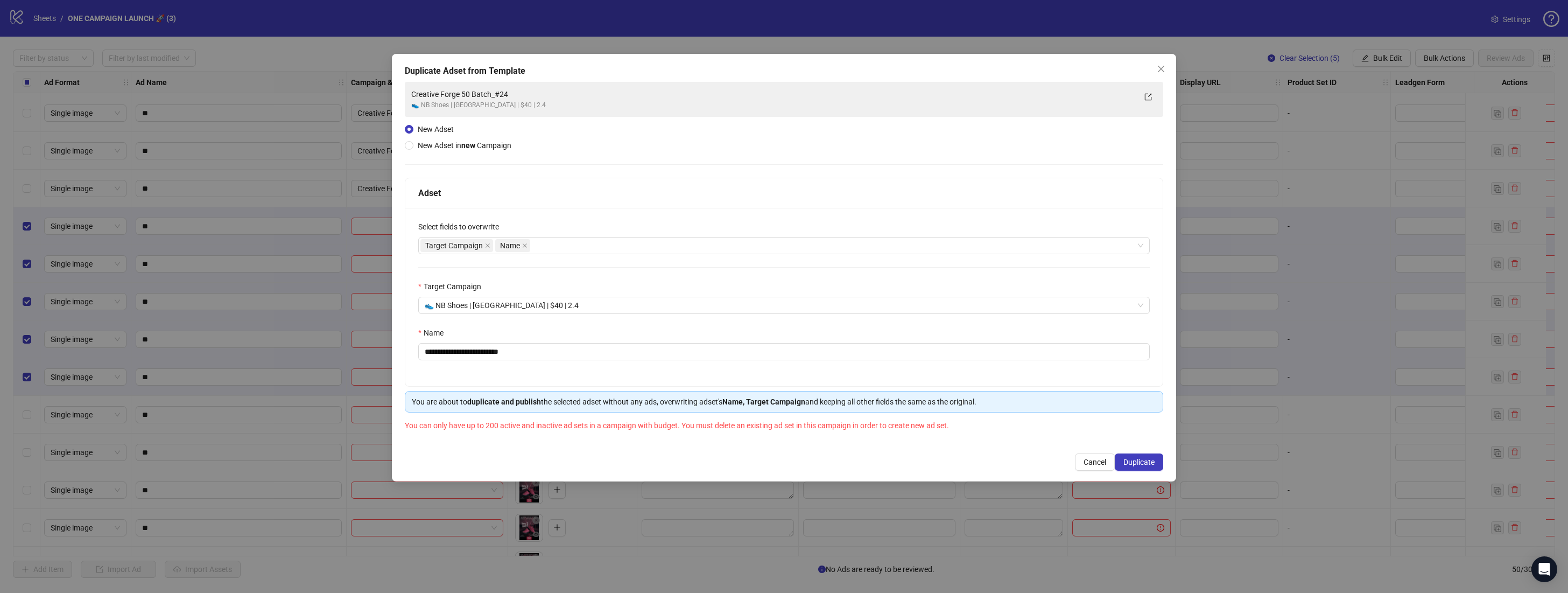
click at [1168, 63] on button "Close" at bounding box center [1161, 69] width 17 height 17
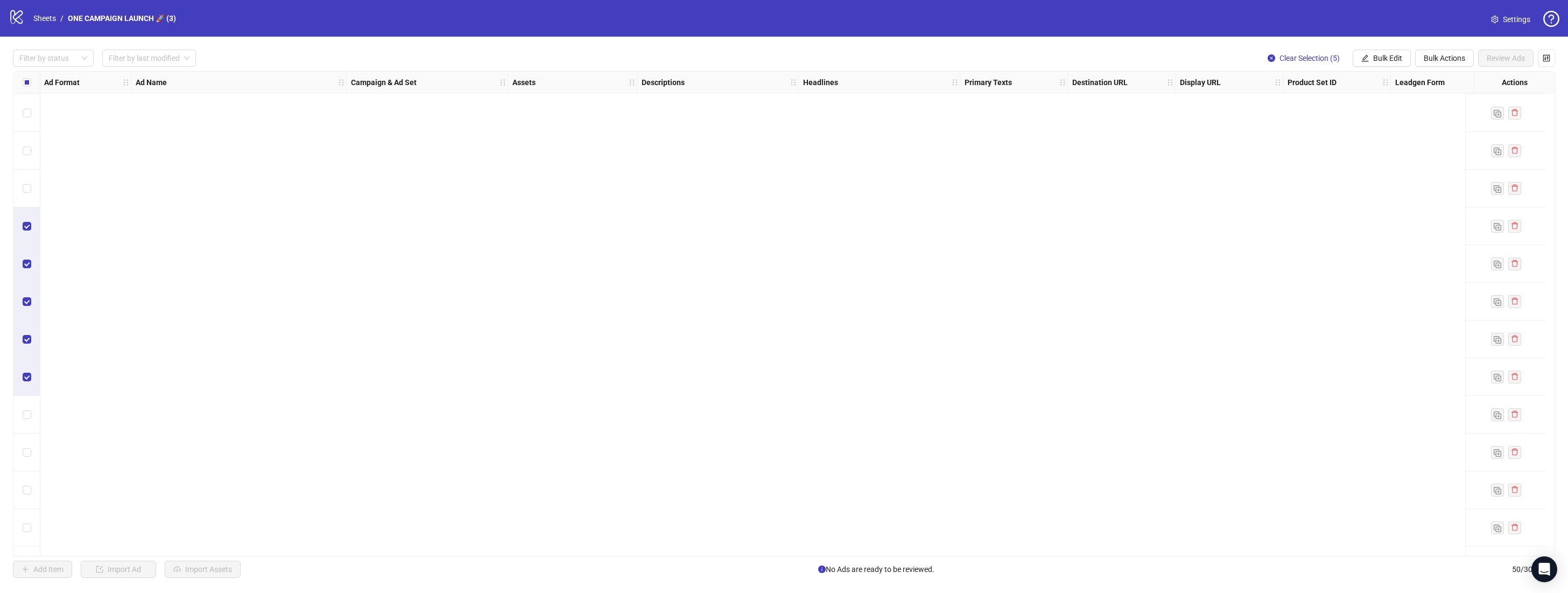
scroll to position [0, 1]
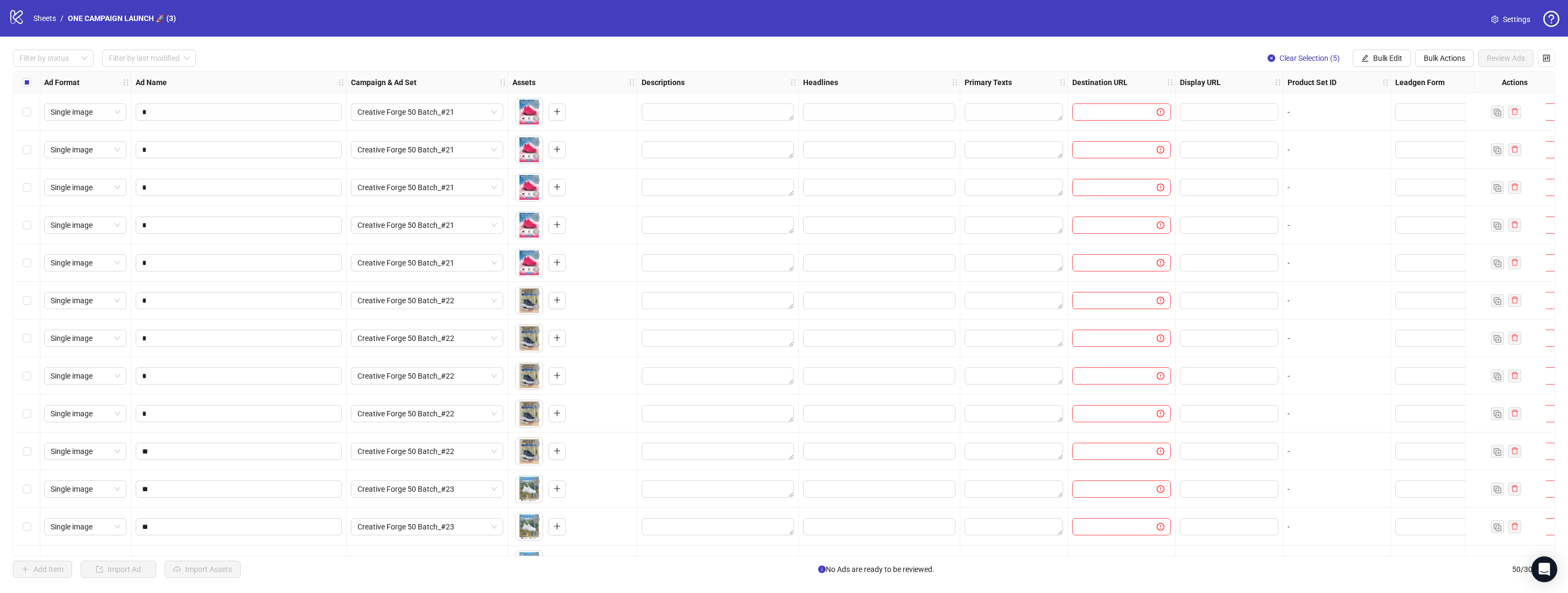
click at [1524, 18] on span "Settings" at bounding box center [1517, 19] width 28 height 12
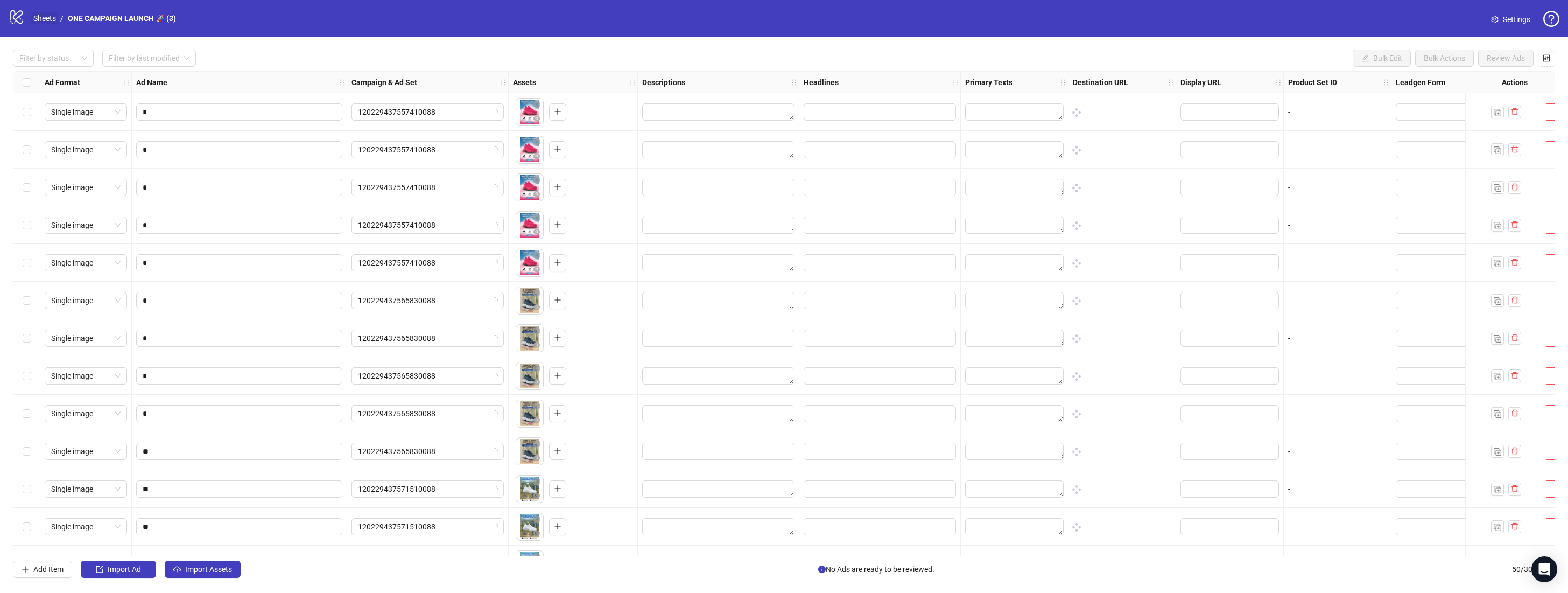
click at [33, 19] on link "Sheets" at bounding box center [44, 18] width 27 height 12
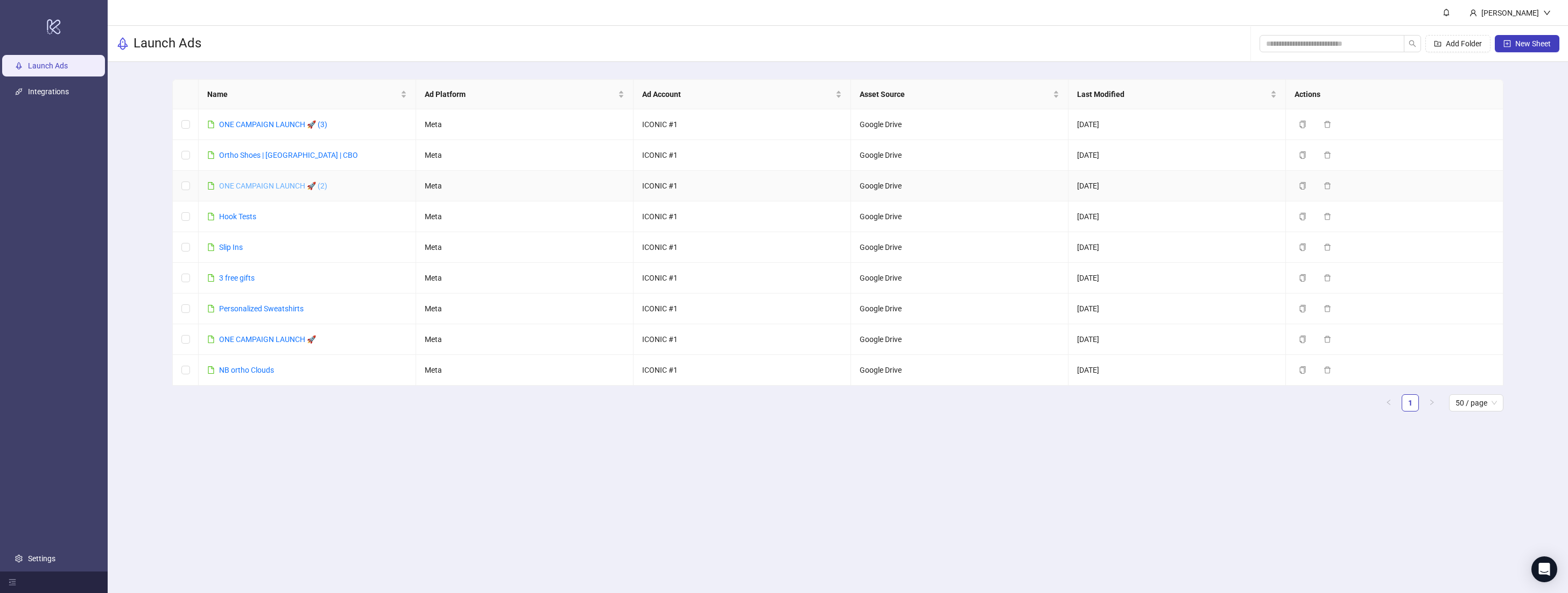
click at [268, 188] on link "ONE CAMPAIGN LAUNCH 🚀 (2)" at bounding box center [273, 185] width 108 height 8
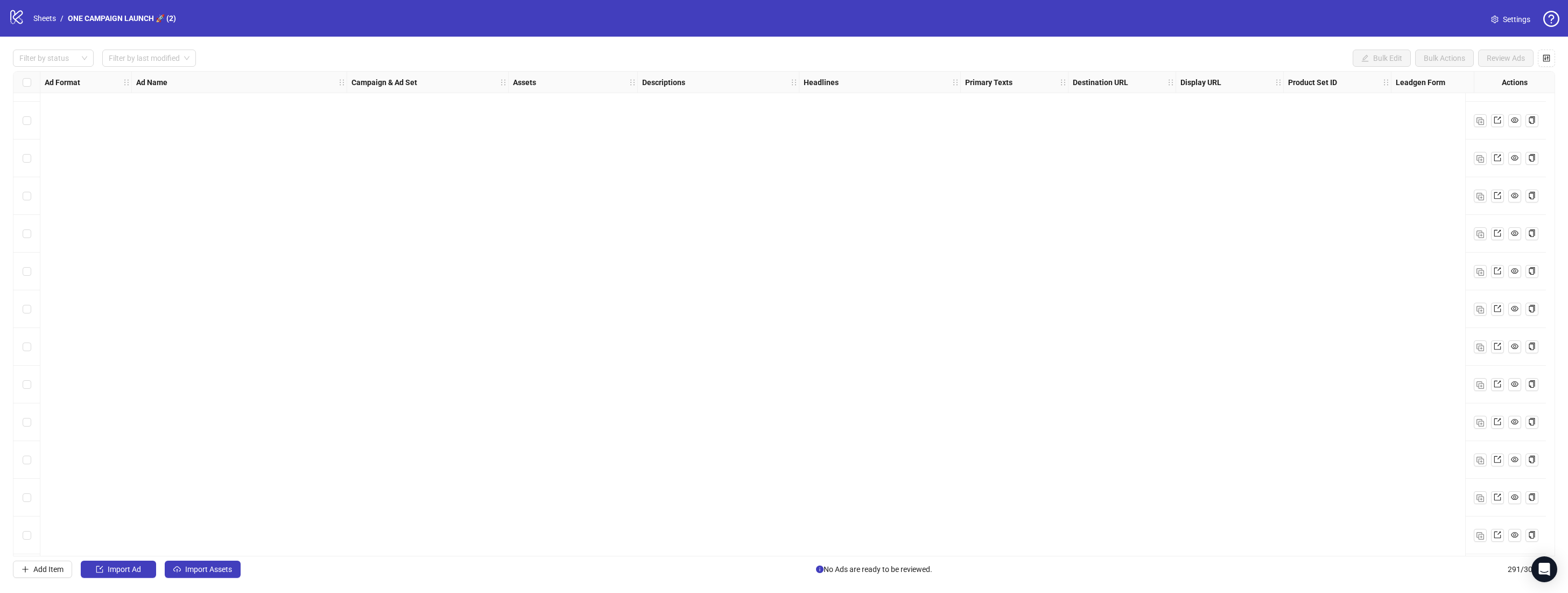
scroll to position [10509, 0]
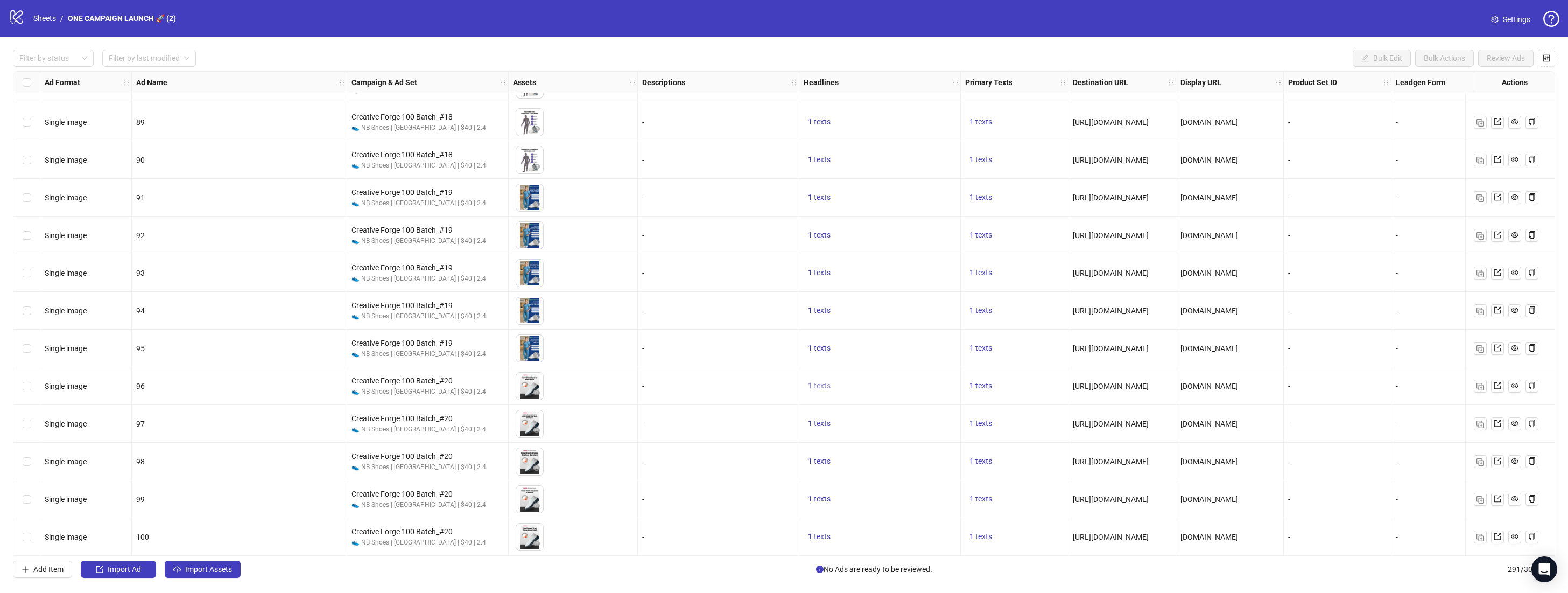
click at [827, 381] on span "1 texts" at bounding box center [819, 385] width 23 height 8
drag, startPoint x: 968, startPoint y: 380, endPoint x: 891, endPoint y: 370, distance: 77.6
click at [891, 370] on div "Work Smarter. Walk Stronger. Feel Better. 🥰" at bounding box center [928, 373] width 90 height 24
copy div "Work Smarter. Walk Stronger. Feel Better. 🥰"
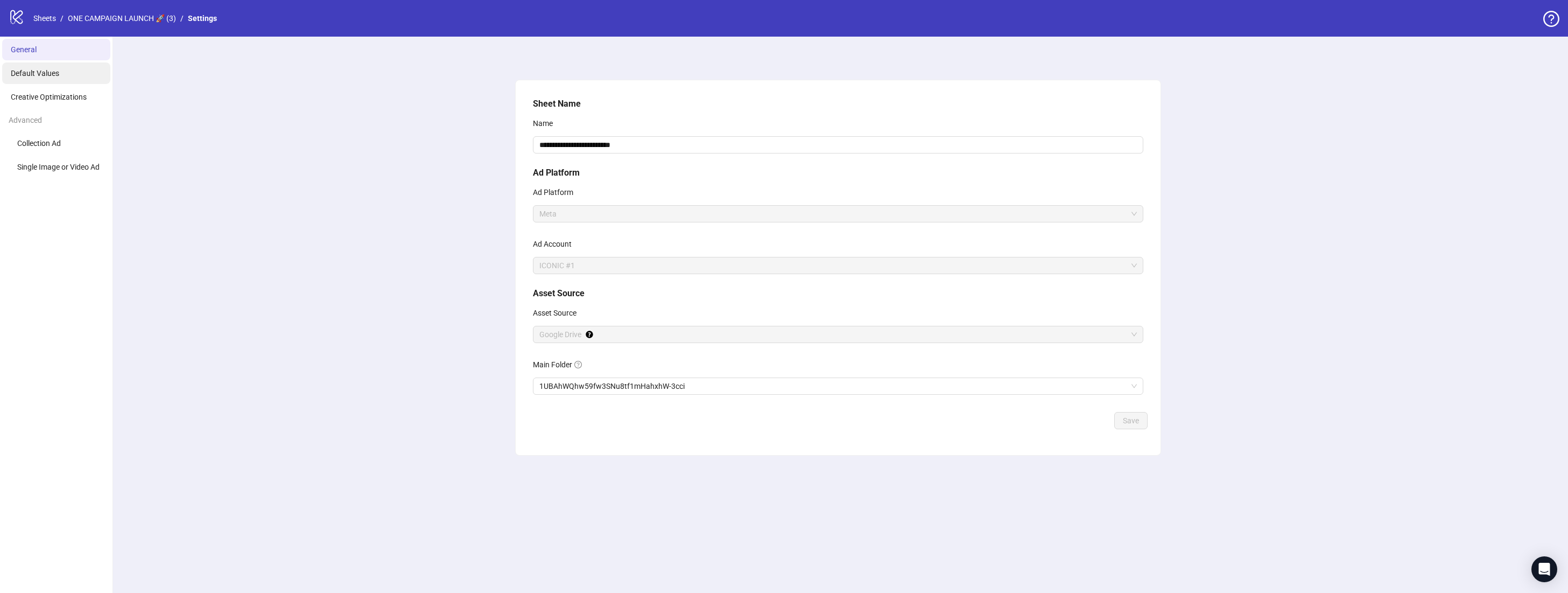
click at [53, 78] on li "Default Values" at bounding box center [56, 73] width 108 height 22
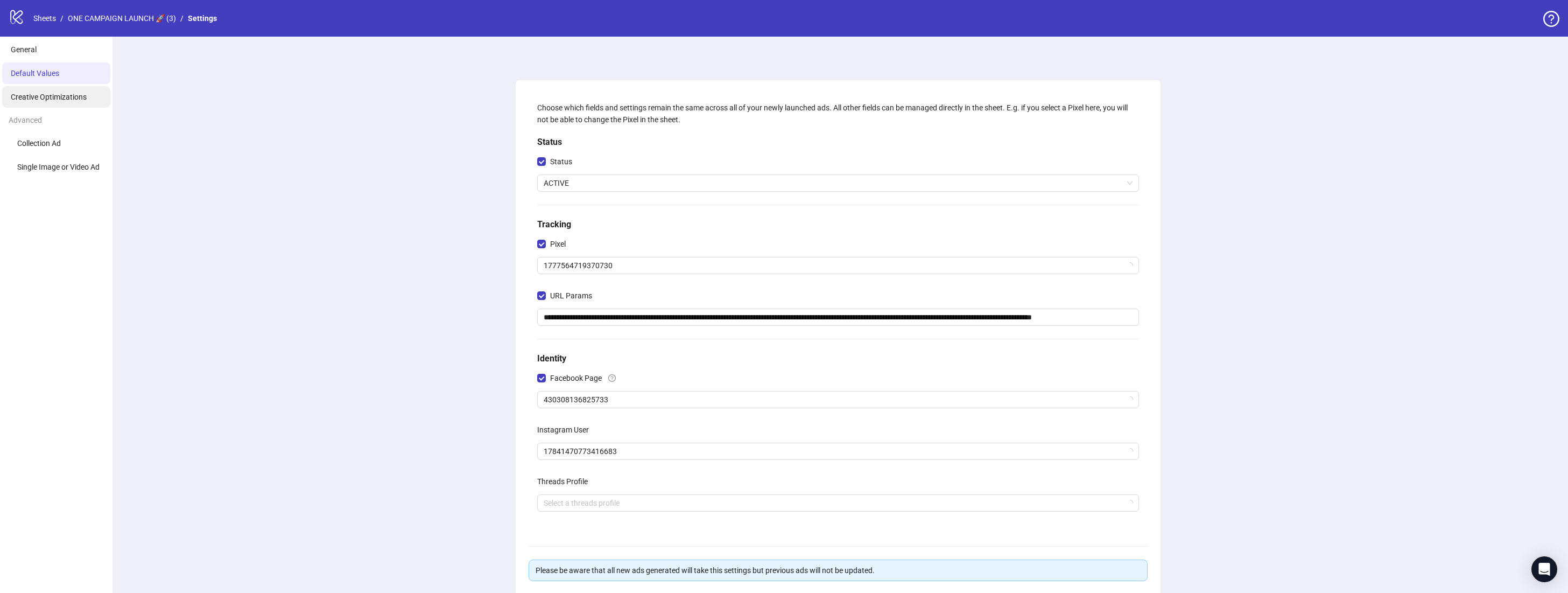
click at [51, 99] on span "Creative Optimizations" at bounding box center [49, 97] width 76 height 8
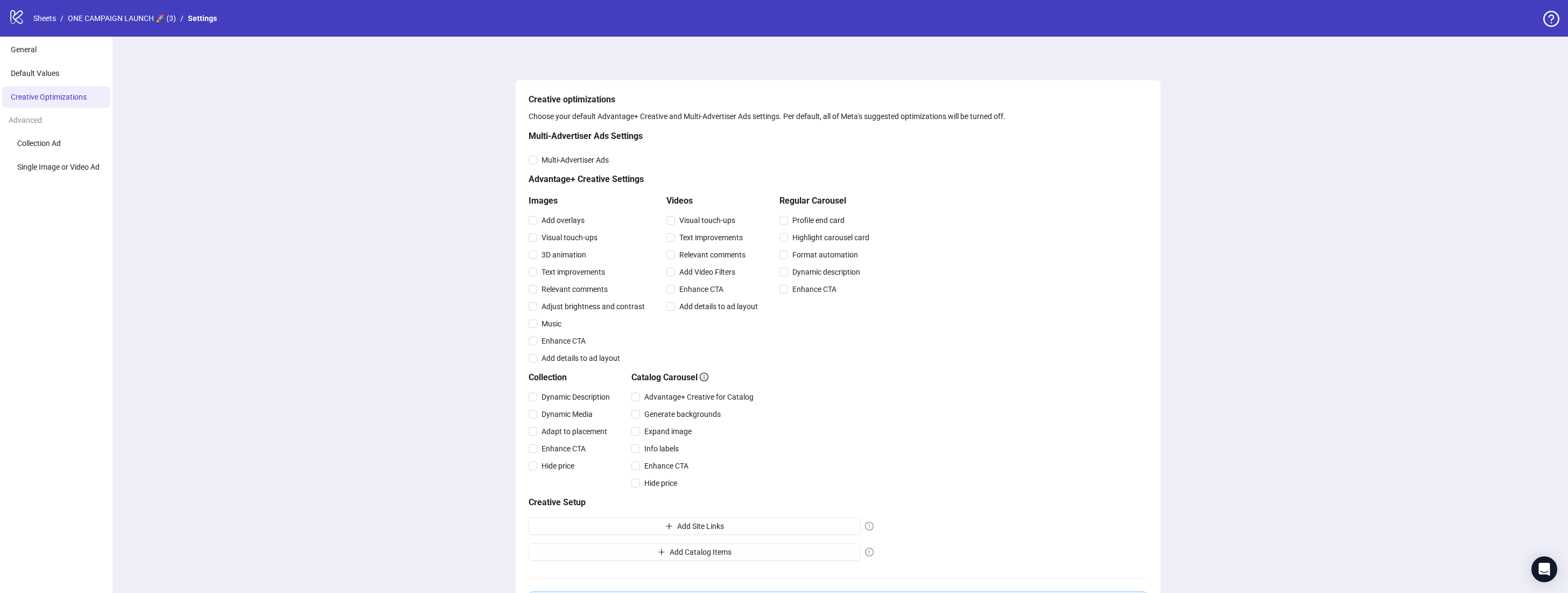
click at [59, 154] on ul "Collection Ad Single Image or Video Ad" at bounding box center [56, 155] width 112 height 45
click at [60, 153] on li "Collection Ad" at bounding box center [56, 143] width 108 height 22
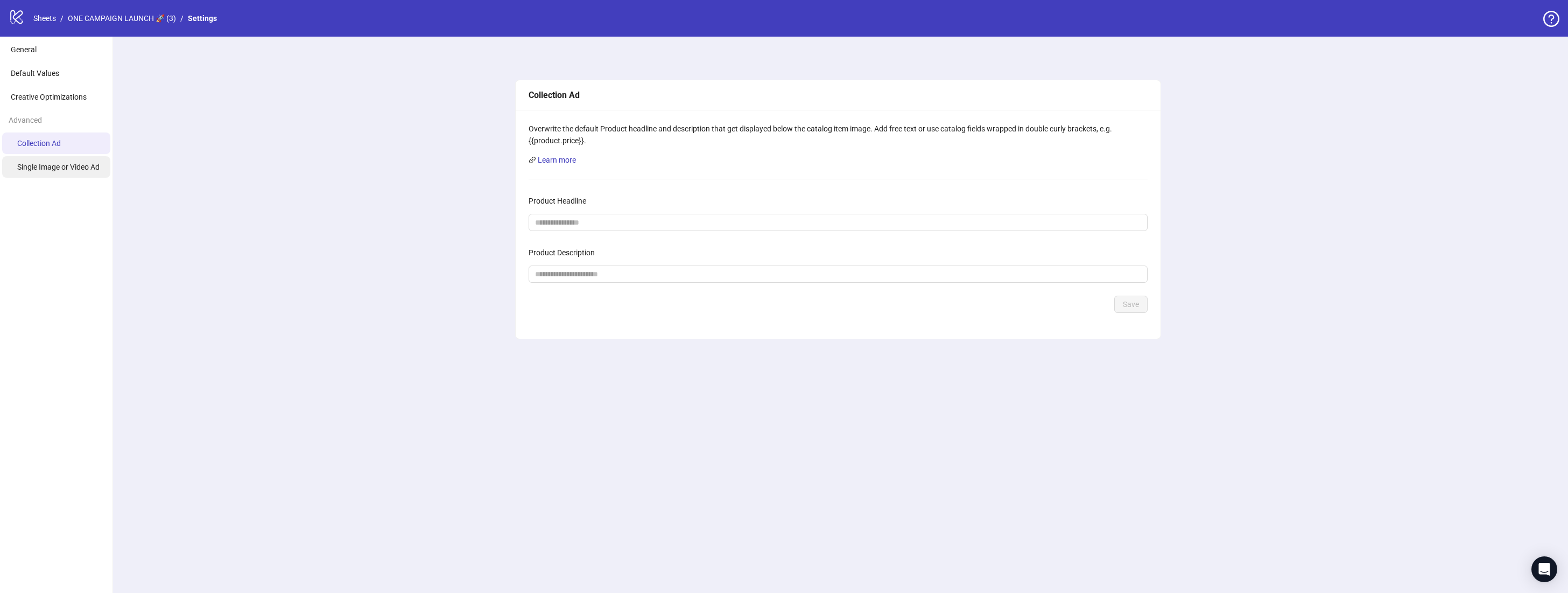
click at [69, 172] on li "Single Image or Video Ad" at bounding box center [56, 167] width 108 height 22
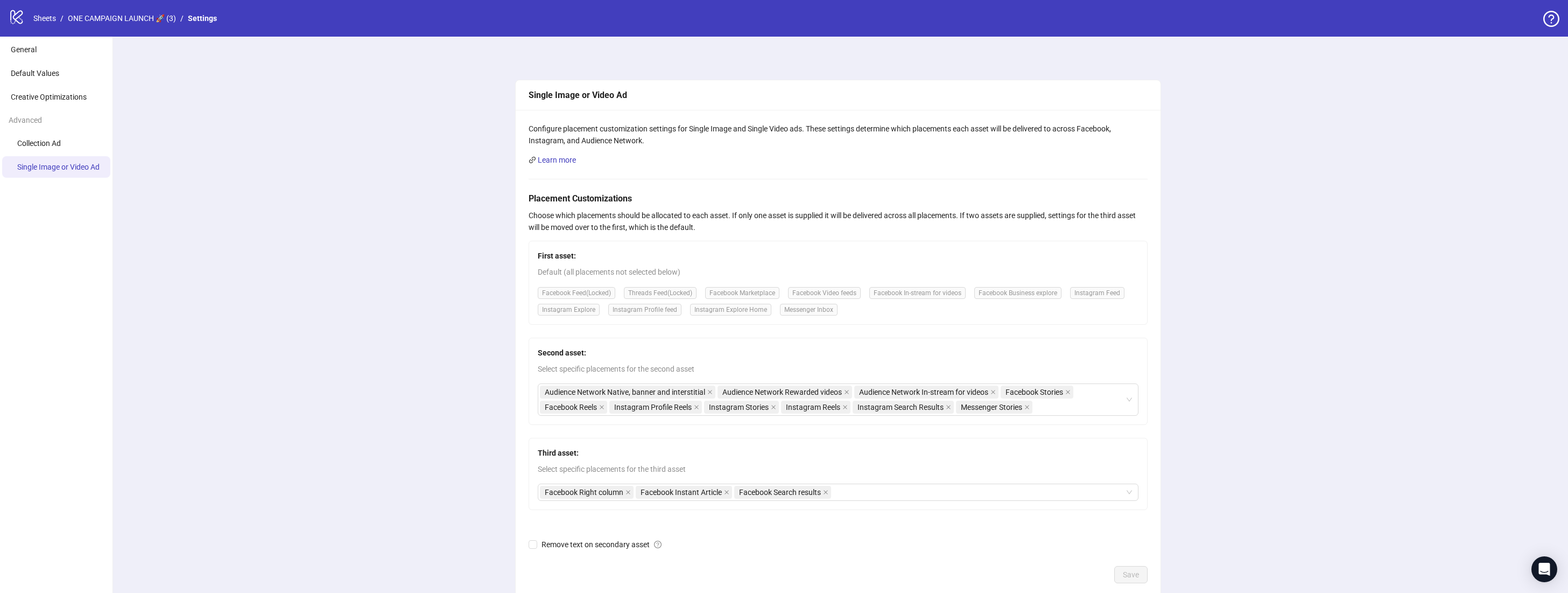
click at [44, 61] on ul "General Default Values Creative Optimizations Advanced Collection Ad Single Ima…" at bounding box center [56, 344] width 113 height 616
click at [44, 77] on span "Default Values" at bounding box center [35, 73] width 49 height 8
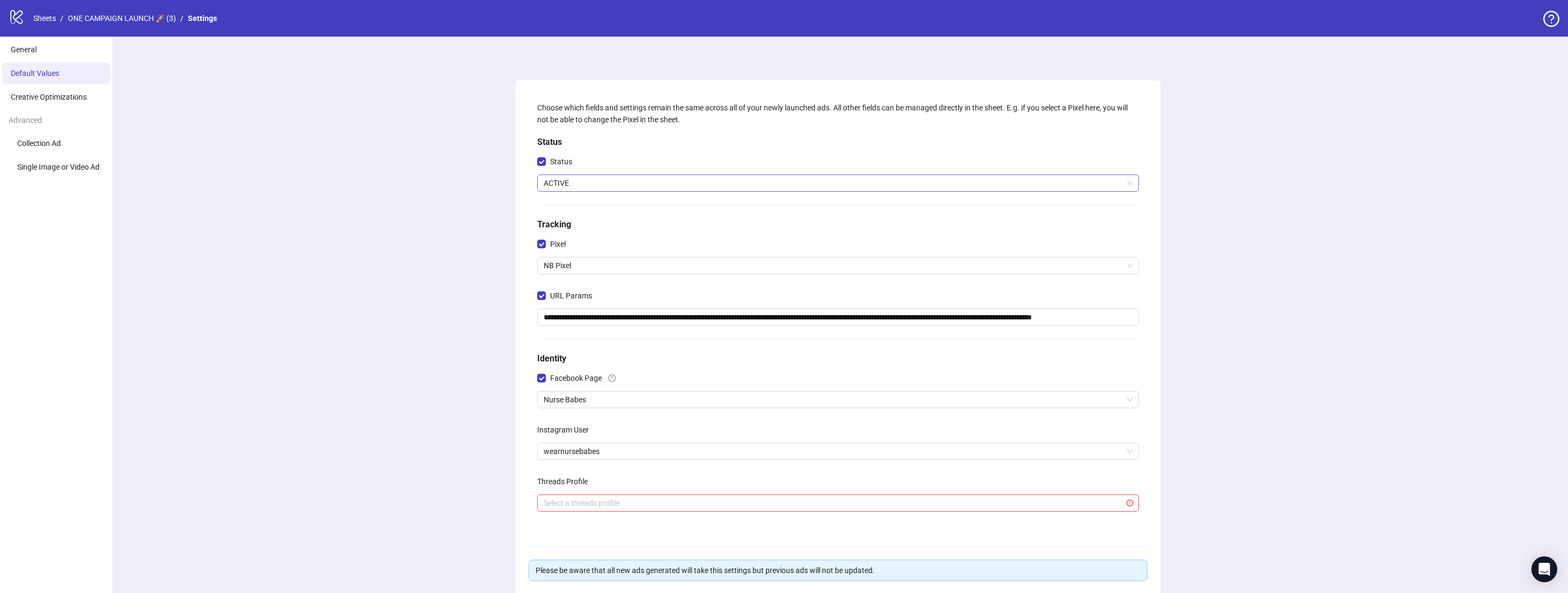
click at [659, 175] on span "ACTIVE" at bounding box center [838, 183] width 589 height 16
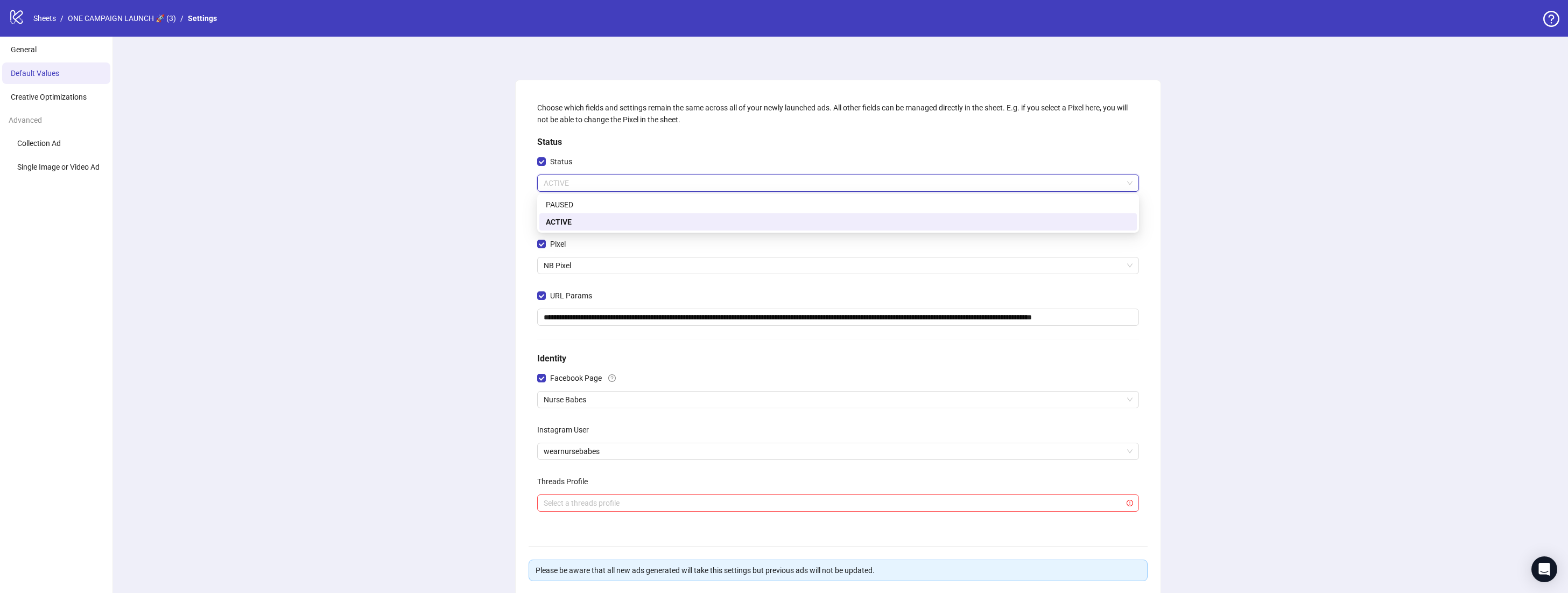
click at [660, 153] on div "Status" at bounding box center [838, 163] width 602 height 22
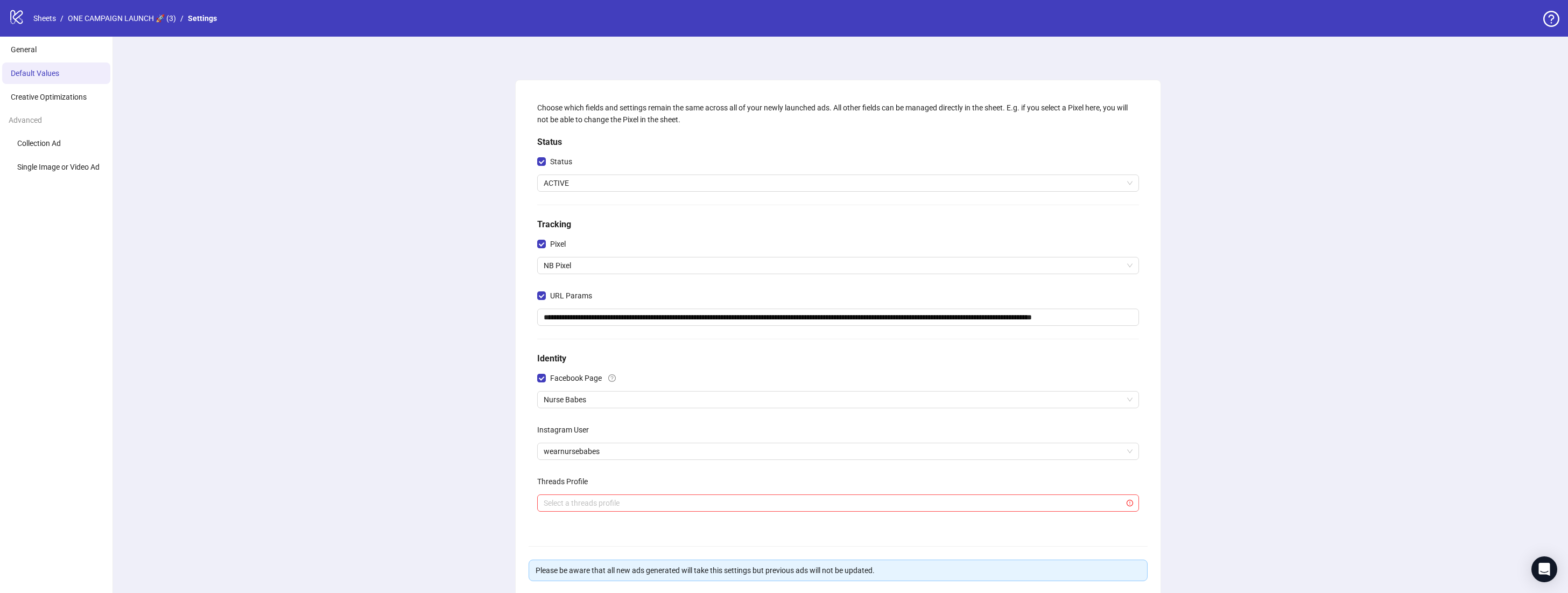
click at [312, 117] on div "**********" at bounding box center [838, 358] width 1460 height 644
click at [18, 22] on icon at bounding box center [17, 17] width 12 height 14
click at [18, 19] on icon "logo/logo-mobile" at bounding box center [16, 16] width 16 height 16
click at [18, 17] on icon at bounding box center [17, 17] width 12 height 14
click at [19, 17] on icon at bounding box center [17, 17] width 12 height 14
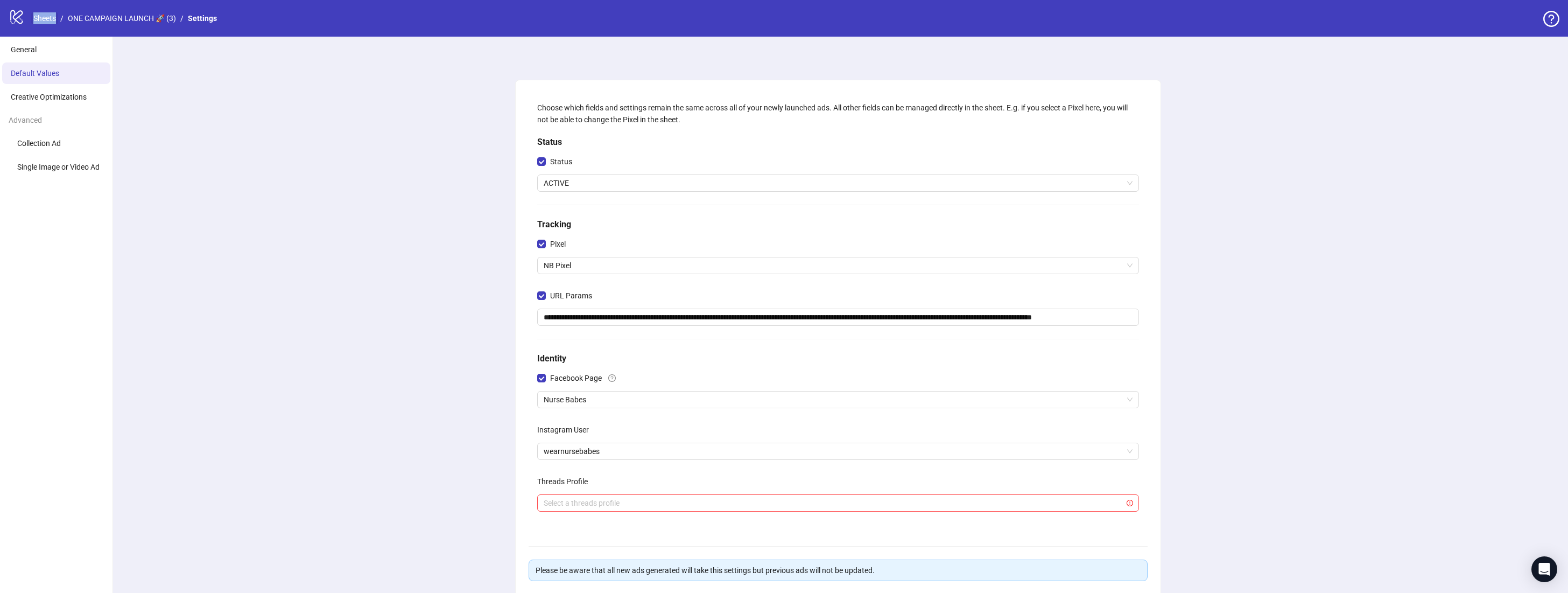
click at [42, 20] on link "Sheets" at bounding box center [44, 18] width 27 height 12
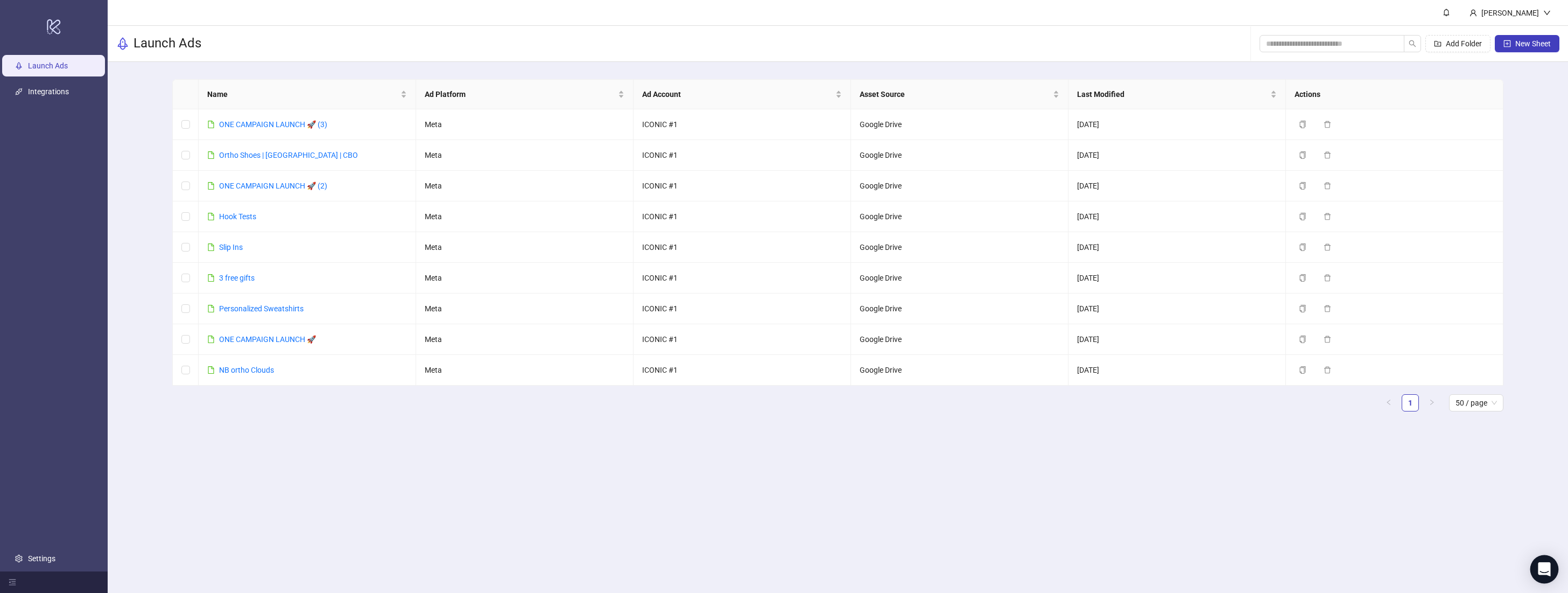
click at [1550, 560] on div "Open Intercom Messenger" at bounding box center [1544, 569] width 28 height 28
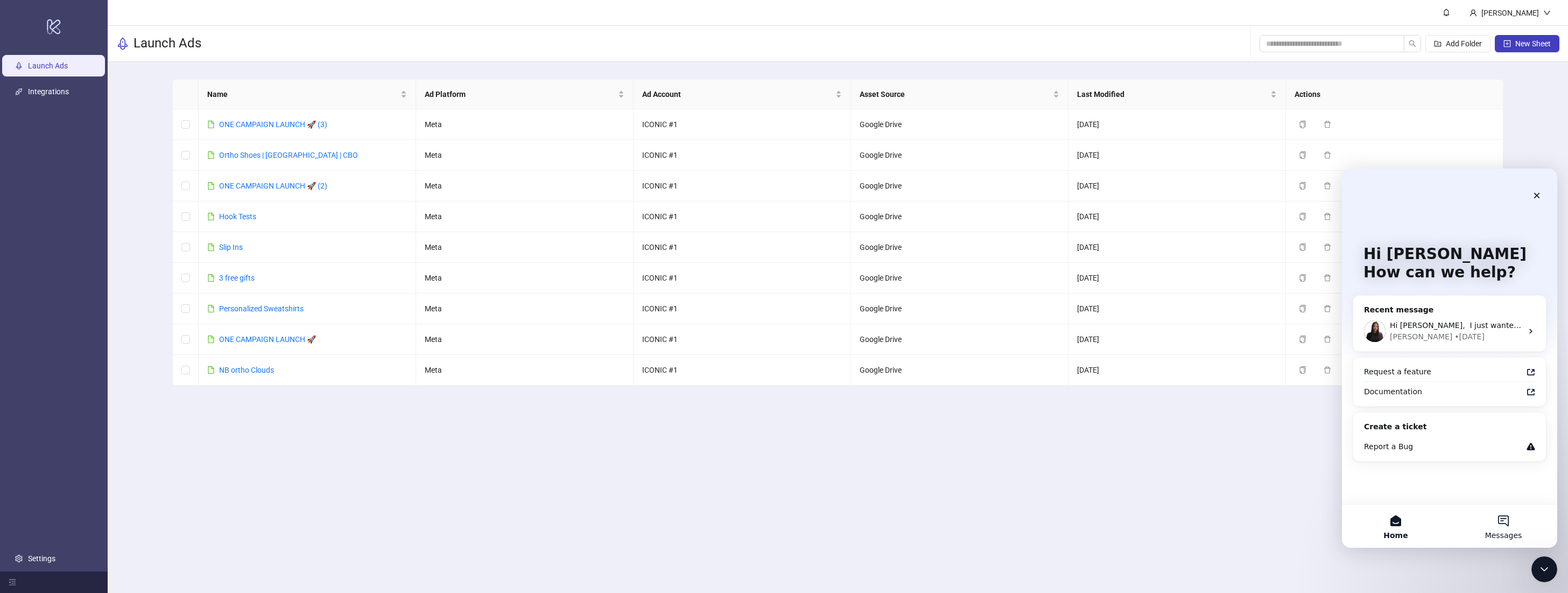
click at [1494, 520] on button "Messages" at bounding box center [1503, 526] width 108 height 43
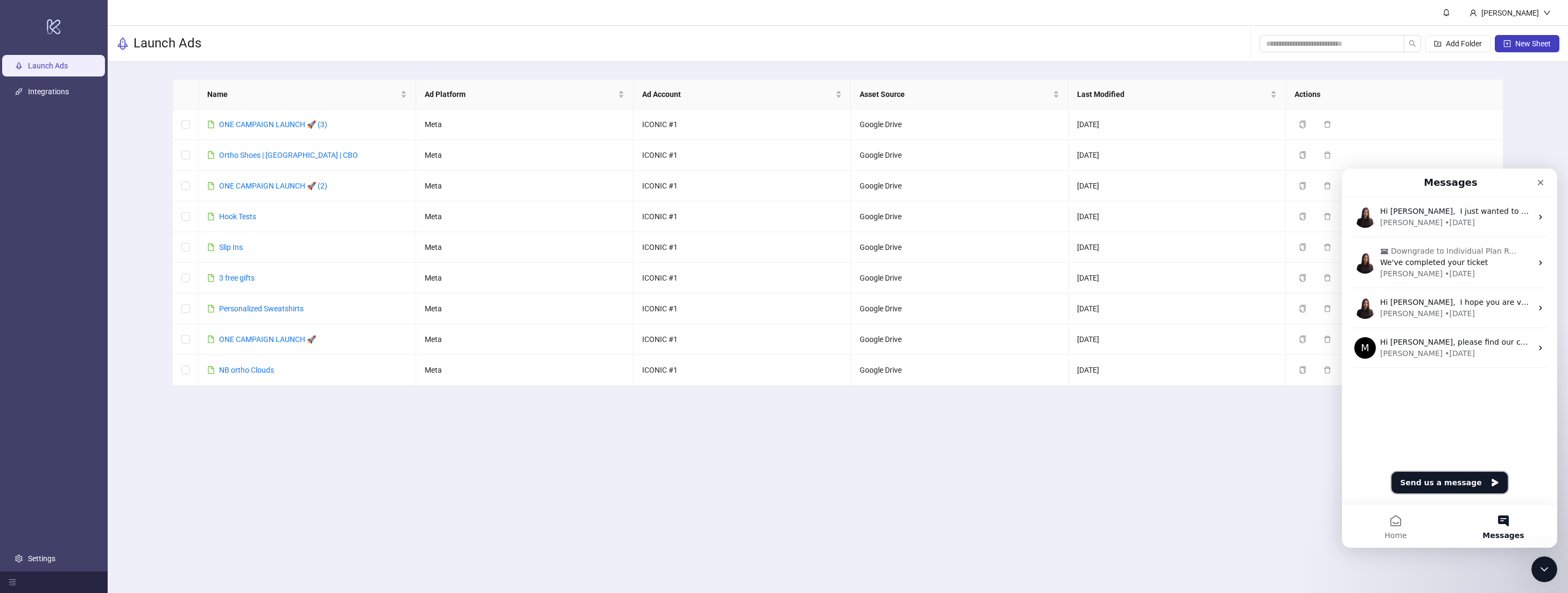
click at [1475, 485] on button "Send us a message" at bounding box center [1449, 482] width 116 height 22
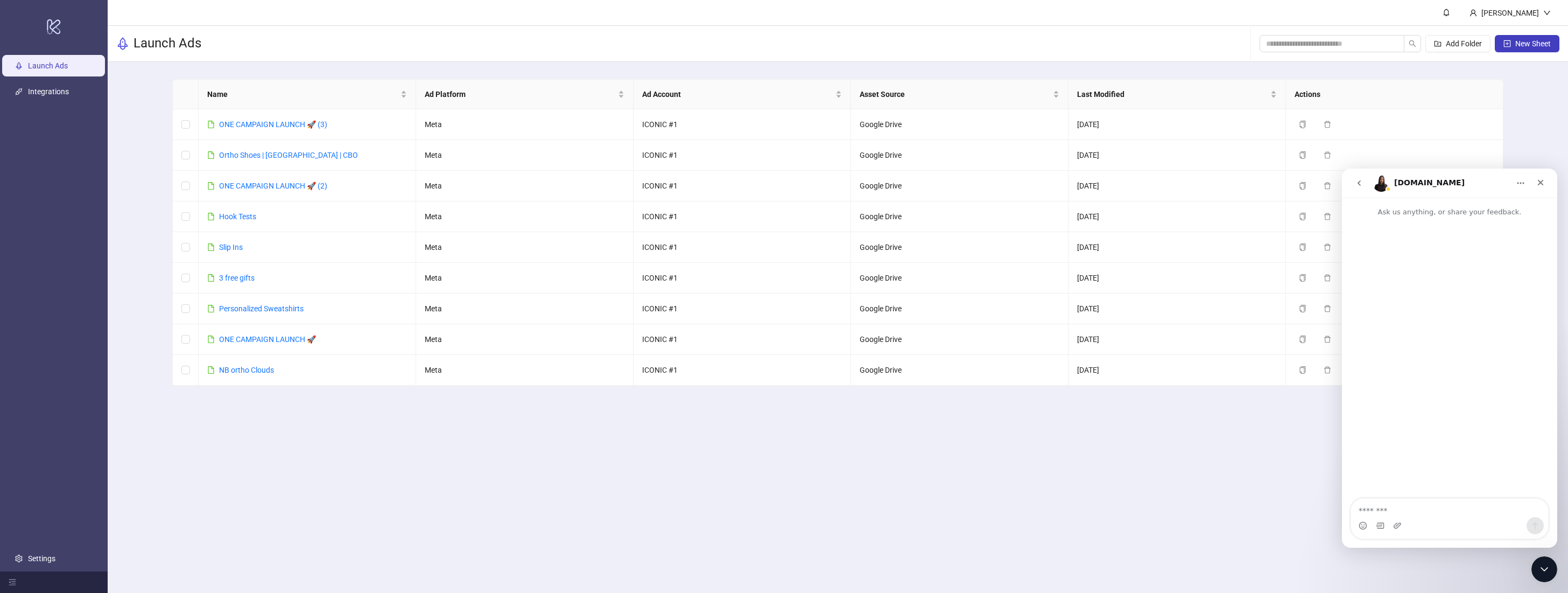
click at [1460, 511] on textarea "Message…" at bounding box center [1449, 508] width 197 height 18
type textarea "**********"
